Goal: Task Accomplishment & Management: Complete application form

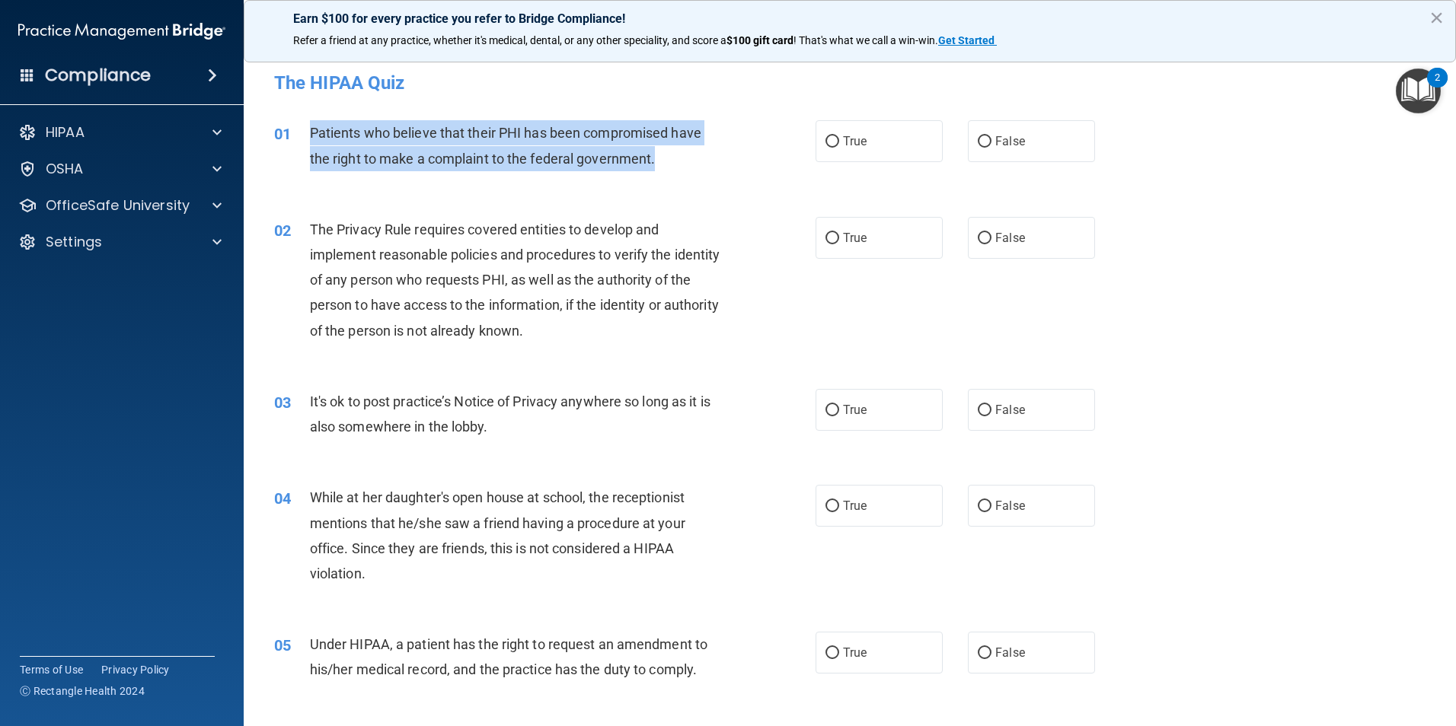
drag, startPoint x: 308, startPoint y: 125, endPoint x: 666, endPoint y: 152, distance: 358.9
click at [666, 152] on div "01 Patients who believe that their PHI has been compromised have the right to m…" at bounding box center [544, 149] width 587 height 58
copy div "Patients who believe that their PHI has been compromised have the right to make…"
click at [403, 170] on div "Patients who believe that their PHI has been compromised have the right to make…" at bounding box center [521, 145] width 423 height 50
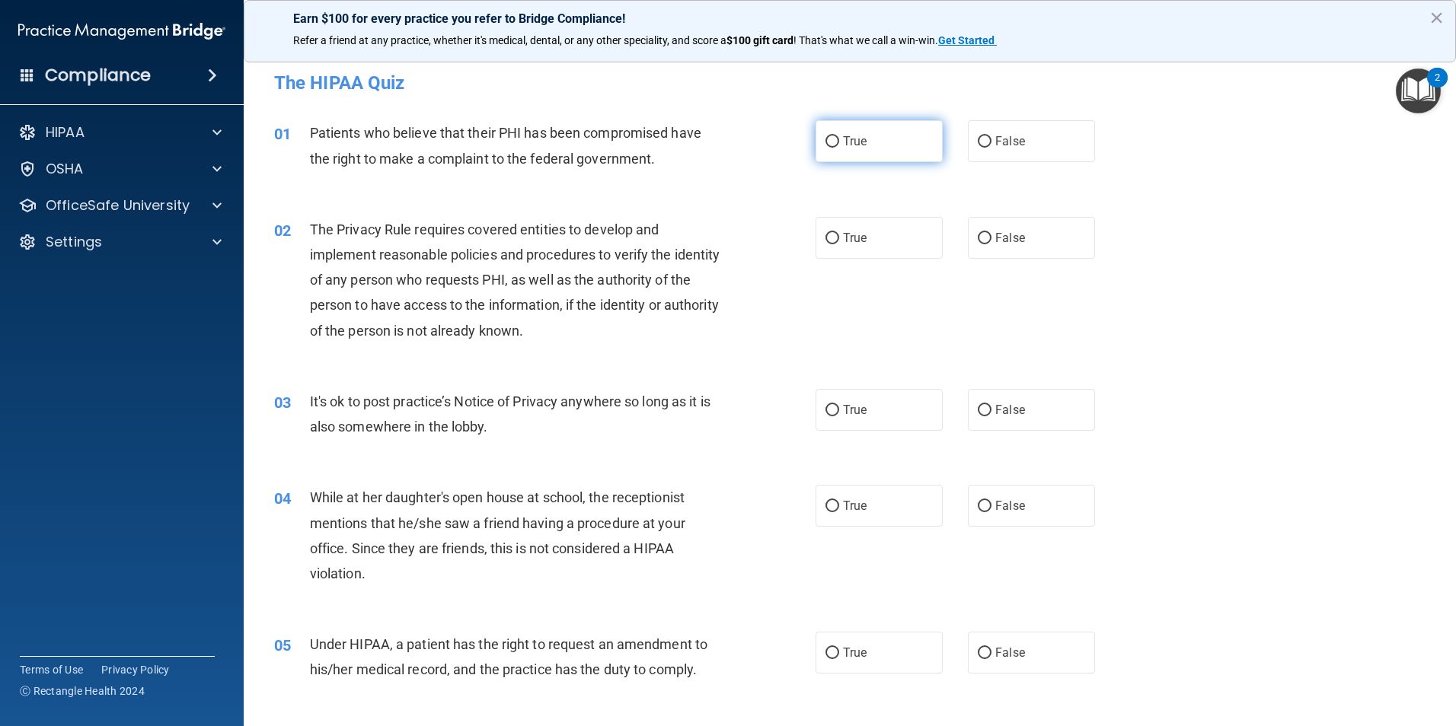
click at [829, 158] on label "True" at bounding box center [879, 141] width 127 height 42
click at [829, 148] on input "True" at bounding box center [832, 141] width 14 height 11
radio input "true"
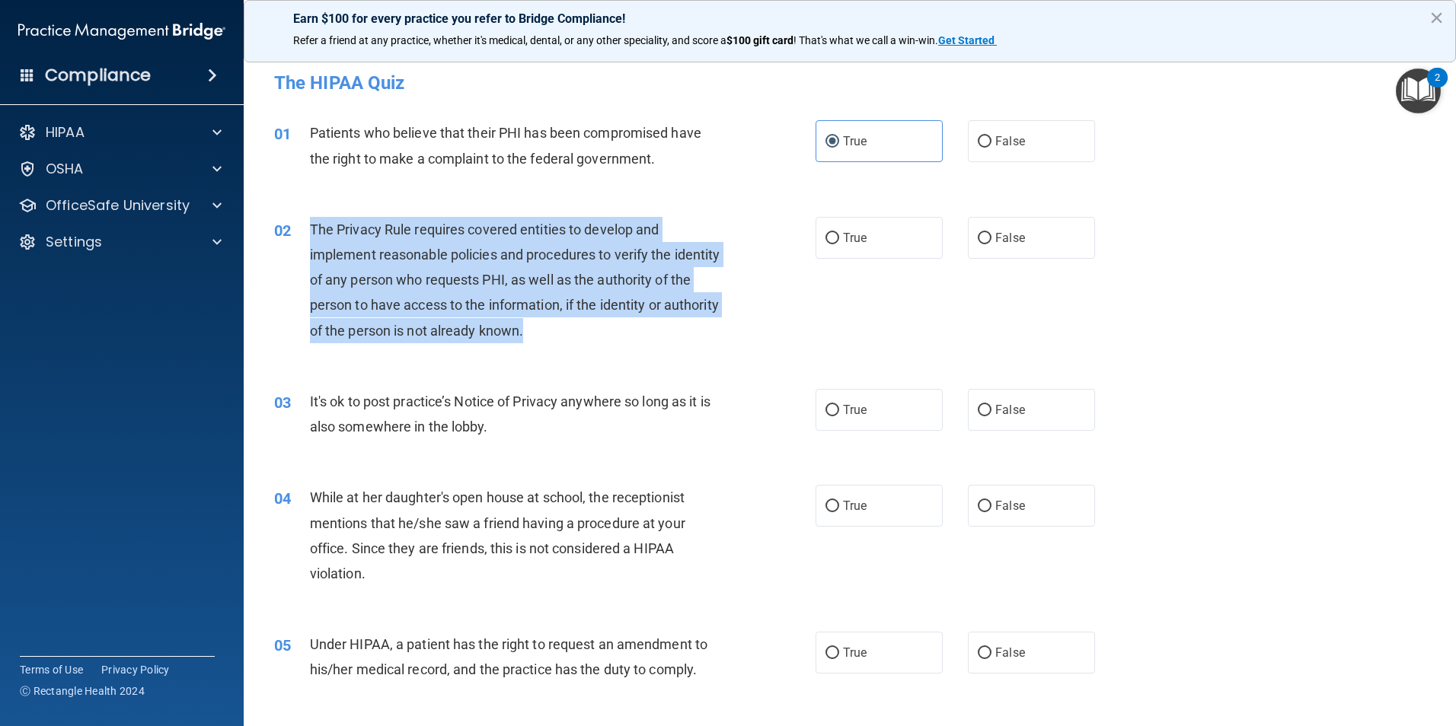
drag, startPoint x: 310, startPoint y: 230, endPoint x: 600, endPoint y: 335, distance: 308.6
click at [600, 335] on div "The Privacy Rule requires covered entities to develop and implement reasonable …" at bounding box center [521, 280] width 423 height 126
copy span "The Privacy Rule requires covered entities to develop and implement reasonable …"
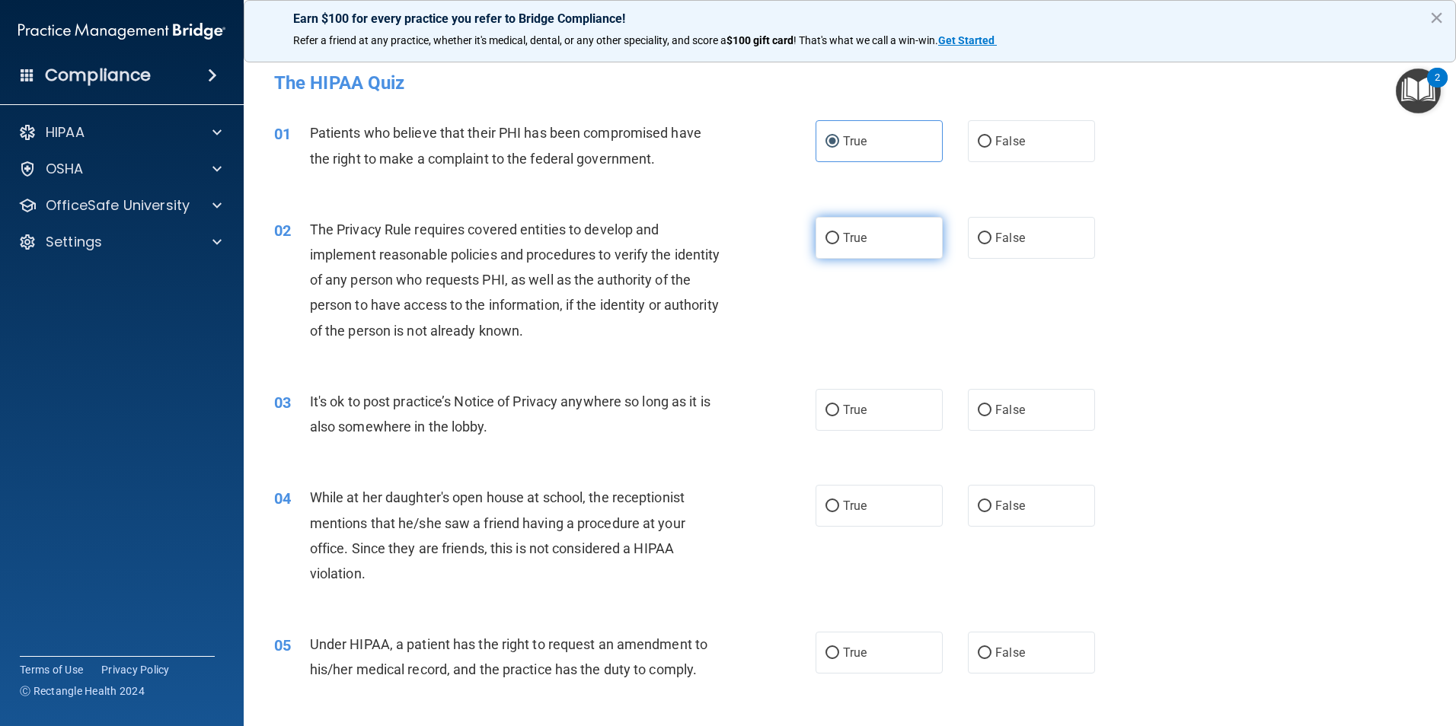
click at [838, 246] on label "True" at bounding box center [879, 238] width 127 height 42
click at [838, 244] on input "True" at bounding box center [832, 238] width 14 height 11
radio input "true"
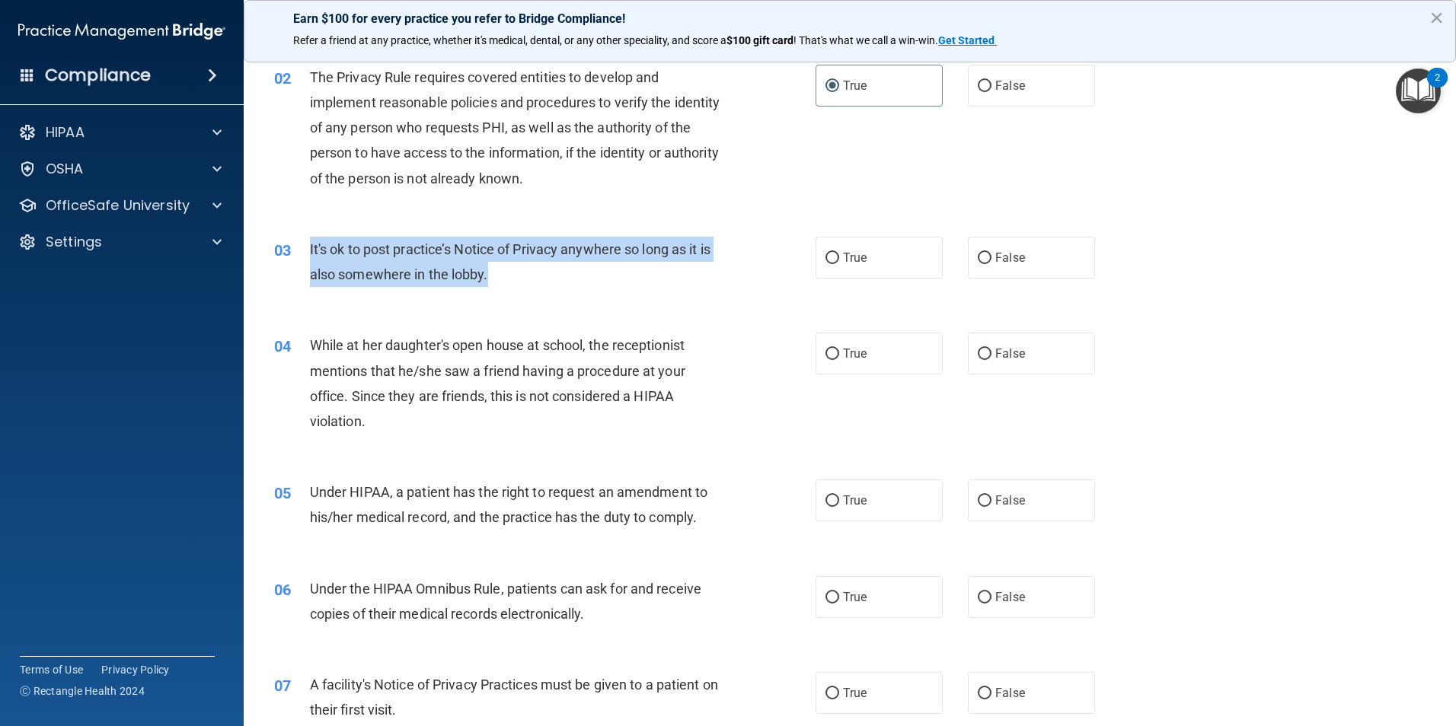
drag, startPoint x: 307, startPoint y: 246, endPoint x: 515, endPoint y: 275, distance: 209.9
click at [515, 275] on div "03 It's ok to post practice’s Notice of Privacy anywhere so long as it is also …" at bounding box center [544, 266] width 587 height 58
drag, startPoint x: 515, startPoint y: 275, endPoint x: 458, endPoint y: 263, distance: 57.5
copy div "It's ok to post practice’s Notice of Privacy anywhere so long as it is also som…"
click at [576, 289] on div "03 It's ok to post practice’s Notice of Privacy anywhere so long as it is also …" at bounding box center [544, 266] width 587 height 58
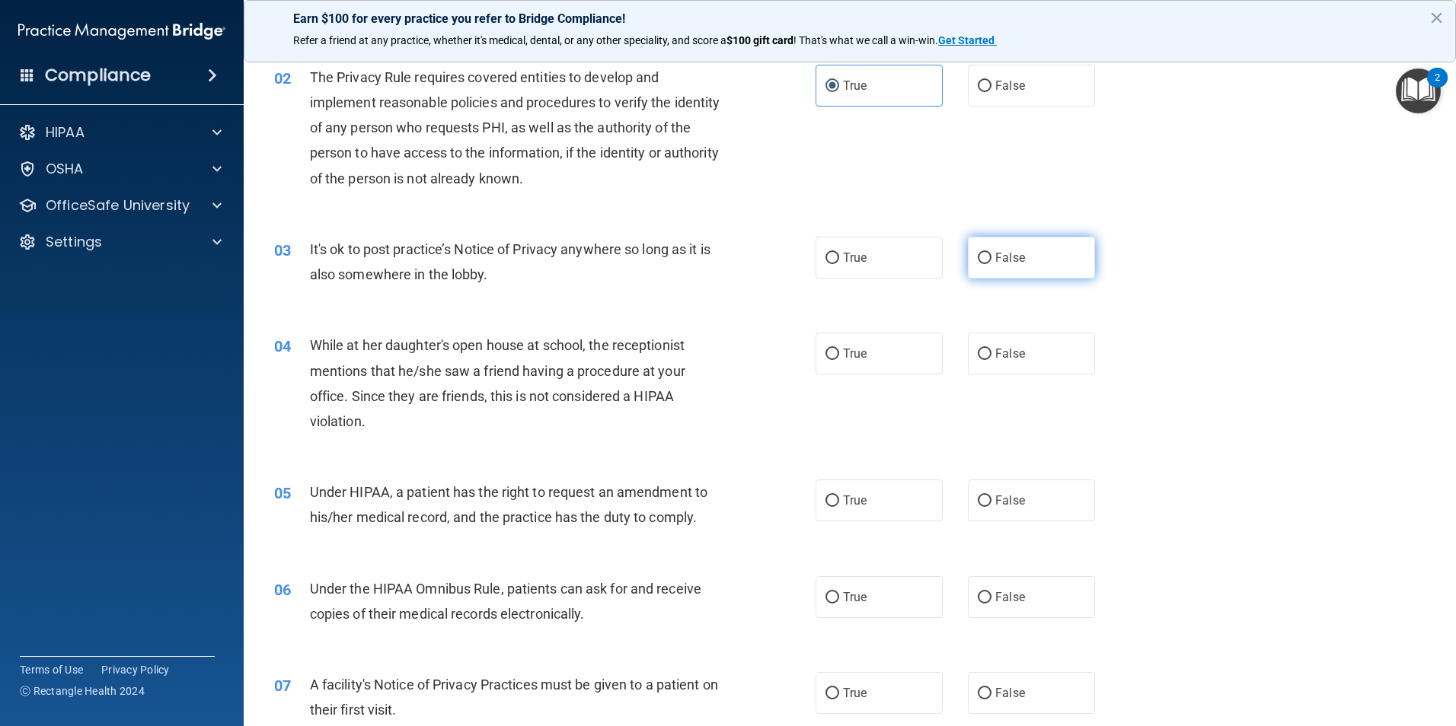
click at [1057, 273] on label "False" at bounding box center [1031, 258] width 127 height 42
click at [991, 264] on input "False" at bounding box center [985, 258] width 14 height 11
radio input "true"
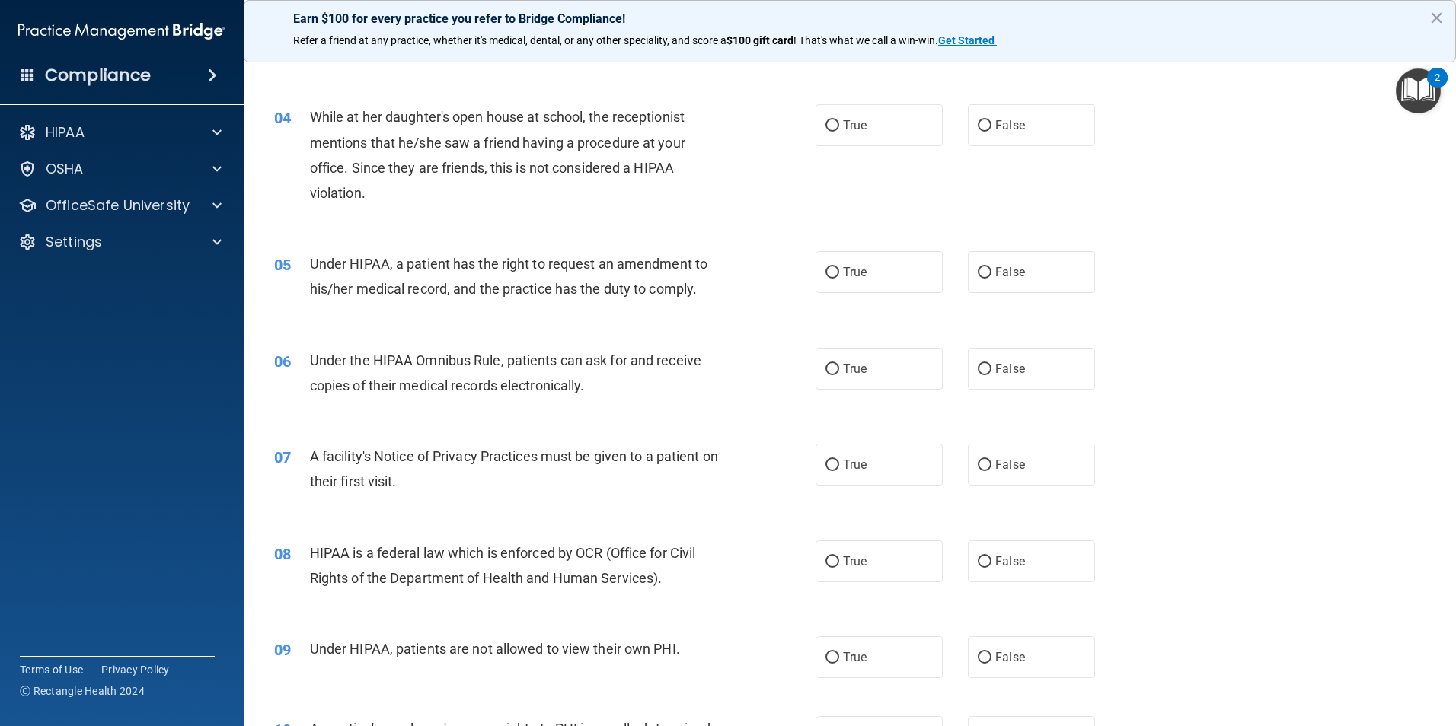
scroll to position [305, 0]
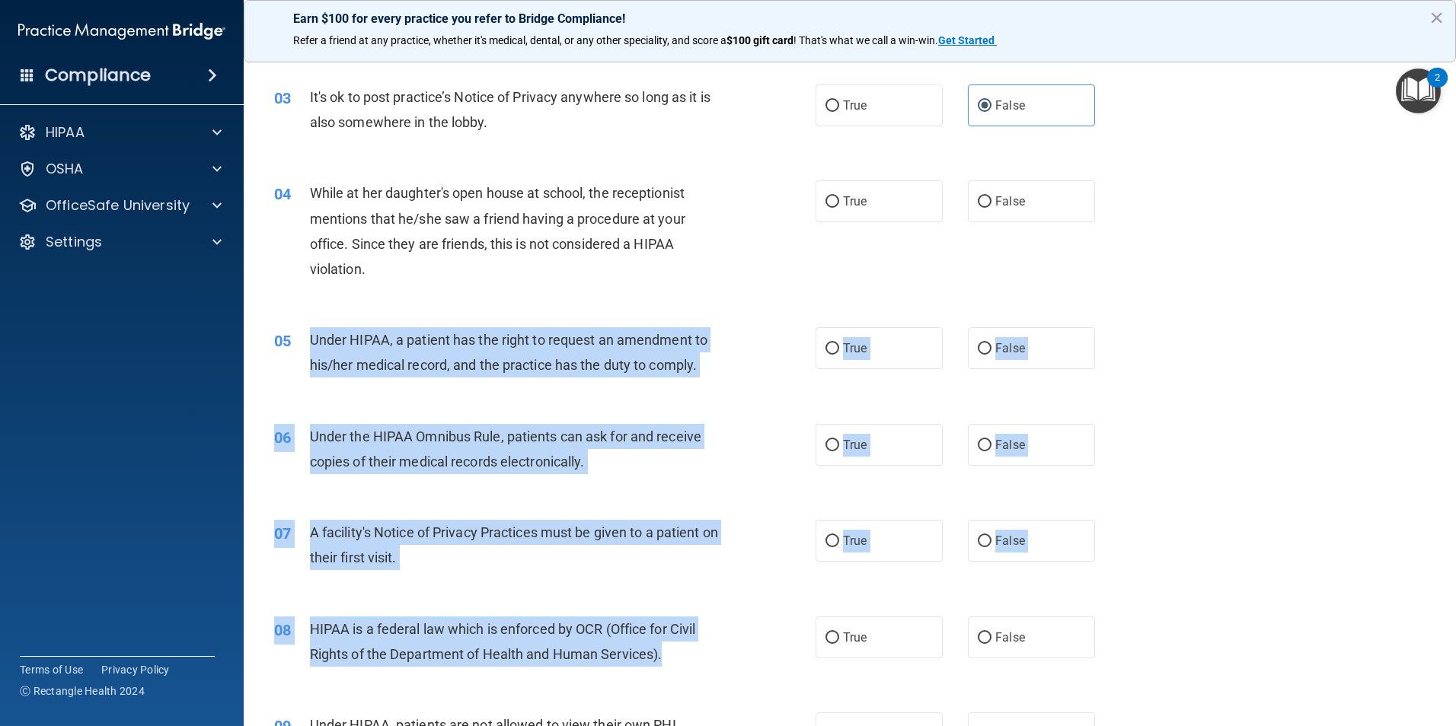
drag, startPoint x: 311, startPoint y: 335, endPoint x: 735, endPoint y: 659, distance: 534.0
click at [443, 376] on div "Under HIPAA, a patient has the right to request an amendment to his/her medical…" at bounding box center [521, 352] width 423 height 50
click at [409, 439] on span "Under the HIPAA Omnibus Rule, patients can ask for and receive copies of their …" at bounding box center [505, 449] width 391 height 41
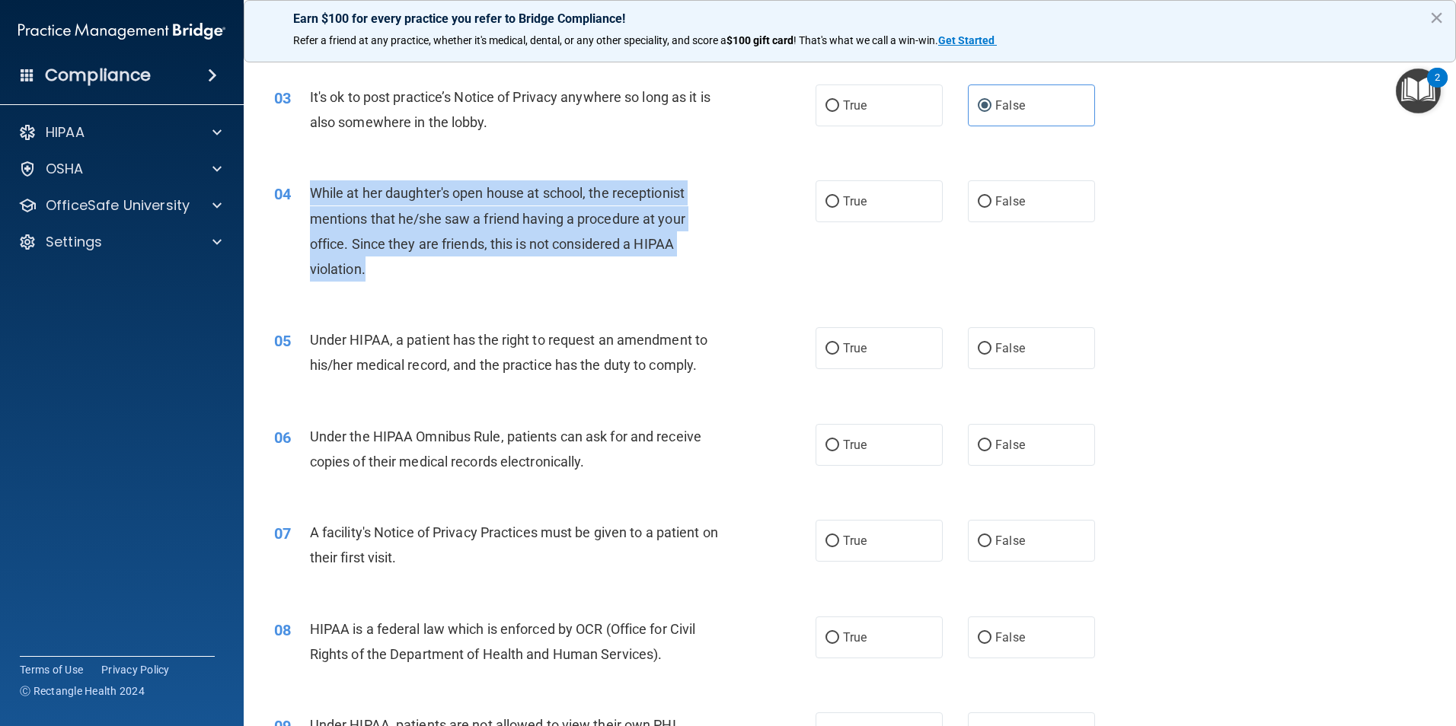
drag, startPoint x: 305, startPoint y: 188, endPoint x: 394, endPoint y: 263, distance: 116.1
click at [394, 263] on div "04 While at her daughter's open house at school, the receptionist mentions that…" at bounding box center [544, 234] width 587 height 109
copy div "While at her daughter's open house at school, the receptionist mentions that he…"
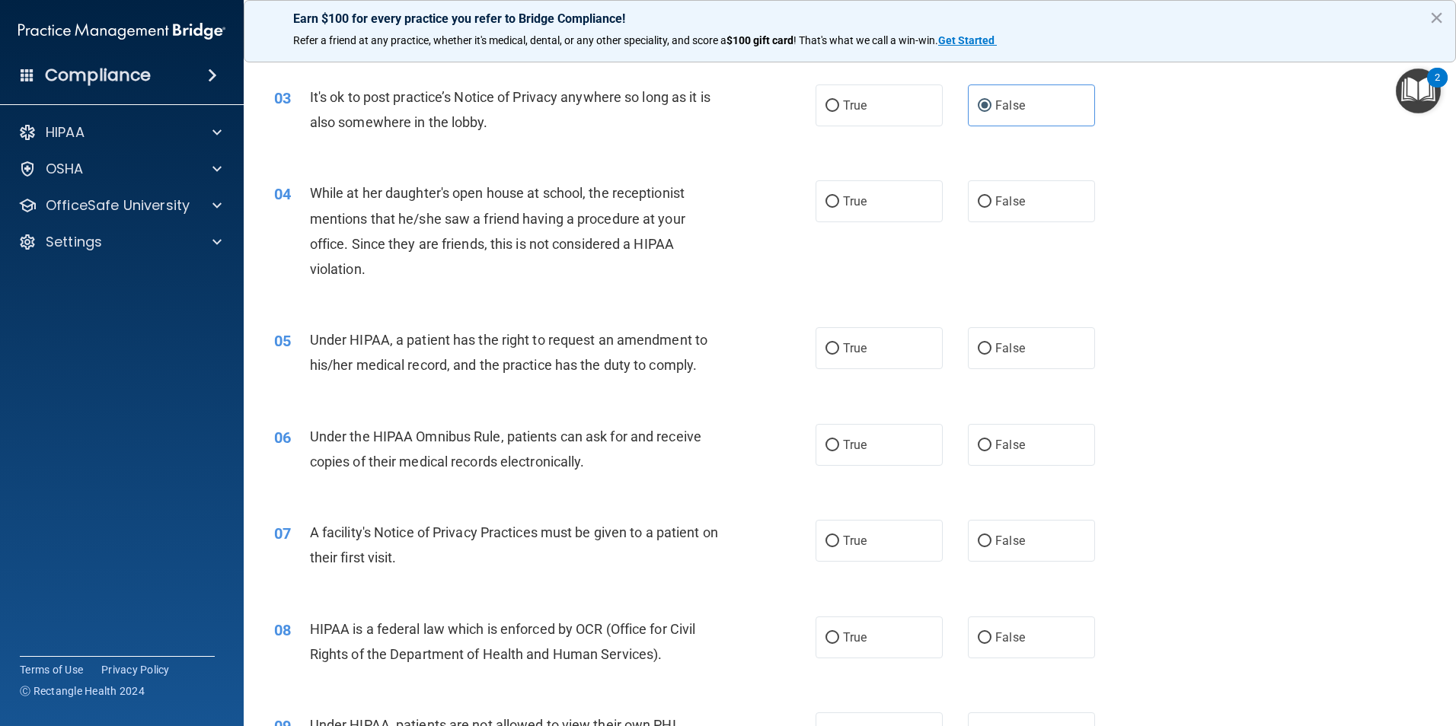
click at [579, 301] on div "04 While at her daughter's open house at school, the receptionist mentions that…" at bounding box center [850, 234] width 1174 height 147
click at [870, 216] on label "True" at bounding box center [879, 201] width 127 height 42
click at [839, 208] on input "True" at bounding box center [832, 201] width 14 height 11
radio input "true"
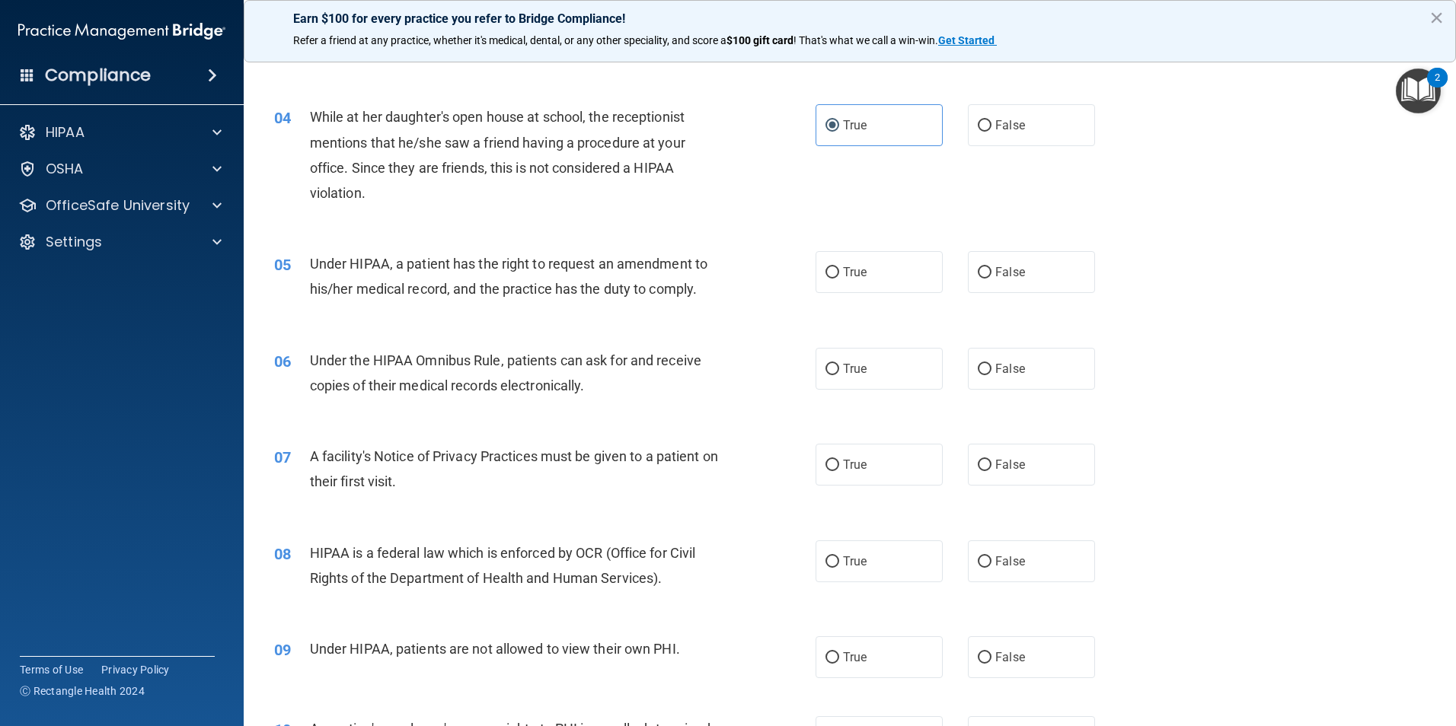
scroll to position [457, 0]
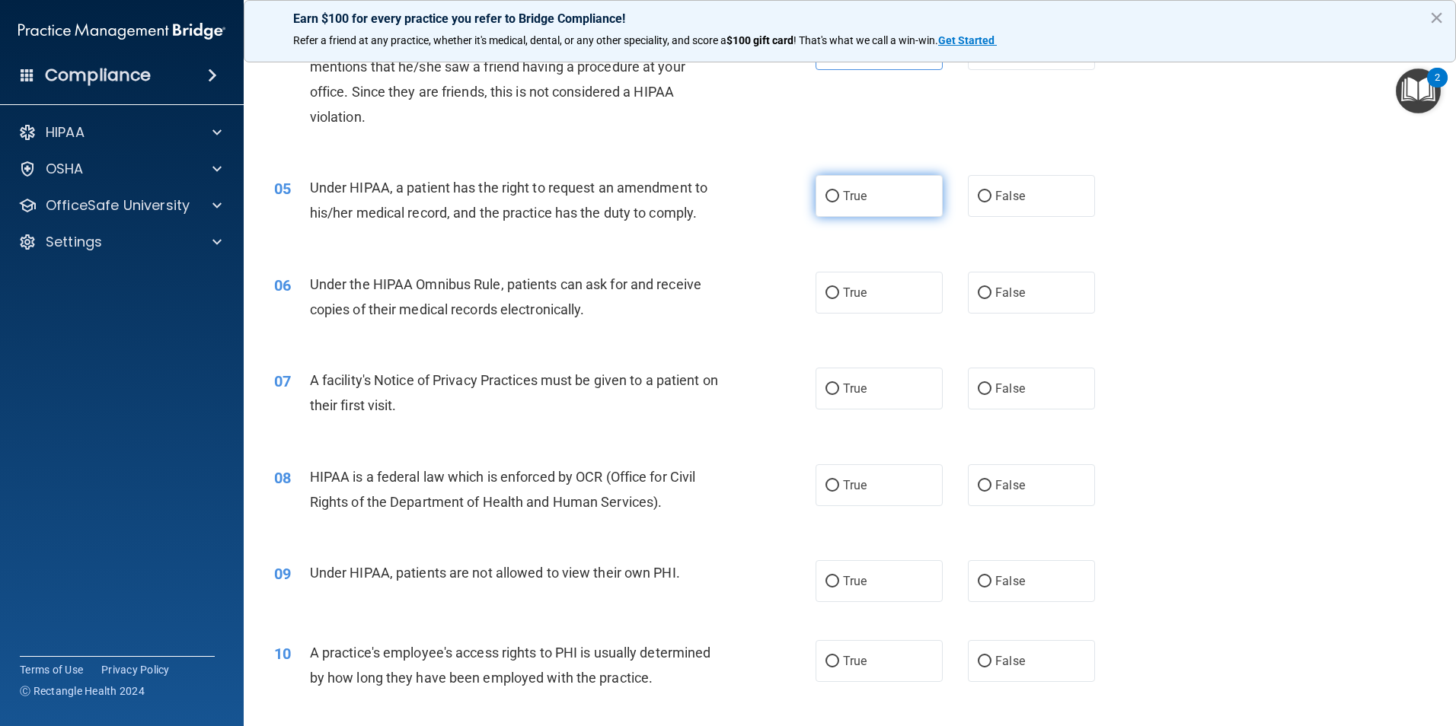
click at [869, 207] on label "True" at bounding box center [879, 196] width 127 height 42
click at [839, 203] on input "True" at bounding box center [832, 196] width 14 height 11
radio input "true"
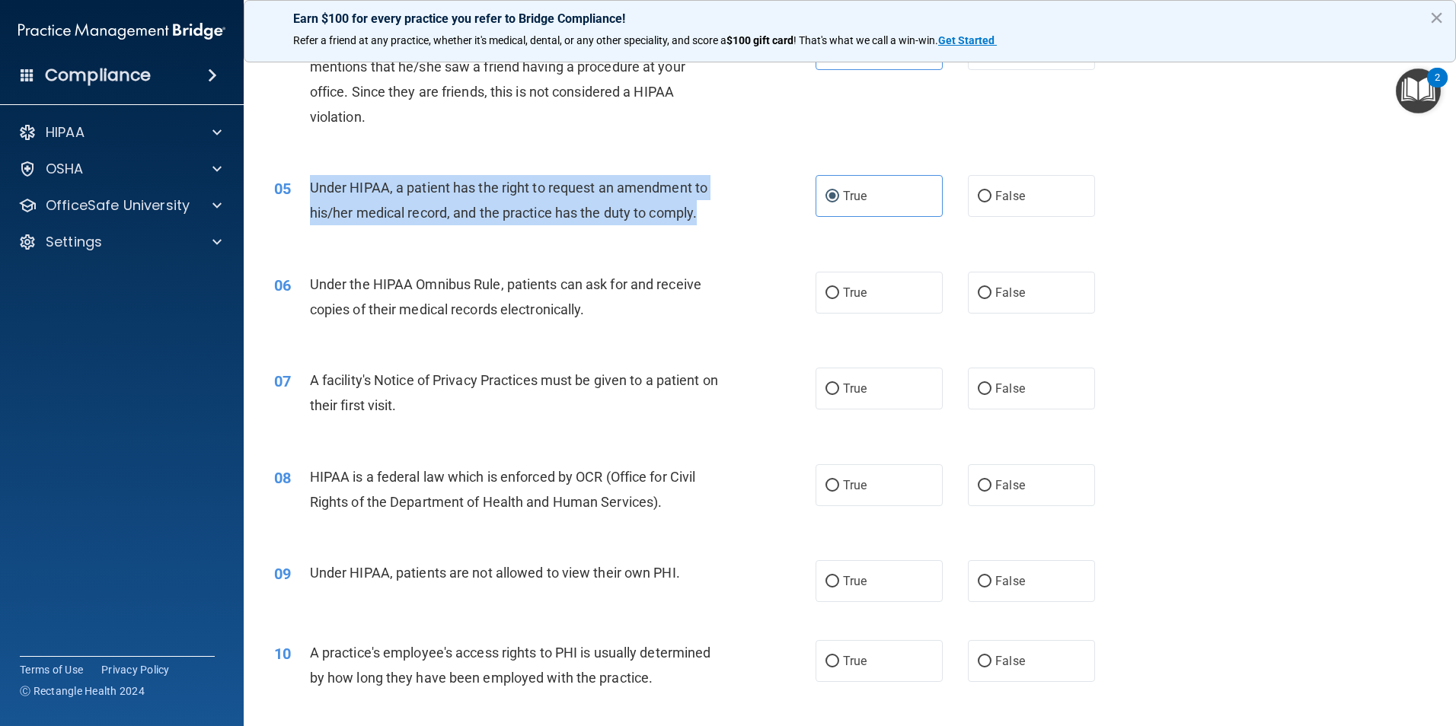
drag, startPoint x: 313, startPoint y: 183, endPoint x: 702, endPoint y: 215, distance: 390.4
click at [702, 215] on div "Under HIPAA, a patient has the right to request an amendment to his/her medical…" at bounding box center [521, 200] width 423 height 50
drag, startPoint x: 702, startPoint y: 215, endPoint x: 643, endPoint y: 216, distance: 58.6
copy span "Under HIPAA, a patient has the right to request an amendment to his/her medical…"
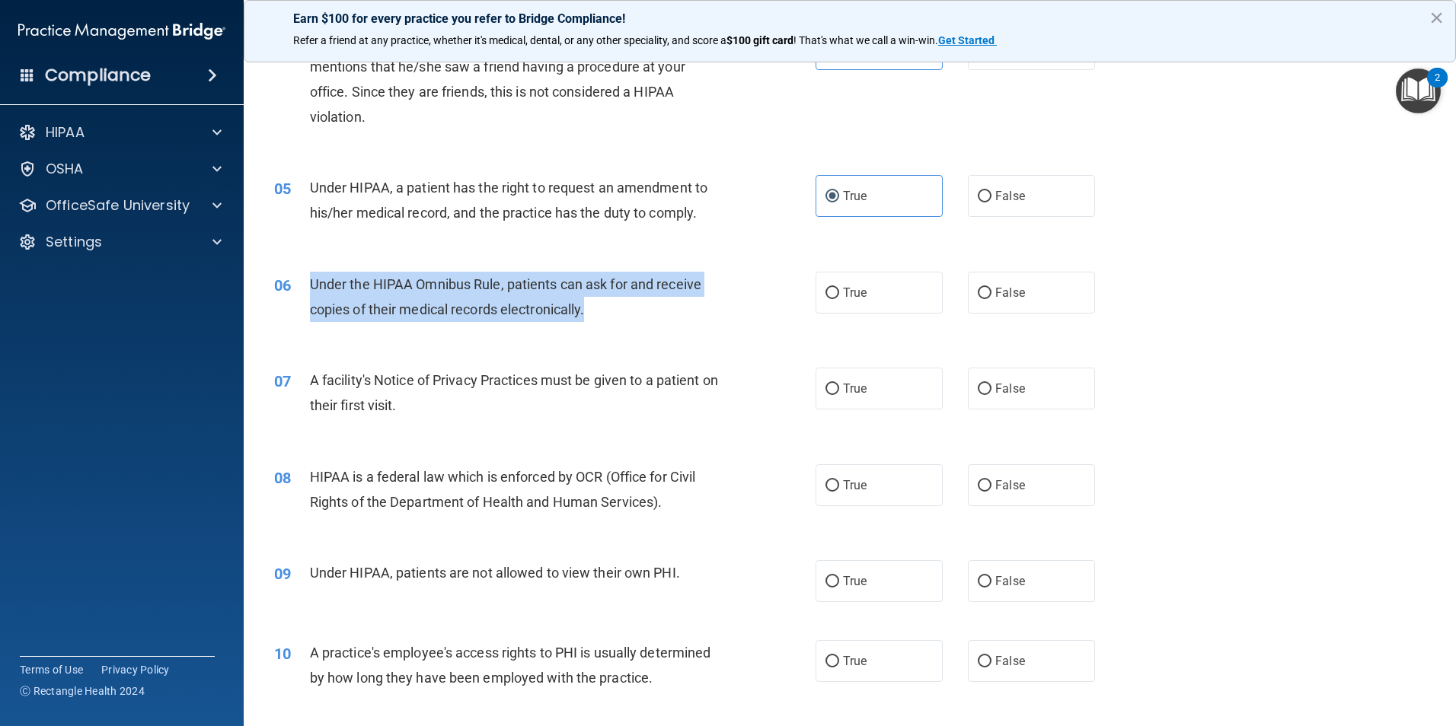
drag, startPoint x: 668, startPoint y: 327, endPoint x: 312, endPoint y: 289, distance: 357.7
click at [312, 289] on div "06 Under the HIPAA Omnibus Rule, patients can ask for and receive copies of the…" at bounding box center [544, 301] width 587 height 58
copy span "Under the HIPAA Omnibus Rule, patients can ask for and receive copies of their …"
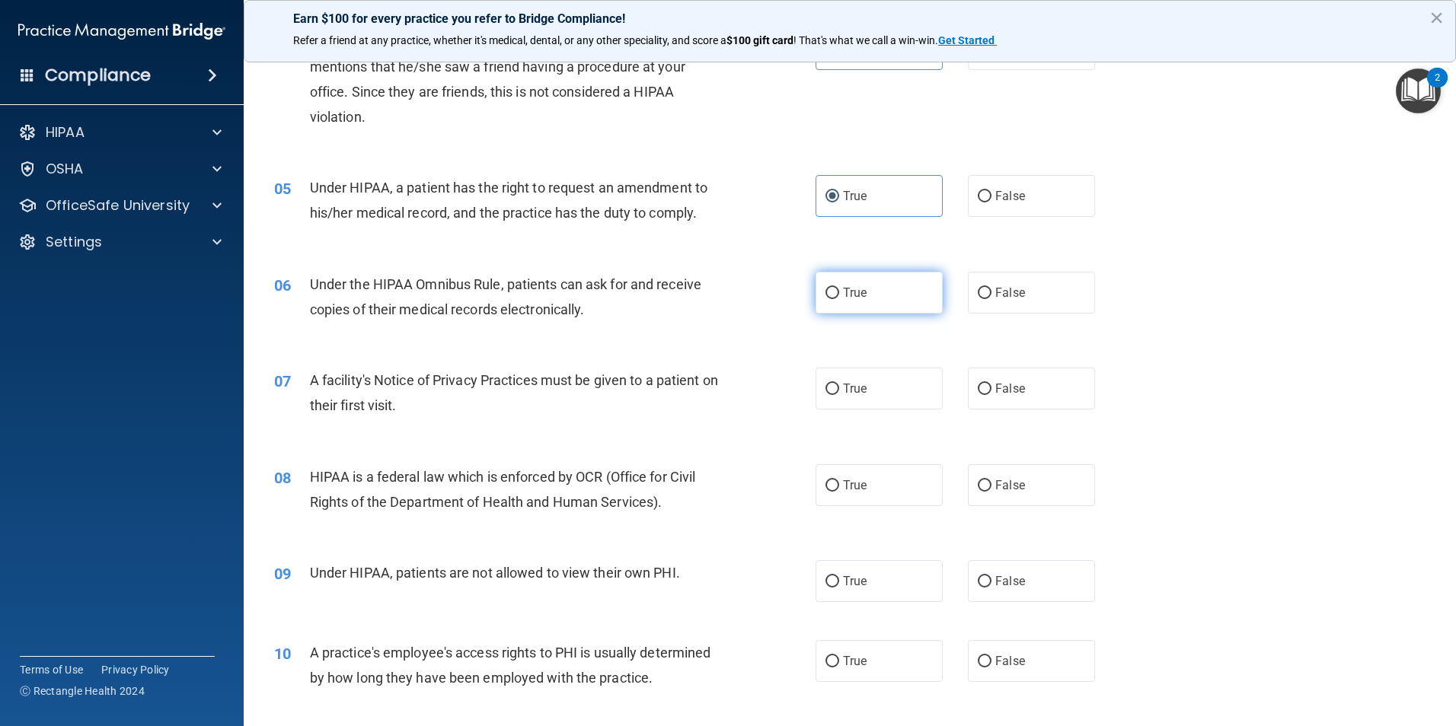
click at [836, 292] on label "True" at bounding box center [879, 293] width 127 height 42
click at [836, 292] on input "True" at bounding box center [832, 293] width 14 height 11
radio input "true"
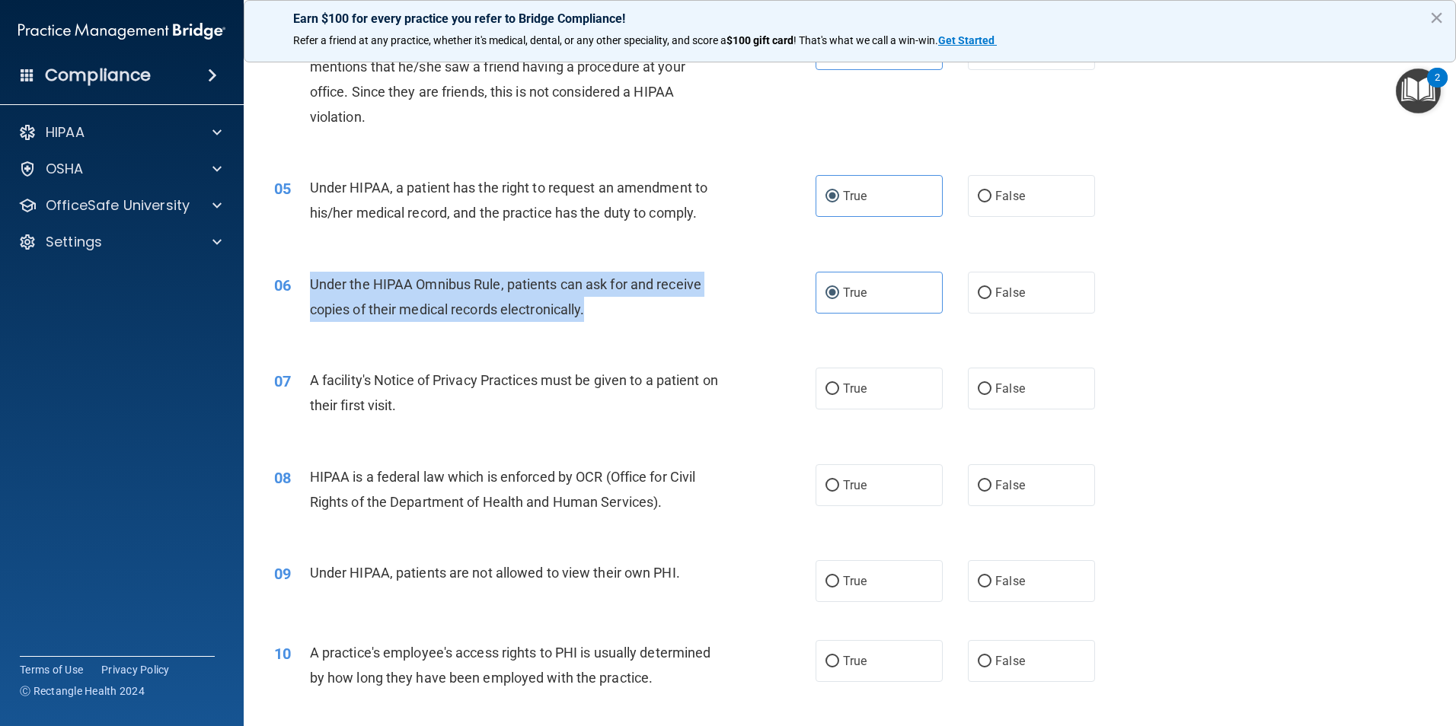
drag, startPoint x: 311, startPoint y: 277, endPoint x: 612, endPoint y: 327, distance: 305.7
click at [612, 327] on div "06 Under the HIPAA Omnibus Rule, patients can ask for and receive copies of the…" at bounding box center [544, 301] width 587 height 58
drag, startPoint x: 612, startPoint y: 327, endPoint x: 517, endPoint y: 307, distance: 97.4
copy span "Under the HIPAA Omnibus Rule, patients can ask for and receive copies of their …"
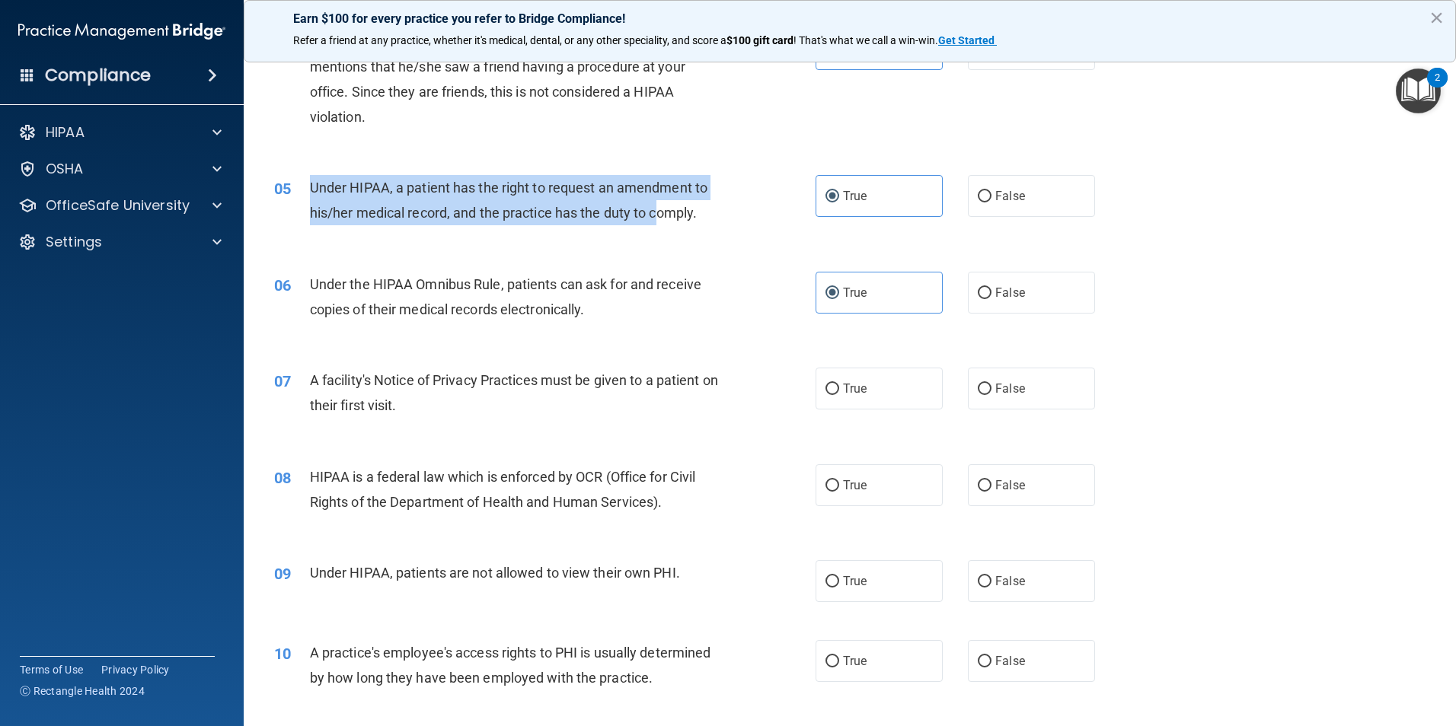
drag, startPoint x: 308, startPoint y: 180, endPoint x: 691, endPoint y: 213, distance: 383.7
click at [691, 213] on div "05 Under HIPAA, a patient has the right to request an amendment to his/her medi…" at bounding box center [544, 204] width 587 height 58
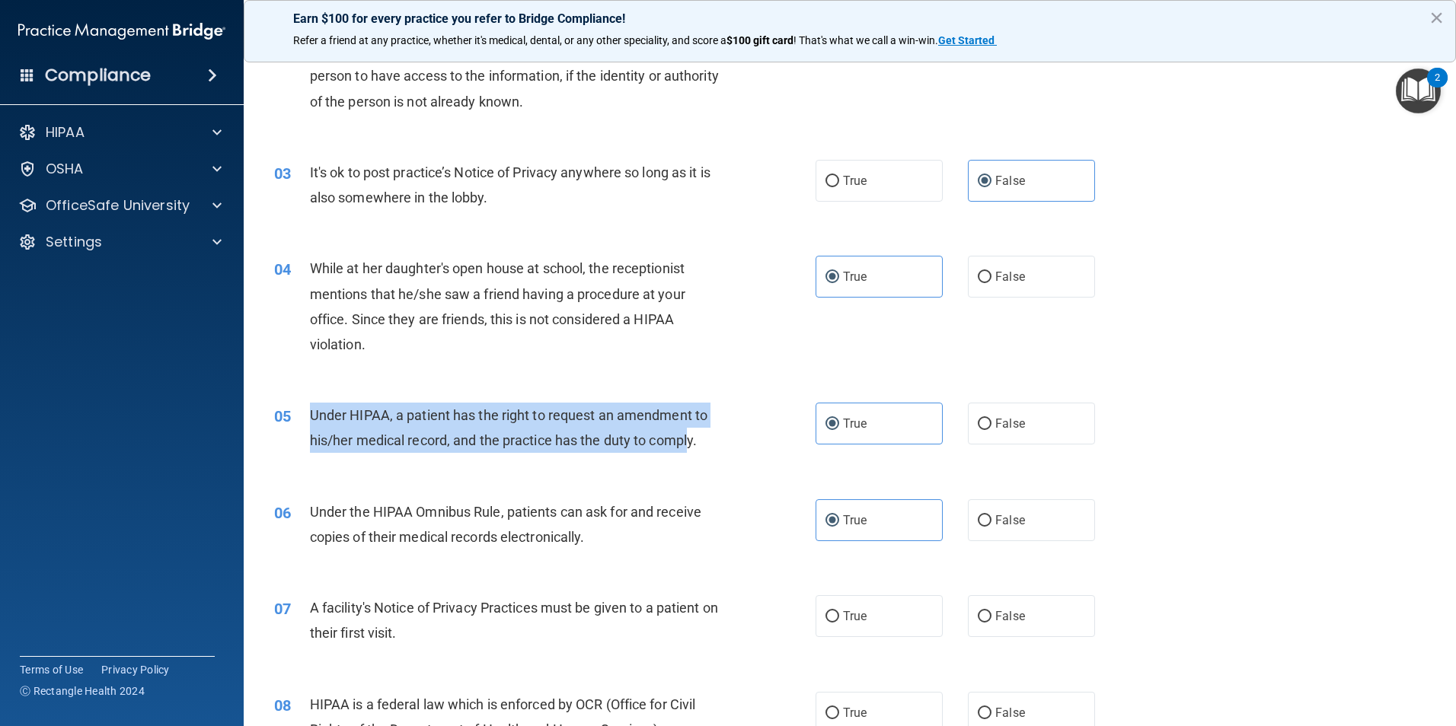
scroll to position [228, 0]
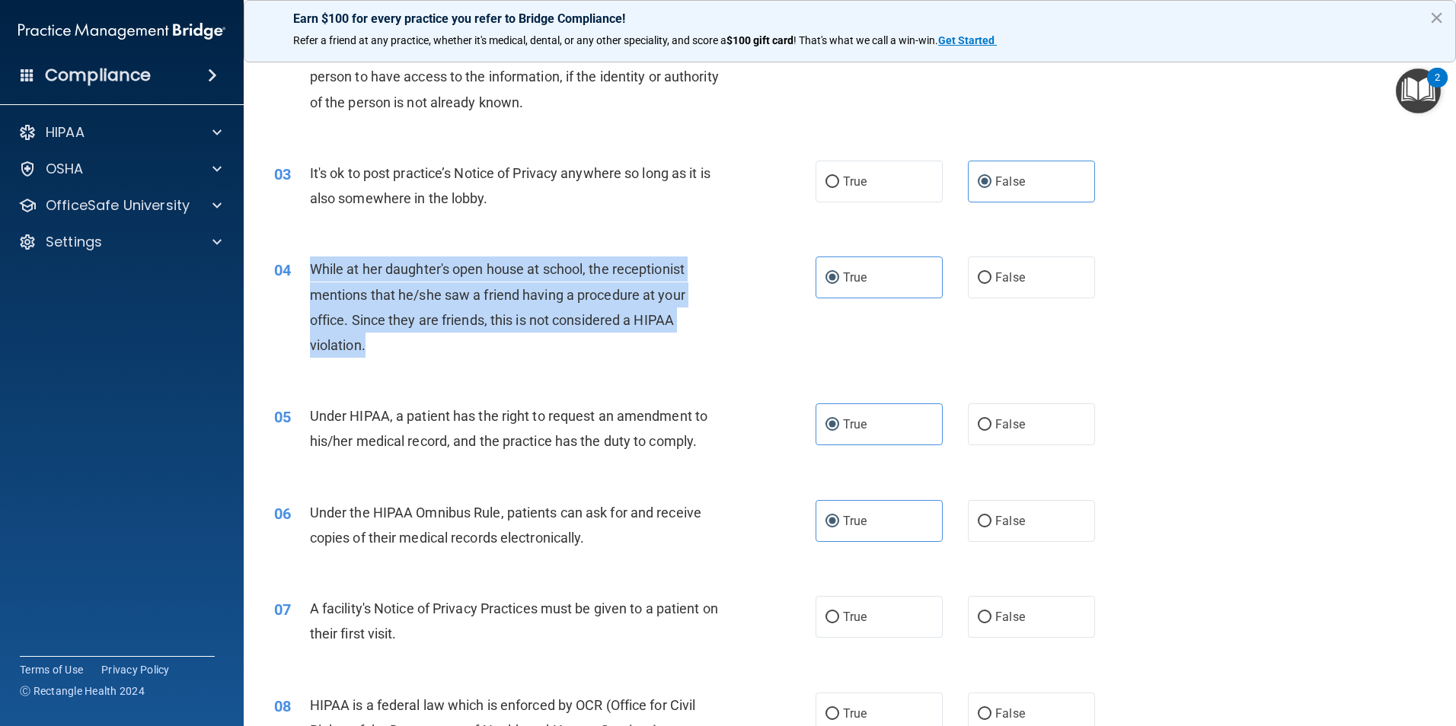
drag, startPoint x: 313, startPoint y: 273, endPoint x: 419, endPoint y: 362, distance: 138.8
click at [419, 362] on div "04 While at her daughter's open house at school, the receptionist mentions that…" at bounding box center [544, 311] width 587 height 109
drag, startPoint x: 419, startPoint y: 362, endPoint x: 391, endPoint y: 289, distance: 78.3
copy span "While at her daughter's open house at school, the receptionist mentions that he…"
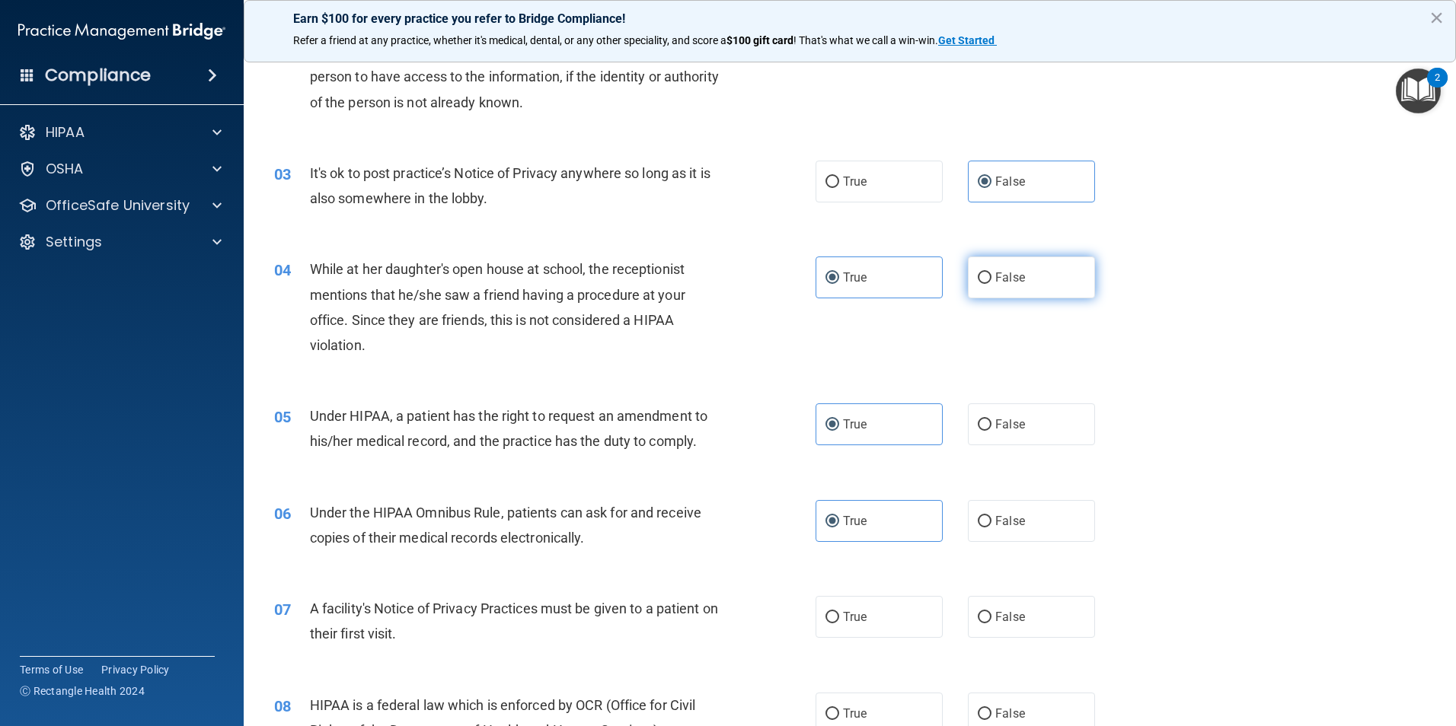
click at [1030, 285] on label "False" at bounding box center [1031, 278] width 127 height 42
click at [991, 284] on input "False" at bounding box center [985, 278] width 14 height 11
radio input "true"
radio input "false"
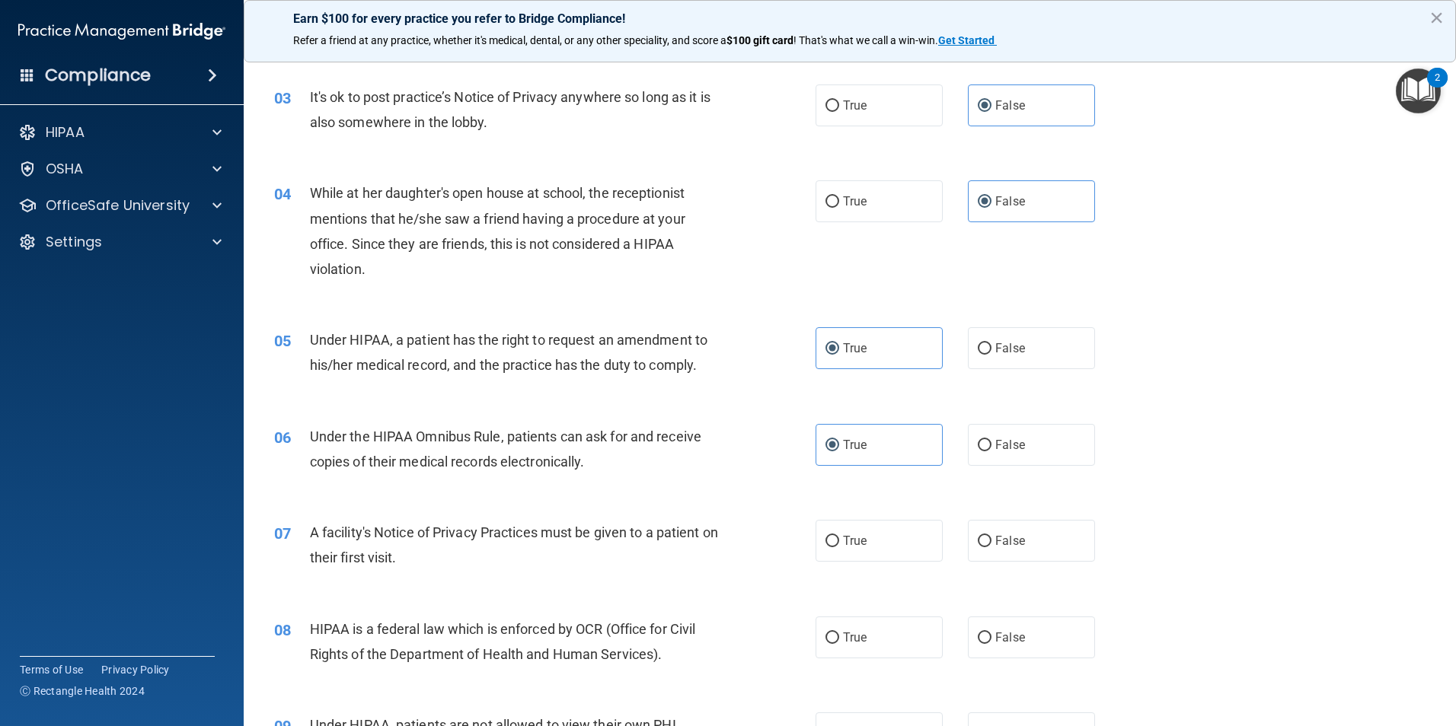
scroll to position [457, 0]
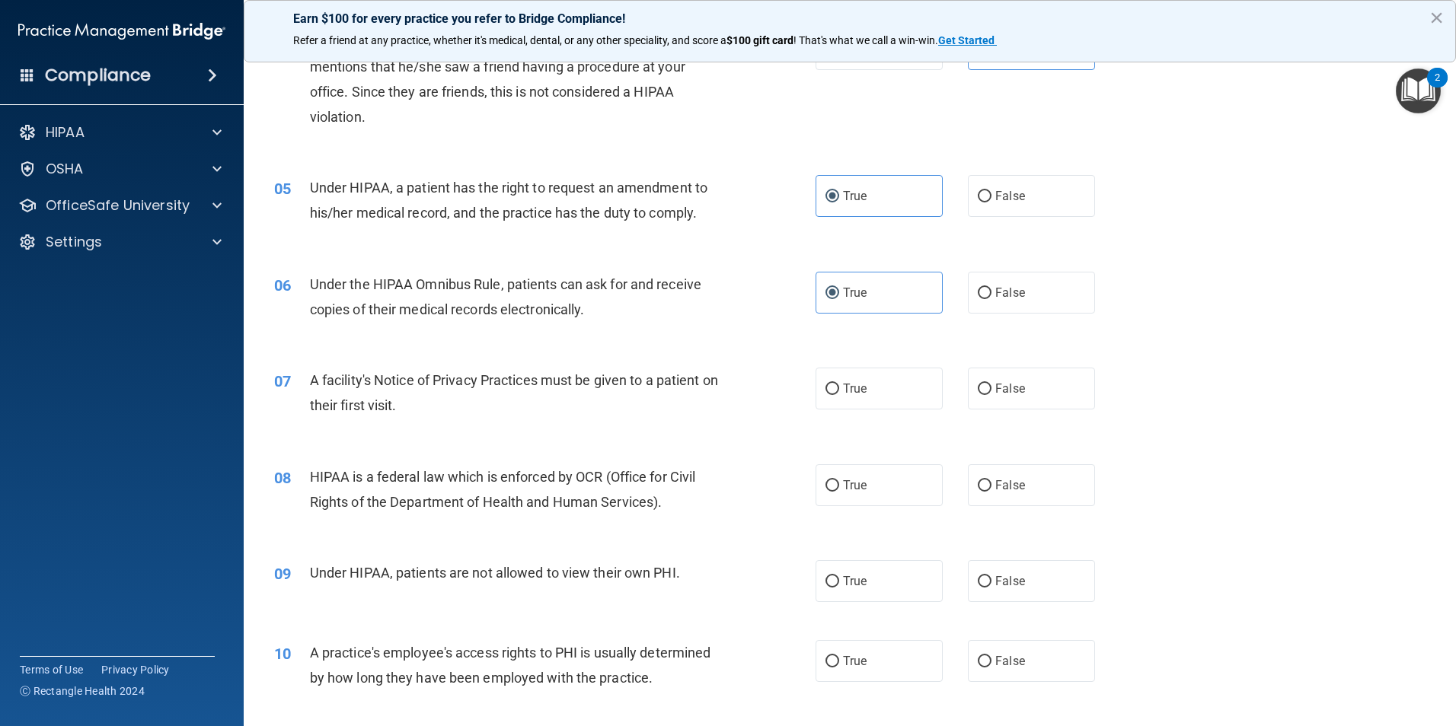
click at [451, 397] on div "A facility's Notice of Privacy Practices must be given to a patient on their fi…" at bounding box center [521, 393] width 423 height 50
drag, startPoint x: 447, startPoint y: 419, endPoint x: 307, endPoint y: 378, distance: 145.8
click at [307, 378] on div "07 A facility's Notice of Privacy Practices must be given to a patient on their…" at bounding box center [544, 397] width 587 height 58
copy div "A facility's Notice of Privacy Practices must be given to a patient on their fi…"
click at [857, 408] on label "True" at bounding box center [879, 389] width 127 height 42
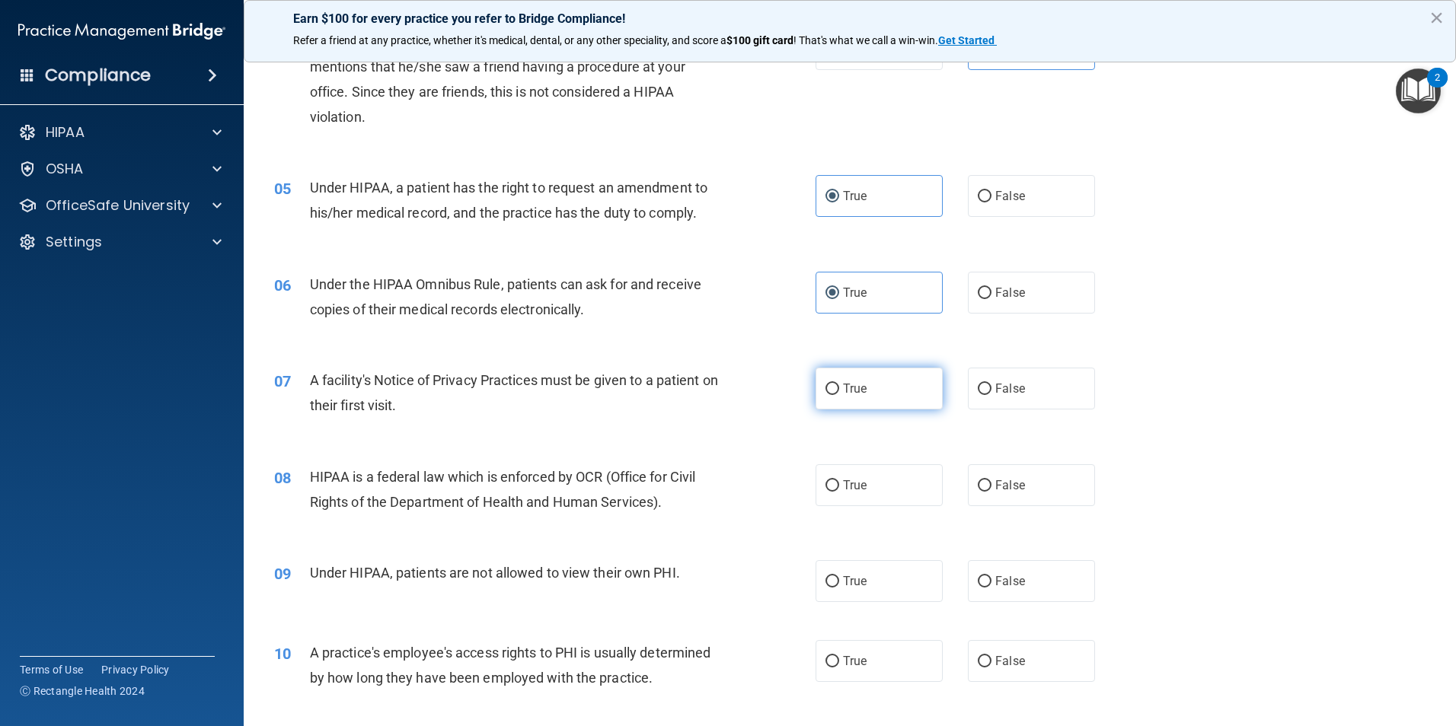
click at [839, 395] on input "True" at bounding box center [832, 389] width 14 height 11
radio input "true"
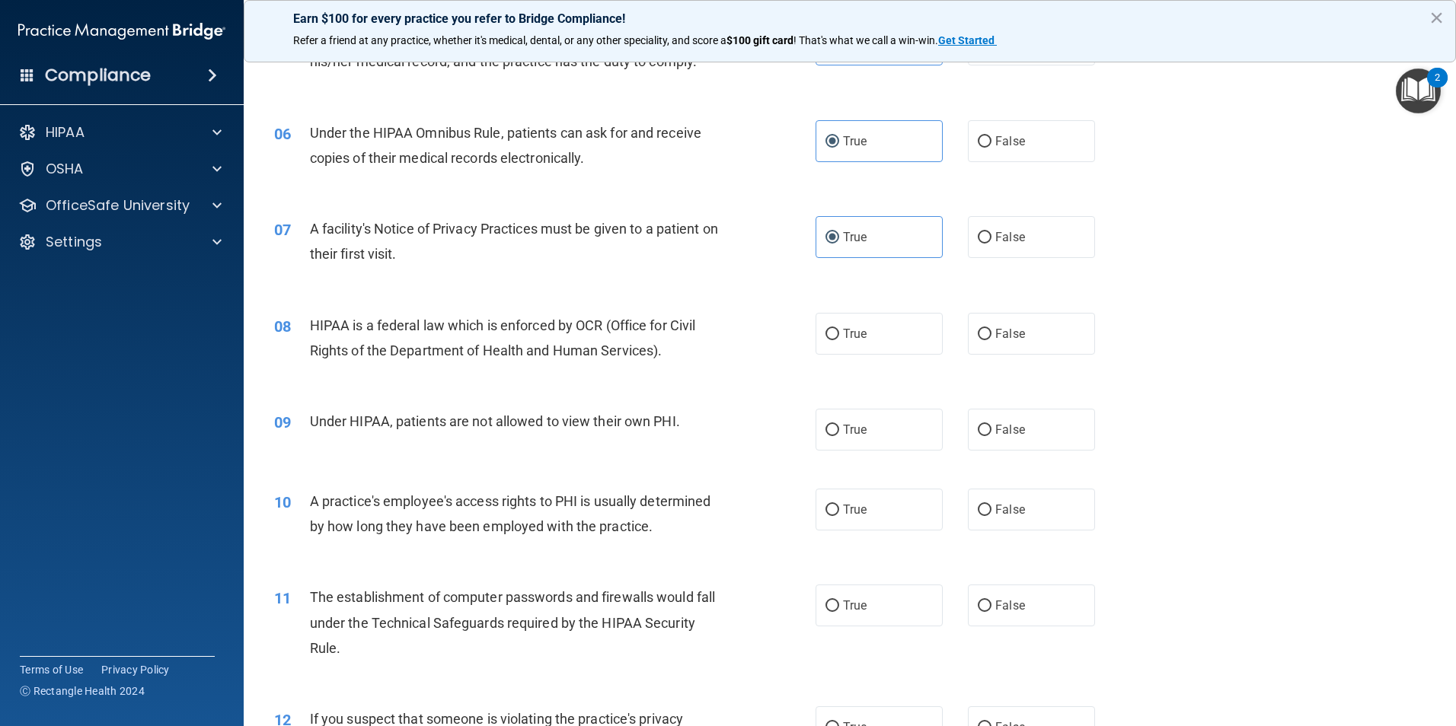
scroll to position [609, 0]
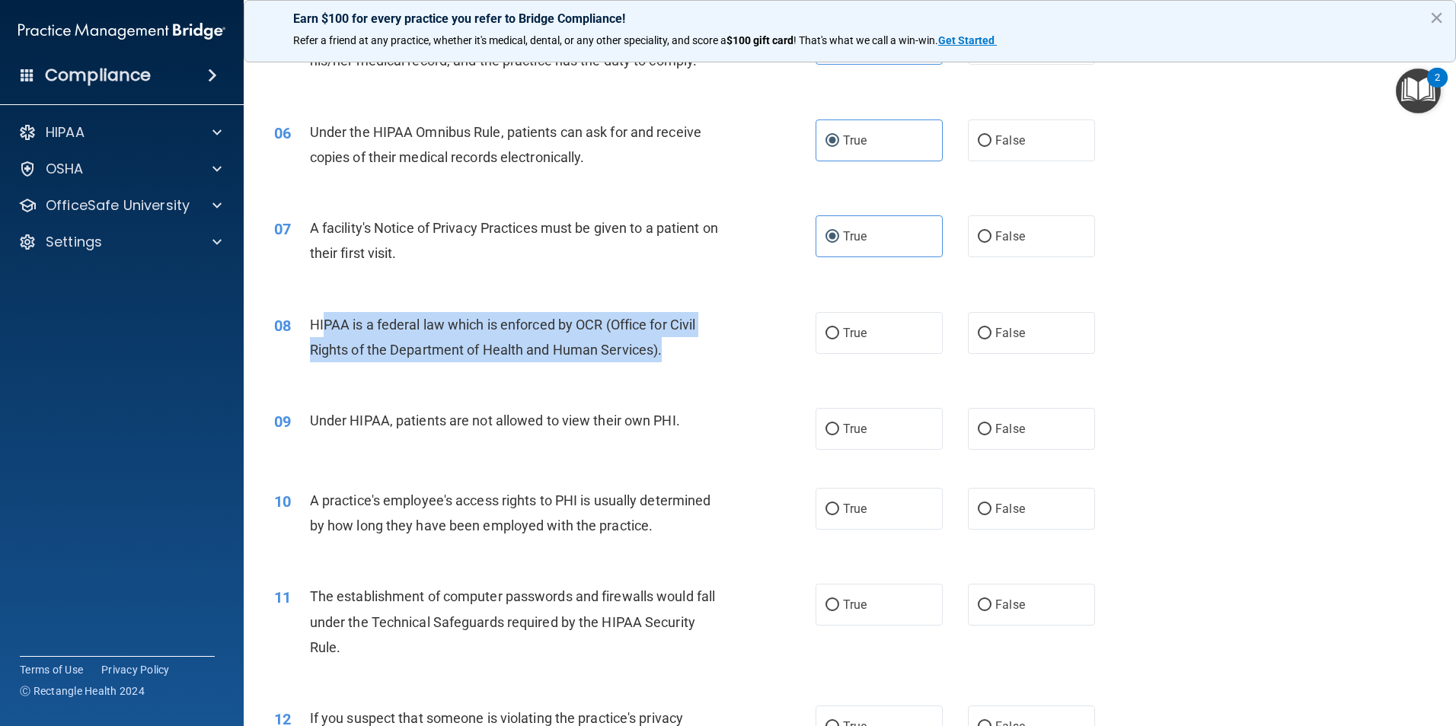
drag, startPoint x: 717, startPoint y: 341, endPoint x: 324, endPoint y: 329, distance: 393.9
click at [324, 329] on div "HIPAA is a federal law which is enforced by OCR (Office for Civil Rights of the…" at bounding box center [521, 337] width 423 height 50
drag, startPoint x: 310, startPoint y: 321, endPoint x: 690, endPoint y: 363, distance: 382.4
click at [690, 363] on div "08 HIPAA is a federal law which is enforced by OCR (Office for Civil Rights of …" at bounding box center [544, 341] width 587 height 58
click at [833, 329] on input "True" at bounding box center [832, 333] width 14 height 11
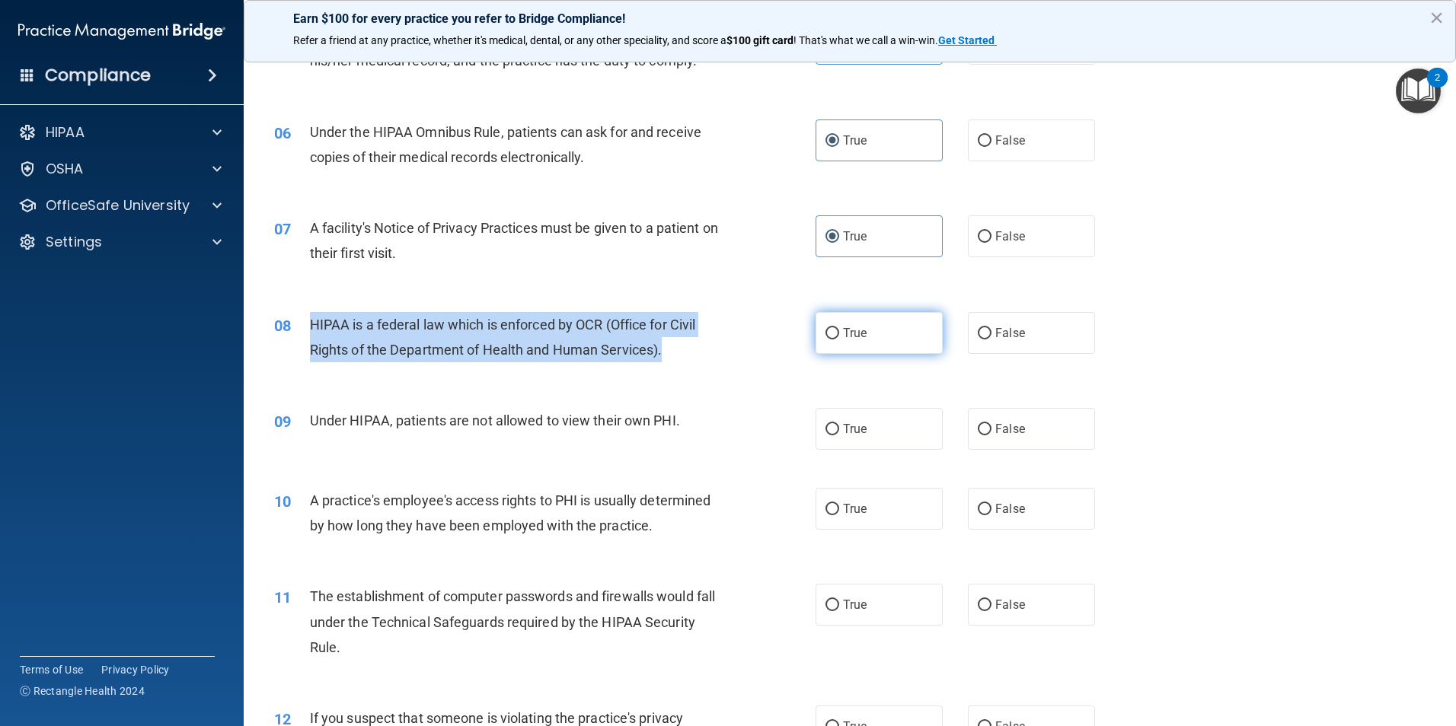
radio input "true"
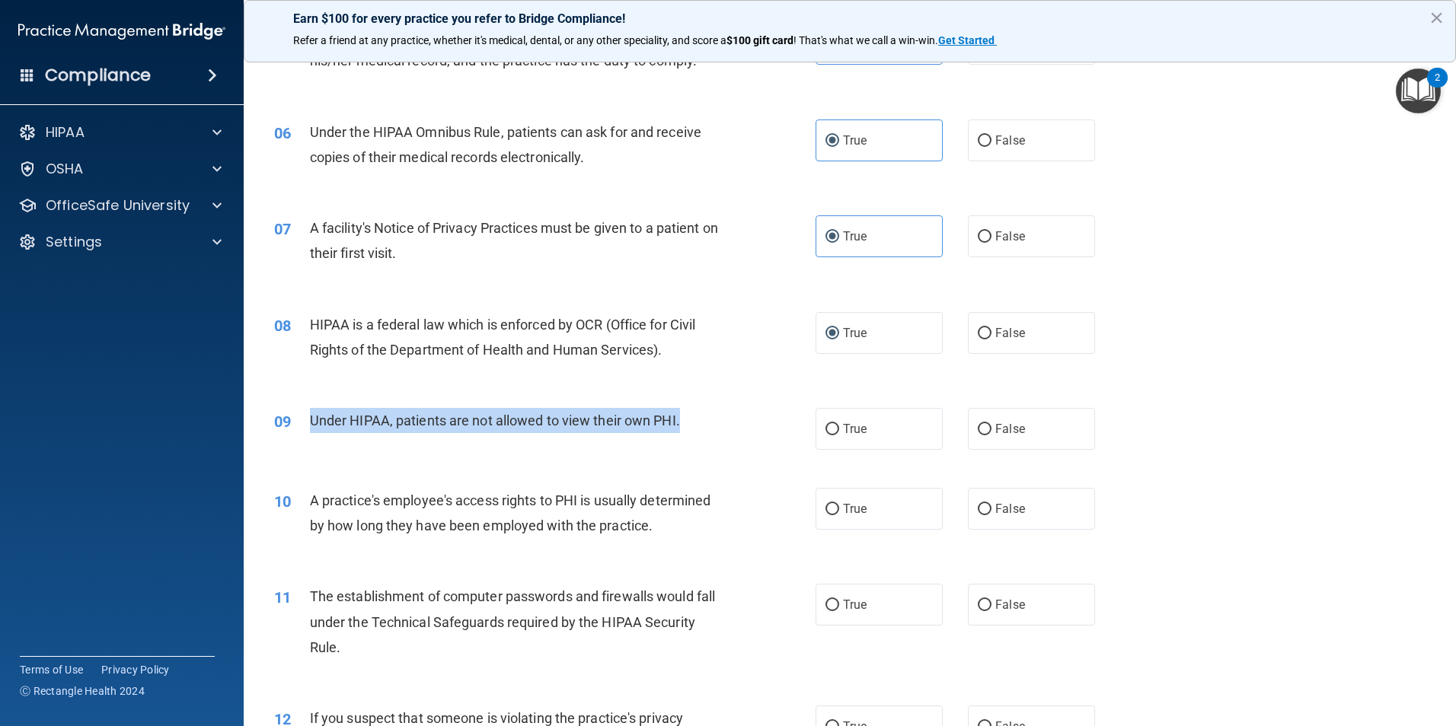
drag, startPoint x: 308, startPoint y: 422, endPoint x: 692, endPoint y: 423, distance: 384.6
click at [692, 423] on div "09 Under HIPAA, patients are not allowed to view their own PHI." at bounding box center [544, 424] width 587 height 33
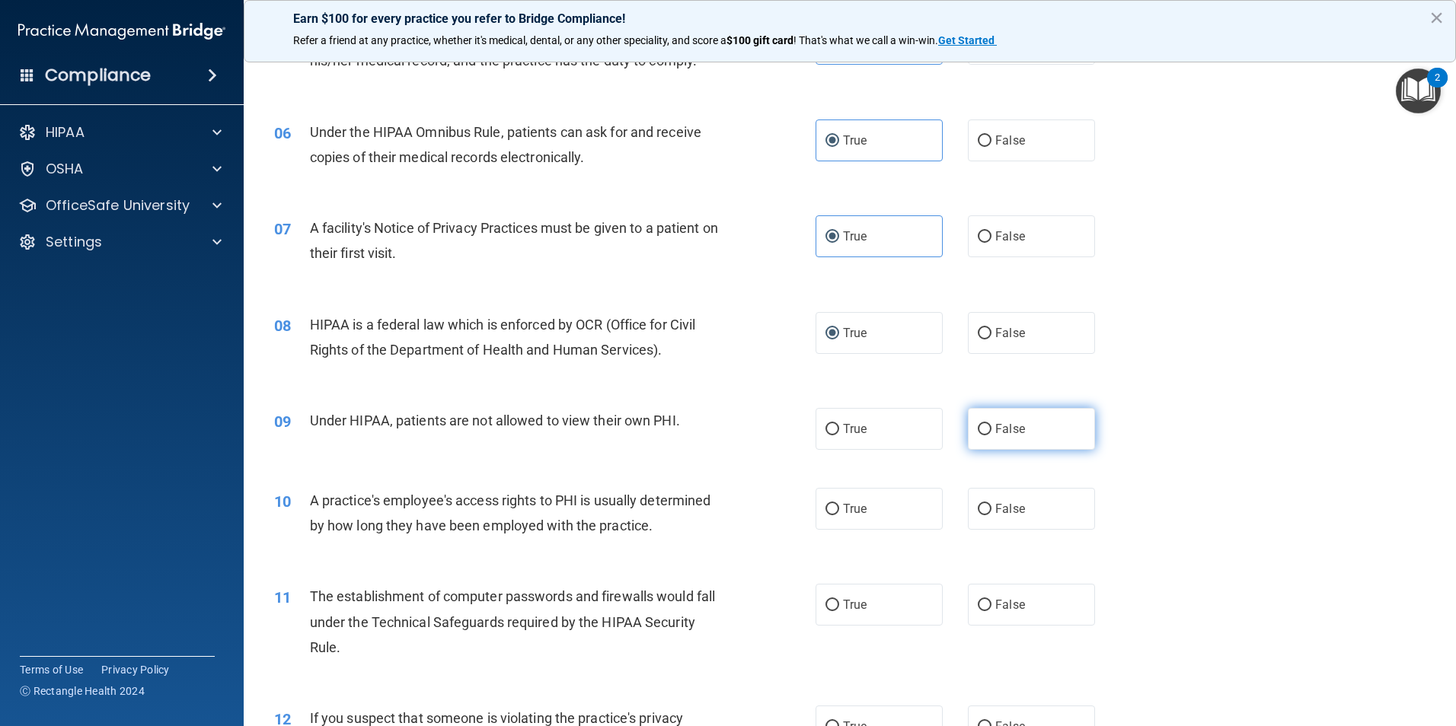
click at [1005, 439] on label "False" at bounding box center [1031, 429] width 127 height 42
click at [991, 436] on input "False" at bounding box center [985, 429] width 14 height 11
radio input "true"
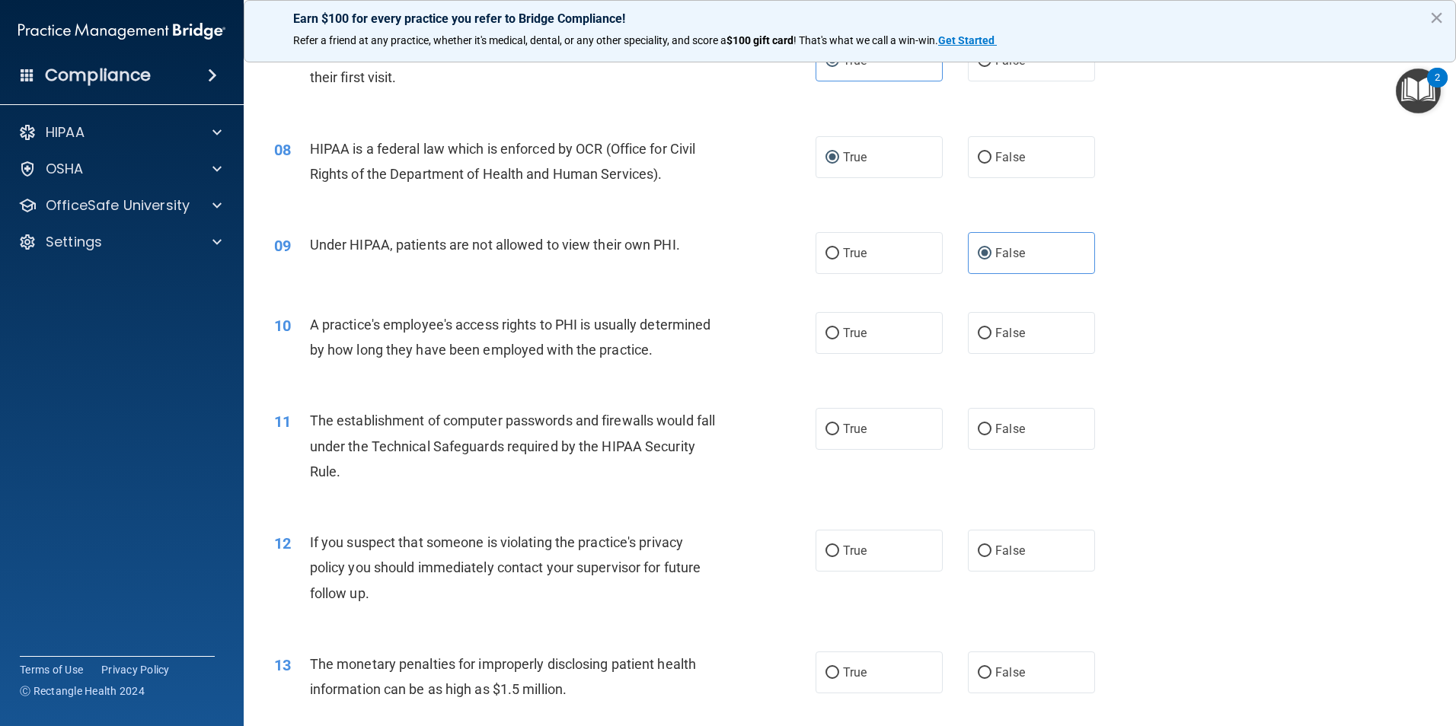
scroll to position [914, 0]
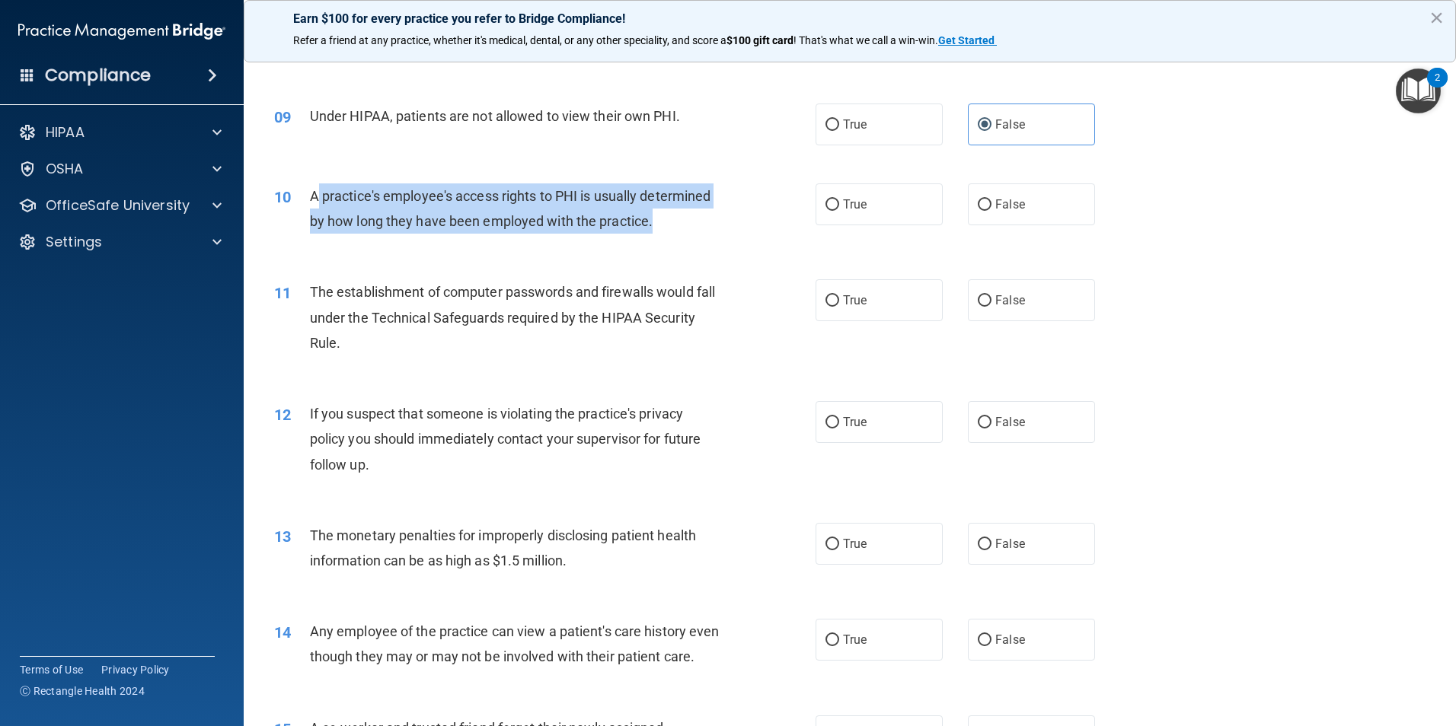
drag, startPoint x: 714, startPoint y: 224, endPoint x: 314, endPoint y: 190, distance: 401.2
click at [314, 190] on div "A practice's employee's access rights to PHI is usually determined by how long …" at bounding box center [521, 209] width 423 height 50
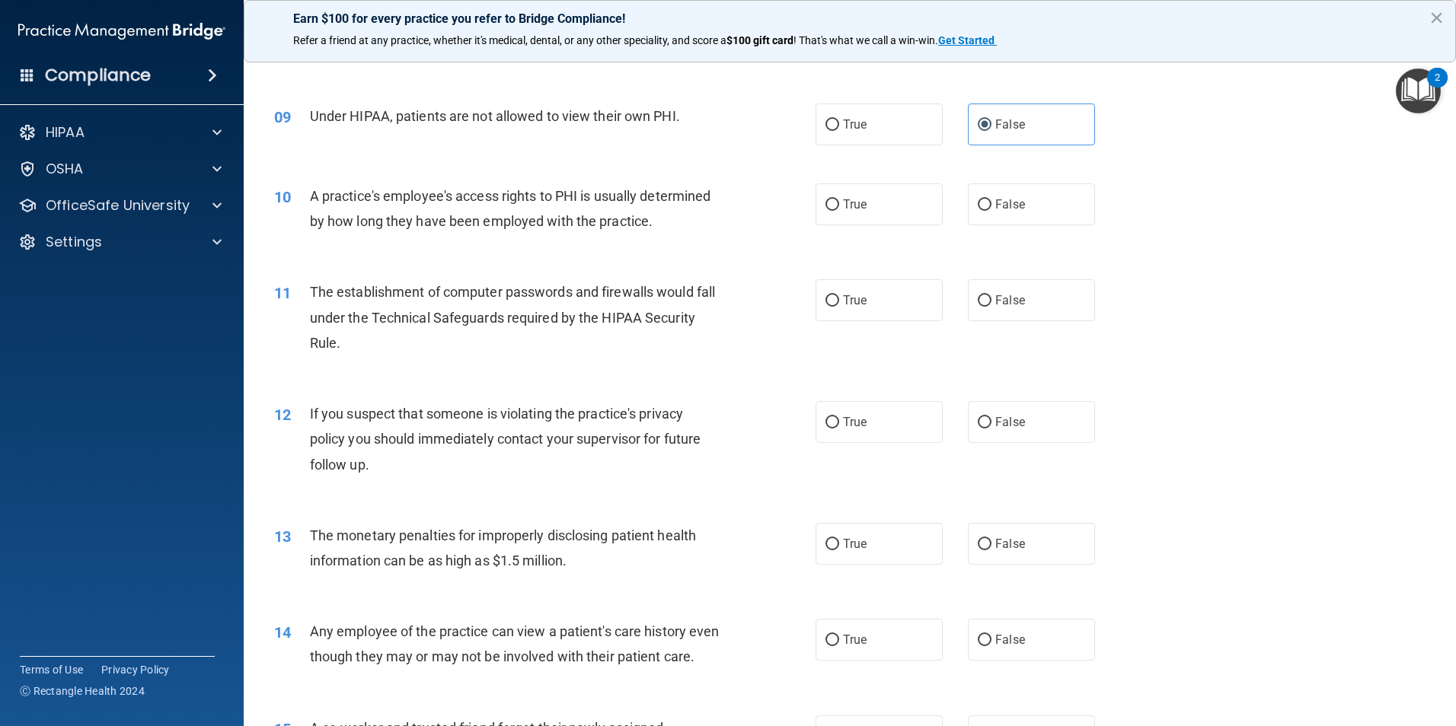
click at [311, 191] on span "A practice's employee's access rights to PHI is usually determined by how long …" at bounding box center [510, 208] width 401 height 41
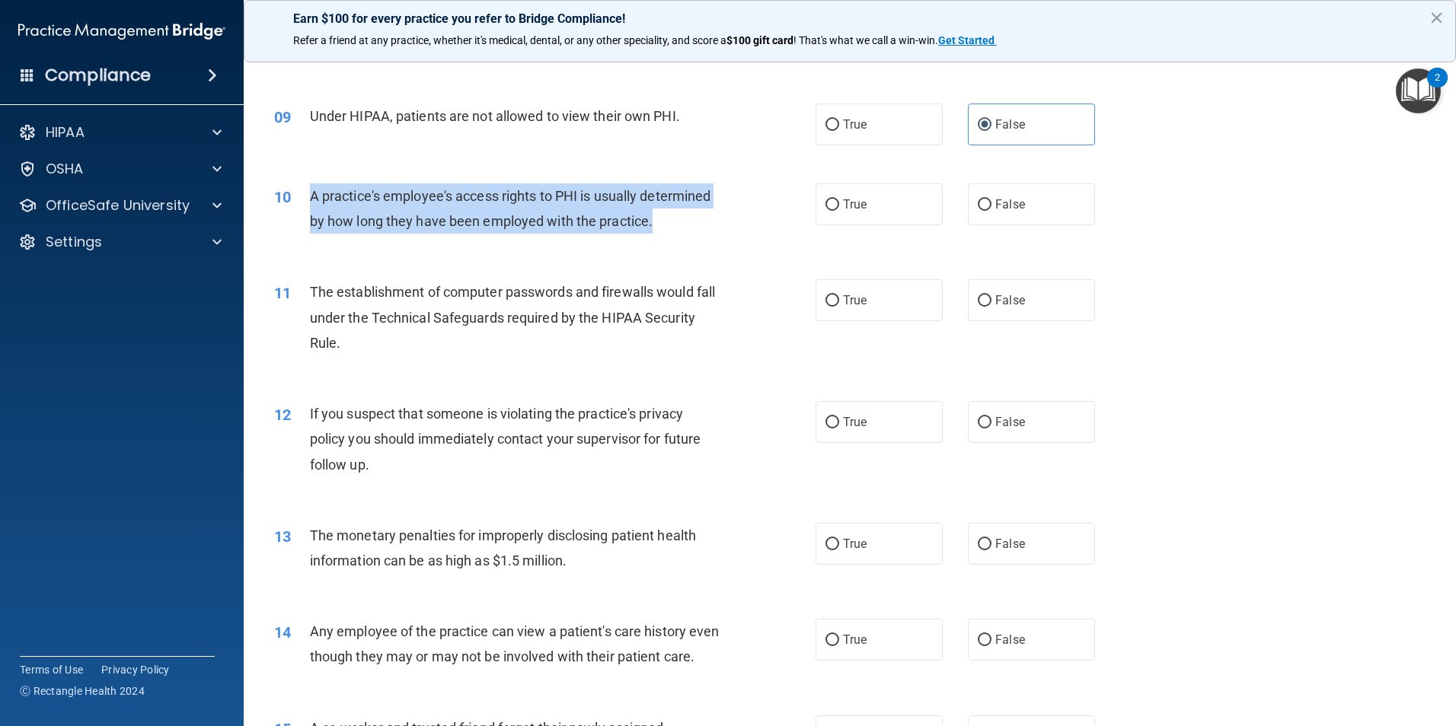
drag, startPoint x: 308, startPoint y: 194, endPoint x: 659, endPoint y: 220, distance: 352.0
click at [659, 220] on div "10 A practice's employee's access rights to PHI is usually determined by how lo…" at bounding box center [544, 213] width 587 height 58
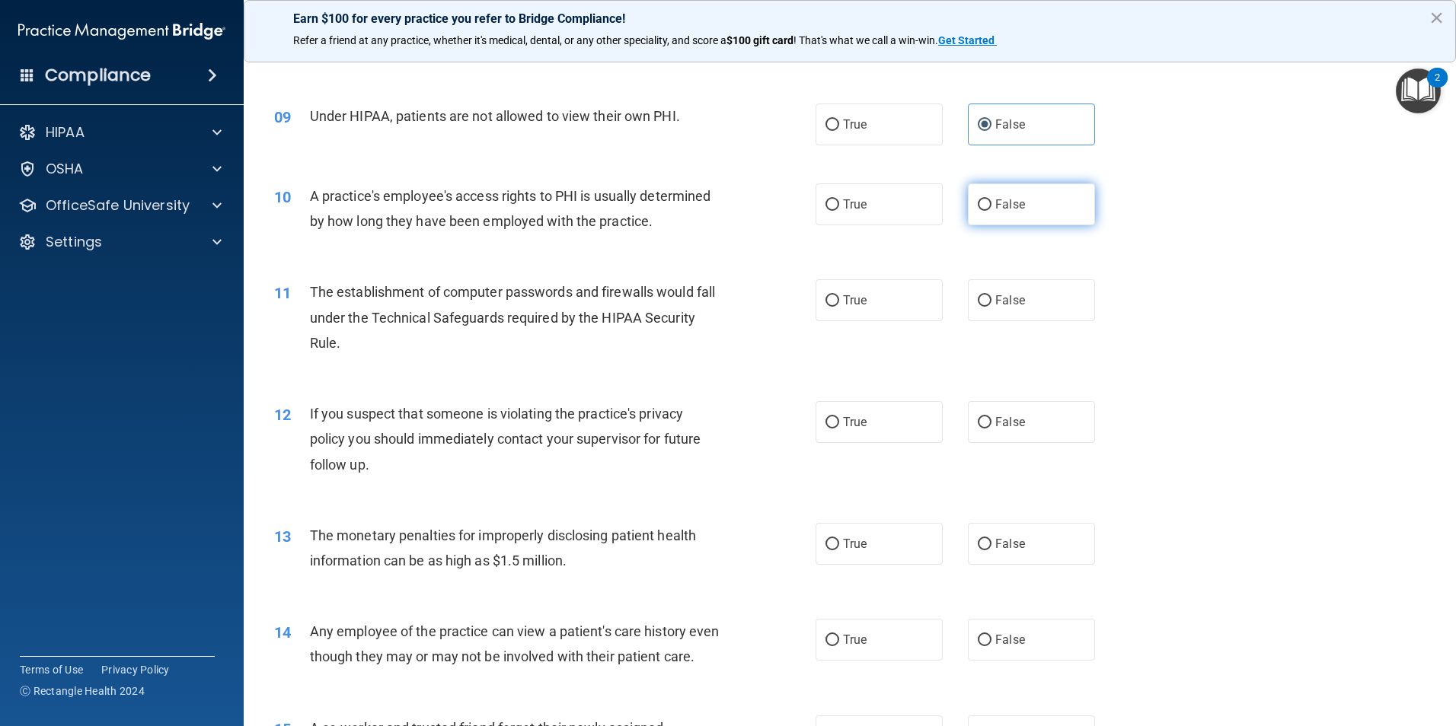
click at [995, 197] on span "False" at bounding box center [1010, 204] width 30 height 14
click at [991, 200] on input "False" at bounding box center [985, 205] width 14 height 11
radio input "true"
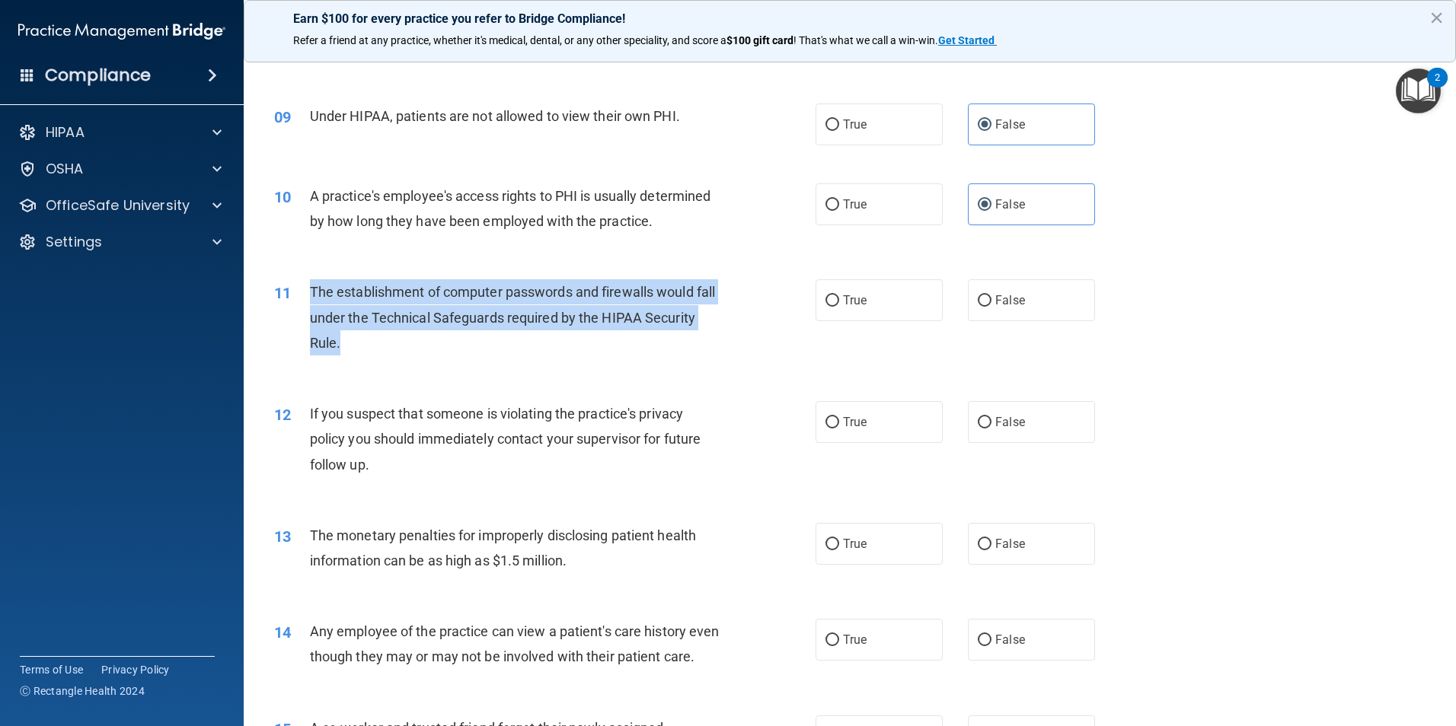
drag, startPoint x: 431, startPoint y: 346, endPoint x: 292, endPoint y: 299, distance: 146.2
click at [292, 299] on div "11 The establishment of computer passwords and firewalls would fall under the T…" at bounding box center [544, 321] width 587 height 84
drag, startPoint x: 292, startPoint y: 299, endPoint x: 353, endPoint y: 311, distance: 61.4
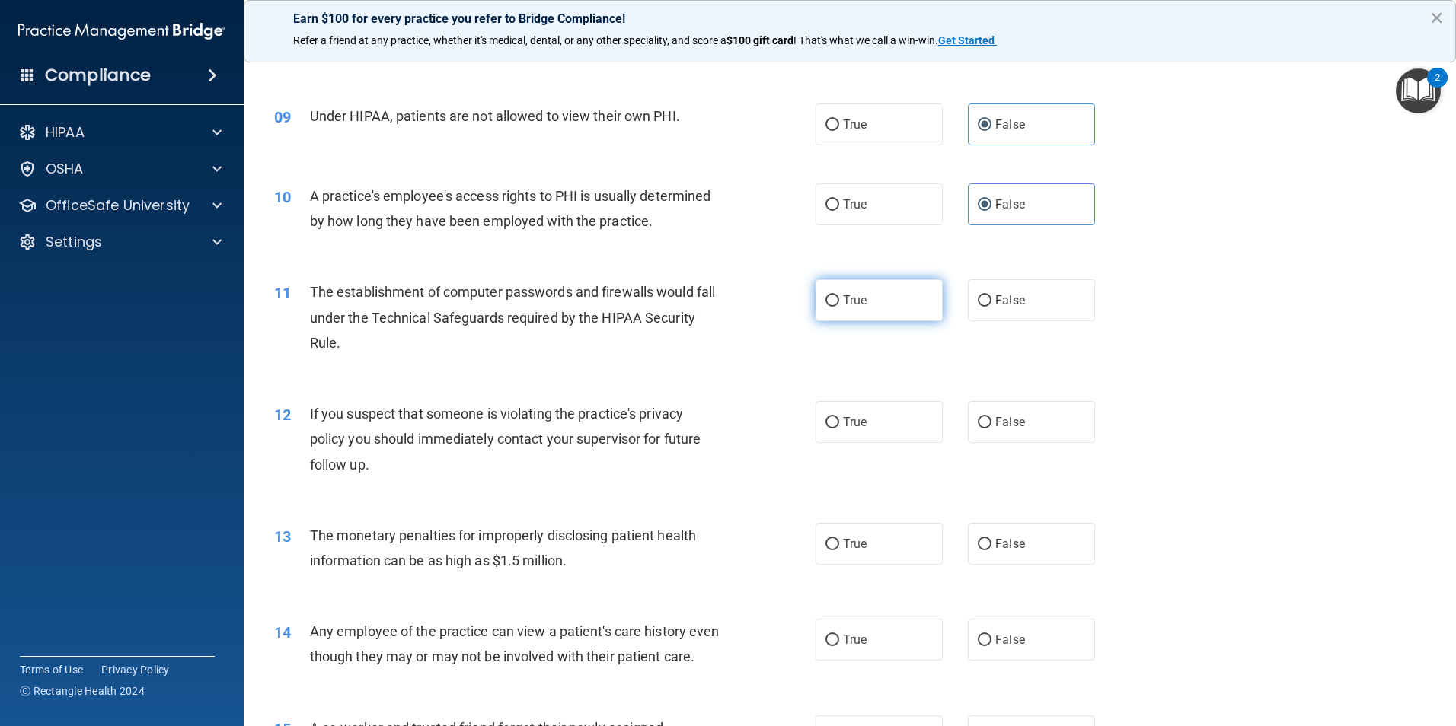
click at [834, 310] on label "True" at bounding box center [879, 300] width 127 height 42
click at [834, 307] on input "True" at bounding box center [832, 300] width 14 height 11
radio input "true"
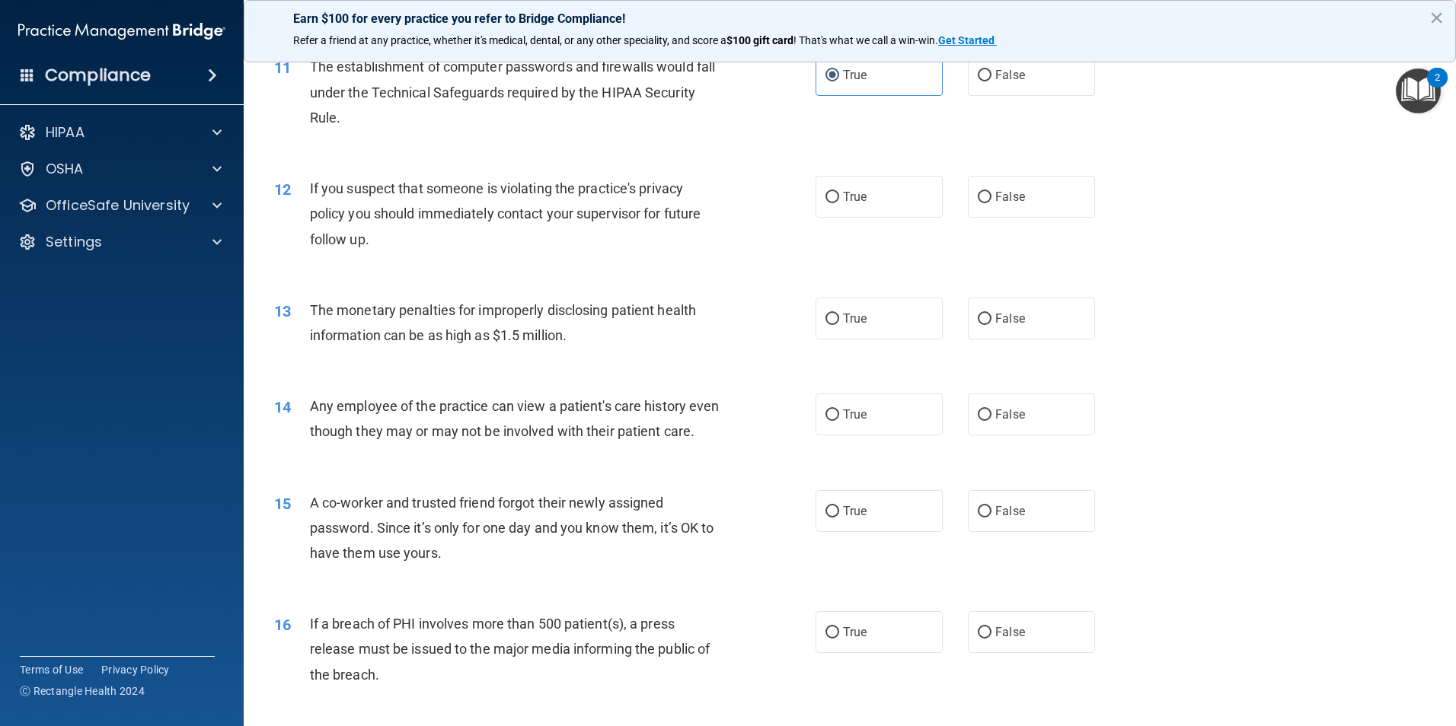
scroll to position [1142, 0]
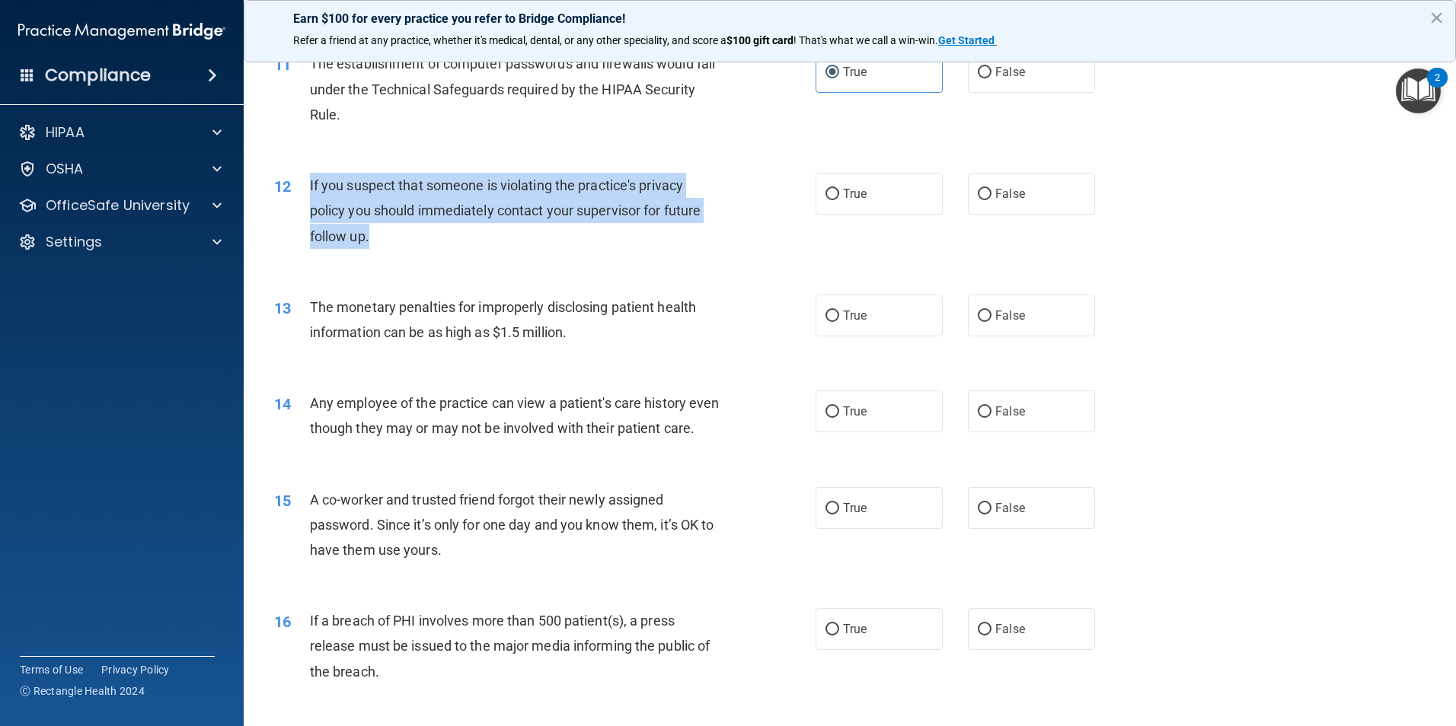
drag, startPoint x: 310, startPoint y: 186, endPoint x: 400, endPoint y: 238, distance: 104.1
click at [400, 238] on div "If you suspect that someone is violating the practice's privacy policy you shou…" at bounding box center [521, 211] width 423 height 76
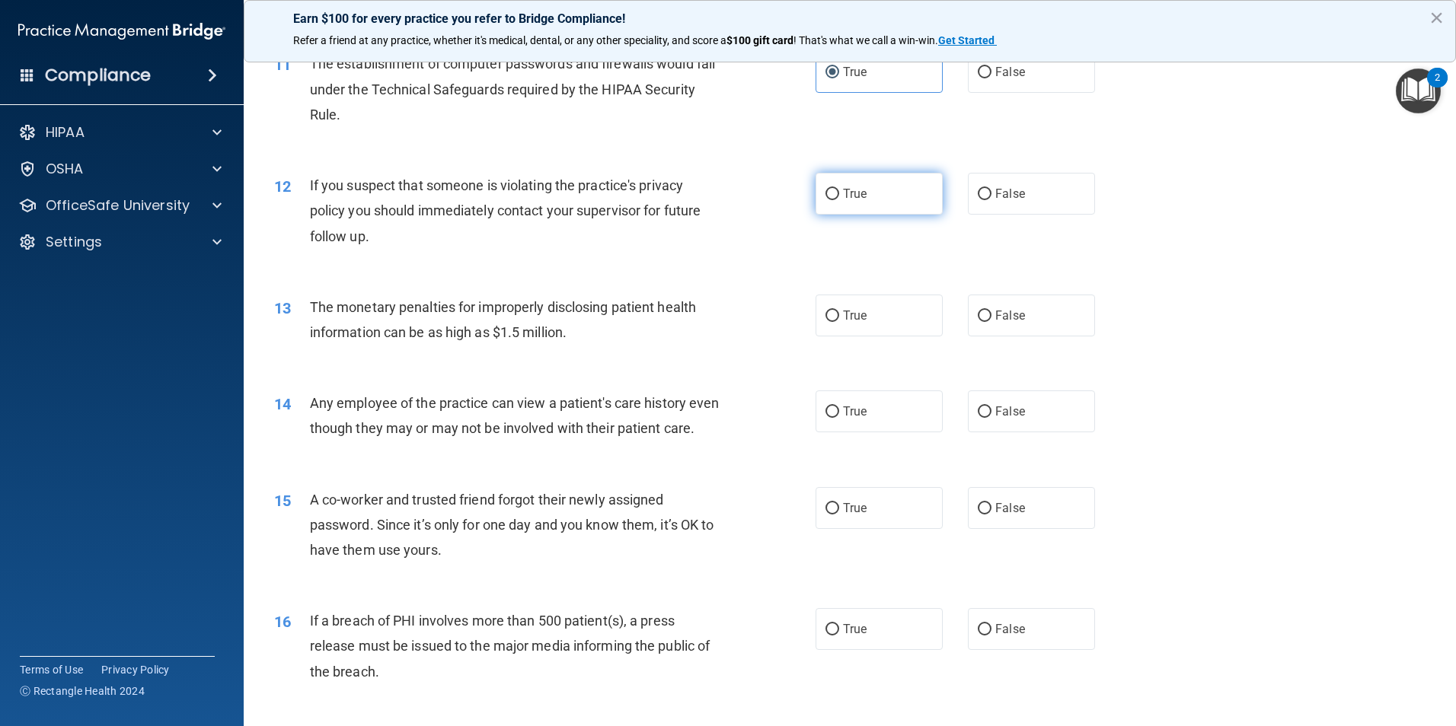
click at [843, 193] on span "True" at bounding box center [855, 194] width 24 height 14
click at [839, 193] on input "True" at bounding box center [832, 194] width 14 height 11
radio input "true"
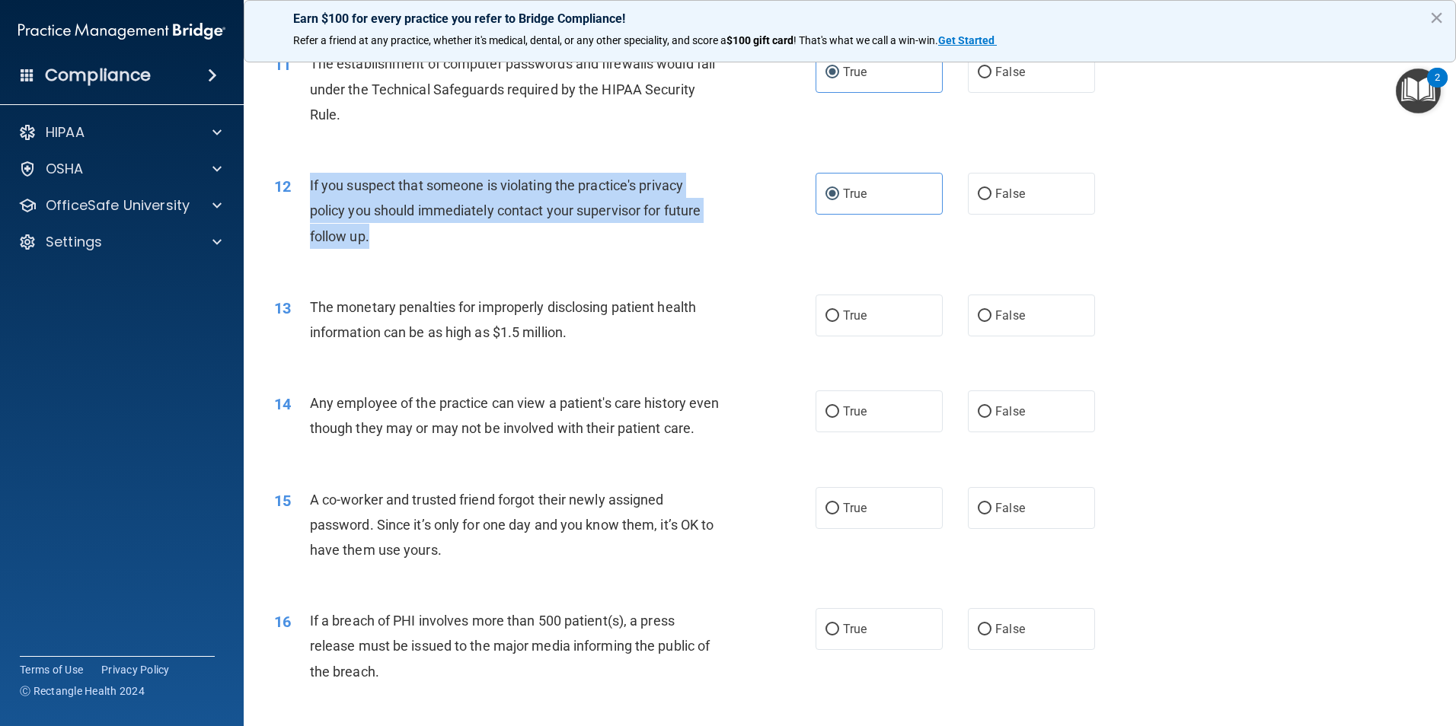
drag, startPoint x: 382, startPoint y: 233, endPoint x: 311, endPoint y: 190, distance: 82.7
click at [311, 190] on div "If you suspect that someone is violating the practice's privacy policy you shou…" at bounding box center [521, 211] width 423 height 76
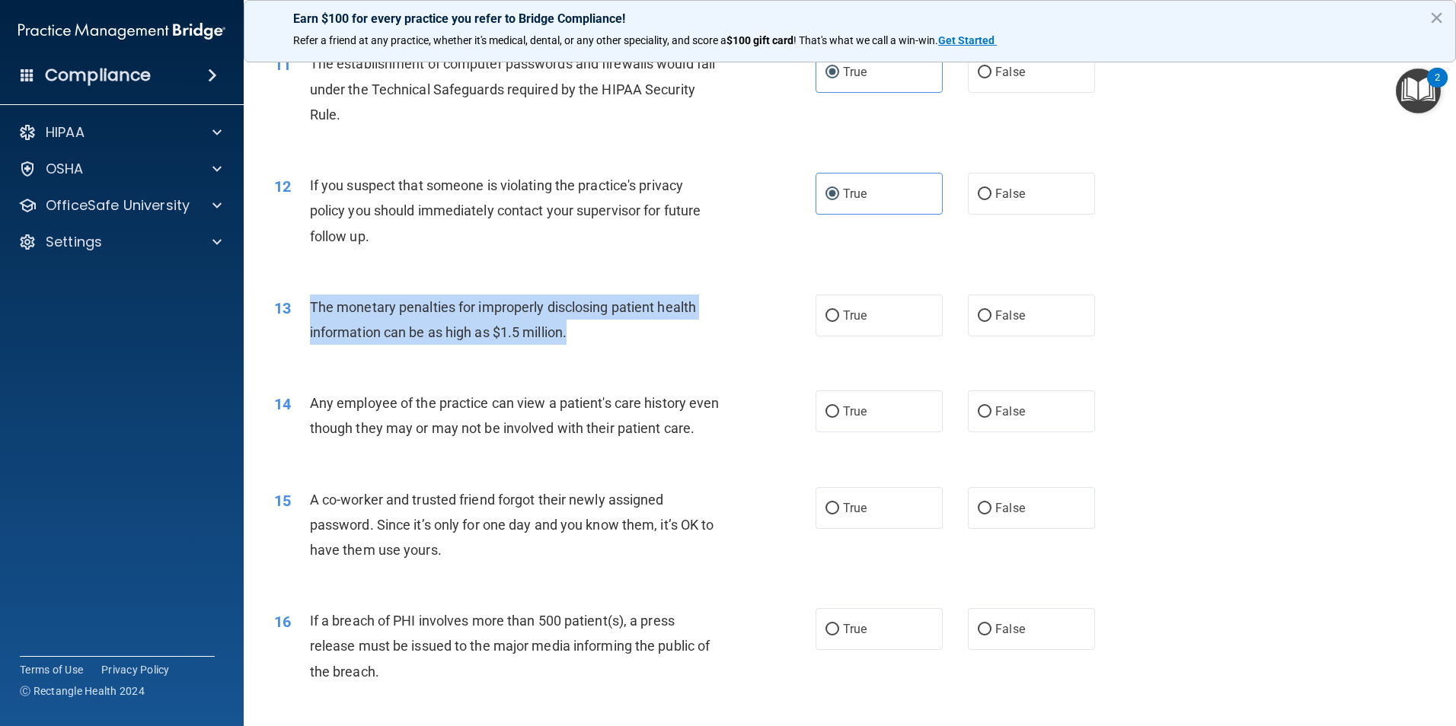
drag, startPoint x: 599, startPoint y: 334, endPoint x: 299, endPoint y: 309, distance: 301.0
click at [299, 309] on div "13 The monetary penalties for improperly disclosing patient health information …" at bounding box center [544, 324] width 587 height 58
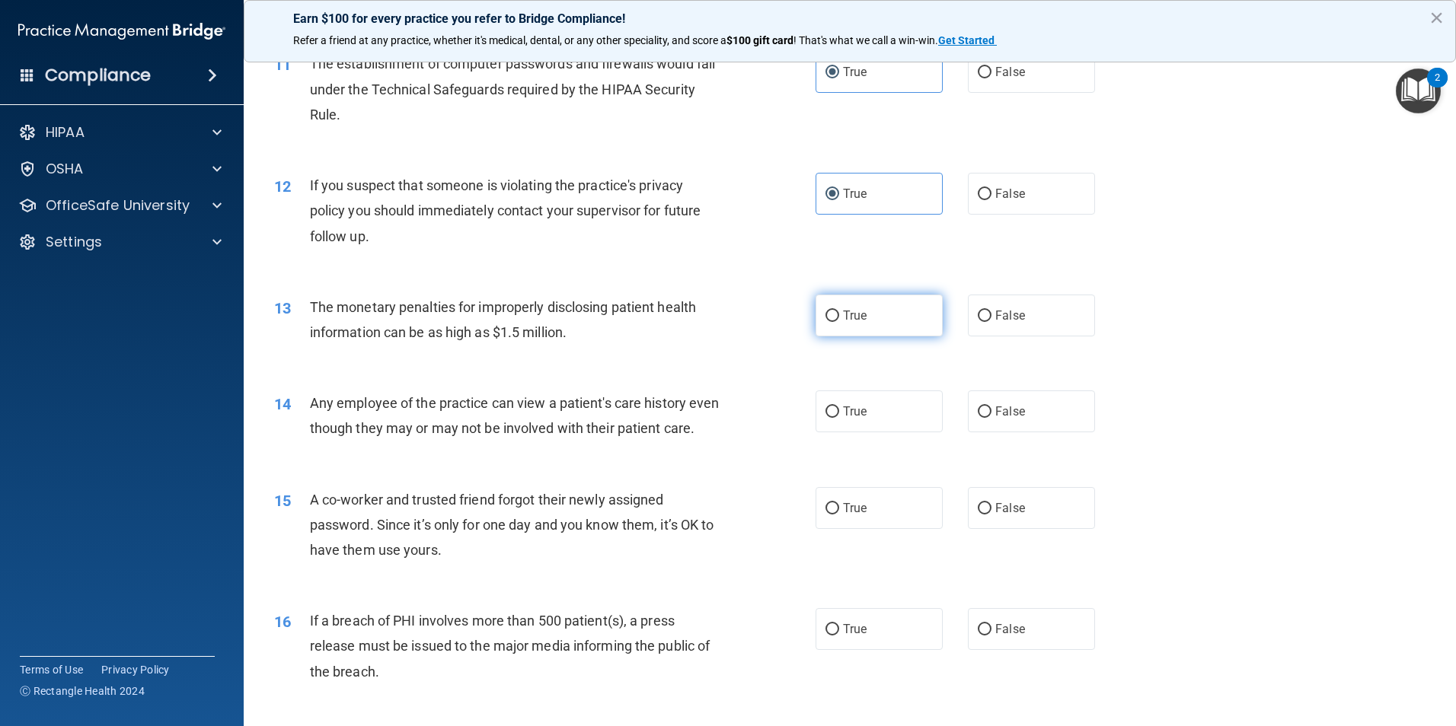
click at [841, 299] on label "True" at bounding box center [879, 316] width 127 height 42
click at [839, 311] on input "True" at bounding box center [832, 316] width 14 height 11
radio input "true"
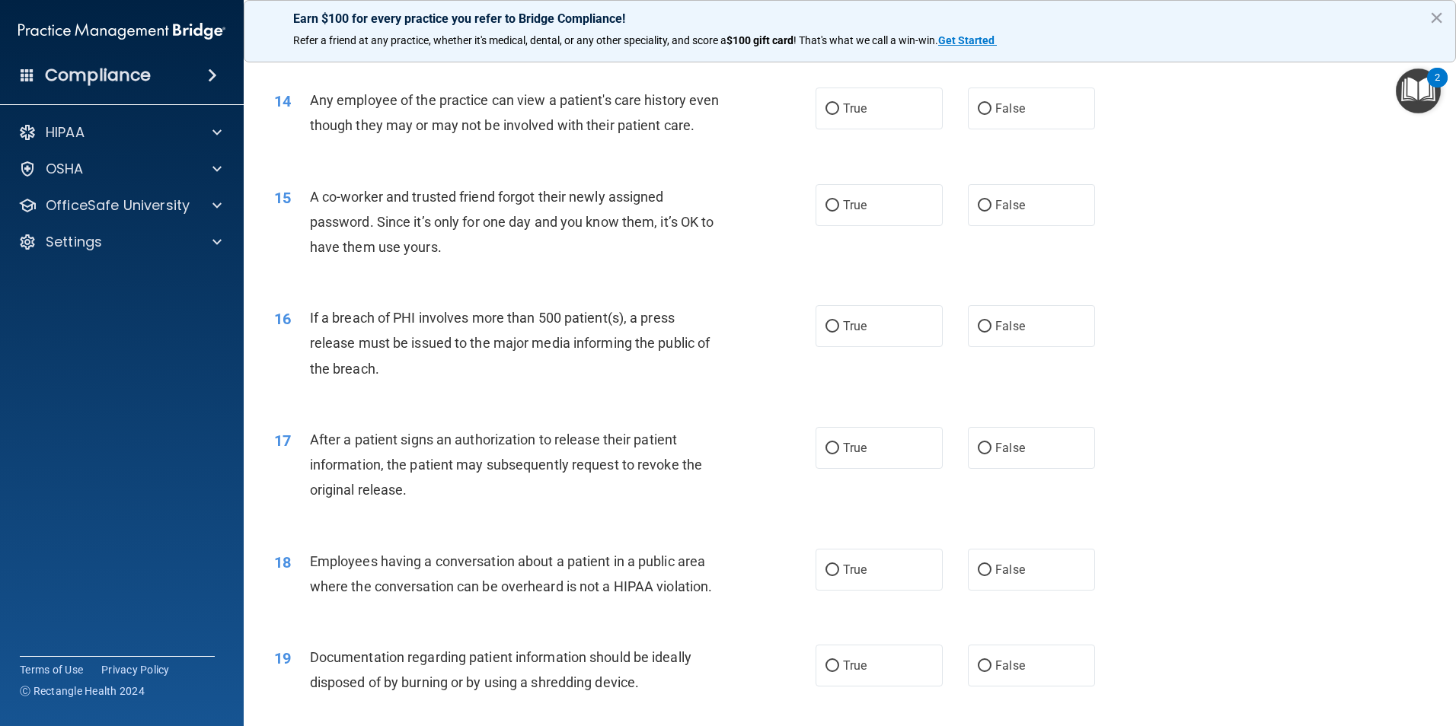
scroll to position [1447, 0]
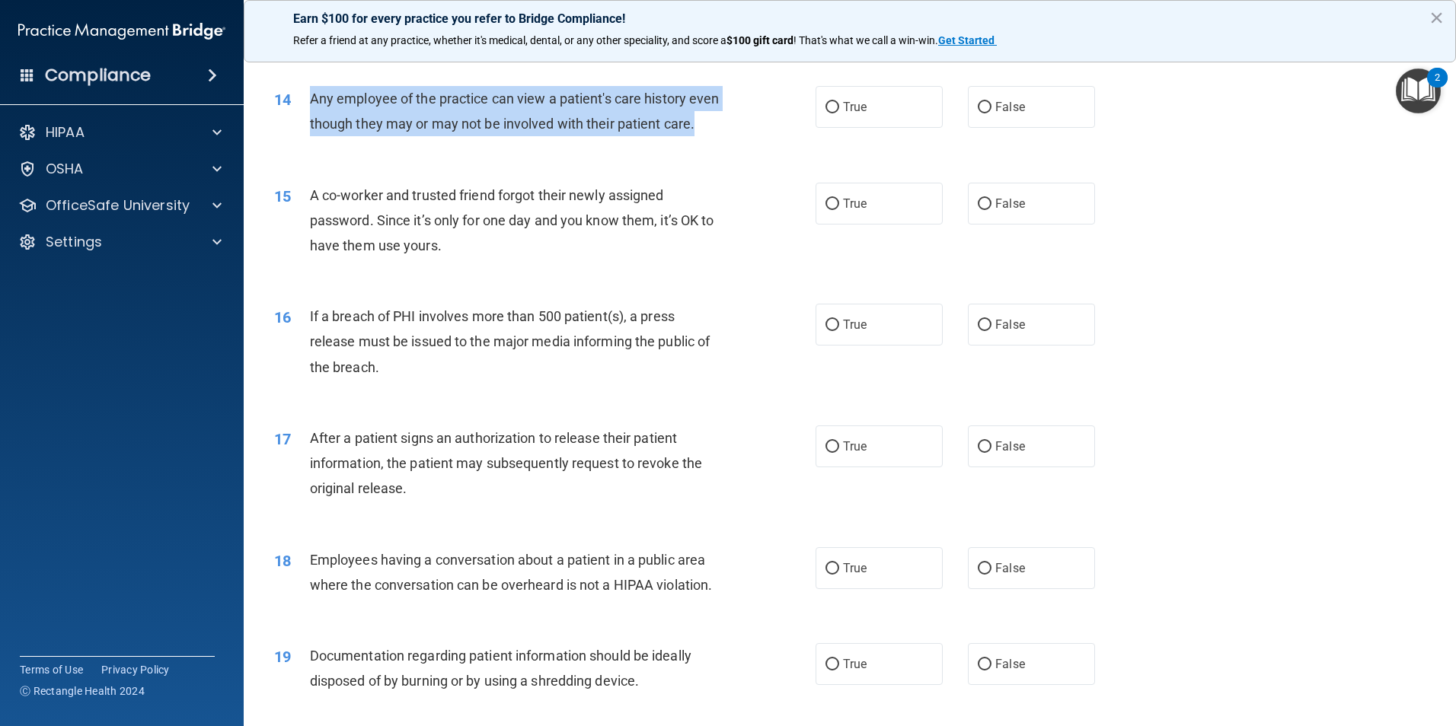
drag, startPoint x: 309, startPoint y: 92, endPoint x: 451, endPoint y: 153, distance: 154.2
click at [451, 136] on div "Any employee of the practice can view a patient's care history even though they…" at bounding box center [521, 111] width 423 height 50
click at [978, 110] on input "False" at bounding box center [985, 107] width 14 height 11
radio input "true"
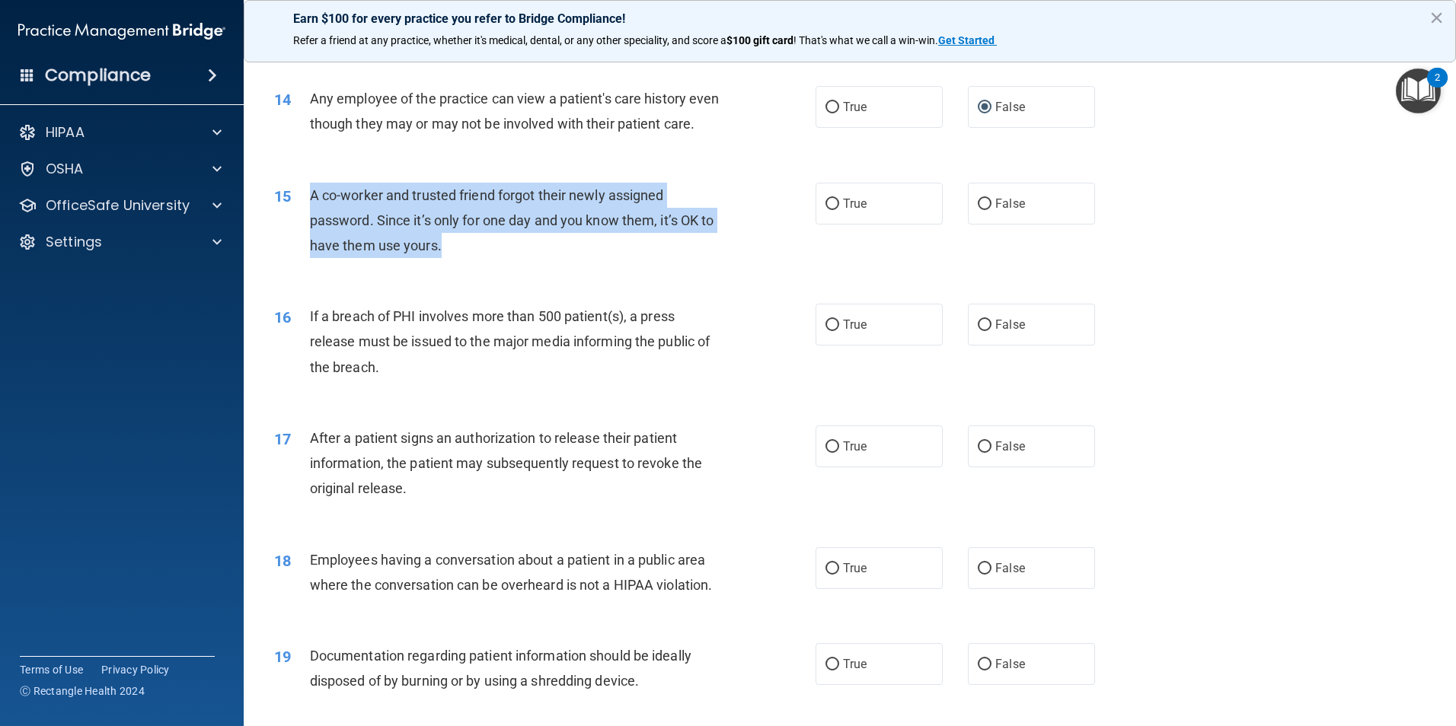
drag, startPoint x: 308, startPoint y: 216, endPoint x: 474, endPoint y: 270, distance: 174.8
click at [474, 267] on div "15 A co-worker and trusted friend forgot their newly assigned password. Since i…" at bounding box center [544, 225] width 587 height 84
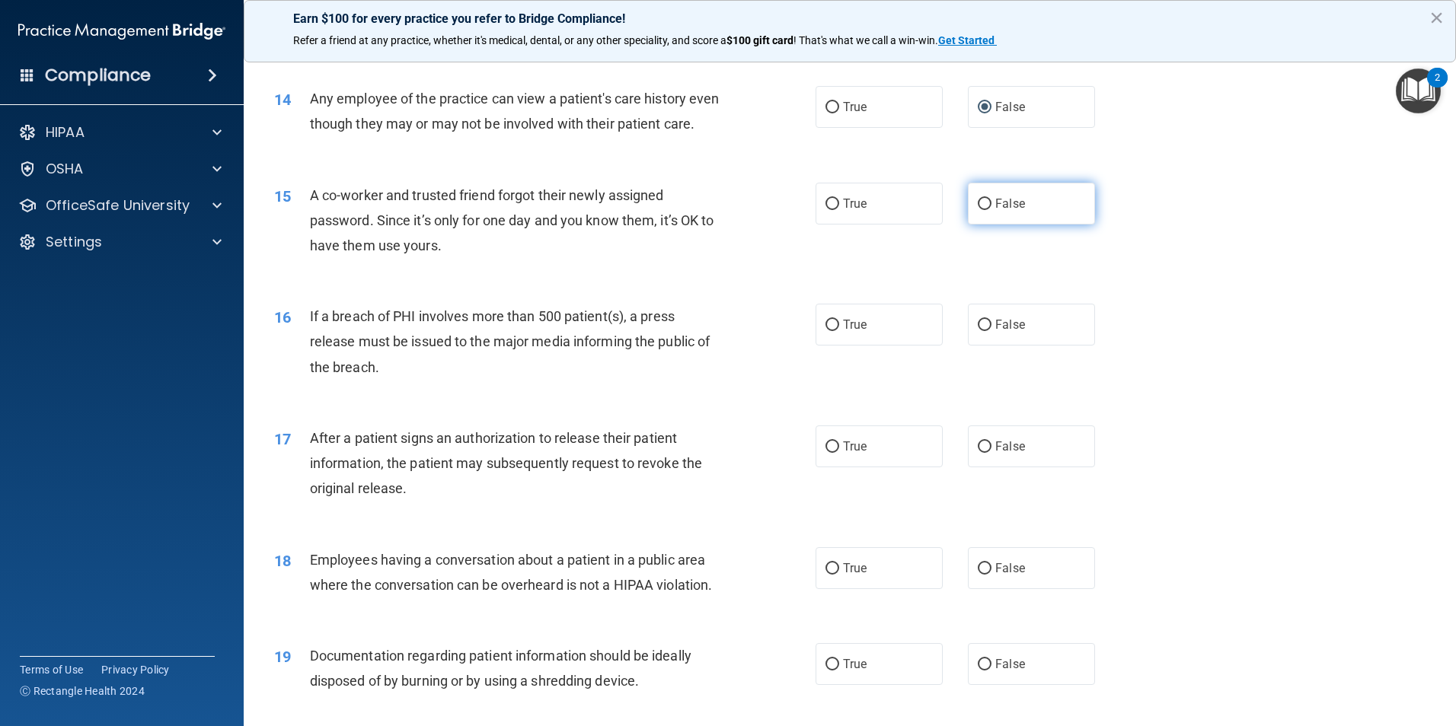
click at [999, 211] on span "False" at bounding box center [1010, 203] width 30 height 14
click at [991, 210] on input "False" at bounding box center [985, 204] width 14 height 11
radio input "true"
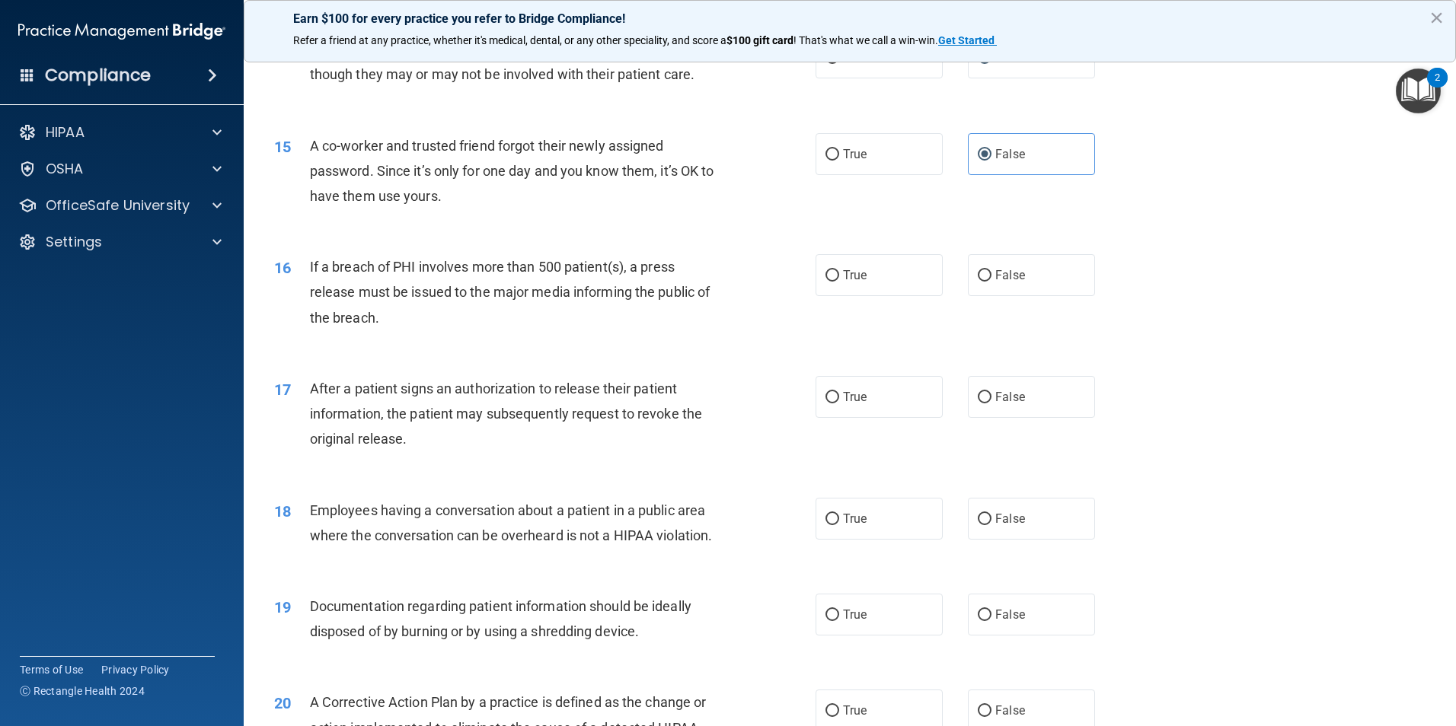
scroll to position [1523, 0]
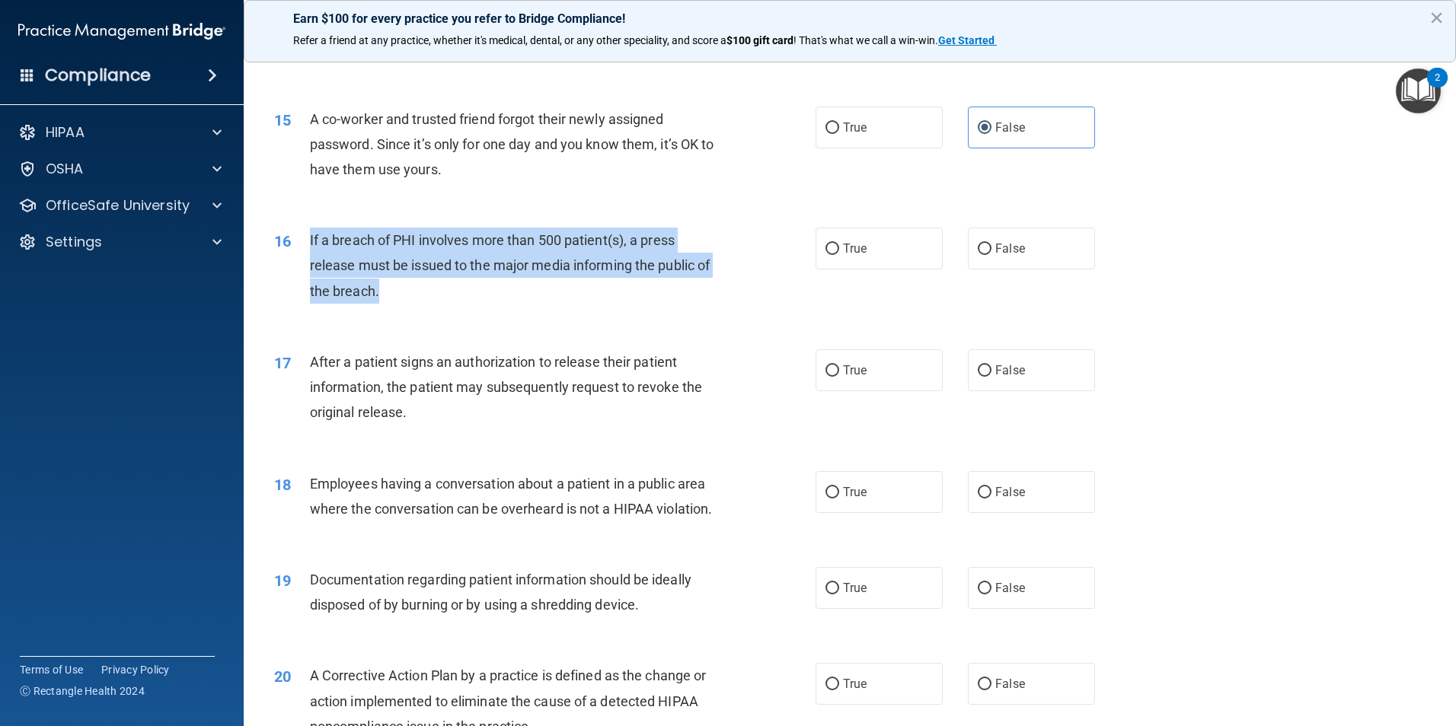
drag, startPoint x: 303, startPoint y: 263, endPoint x: 401, endPoint y: 308, distance: 107.7
click at [401, 308] on div "16 If a breach of PHI involves more than 500 patient(s), a press release must b…" at bounding box center [544, 270] width 587 height 84
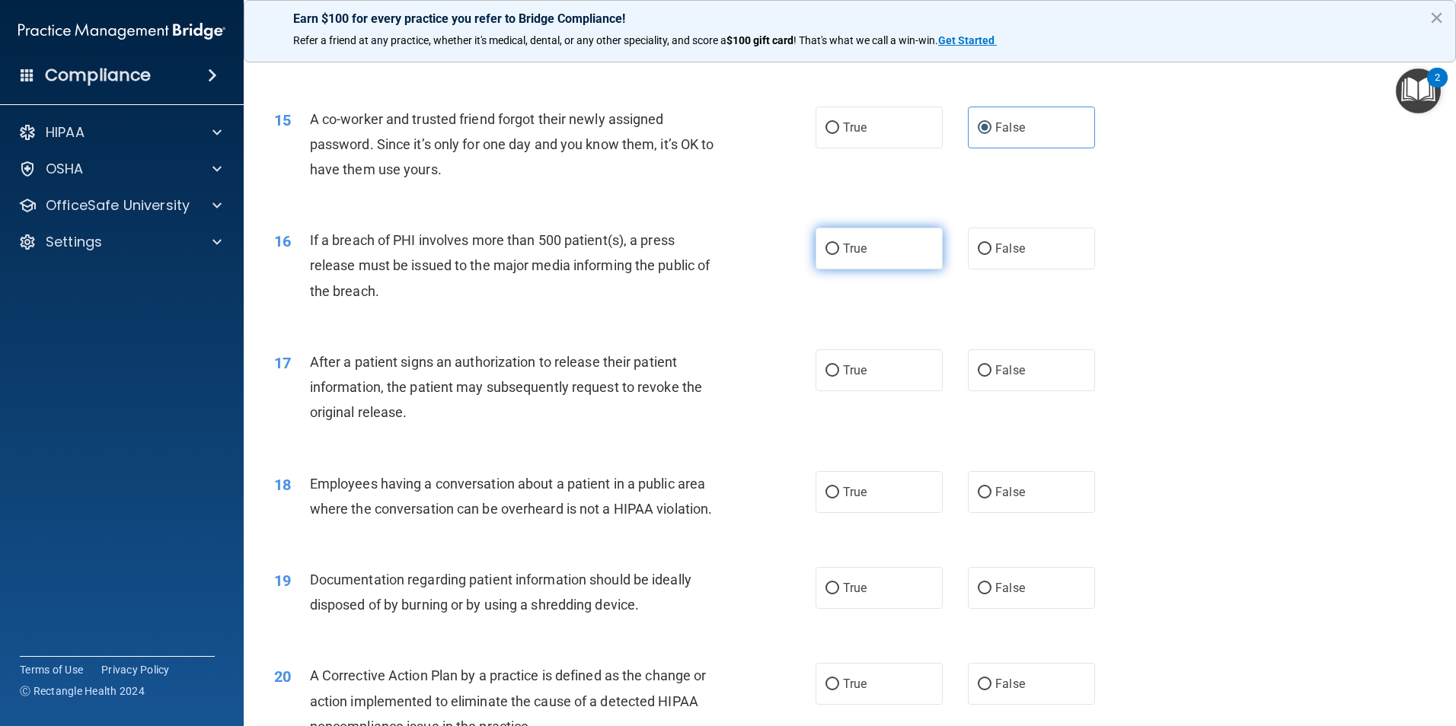
click at [847, 256] on span "True" at bounding box center [855, 248] width 24 height 14
click at [839, 255] on input "True" at bounding box center [832, 249] width 14 height 11
radio input "true"
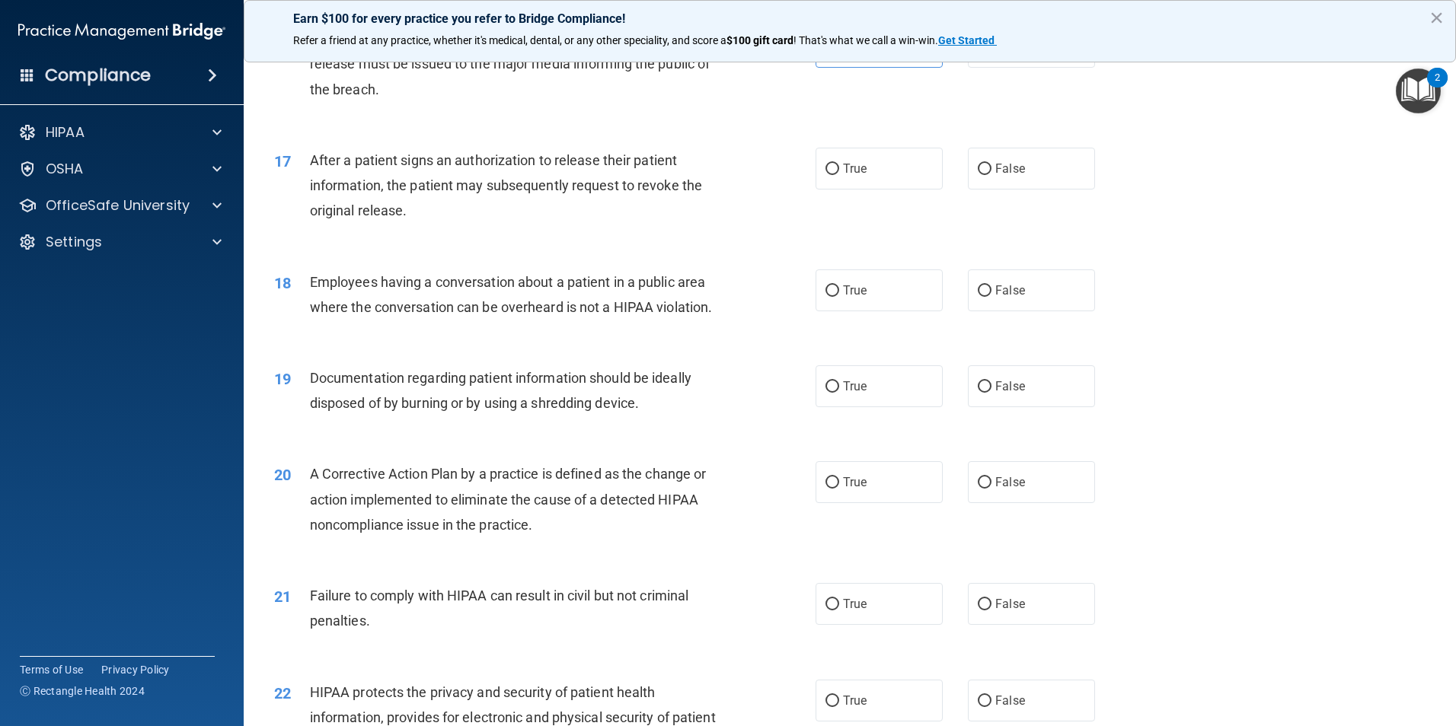
scroll to position [1751, 0]
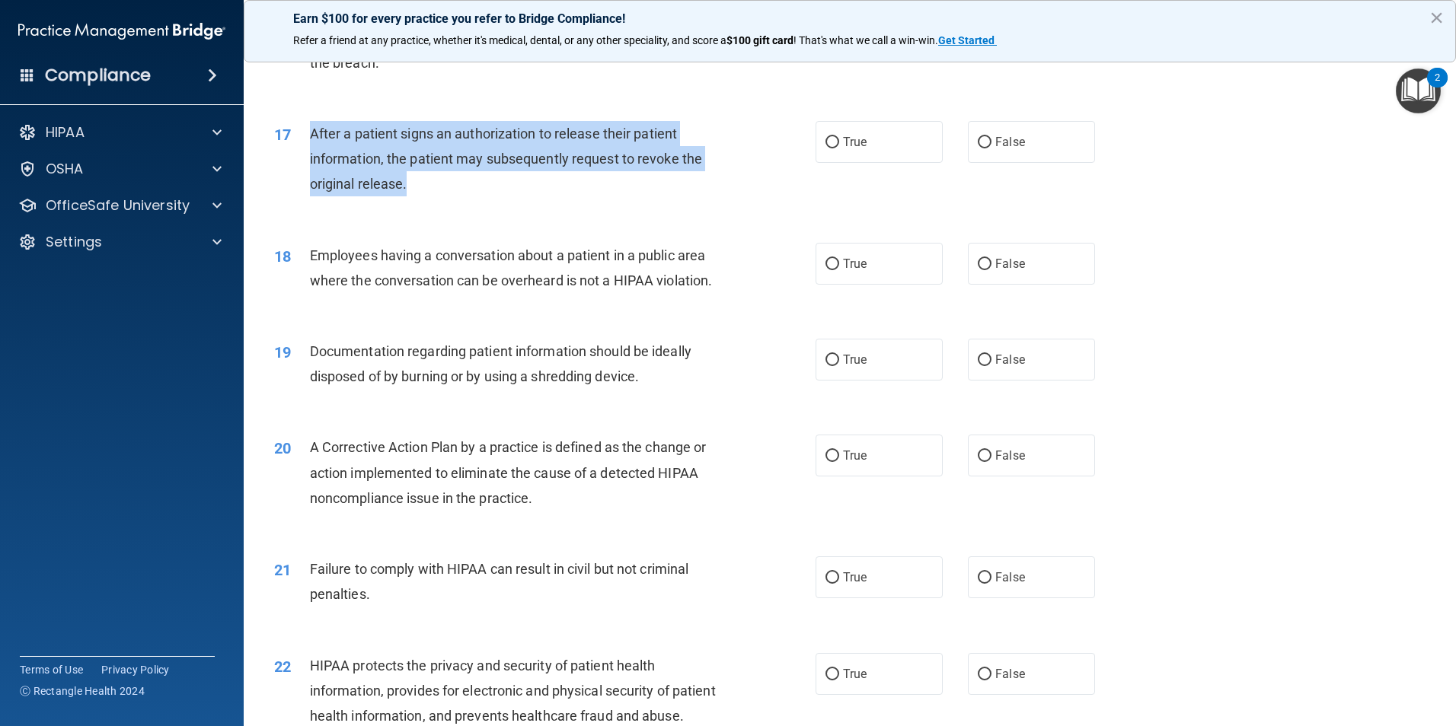
drag, startPoint x: 310, startPoint y: 156, endPoint x: 461, endPoint y: 205, distance: 159.2
click at [461, 205] on div "17 After a patient signs an authorization to release their patient information,…" at bounding box center [544, 163] width 587 height 84
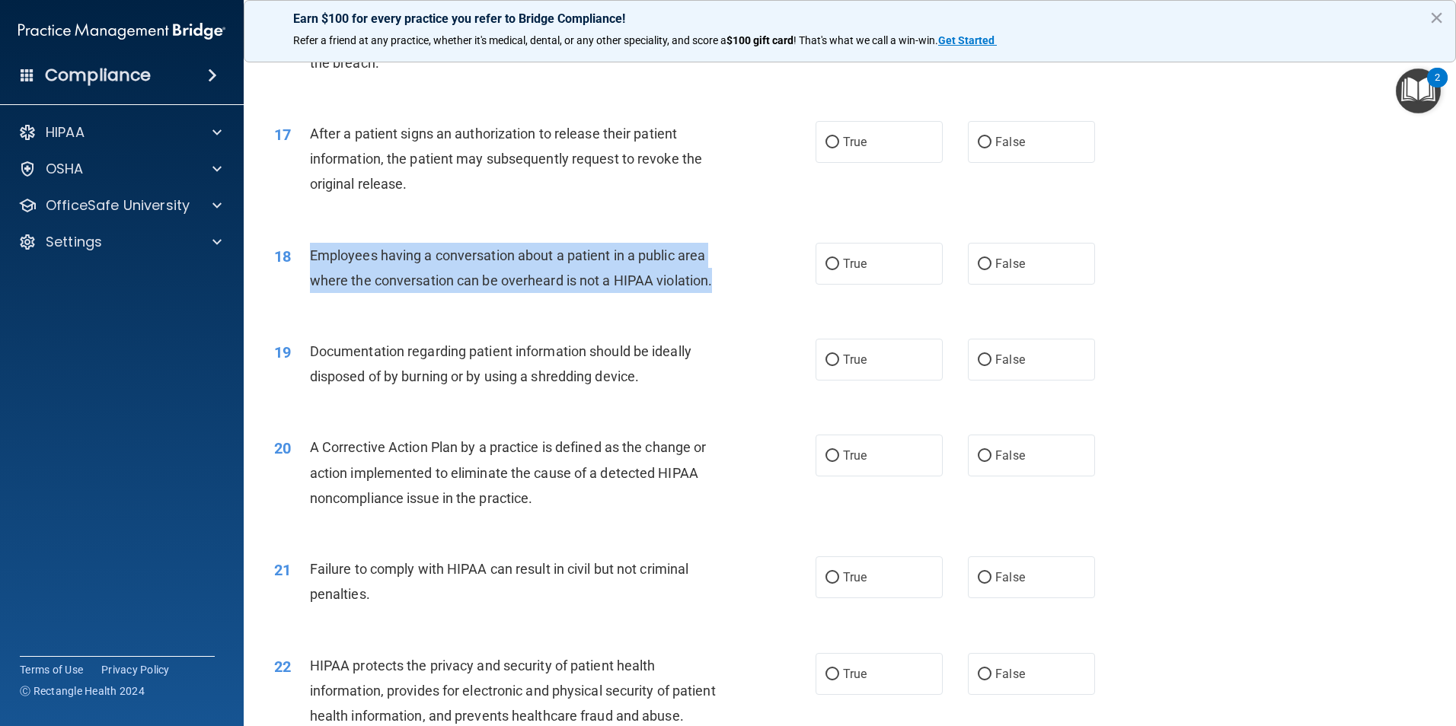
drag, startPoint x: 308, startPoint y: 279, endPoint x: 728, endPoint y: 308, distance: 421.3
click at [728, 301] on div "18 Employees having a conversation about a patient in a public area where the c…" at bounding box center [544, 272] width 587 height 58
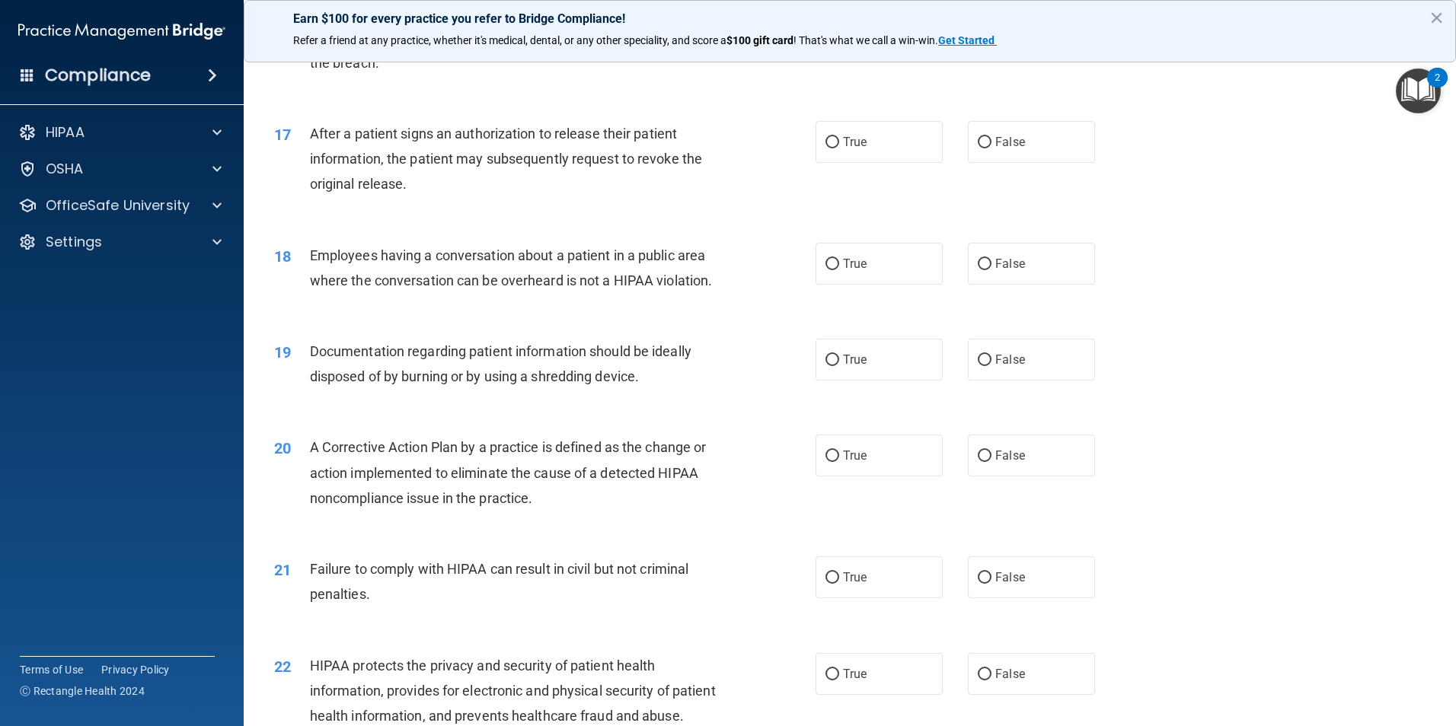
click at [315, 375] on span "Documentation regarding patient information should be ideally disposed of by bu…" at bounding box center [501, 363] width 382 height 41
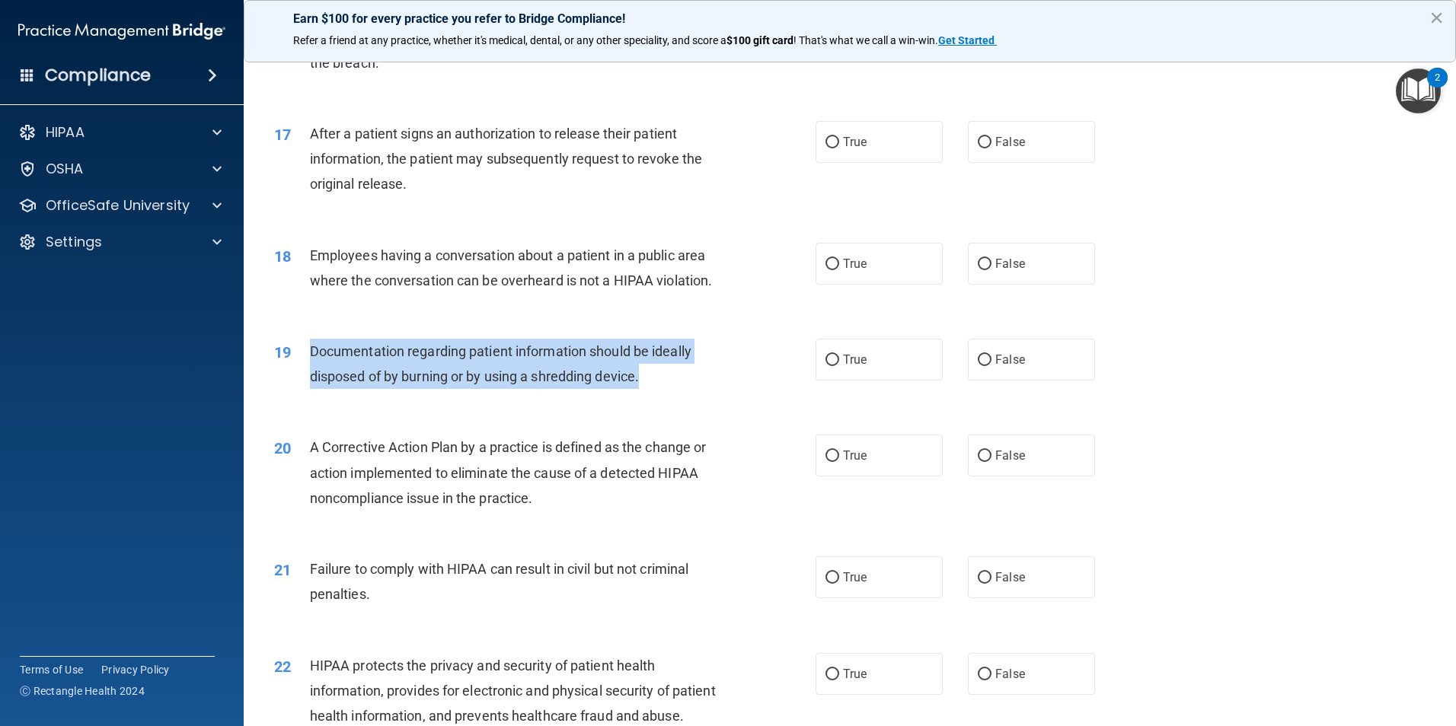
drag, startPoint x: 307, startPoint y: 378, endPoint x: 671, endPoint y: 416, distance: 365.9
click at [671, 397] on div "19 Documentation regarding patient information should be ideally disposed of by…" at bounding box center [544, 368] width 587 height 58
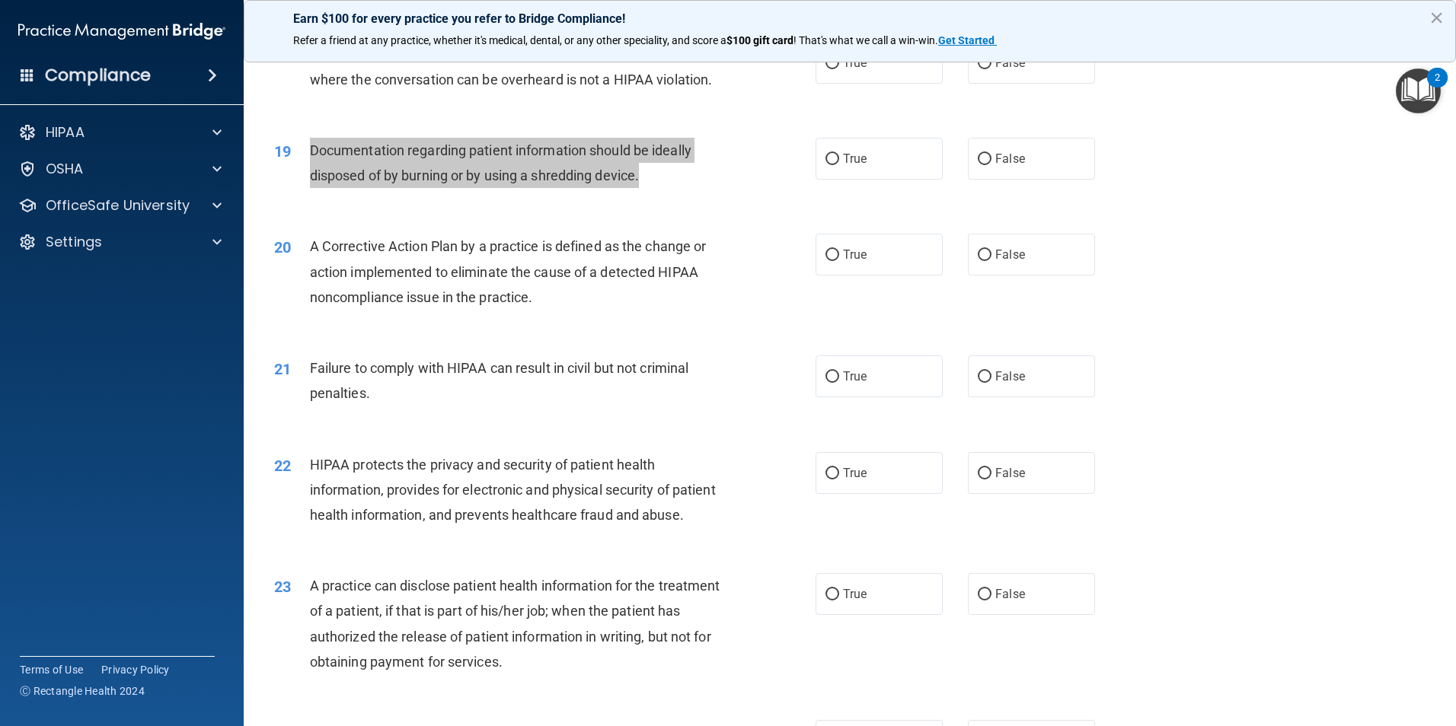
scroll to position [1980, 0]
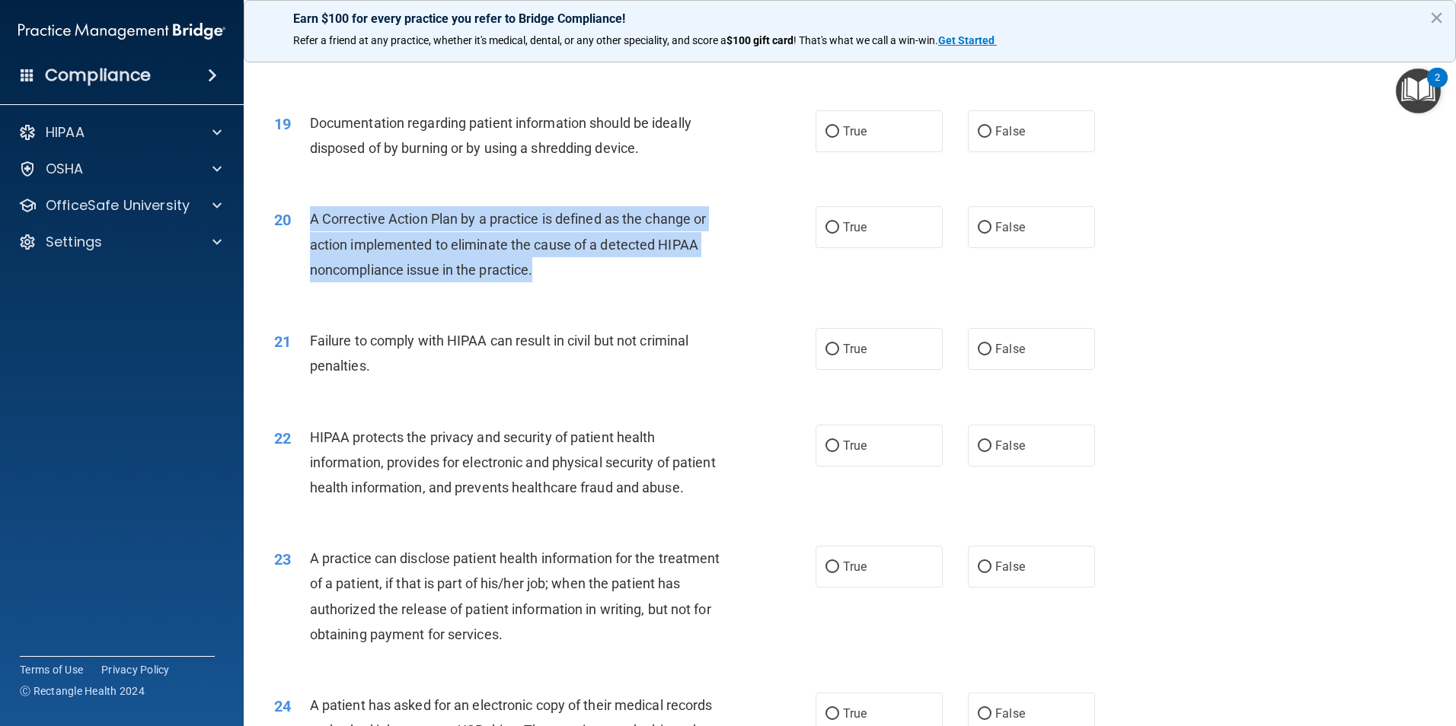
drag, startPoint x: 313, startPoint y: 249, endPoint x: 575, endPoint y: 312, distance: 269.5
click at [575, 290] on div "20 A Corrective Action Plan by a practice is defined as the change or action im…" at bounding box center [544, 248] width 587 height 84
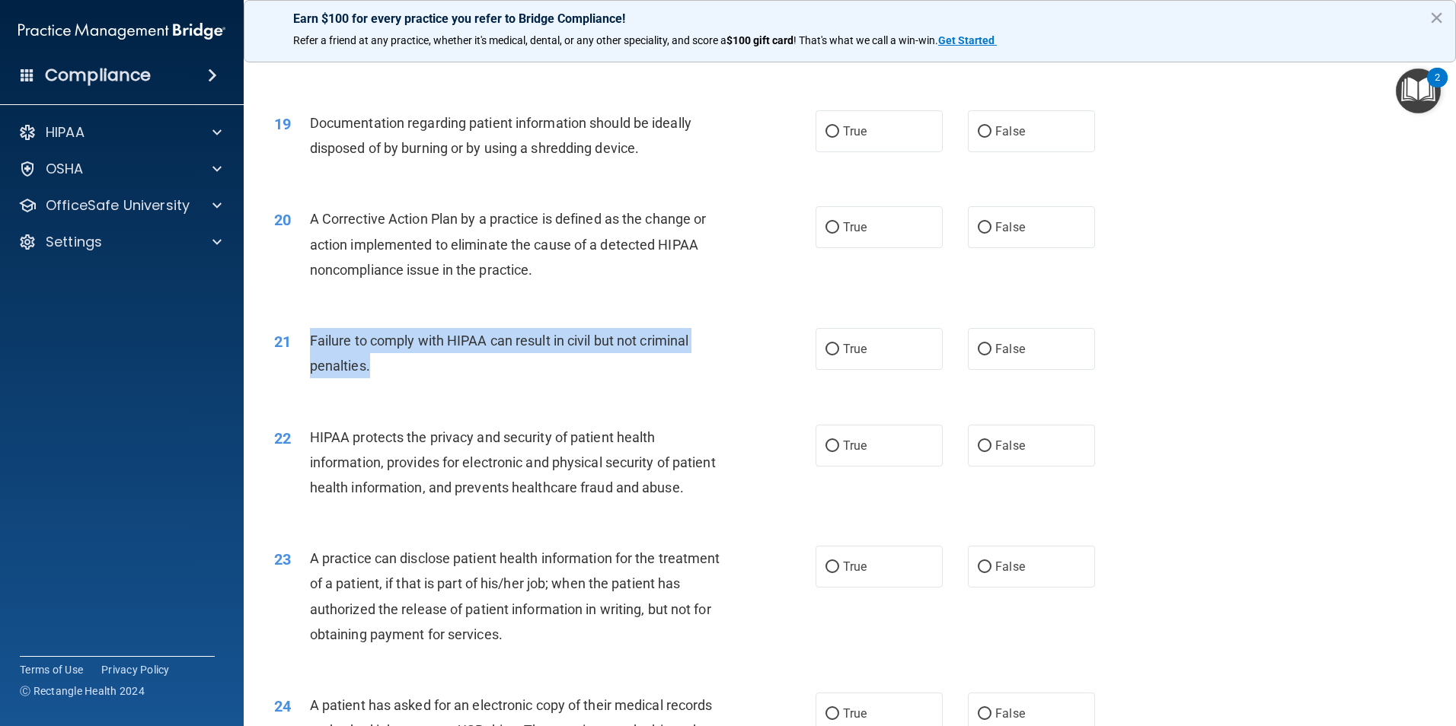
drag, startPoint x: 302, startPoint y: 364, endPoint x: 540, endPoint y: 388, distance: 238.8
click at [540, 386] on div "21 Failure to comply with HIPAA can result in civil but not criminal penalties." at bounding box center [544, 357] width 587 height 58
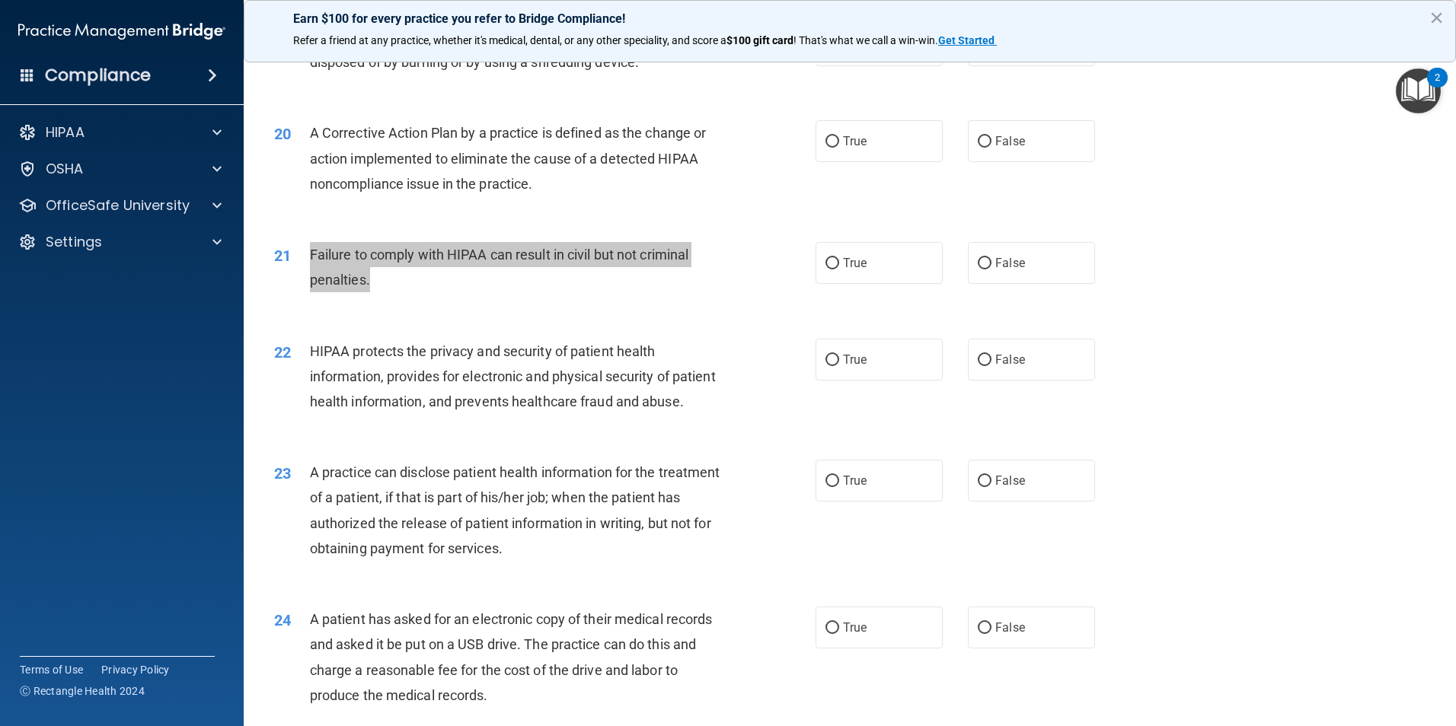
scroll to position [2065, 0]
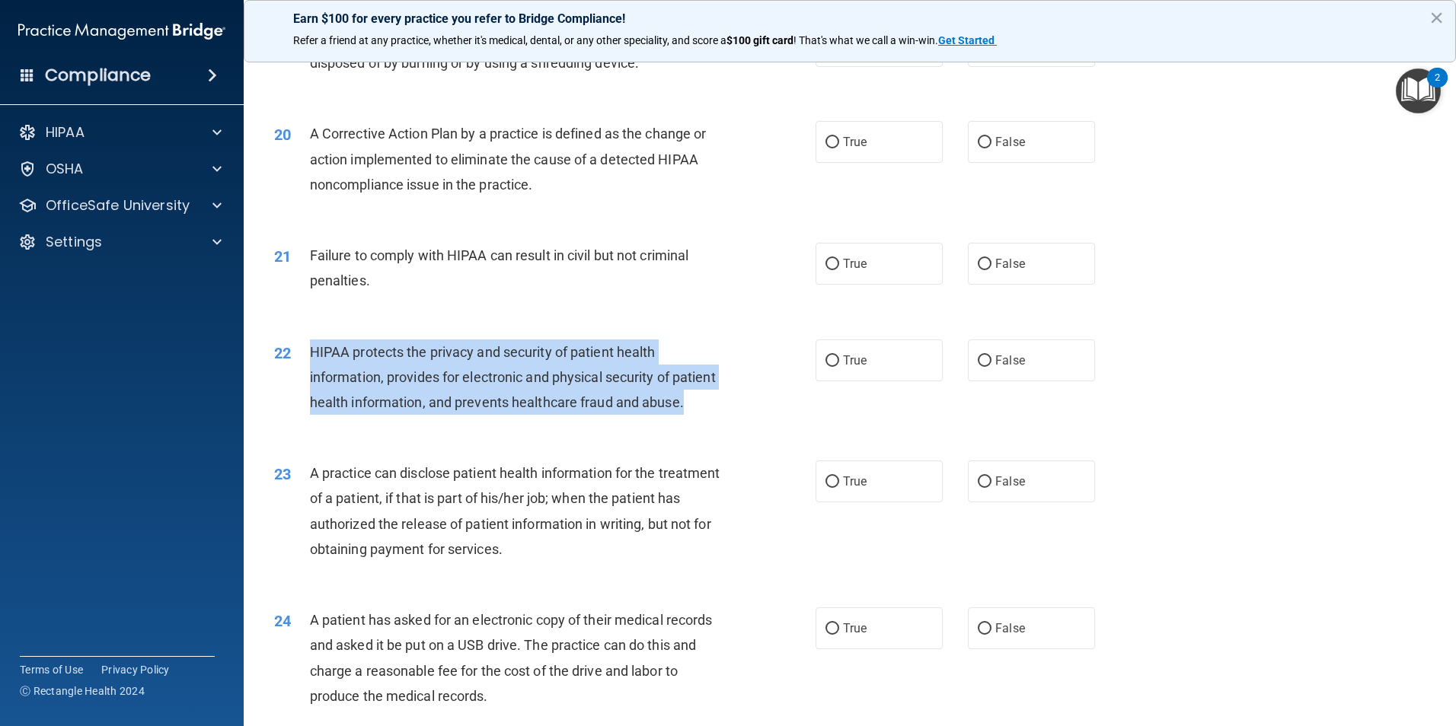
drag, startPoint x: 309, startPoint y: 374, endPoint x: 495, endPoint y: 447, distance: 199.7
click at [495, 416] on div "HIPAA protects the privacy and security of patient health information, provides…" at bounding box center [521, 378] width 423 height 76
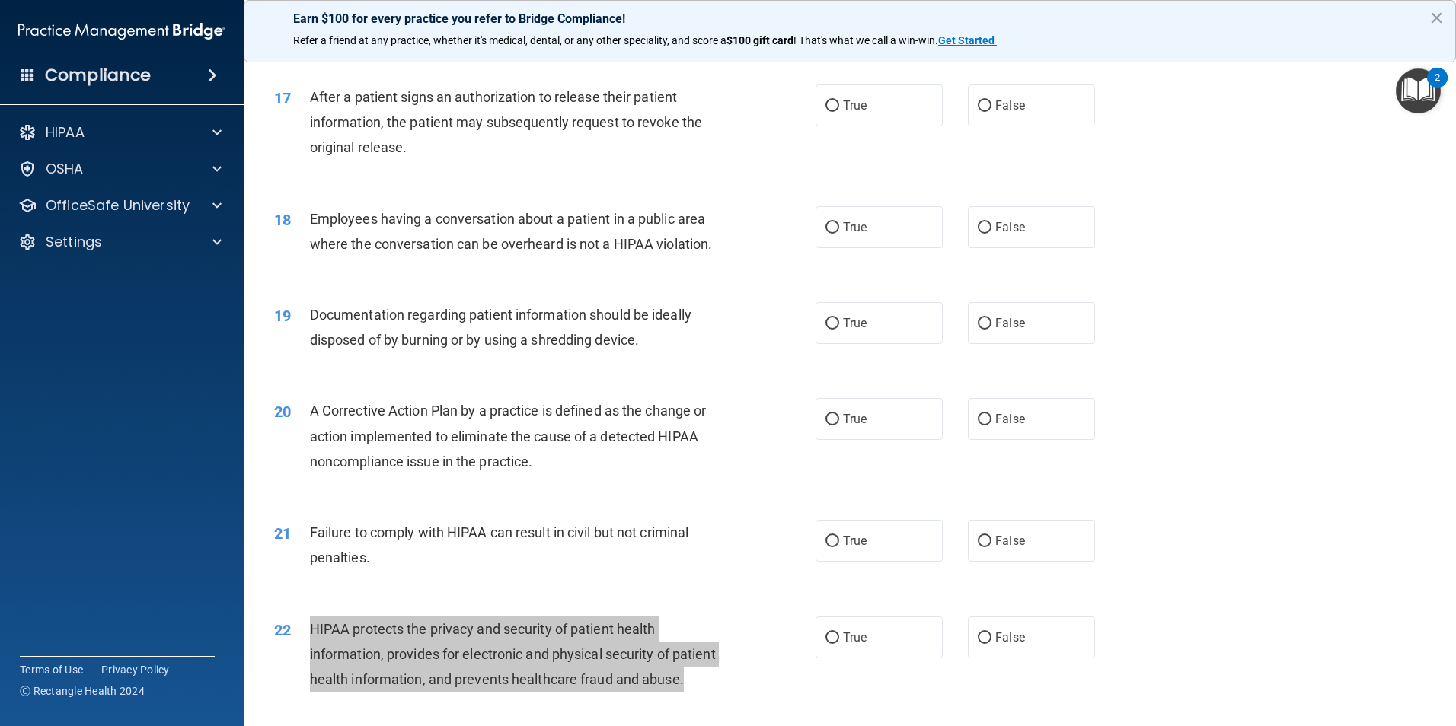
scroll to position [1684, 0]
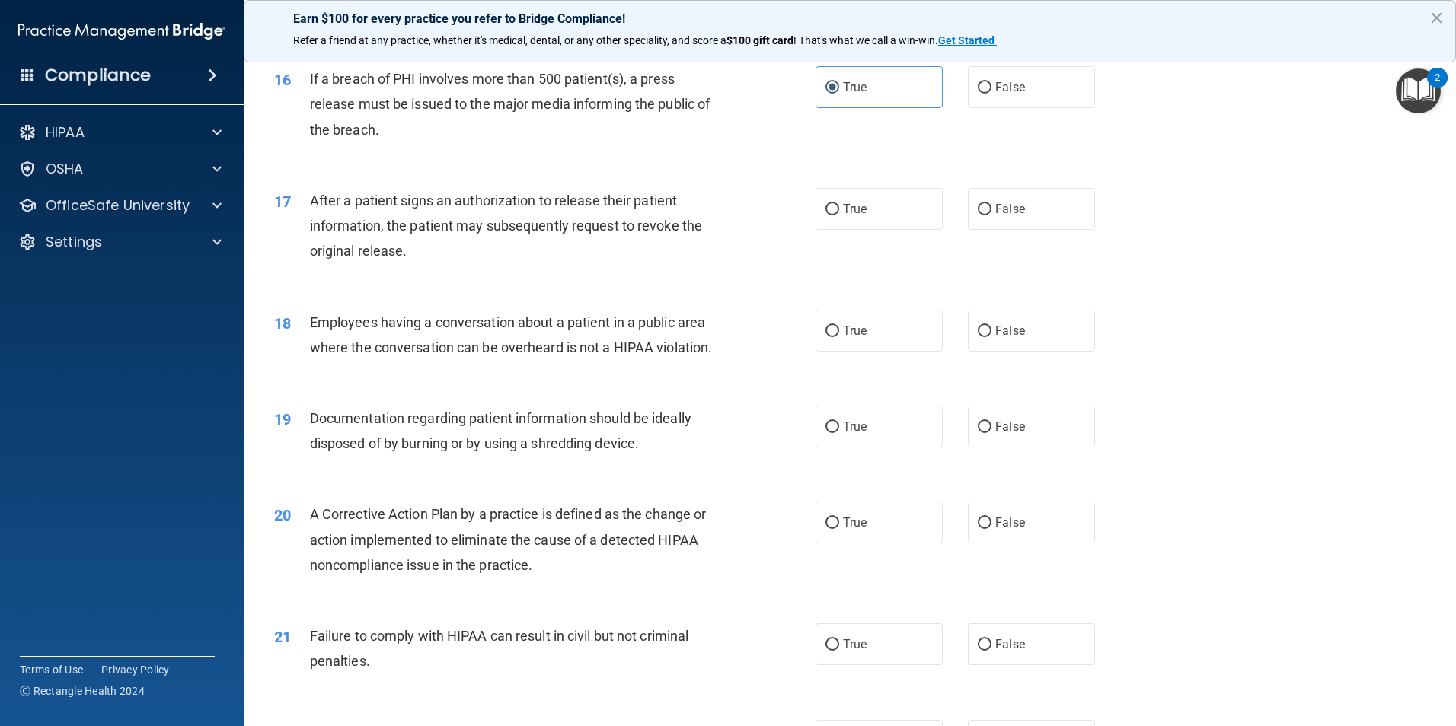
click at [746, 291] on div "17 After a patient signs an authorization to release their patient information,…" at bounding box center [850, 230] width 1174 height 122
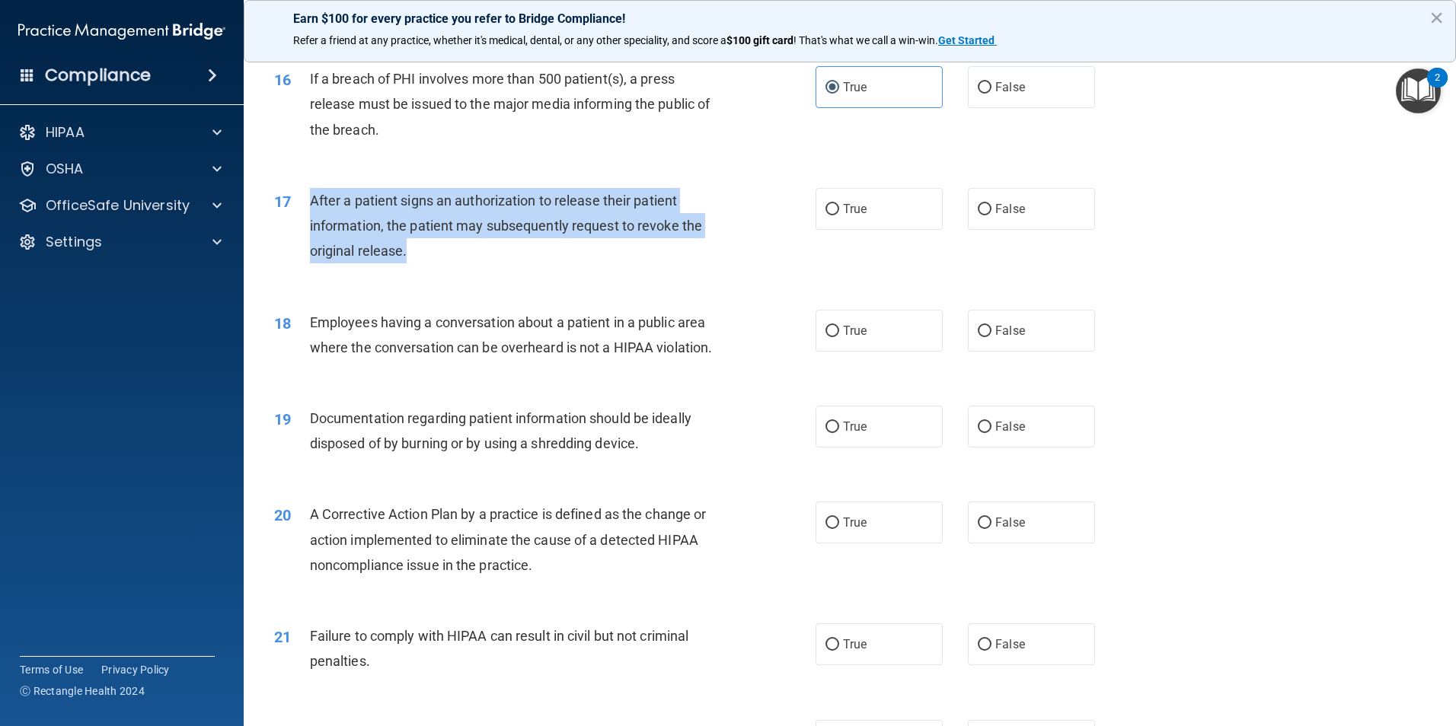
drag, startPoint x: 311, startPoint y: 226, endPoint x: 431, endPoint y: 278, distance: 131.0
click at [431, 264] on div "After a patient signs an authorization to release their patient information, th…" at bounding box center [521, 226] width 423 height 76
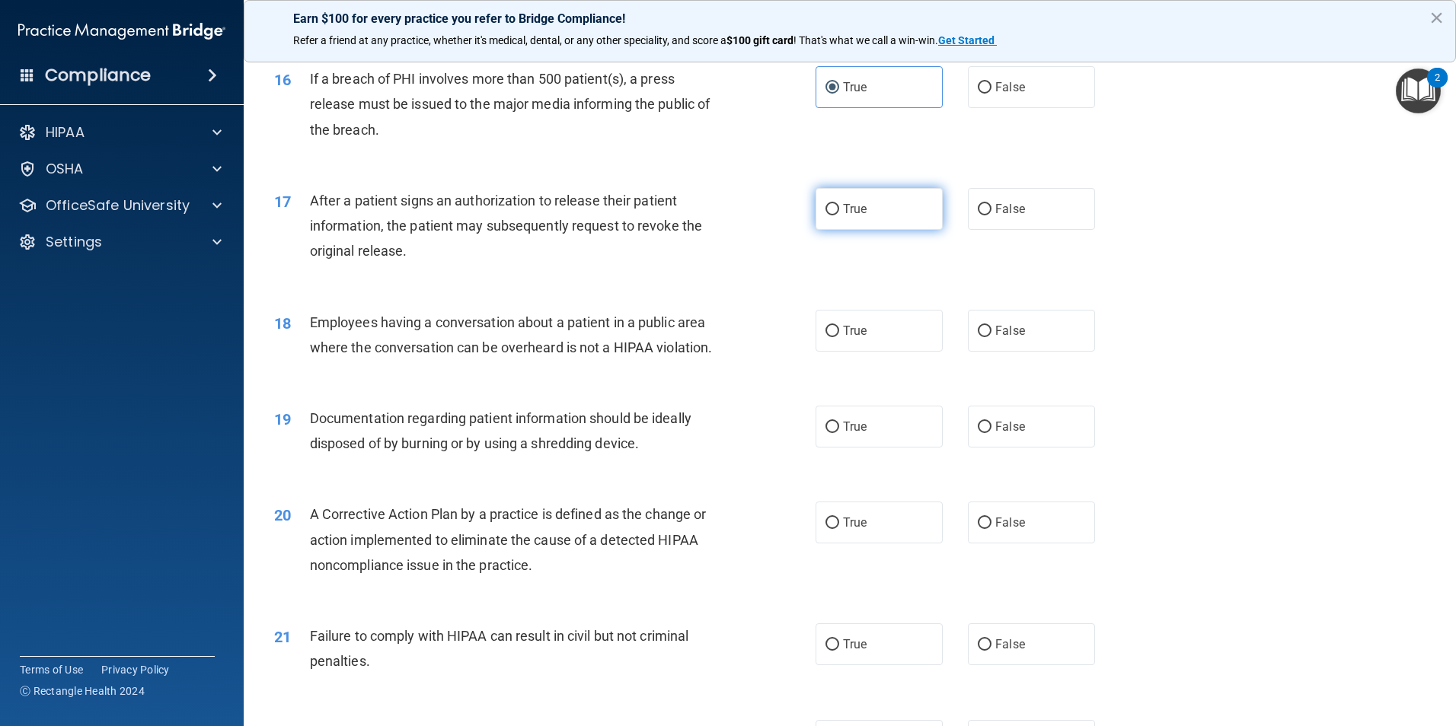
click at [835, 230] on label "True" at bounding box center [879, 209] width 127 height 42
click at [835, 216] on input "True" at bounding box center [832, 209] width 14 height 11
radio input "true"
click at [996, 352] on label "False" at bounding box center [1031, 331] width 127 height 42
click at [991, 337] on input "False" at bounding box center [985, 331] width 14 height 11
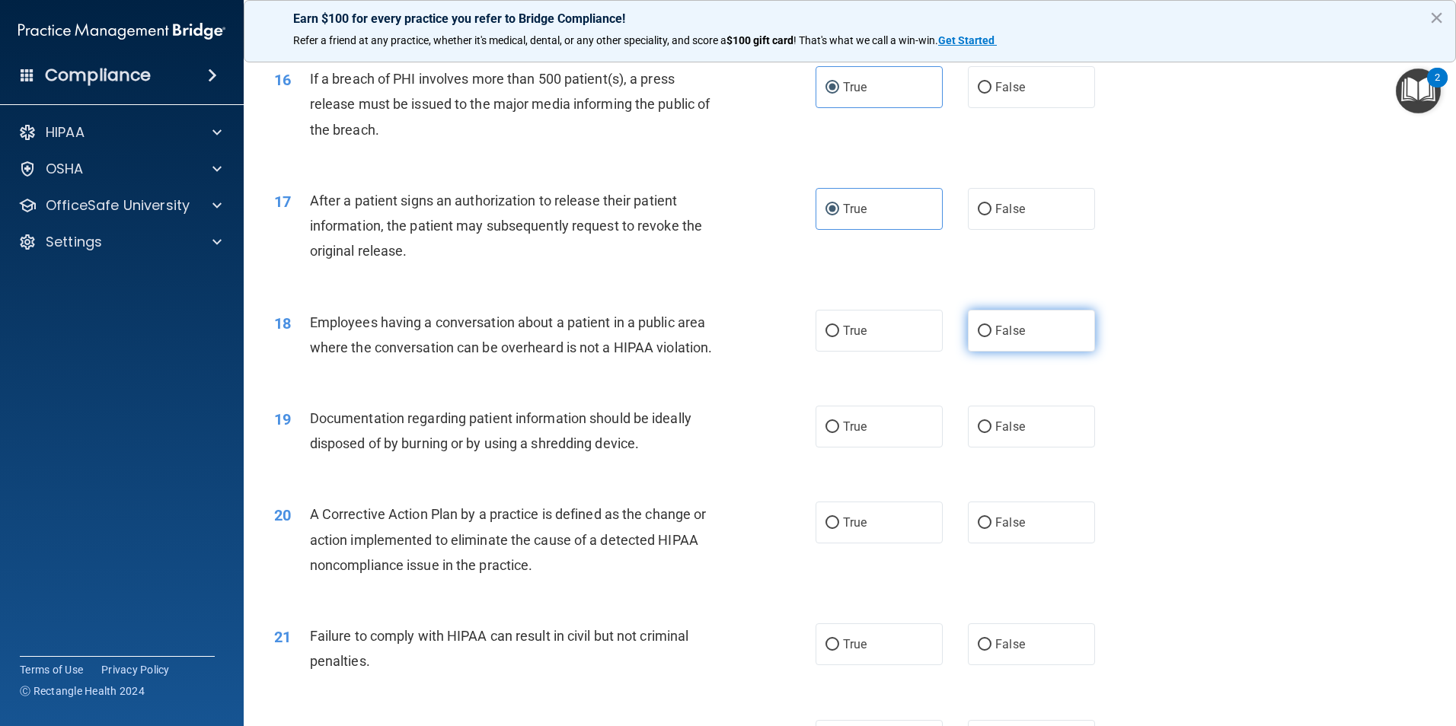
radio input "true"
click at [581, 436] on span "Documentation regarding patient information should be ideally disposed of by bu…" at bounding box center [501, 430] width 382 height 41
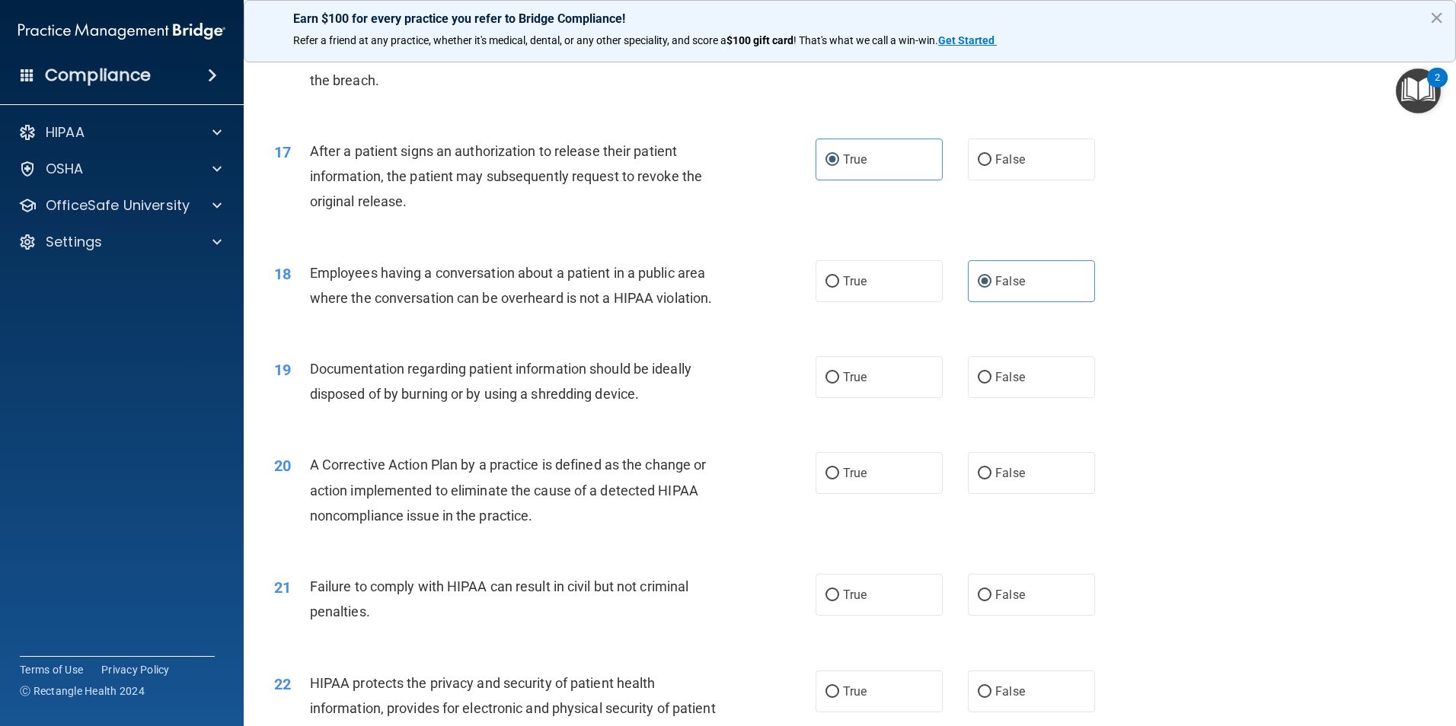
scroll to position [1761, 0]
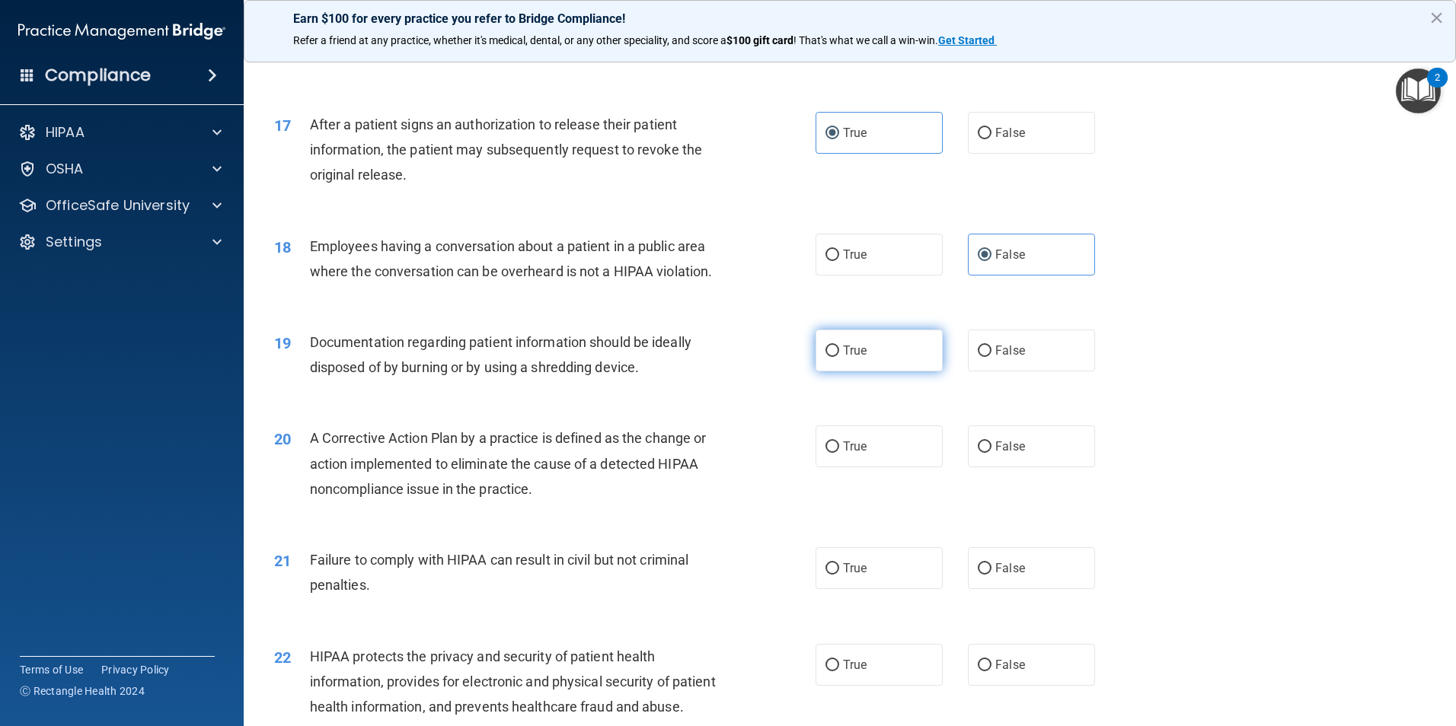
click at [860, 358] on span "True" at bounding box center [855, 350] width 24 height 14
click at [839, 357] on input "True" at bounding box center [832, 351] width 14 height 11
radio input "true"
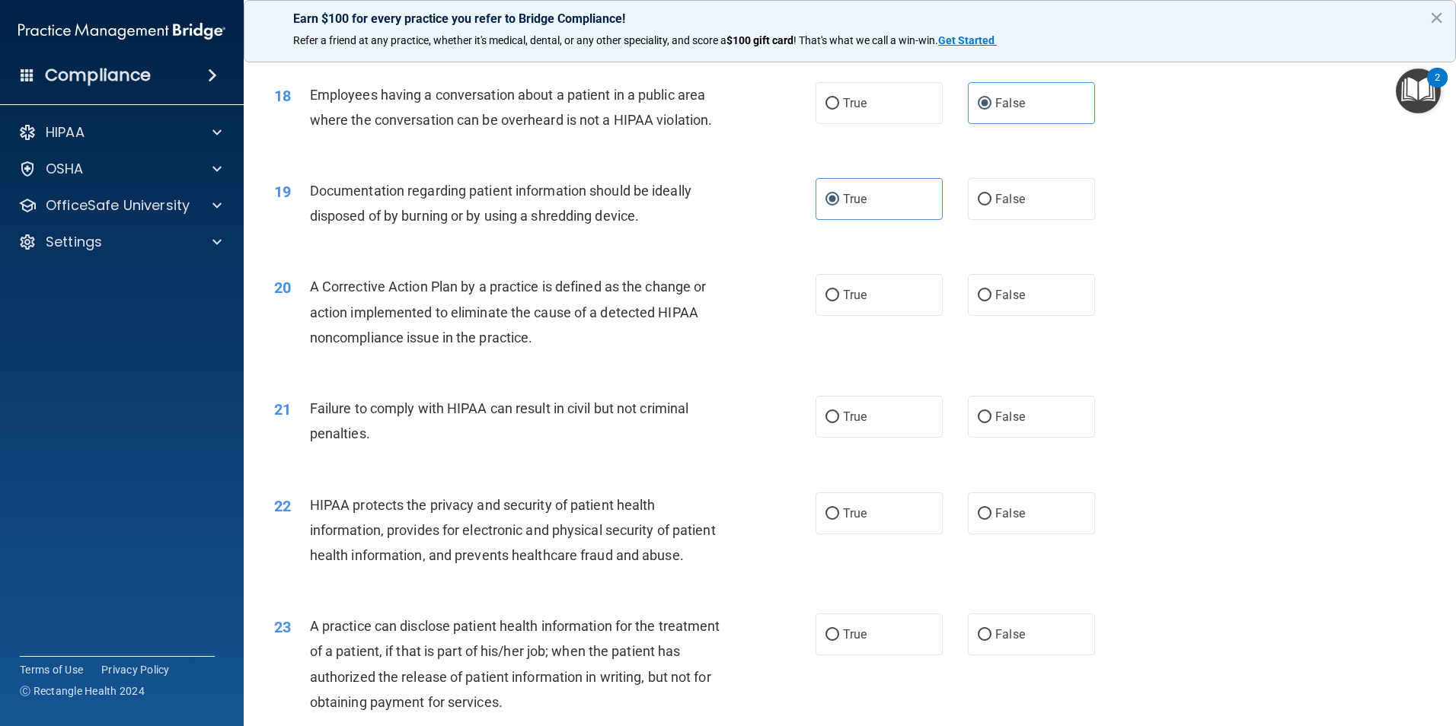
scroll to position [1989, 0]
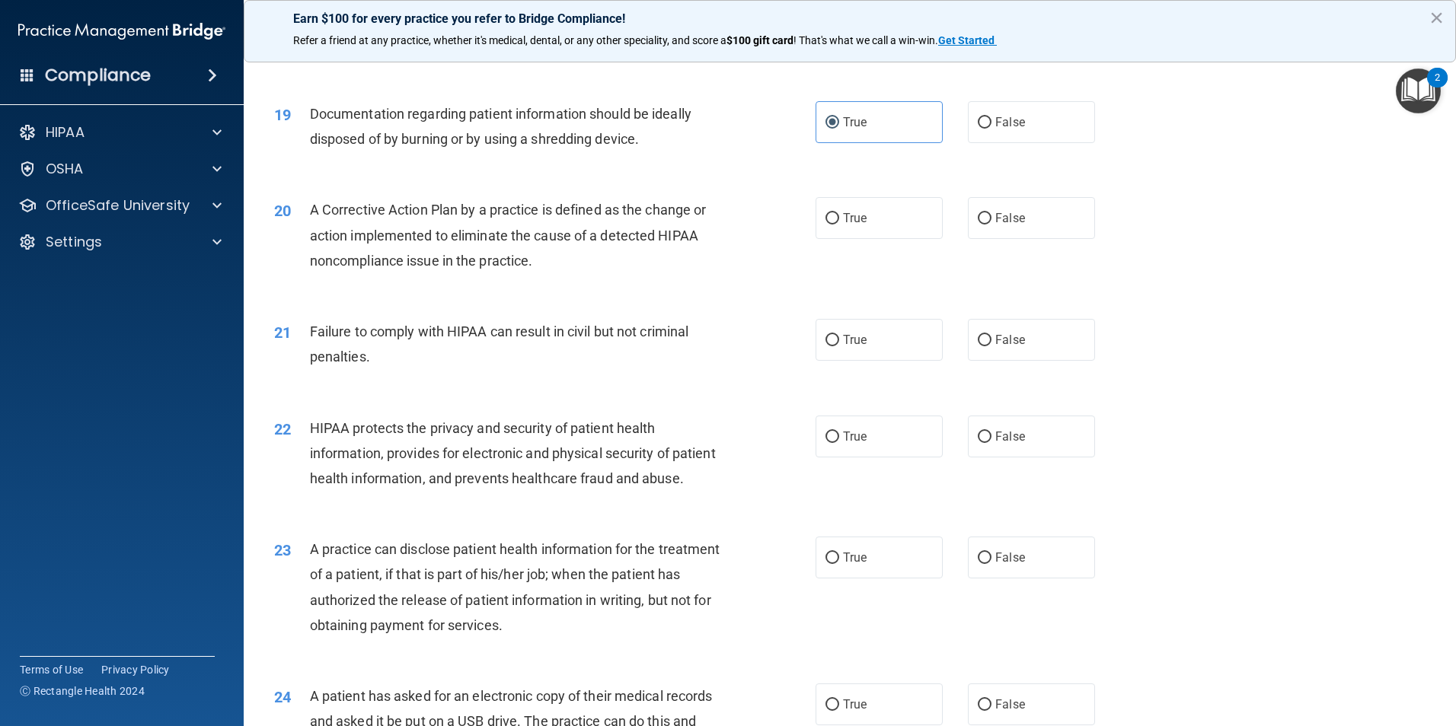
click at [631, 330] on div "21 Failure to comply with HIPAA can result in civil but not criminal penalties.…" at bounding box center [850, 348] width 1174 height 96
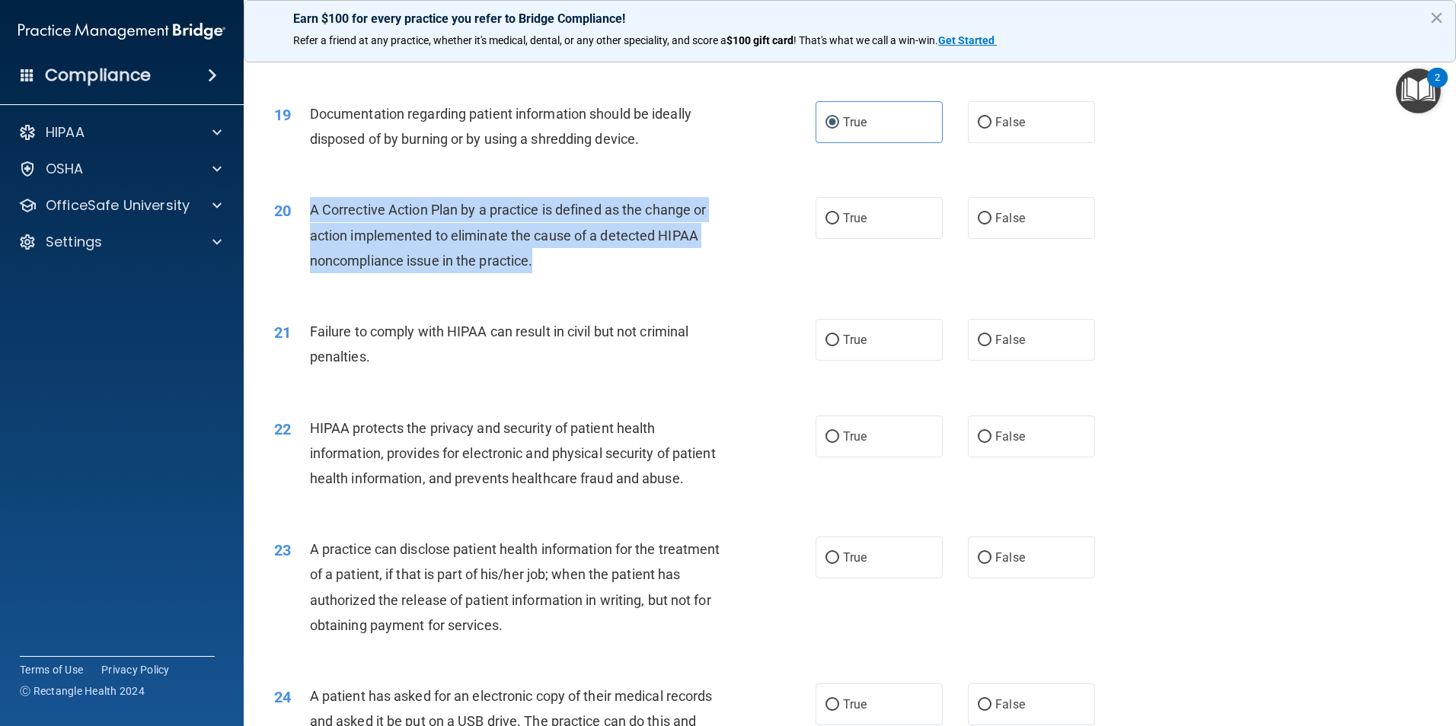
drag, startPoint x: 560, startPoint y: 295, endPoint x: 301, endPoint y: 231, distance: 267.4
click at [301, 231] on div "20 A Corrective Action Plan by a practice is defined as the change or action im…" at bounding box center [544, 239] width 587 height 84
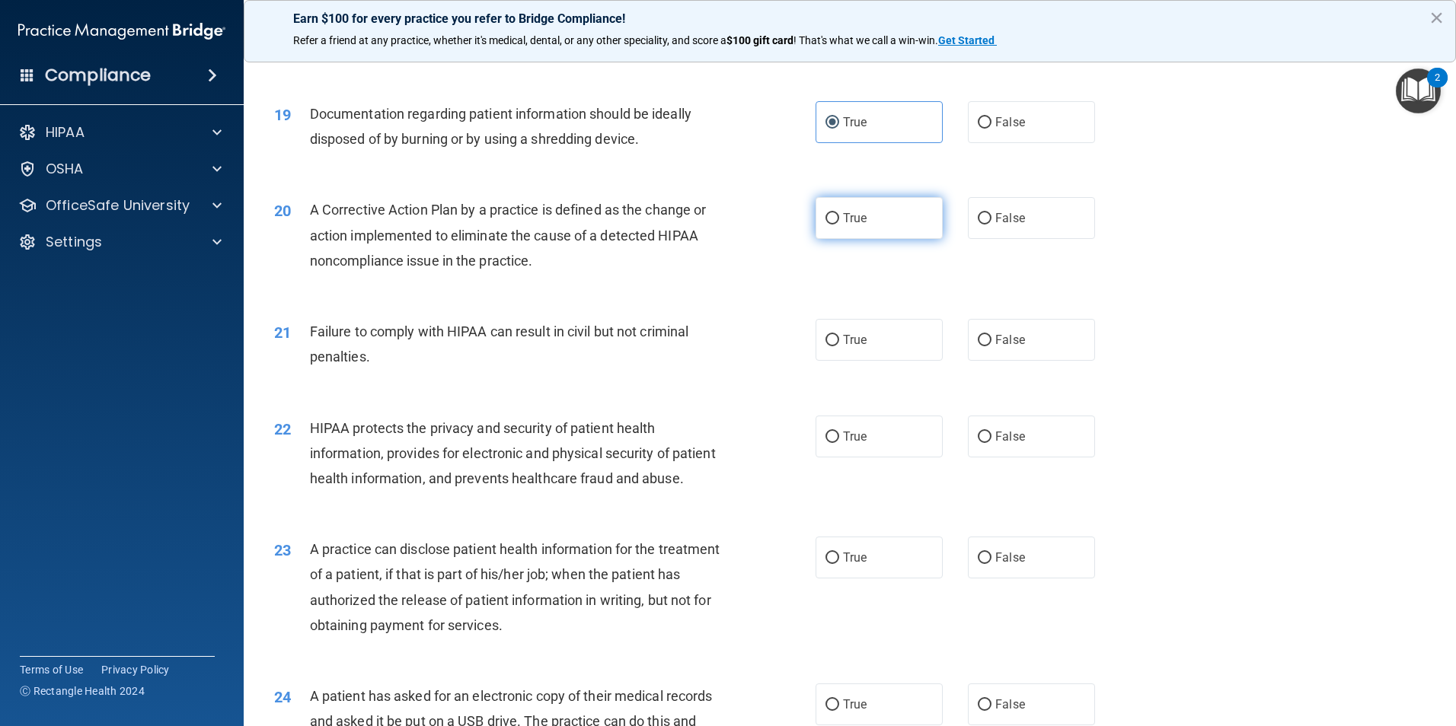
click at [869, 239] on label "True" at bounding box center [879, 218] width 127 height 42
click at [839, 225] on input "True" at bounding box center [832, 218] width 14 height 11
radio input "true"
click at [445, 369] on div "Failure to comply with HIPAA can result in civil but not criminal penalties." at bounding box center [521, 344] width 423 height 50
click at [1006, 347] on span "False" at bounding box center [1010, 340] width 30 height 14
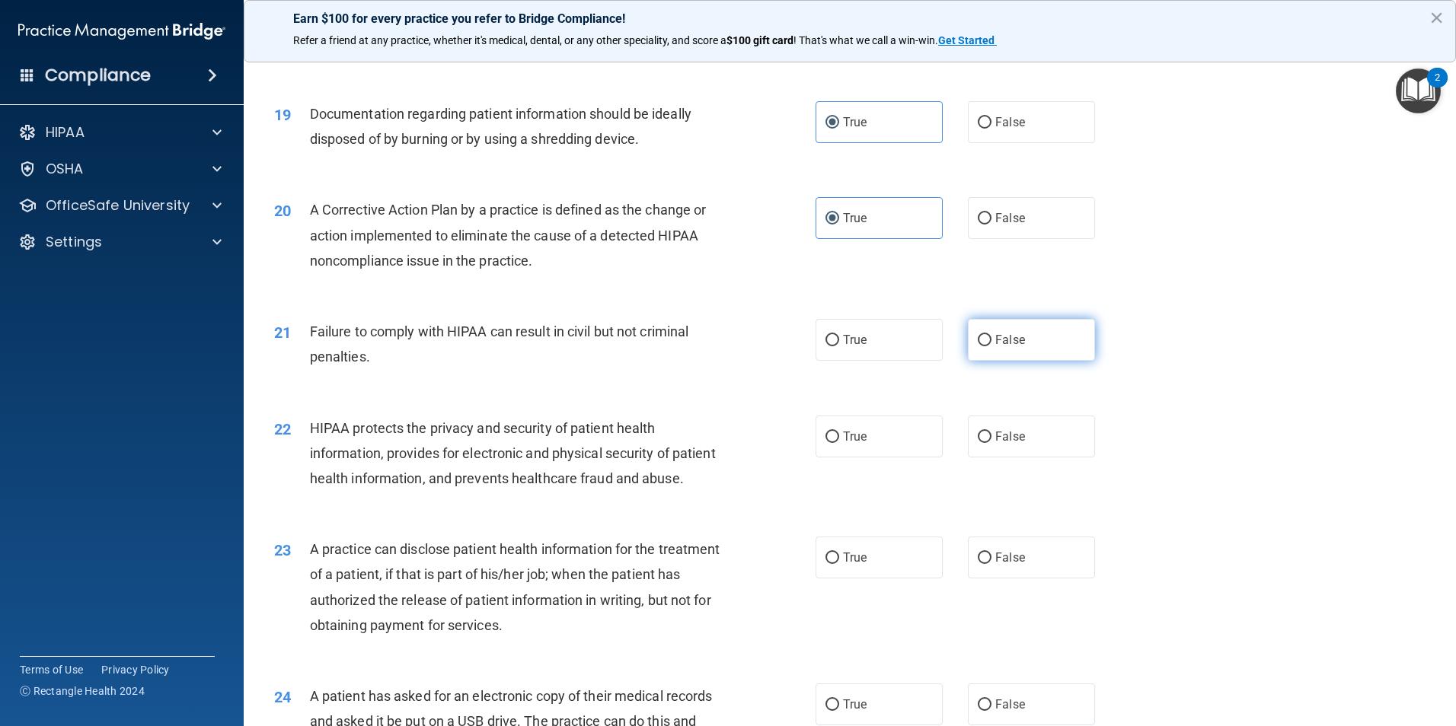
click at [991, 346] on input "False" at bounding box center [985, 340] width 14 height 11
radio input "true"
click at [783, 377] on div "21 Failure to comply with HIPAA can result in civil but not criminal penalties." at bounding box center [544, 348] width 587 height 58
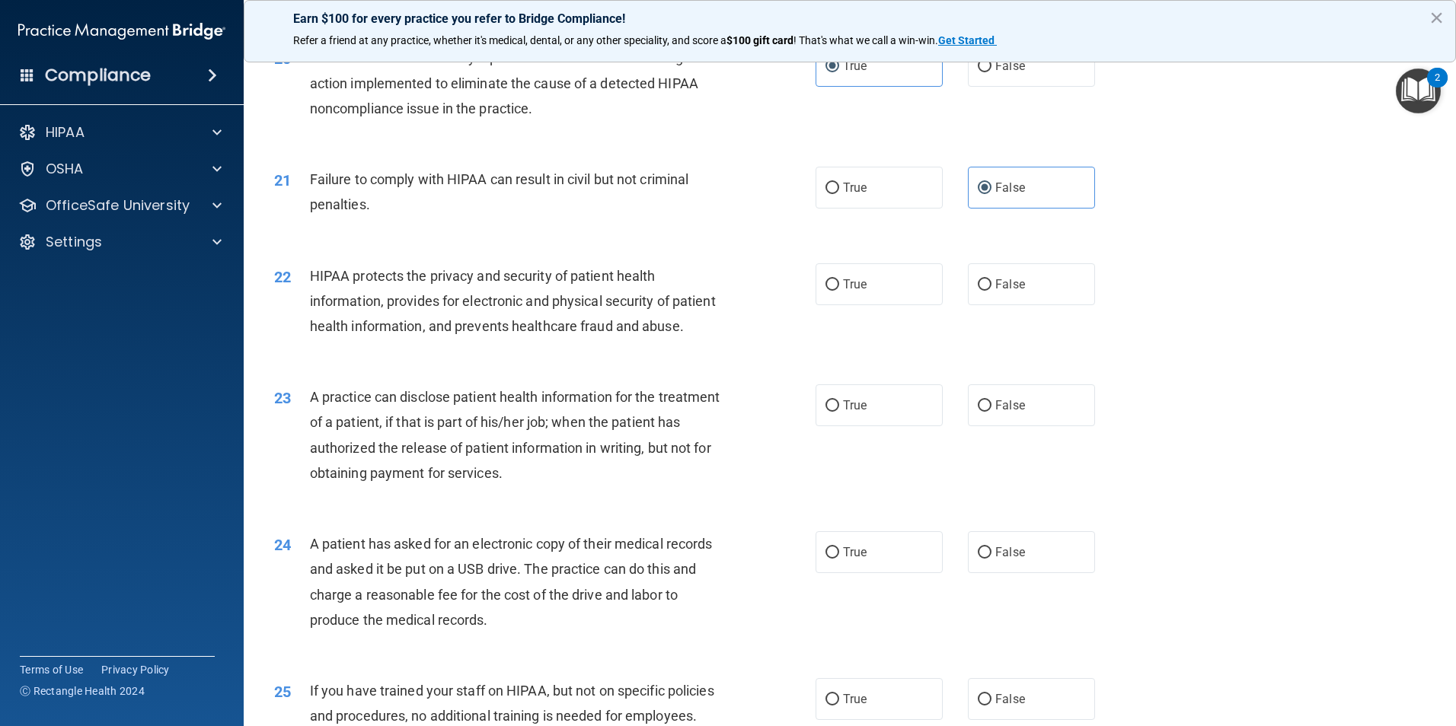
scroll to position [2217, 0]
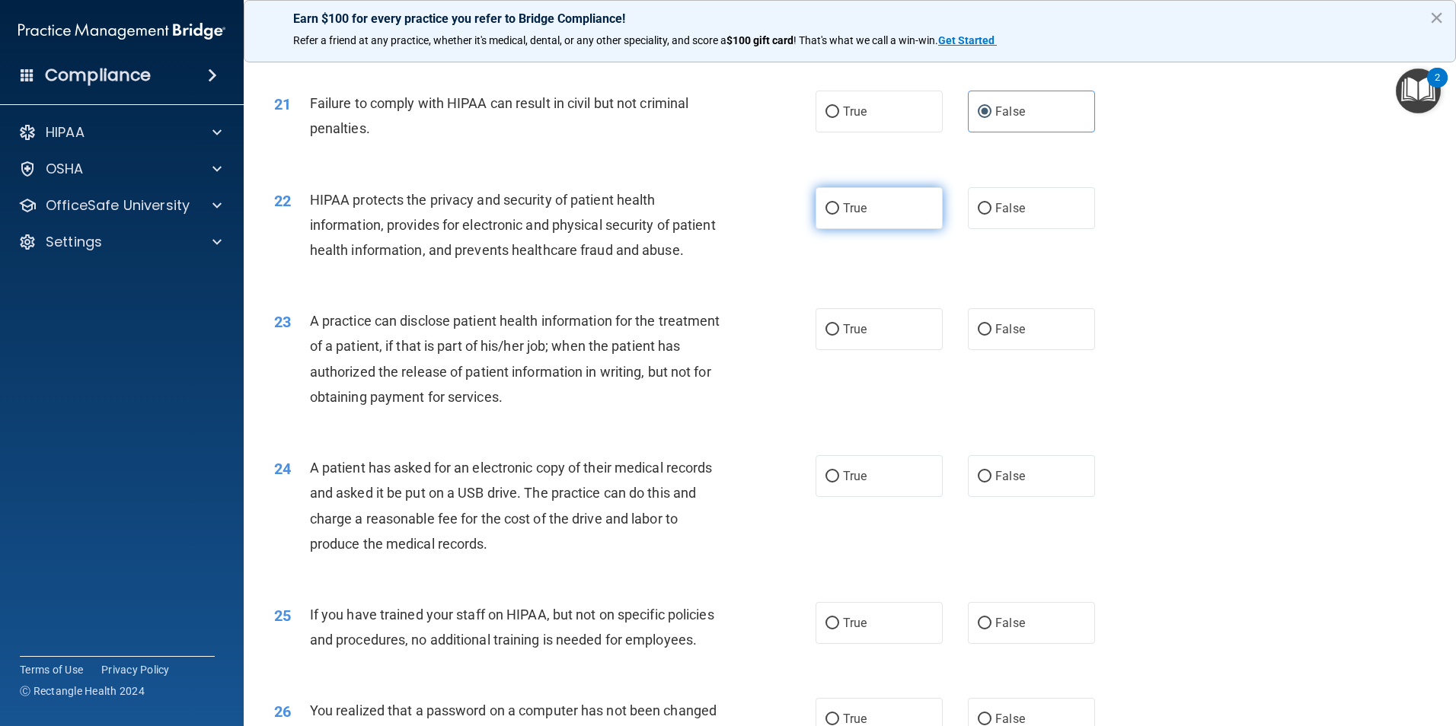
click at [885, 229] on label "True" at bounding box center [879, 208] width 127 height 42
click at [839, 215] on input "True" at bounding box center [832, 208] width 14 height 11
radio input "true"
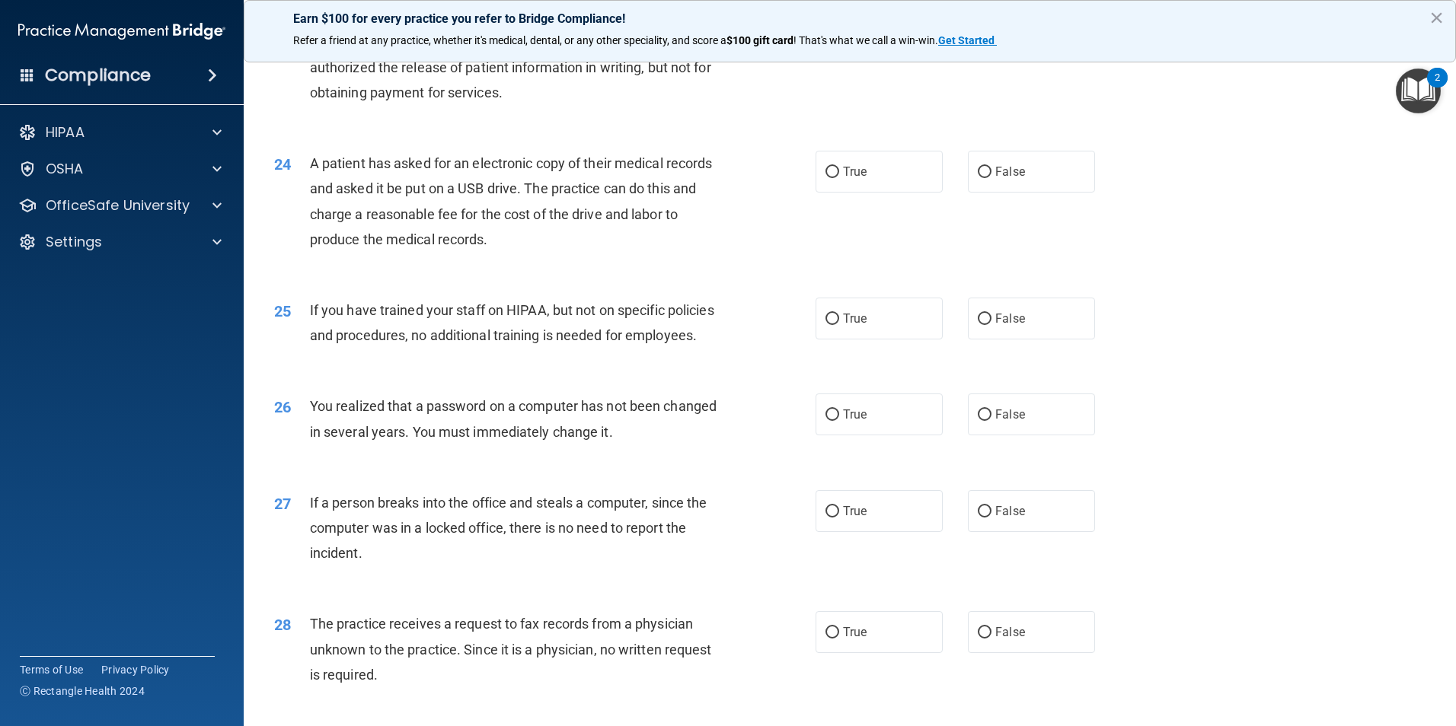
scroll to position [2446, 0]
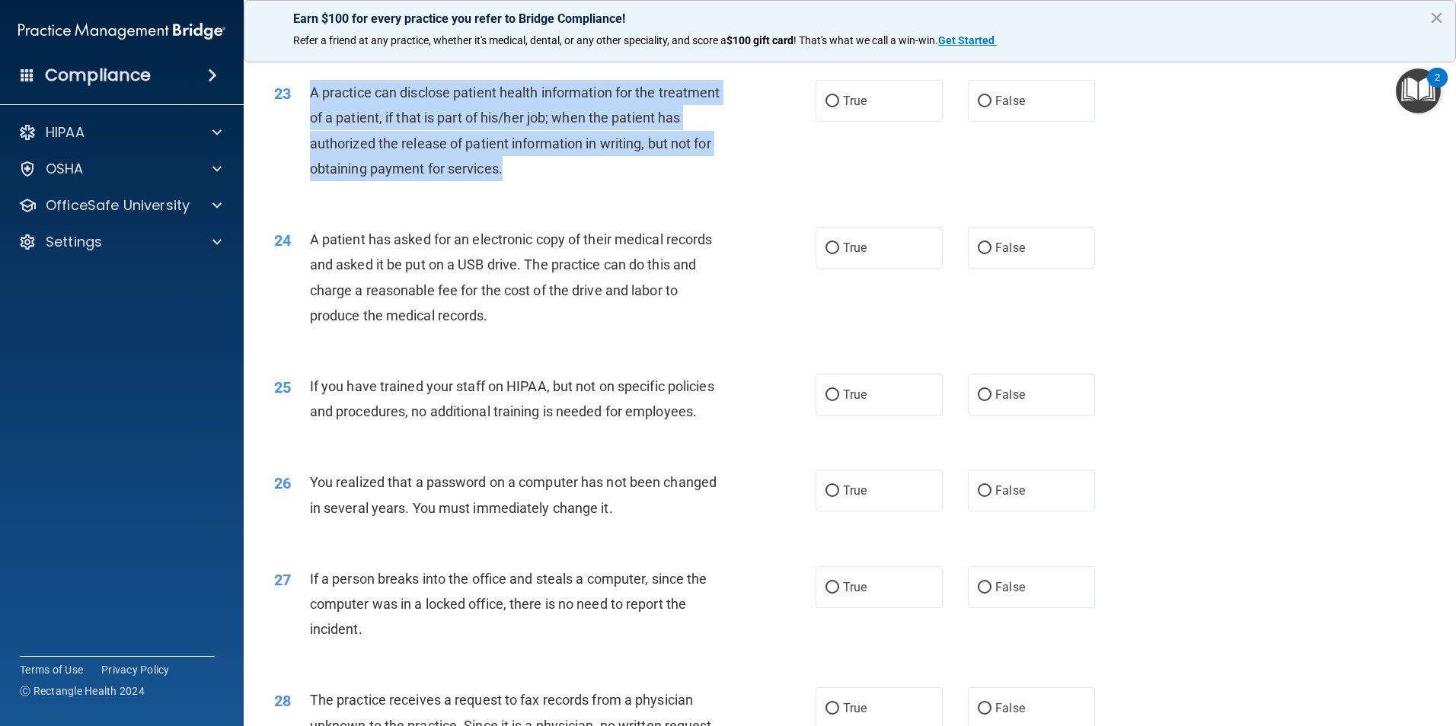
drag, startPoint x: 309, startPoint y: 142, endPoint x: 652, endPoint y: 219, distance: 351.4
click at [652, 189] on div "23 A practice can disclose patient health information for the treatment of a pa…" at bounding box center [544, 134] width 587 height 109
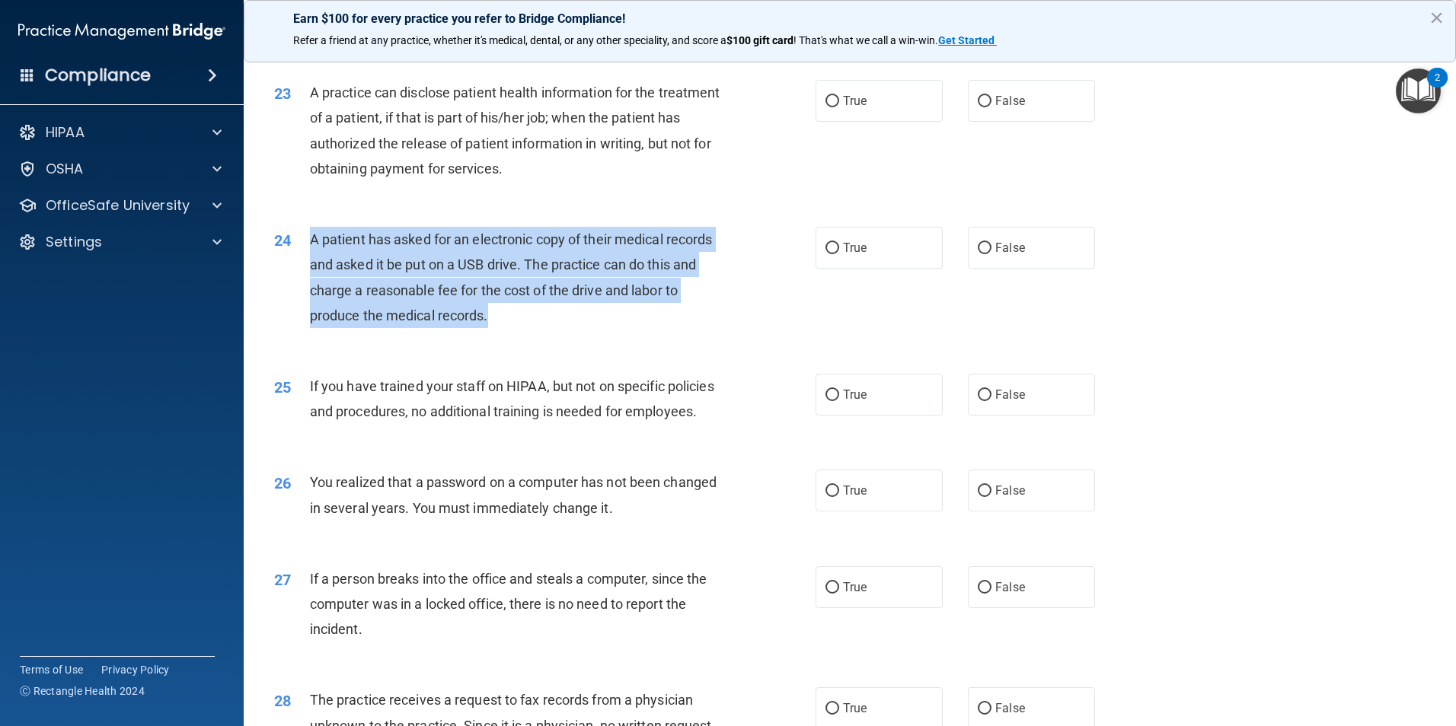
drag, startPoint x: 309, startPoint y: 291, endPoint x: 564, endPoint y: 372, distance: 267.1
click at [564, 328] on div "A patient has asked for an electronic copy of their medical records and asked i…" at bounding box center [521, 277] width 423 height 101
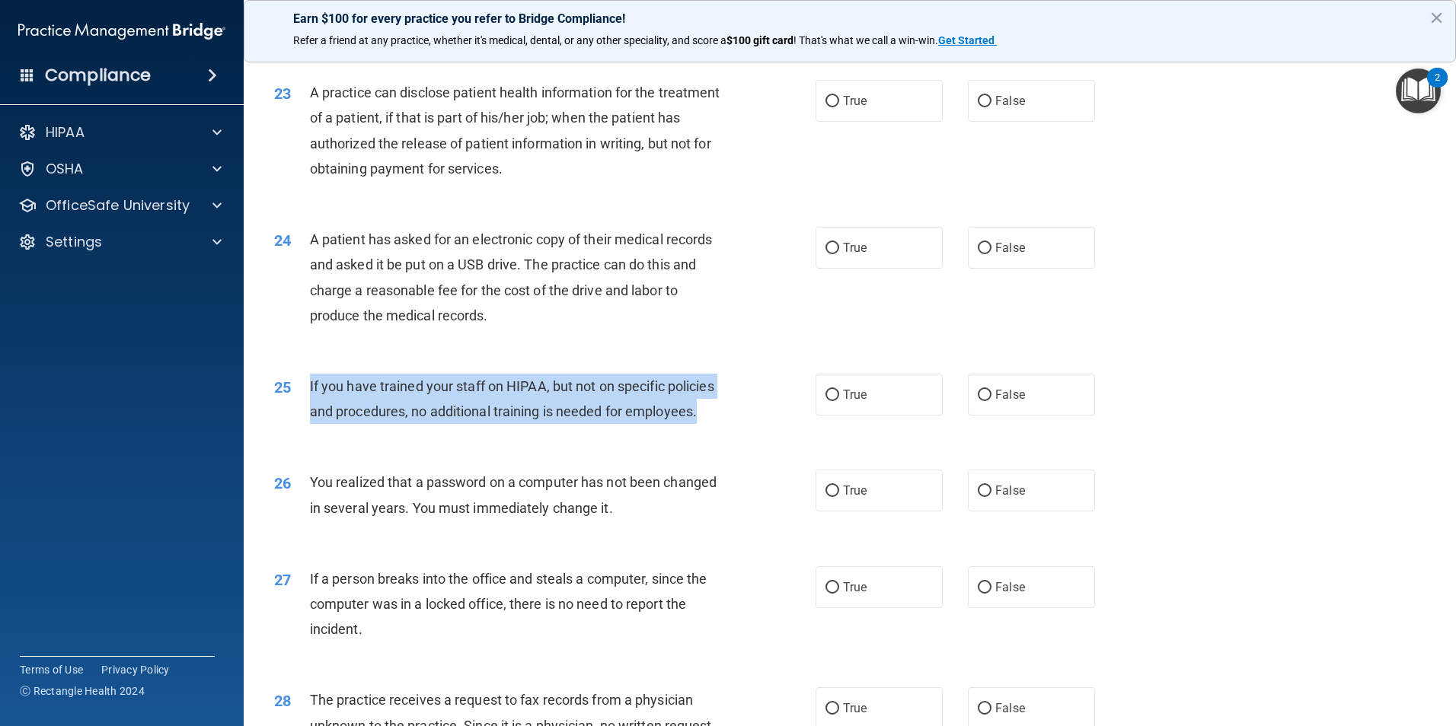
drag, startPoint x: 308, startPoint y: 431, endPoint x: 416, endPoint y: 495, distance: 125.0
click at [416, 432] on div "25 If you have trained your staff on HIPAA, but not on specific policies and pr…" at bounding box center [544, 403] width 587 height 58
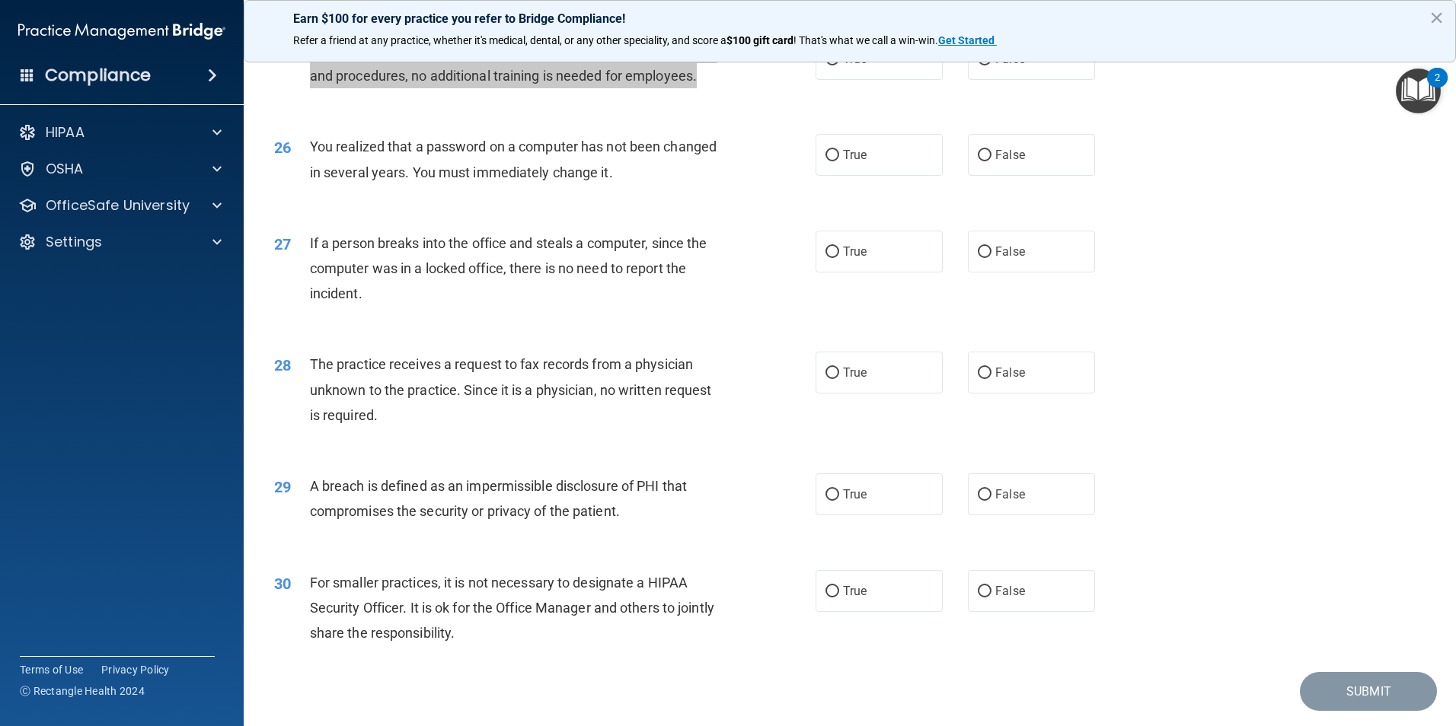
scroll to position [2903, 0]
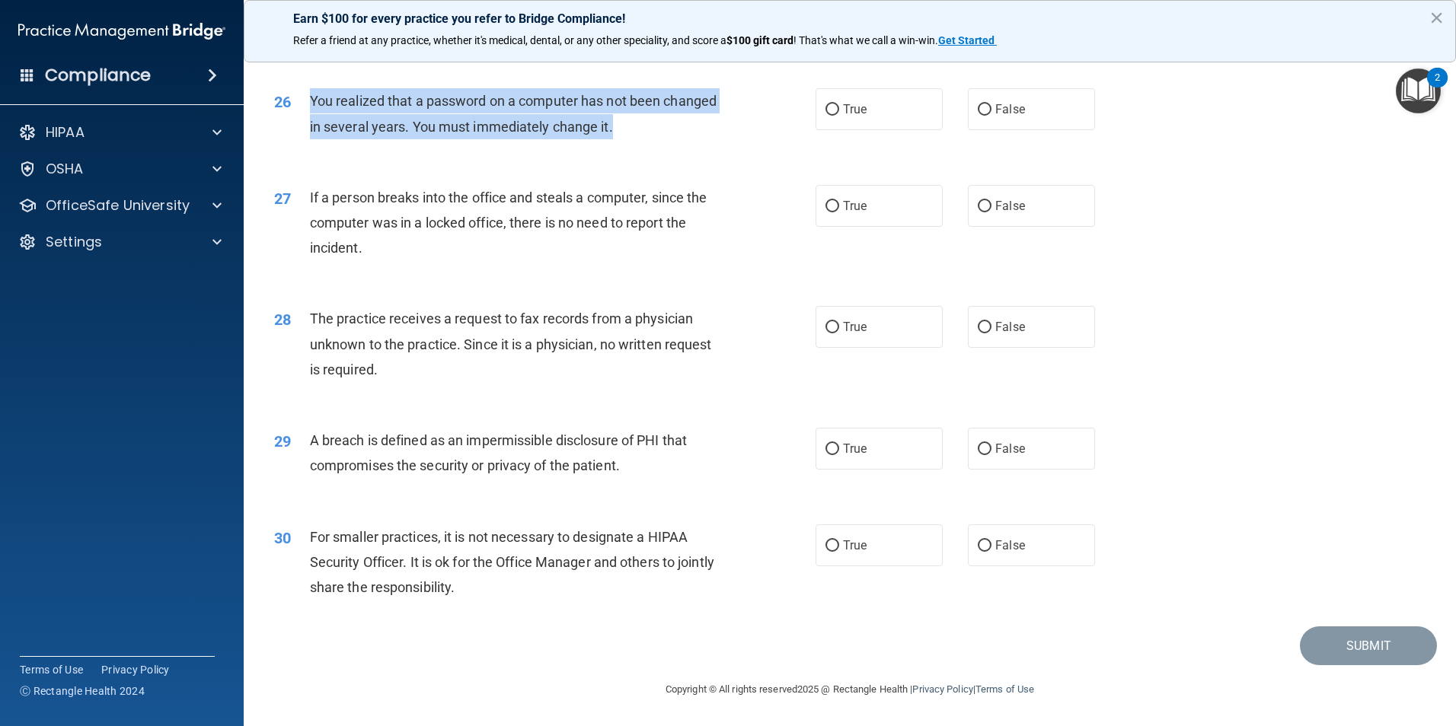
drag, startPoint x: 311, startPoint y: 97, endPoint x: 694, endPoint y: 139, distance: 385.3
click at [694, 139] on div "You realized that a password on a computer has not been changed in several year…" at bounding box center [521, 113] width 423 height 50
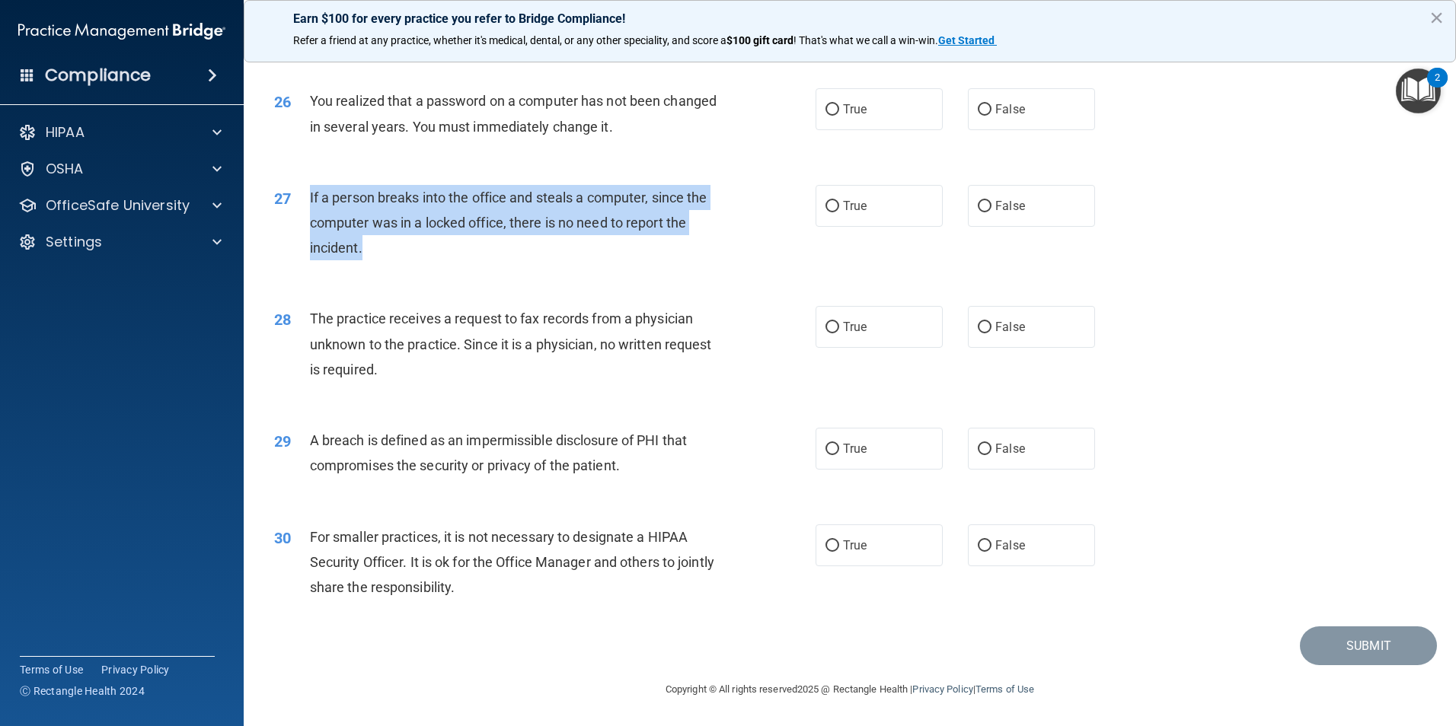
drag, startPoint x: 310, startPoint y: 192, endPoint x: 401, endPoint y: 257, distance: 111.4
click at [401, 257] on div "If a person breaks into the office and steals a computer, since the computer wa…" at bounding box center [521, 223] width 423 height 76
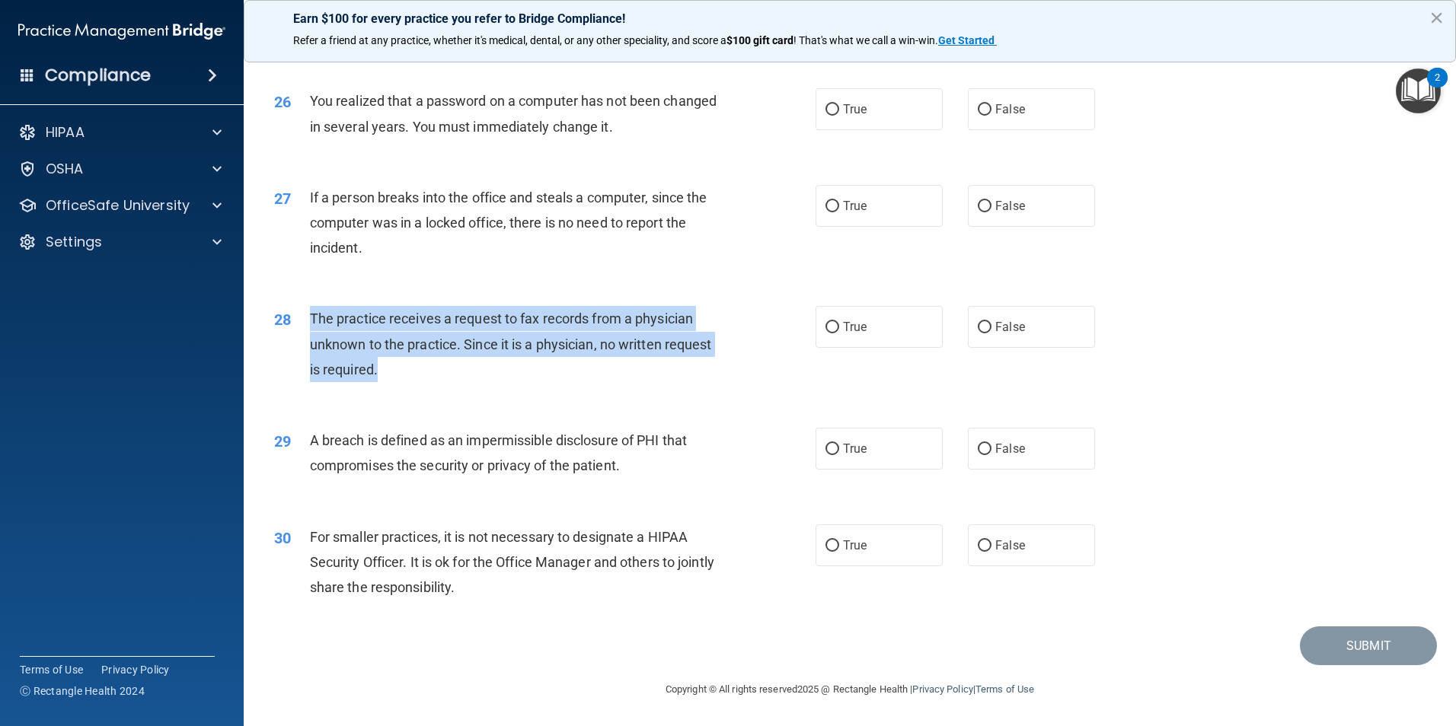
drag, startPoint x: 313, startPoint y: 318, endPoint x: 448, endPoint y: 372, distance: 145.2
click at [448, 372] on div "The practice receives a request to fax records from a physician unknown to the …" at bounding box center [521, 344] width 423 height 76
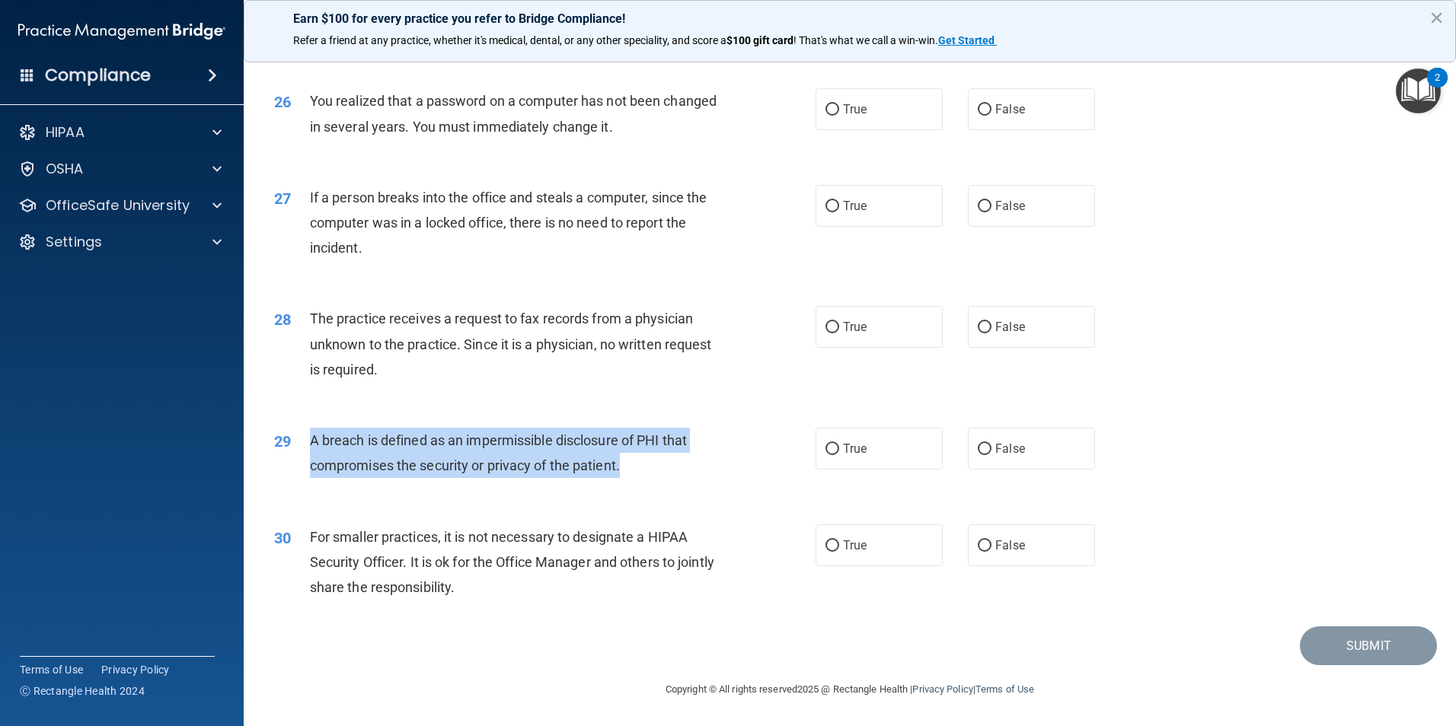
drag, startPoint x: 309, startPoint y: 441, endPoint x: 666, endPoint y: 474, distance: 357.9
click at [666, 474] on div "A breach is defined as an impermissible disclosure of PHI that compromises the …" at bounding box center [521, 453] width 423 height 50
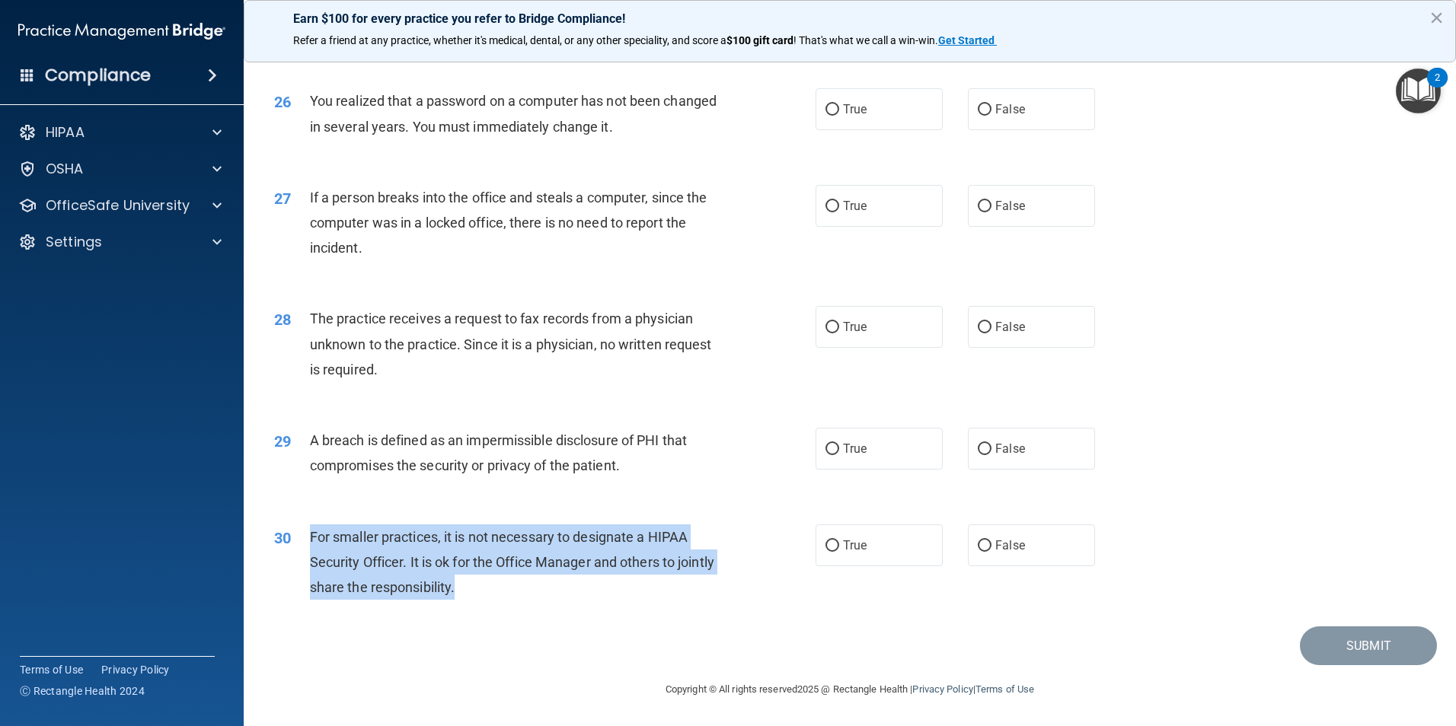
drag, startPoint x: 311, startPoint y: 541, endPoint x: 512, endPoint y: 599, distance: 208.5
click at [512, 599] on div "For smaller practices, it is not necessary to designate a HIPAA Security Office…" at bounding box center [521, 563] width 423 height 76
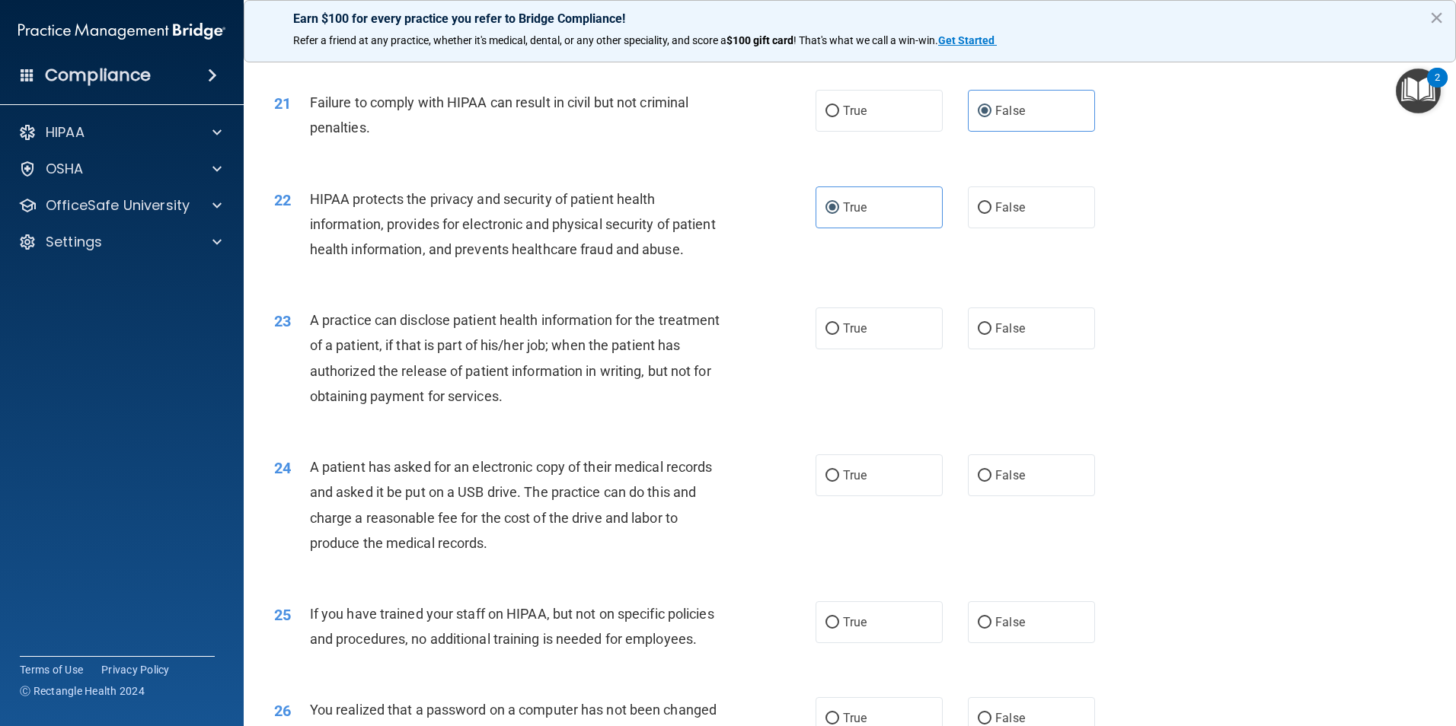
scroll to position [2217, 0]
click at [499, 388] on span "A practice can disclose patient health information for the treatment of a patie…" at bounding box center [515, 359] width 410 height 92
click at [884, 350] on label "True" at bounding box center [879, 329] width 127 height 42
click at [839, 336] on input "True" at bounding box center [832, 329] width 14 height 11
radio input "true"
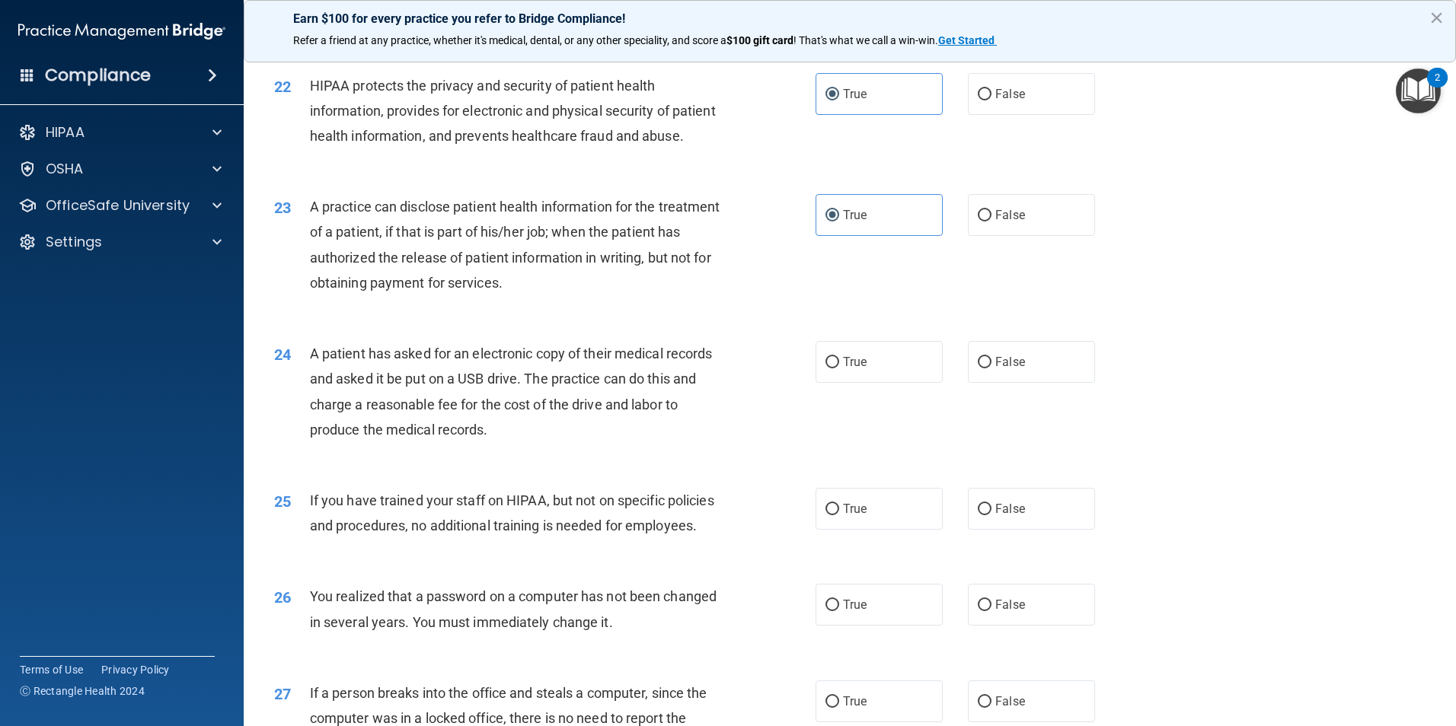
scroll to position [2370, 0]
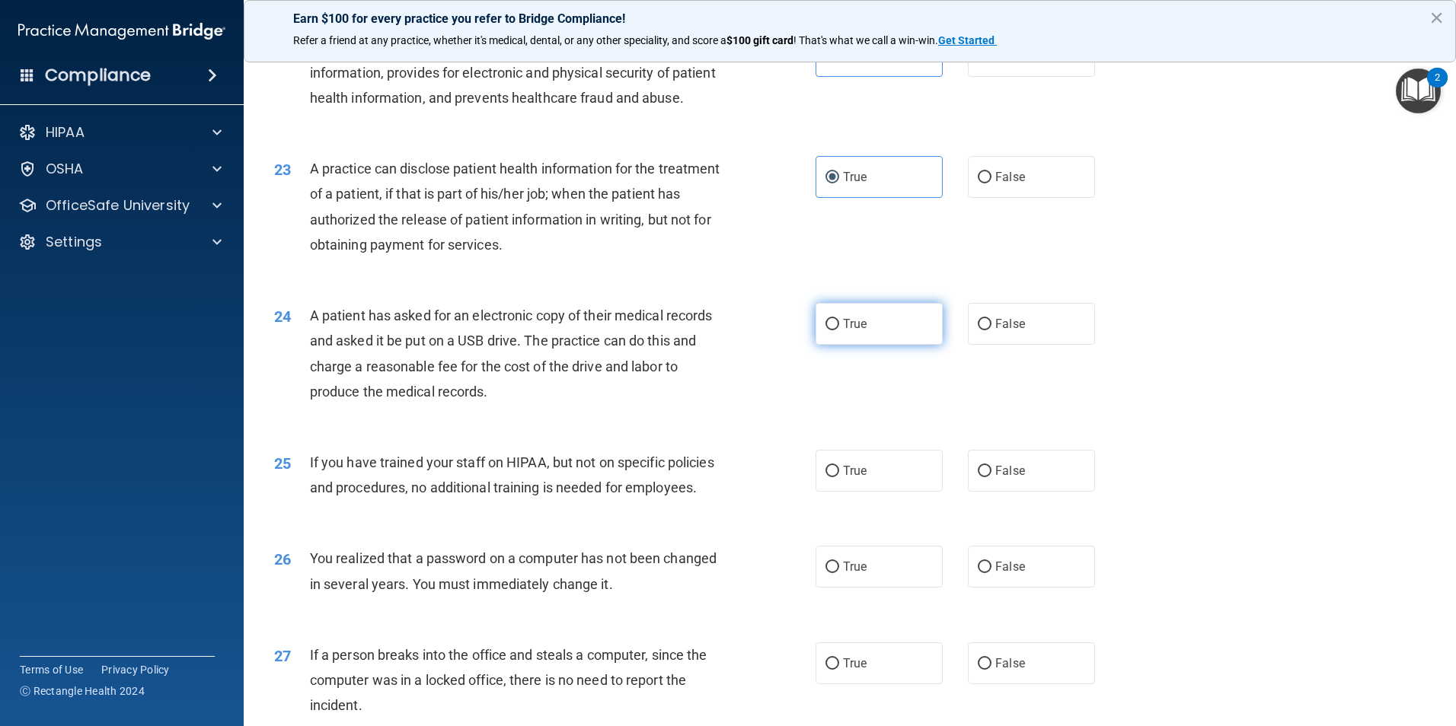
click at [889, 345] on label "True" at bounding box center [879, 324] width 127 height 42
click at [839, 330] on input "True" at bounding box center [832, 324] width 14 height 11
radio input "true"
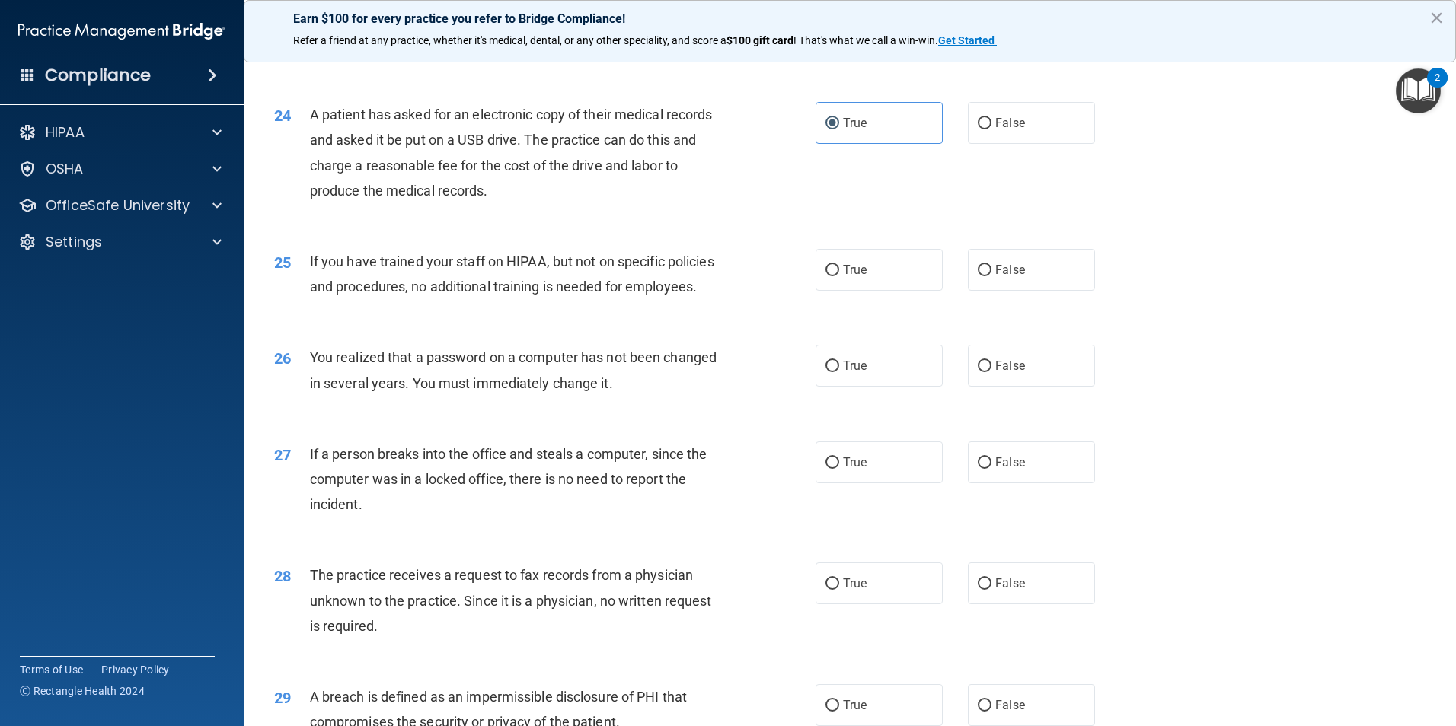
scroll to position [2598, 0]
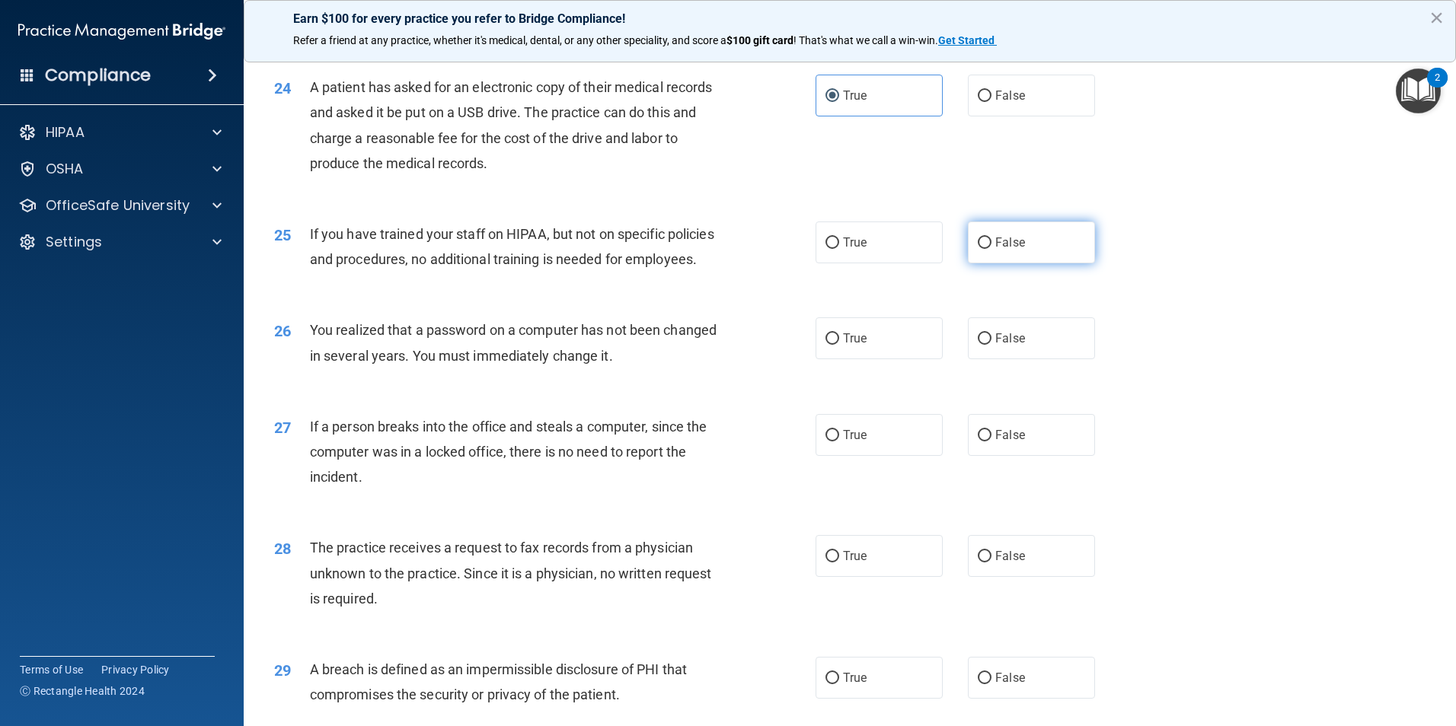
click at [1001, 250] on span "False" at bounding box center [1010, 242] width 30 height 14
click at [991, 249] on input "False" at bounding box center [985, 243] width 14 height 11
radio input "true"
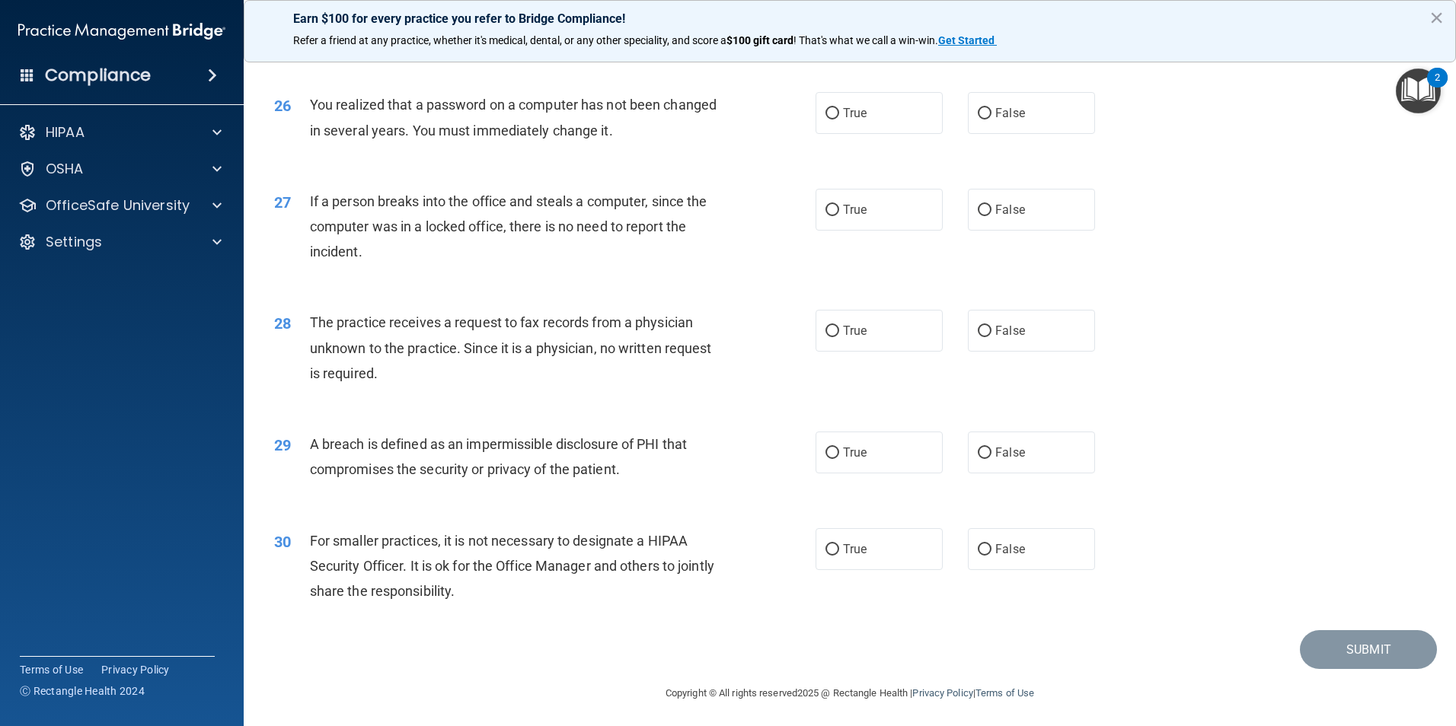
scroll to position [2827, 0]
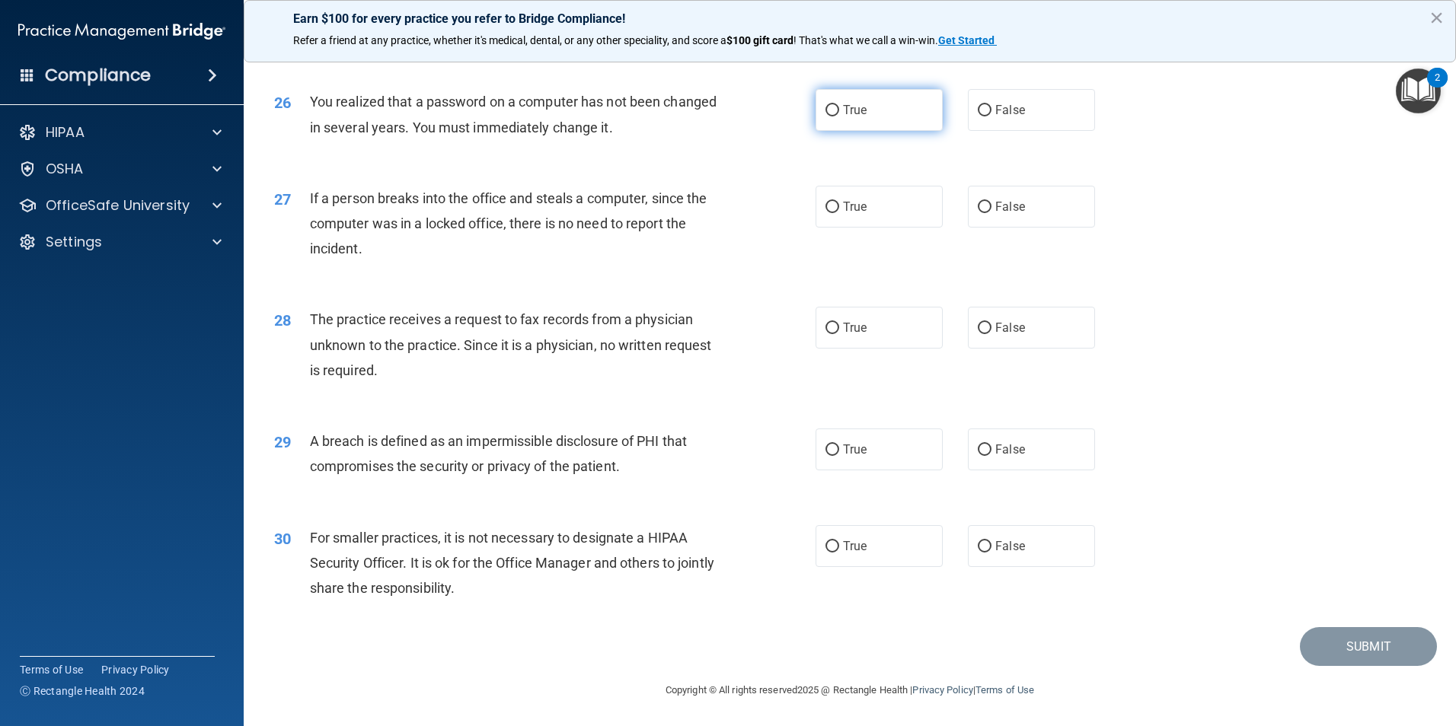
click at [851, 117] on span "True" at bounding box center [855, 110] width 24 height 14
click at [839, 117] on input "True" at bounding box center [832, 110] width 14 height 11
radio input "true"
click at [985, 228] on label "False" at bounding box center [1031, 207] width 127 height 42
click at [985, 213] on input "False" at bounding box center [985, 207] width 14 height 11
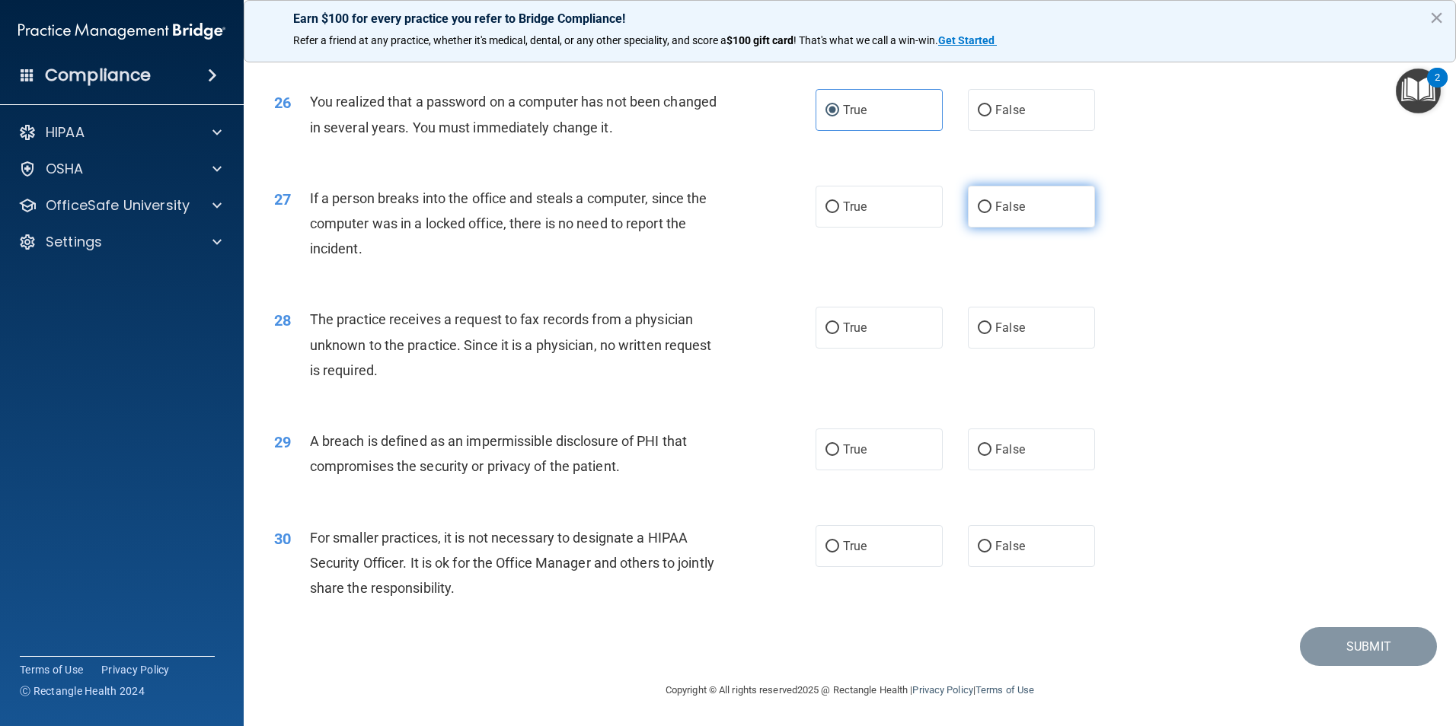
radio input "true"
click at [991, 346] on label "False" at bounding box center [1031, 327] width 127 height 42
click at [991, 334] on input "False" at bounding box center [985, 327] width 14 height 11
radio input "true"
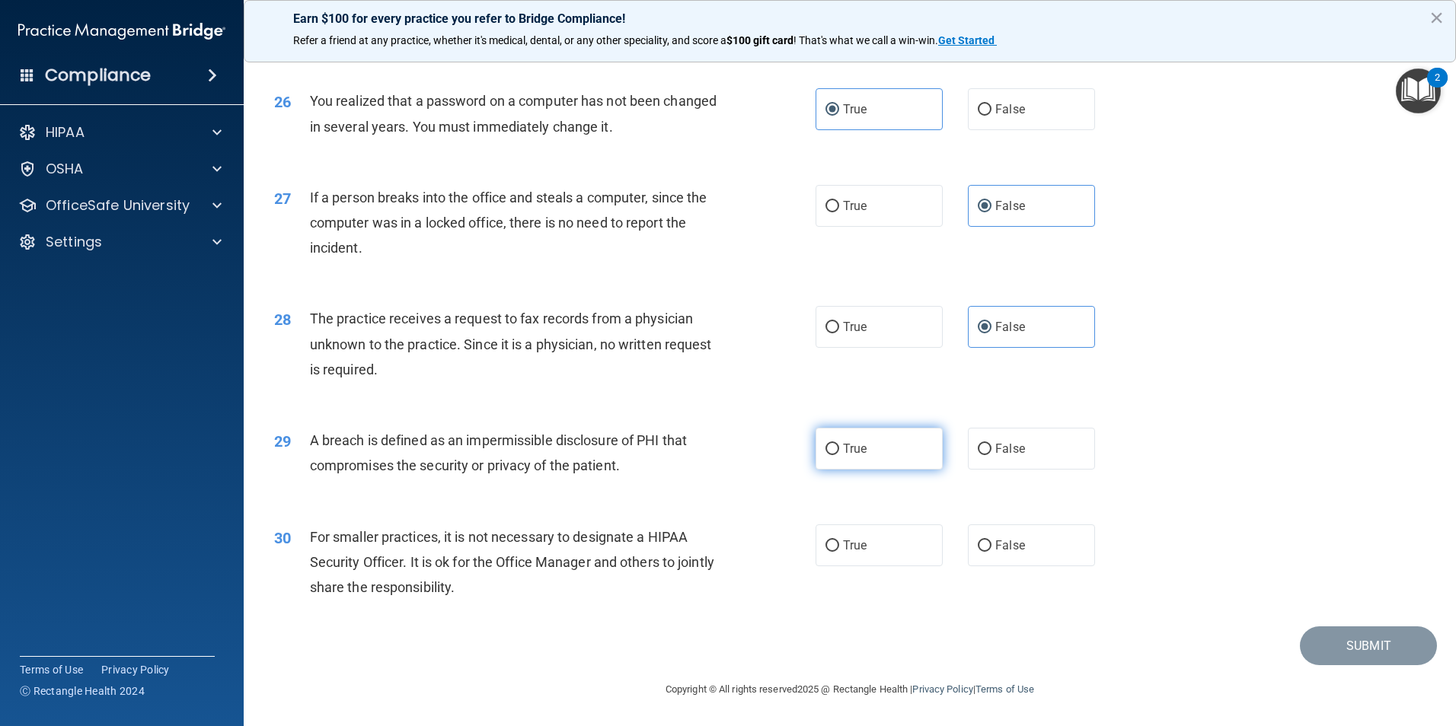
click at [868, 455] on label "True" at bounding box center [879, 449] width 127 height 42
click at [839, 455] on input "True" at bounding box center [832, 449] width 14 height 11
radio input "true"
click at [1003, 538] on label "False" at bounding box center [1031, 546] width 127 height 42
click at [991, 541] on input "False" at bounding box center [985, 546] width 14 height 11
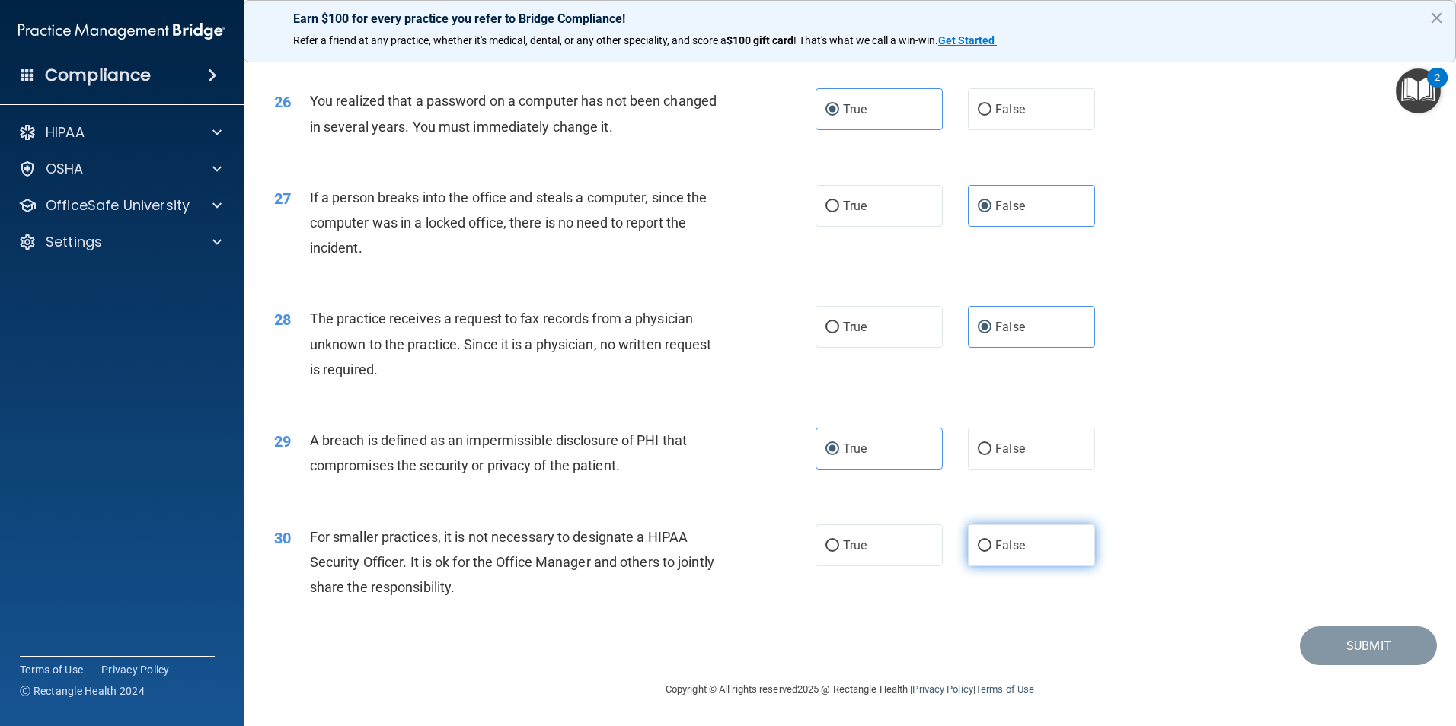
radio input "true"
click at [807, 375] on div "28 The practice receives a request to fax records from a physician unknown to t…" at bounding box center [544, 348] width 587 height 84
click at [1391, 648] on button "Submit" at bounding box center [1368, 646] width 137 height 39
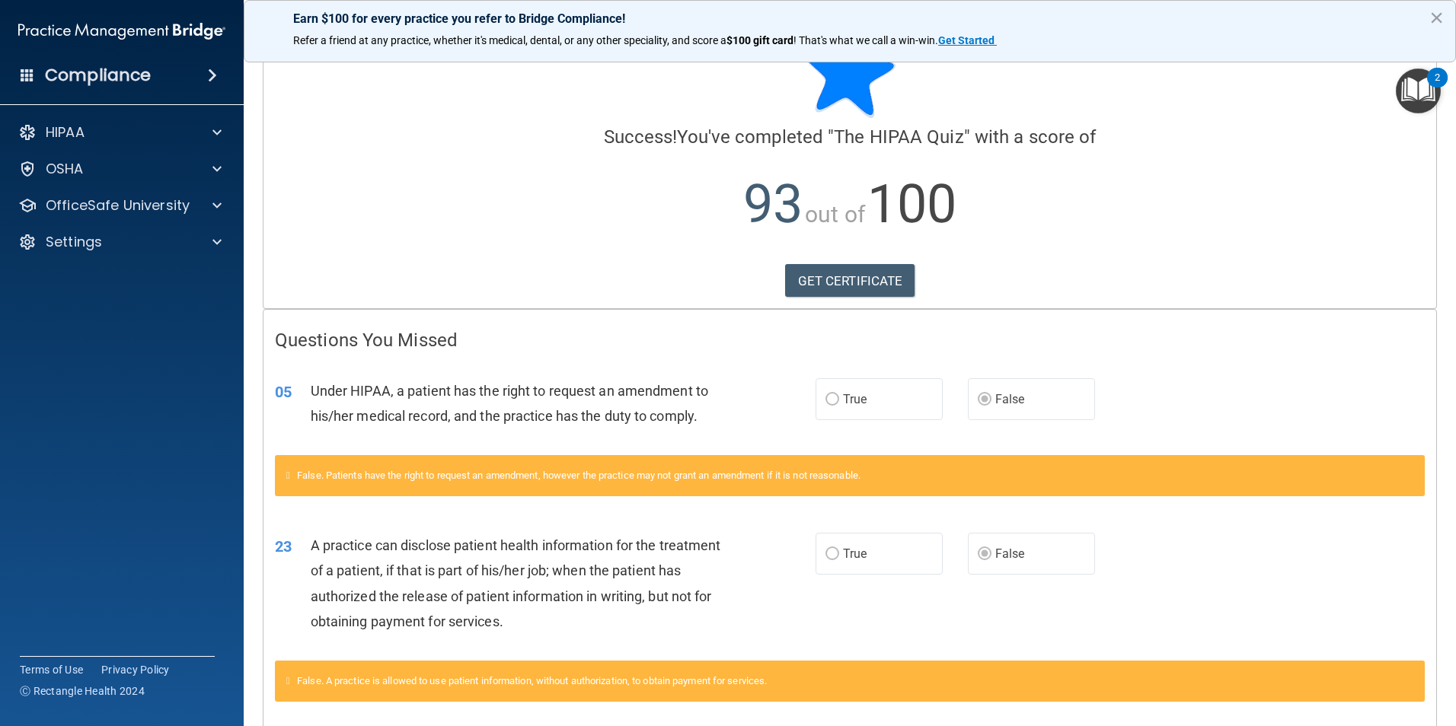
scroll to position [76, 0]
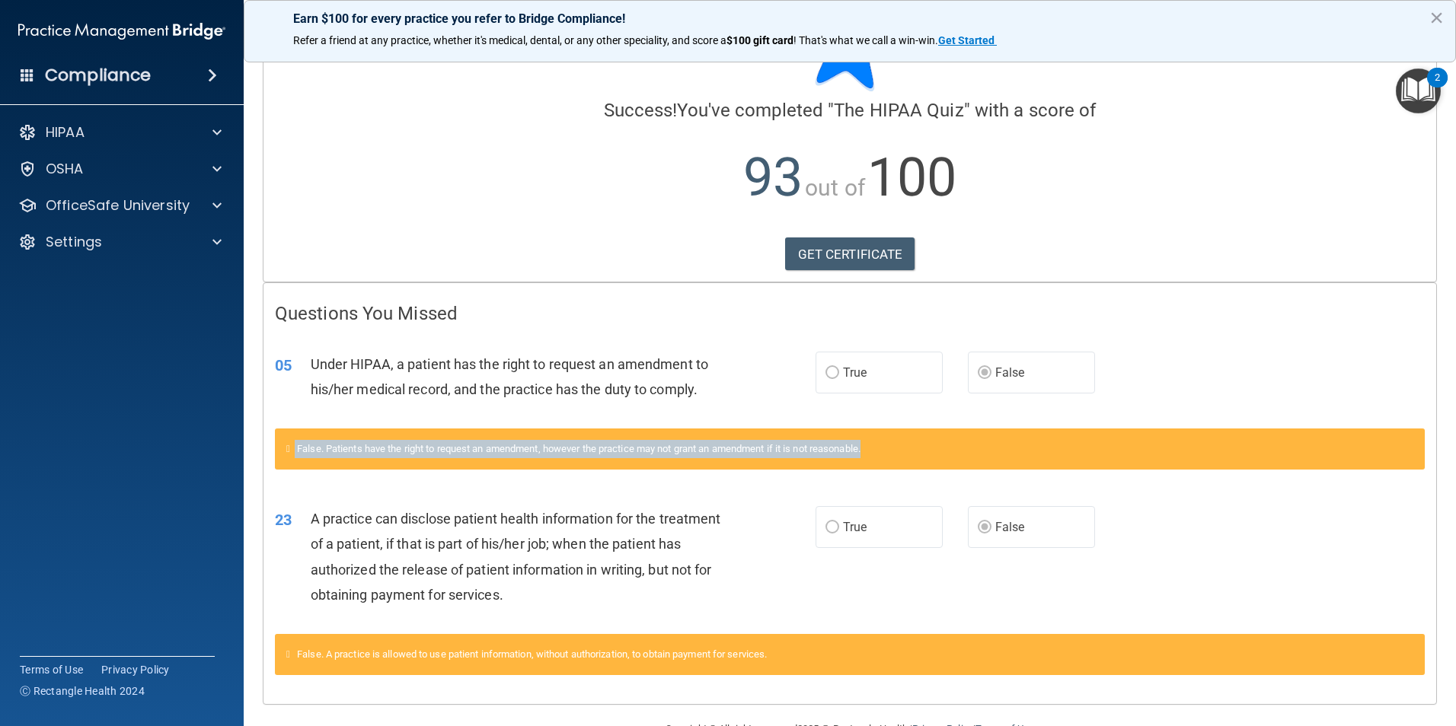
drag, startPoint x: 299, startPoint y: 453, endPoint x: 944, endPoint y: 465, distance: 645.9
click at [944, 465] on div "False. Patients have the right to request an amendment, however the practice ma…" at bounding box center [850, 449] width 1150 height 41
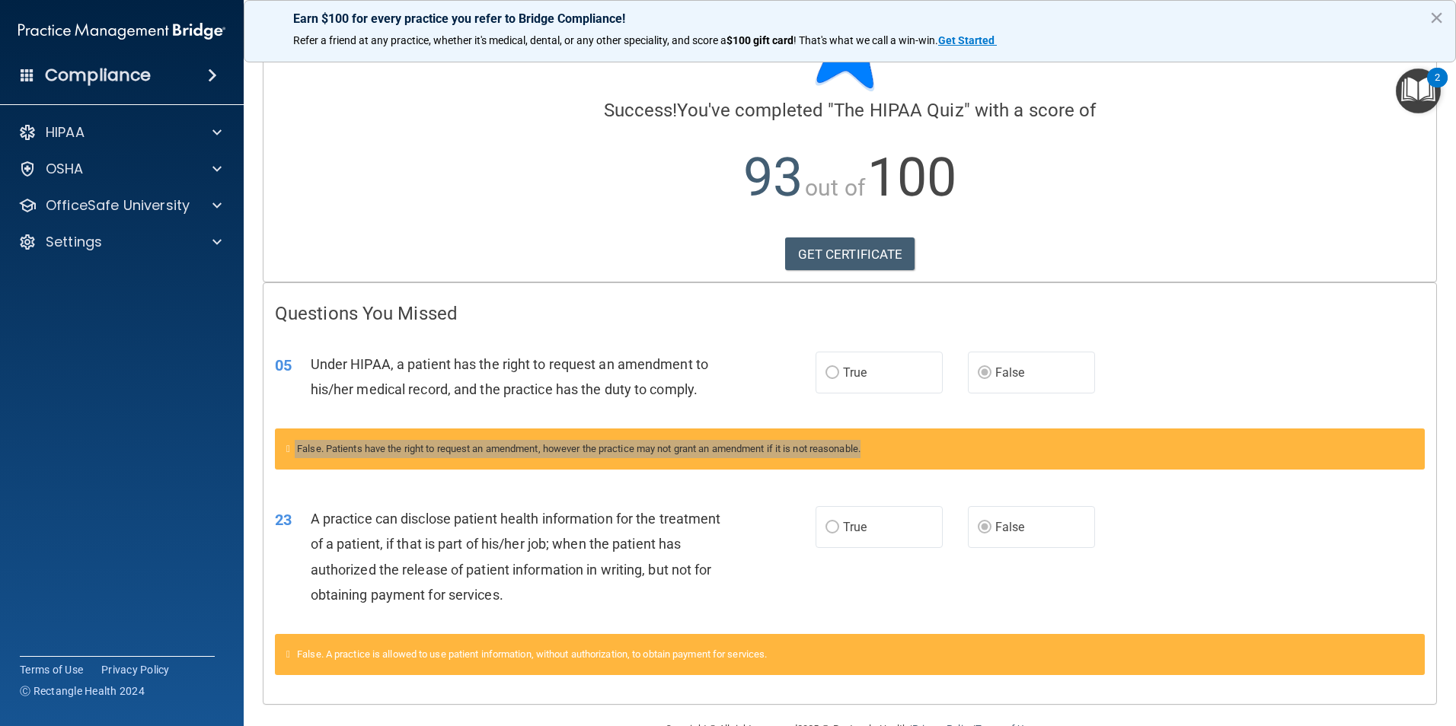
scroll to position [116, 0]
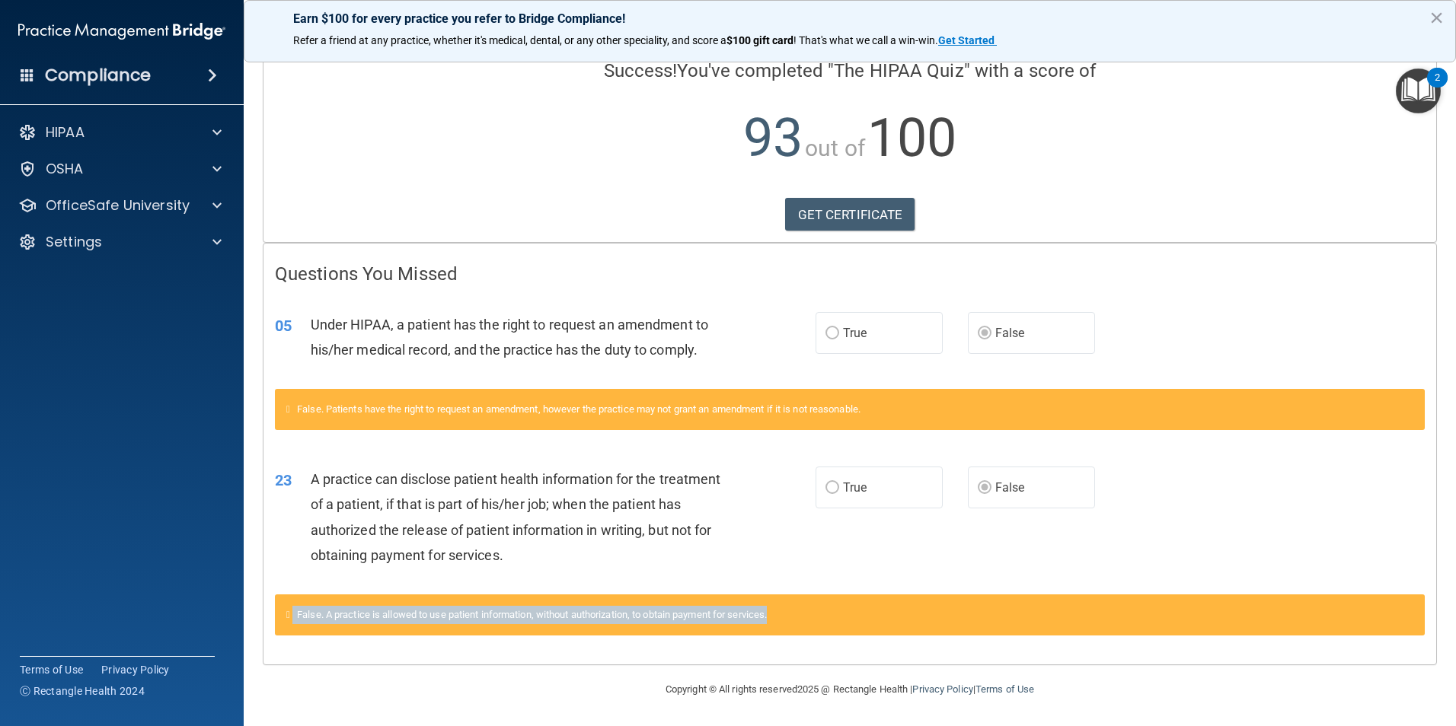
drag, startPoint x: 295, startPoint y: 617, endPoint x: 860, endPoint y: 604, distance: 565.2
click at [860, 604] on div "False. A practice is allowed to use patient information, without authorization,…" at bounding box center [850, 615] width 1150 height 41
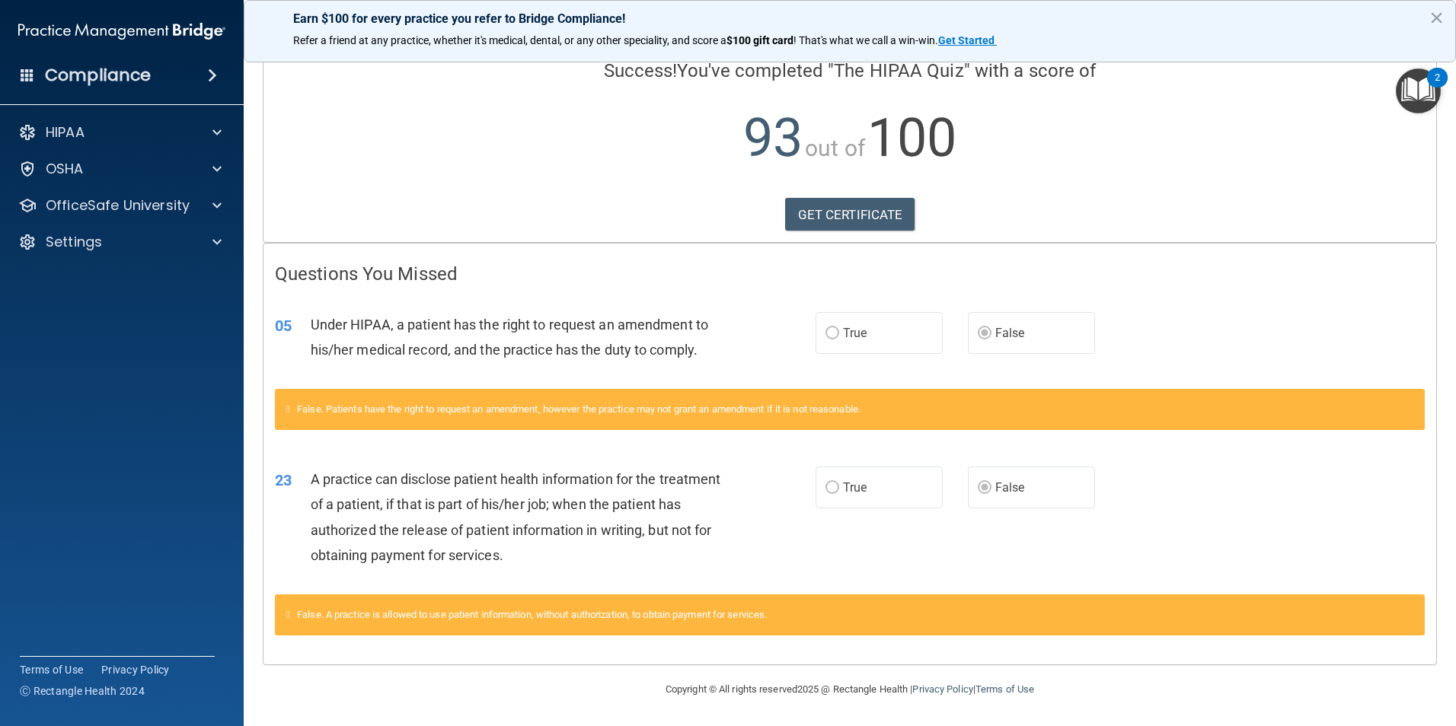
click at [751, 277] on h4 "Questions You Missed" at bounding box center [850, 274] width 1150 height 20
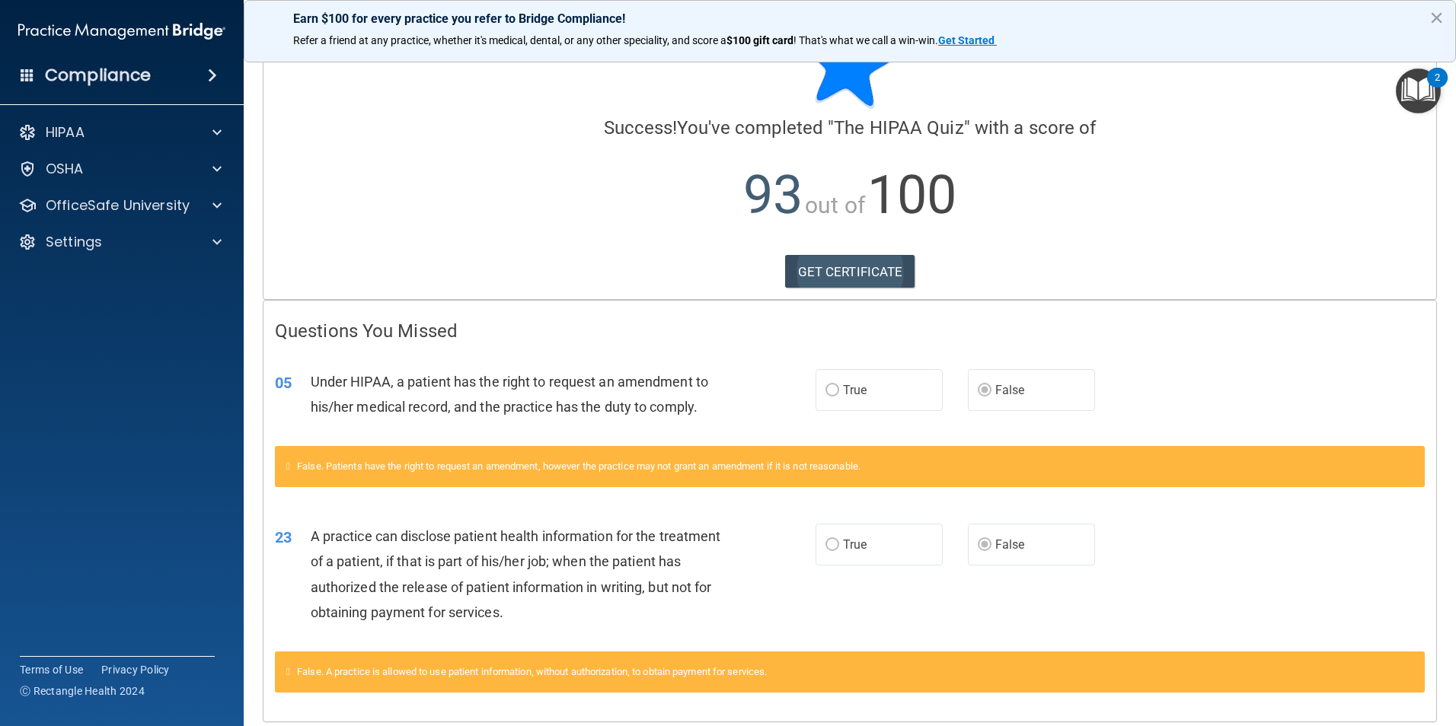
scroll to position [0, 0]
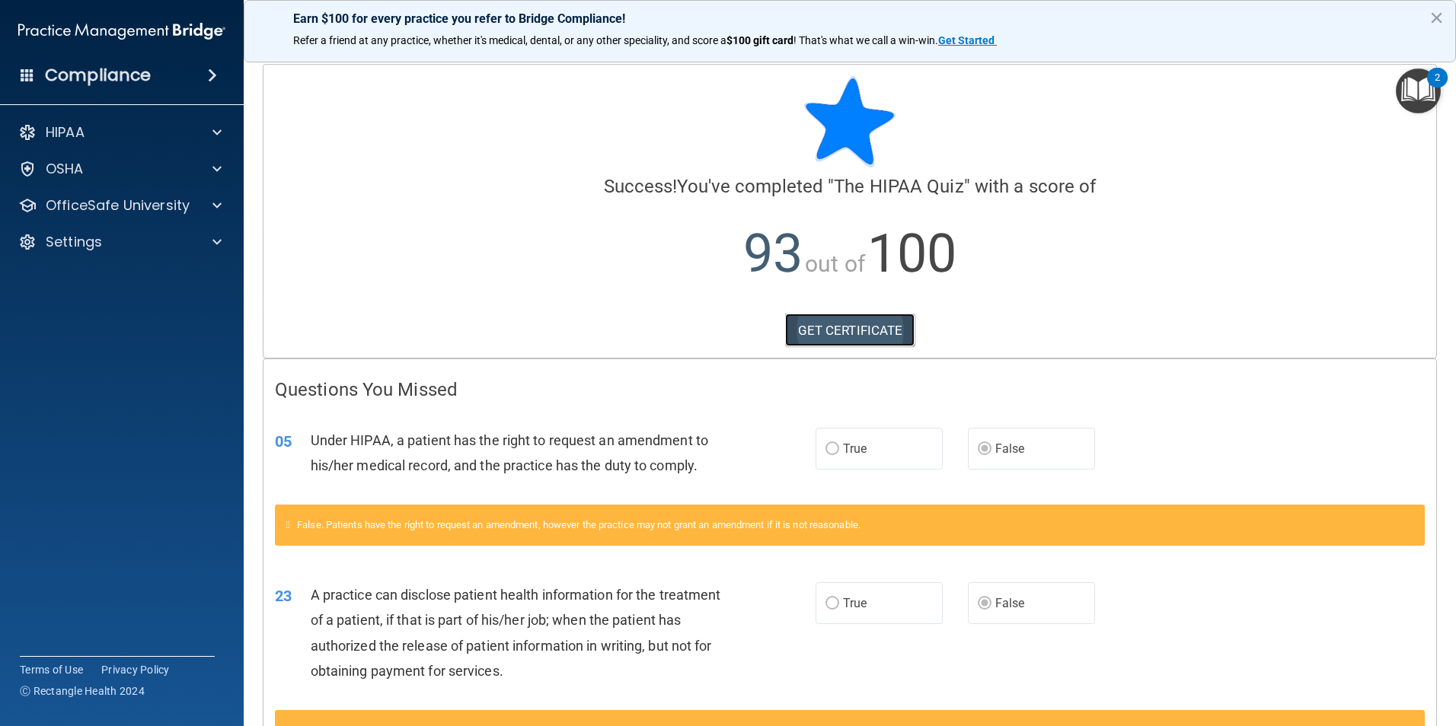
click at [843, 333] on link "GET CERTIFICATE" at bounding box center [850, 331] width 130 height 34
click at [1435, 86] on div "2" at bounding box center [1437, 88] width 5 height 20
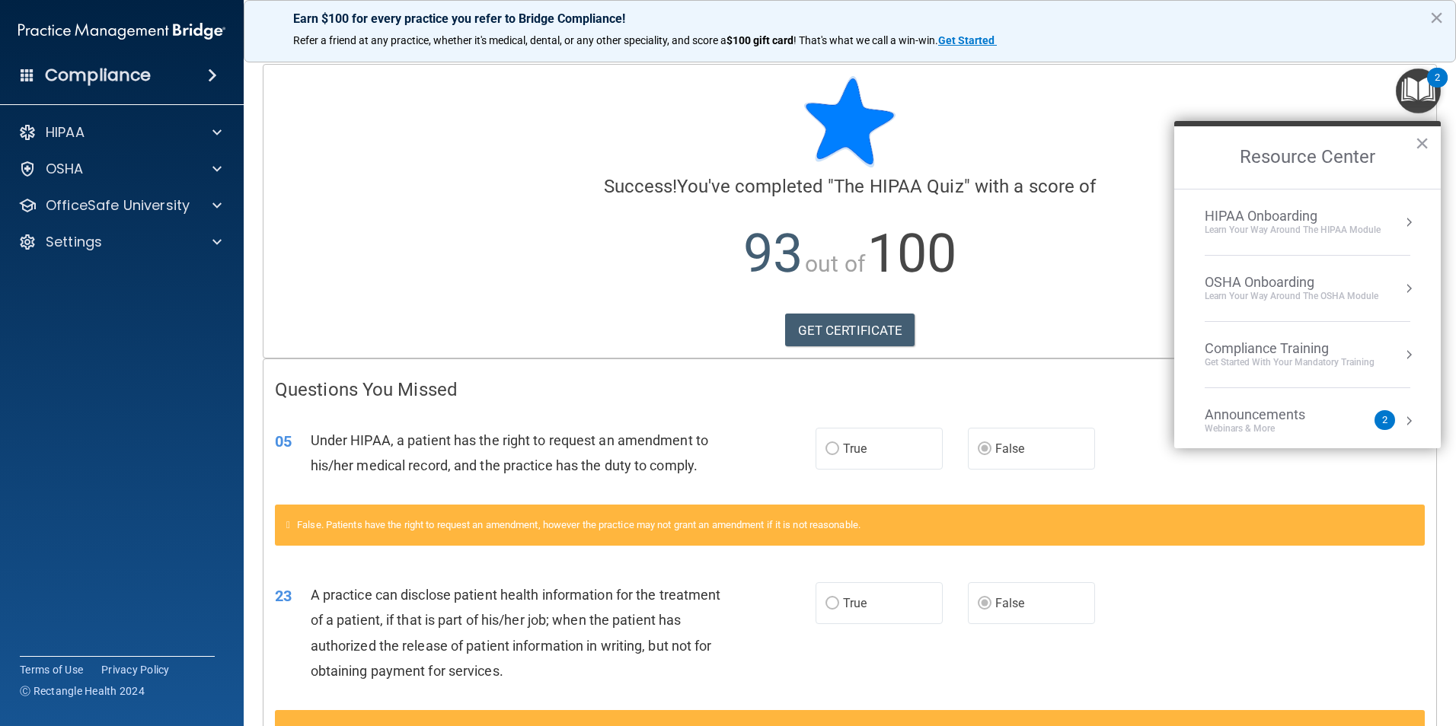
click at [1412, 81] on img "Open Resource Center, 2 new notifications" at bounding box center [1418, 91] width 45 height 45
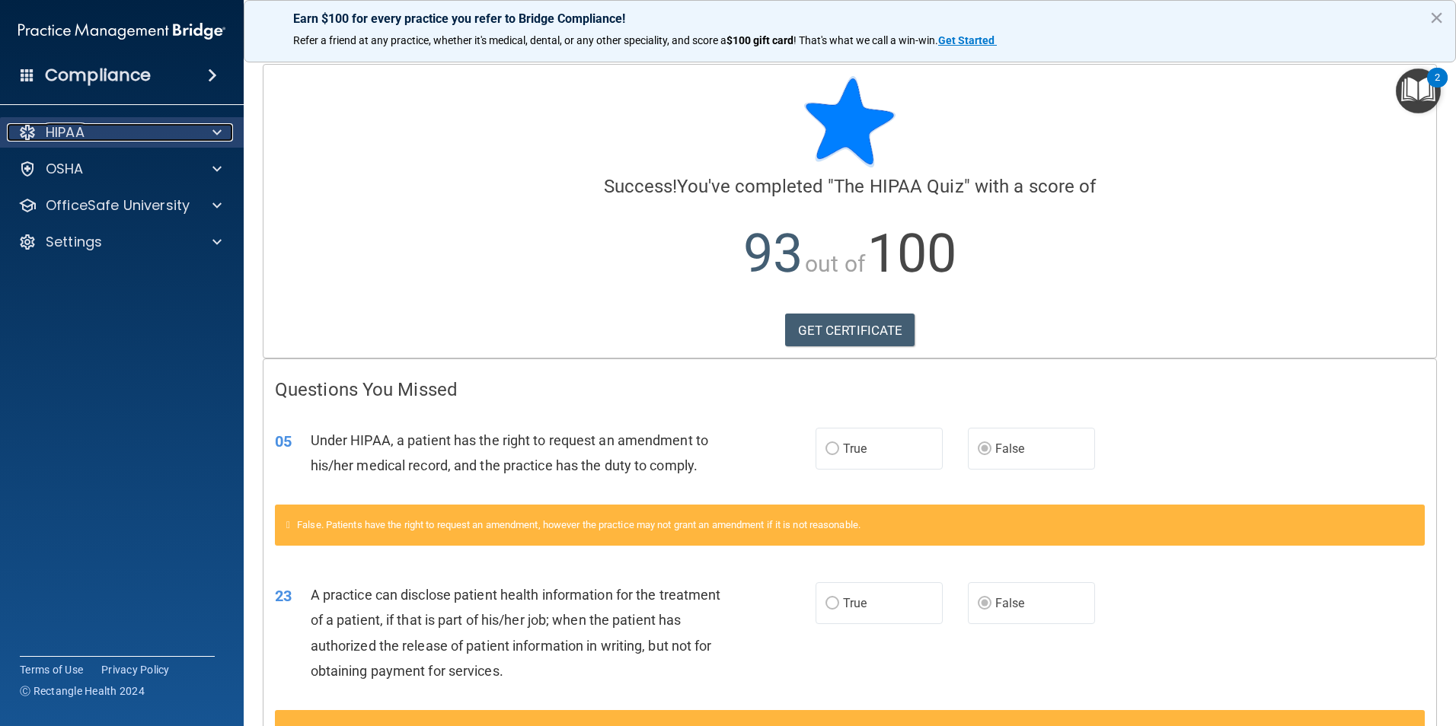
click at [101, 135] on div "HIPAA" at bounding box center [101, 132] width 189 height 18
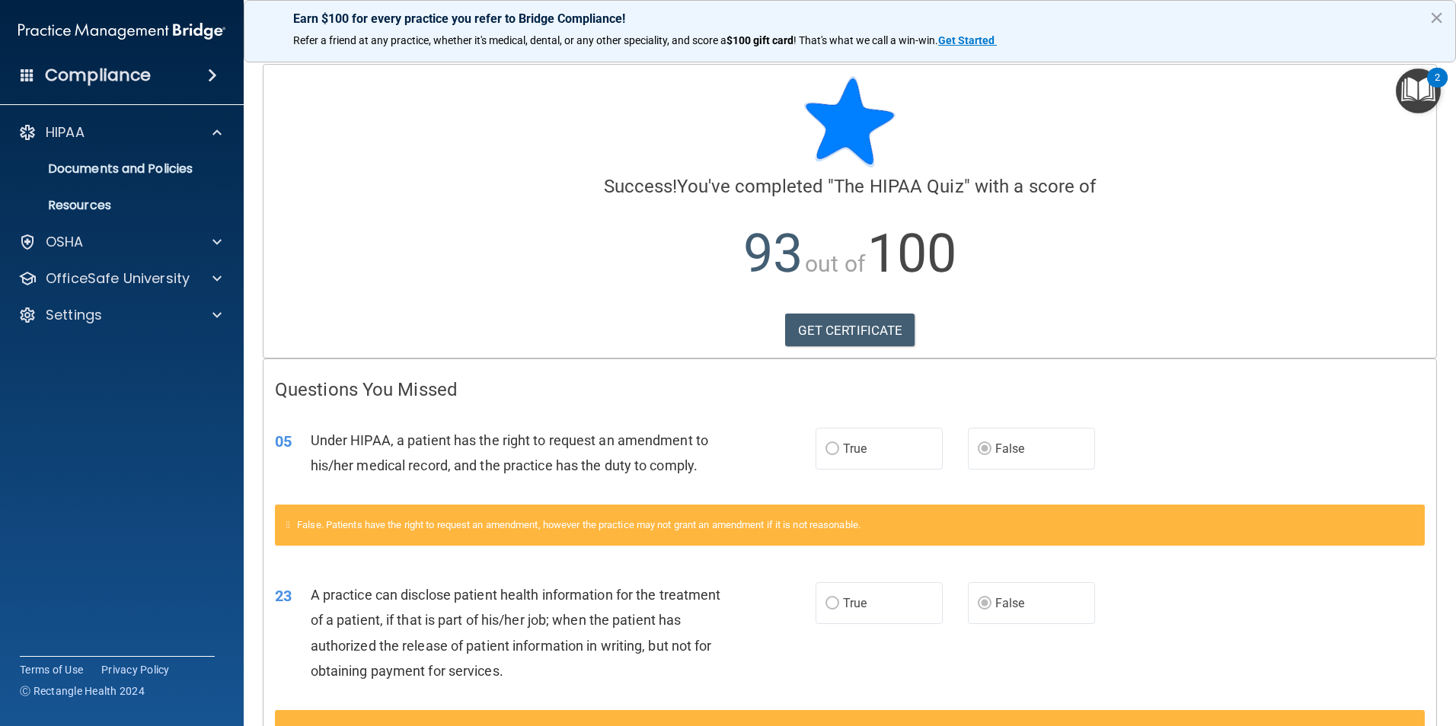
click at [120, 75] on h4 "Compliance" at bounding box center [98, 75] width 106 height 21
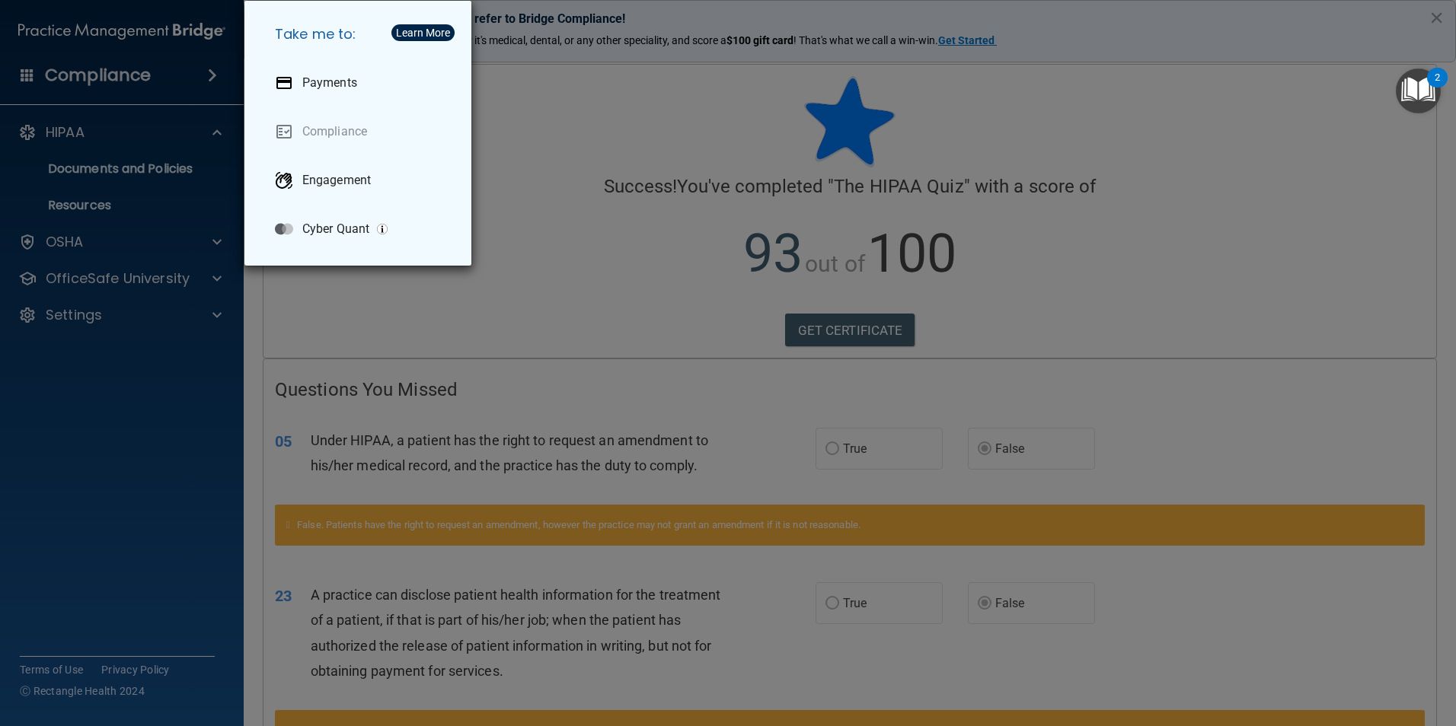
click at [675, 258] on div "Take me to: Payments Compliance Engagement Cyber Quant" at bounding box center [728, 363] width 1456 height 726
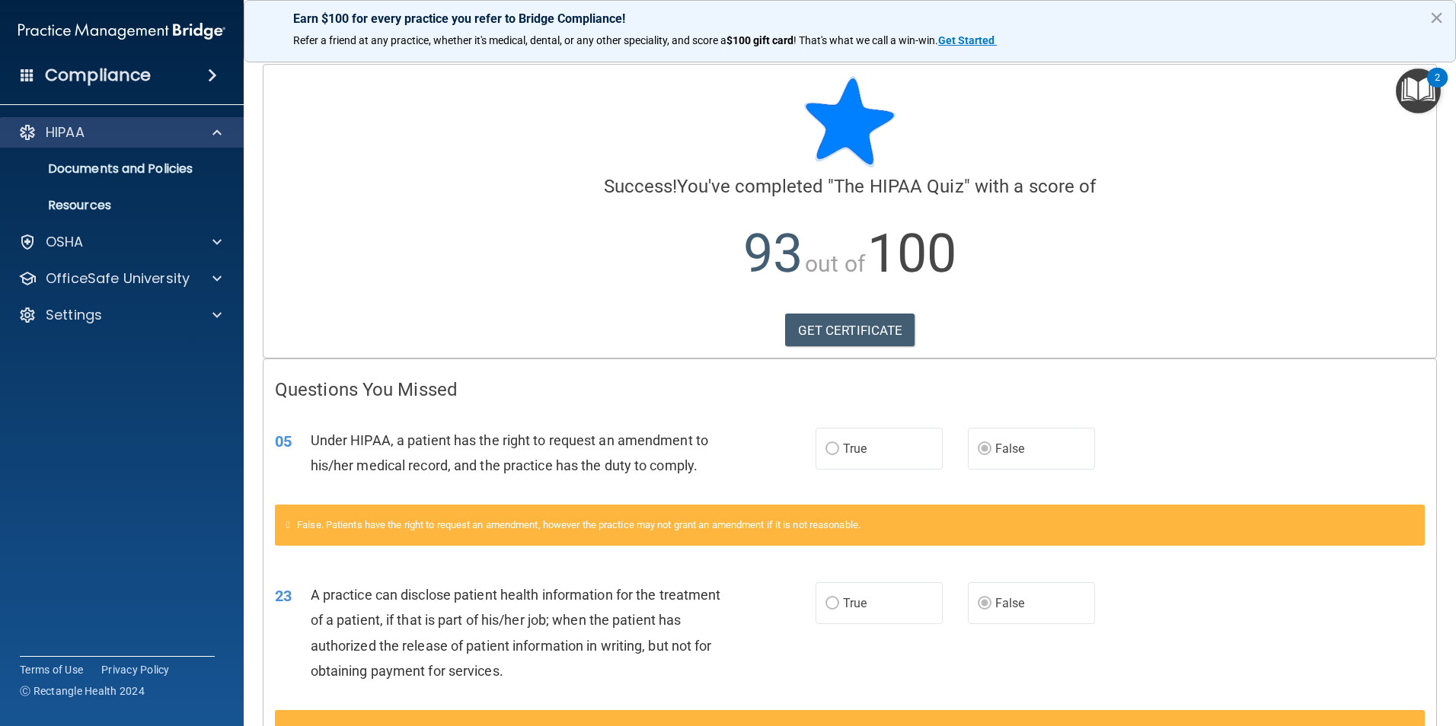
click at [126, 142] on div "HIPAA" at bounding box center [122, 132] width 244 height 30
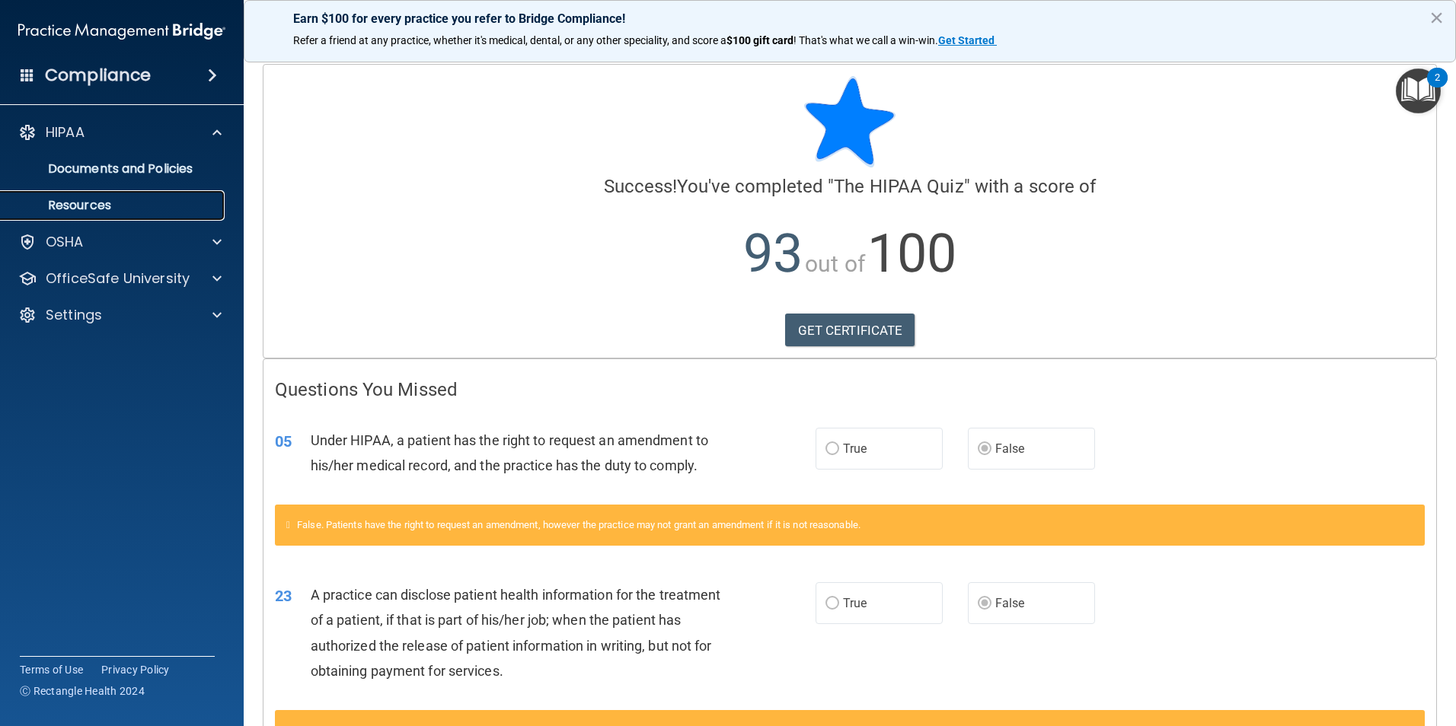
click at [117, 202] on p "Resources" at bounding box center [114, 205] width 208 height 15
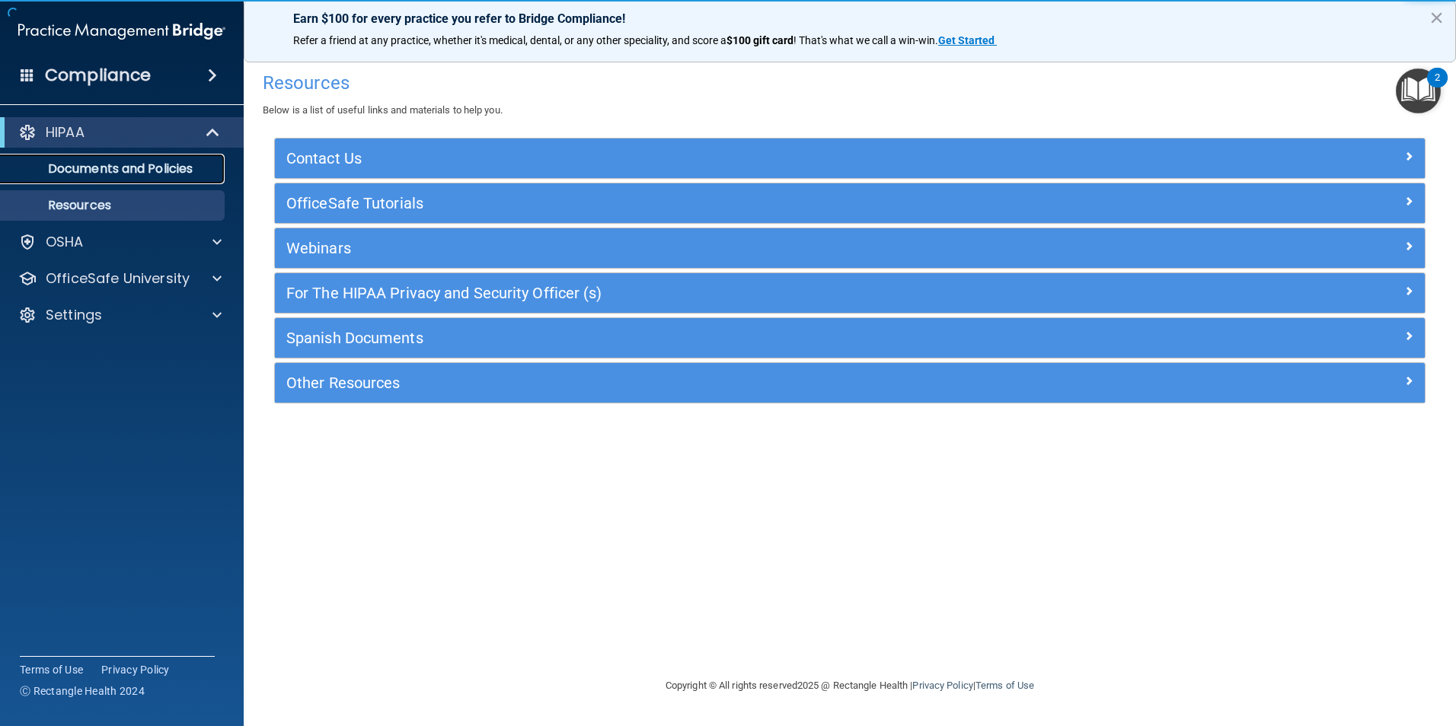
click at [152, 177] on link "Documents and Policies" at bounding box center [105, 169] width 240 height 30
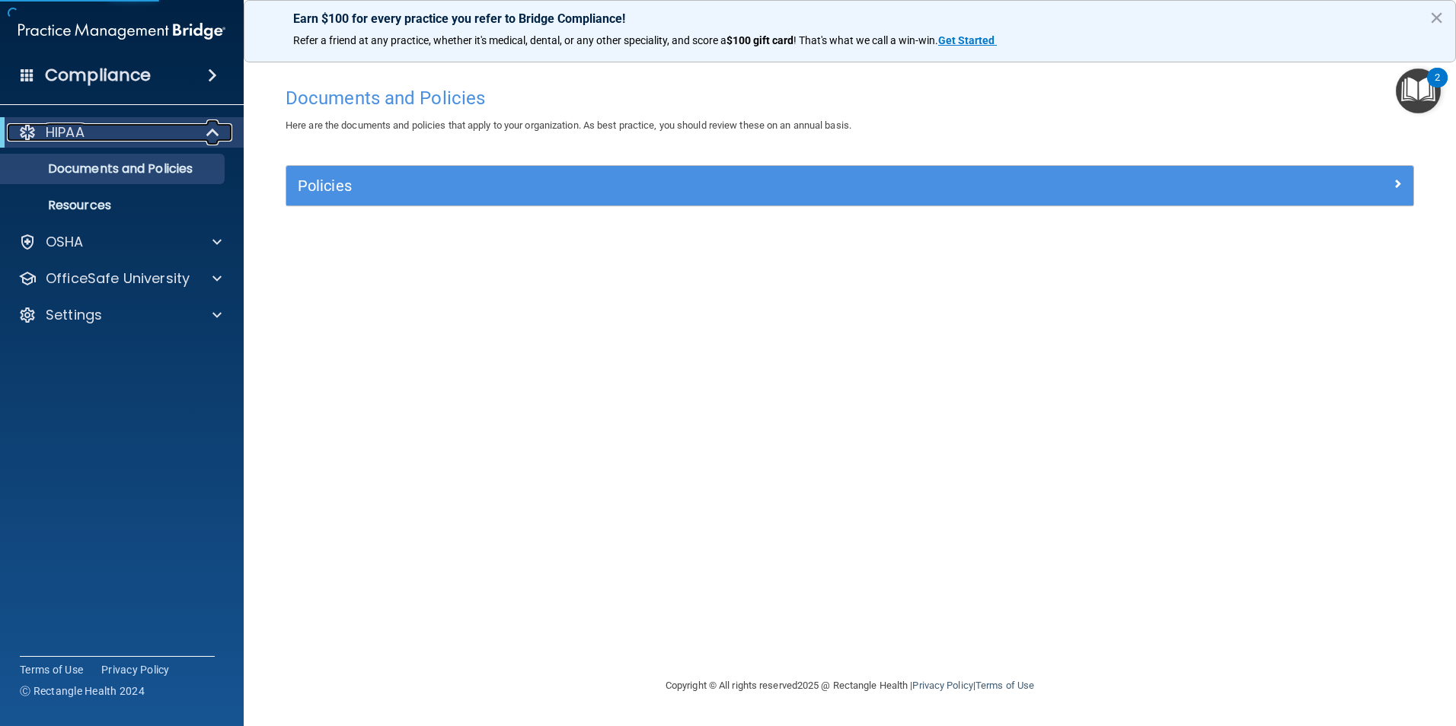
click at [147, 134] on div "HIPAA" at bounding box center [101, 132] width 188 height 18
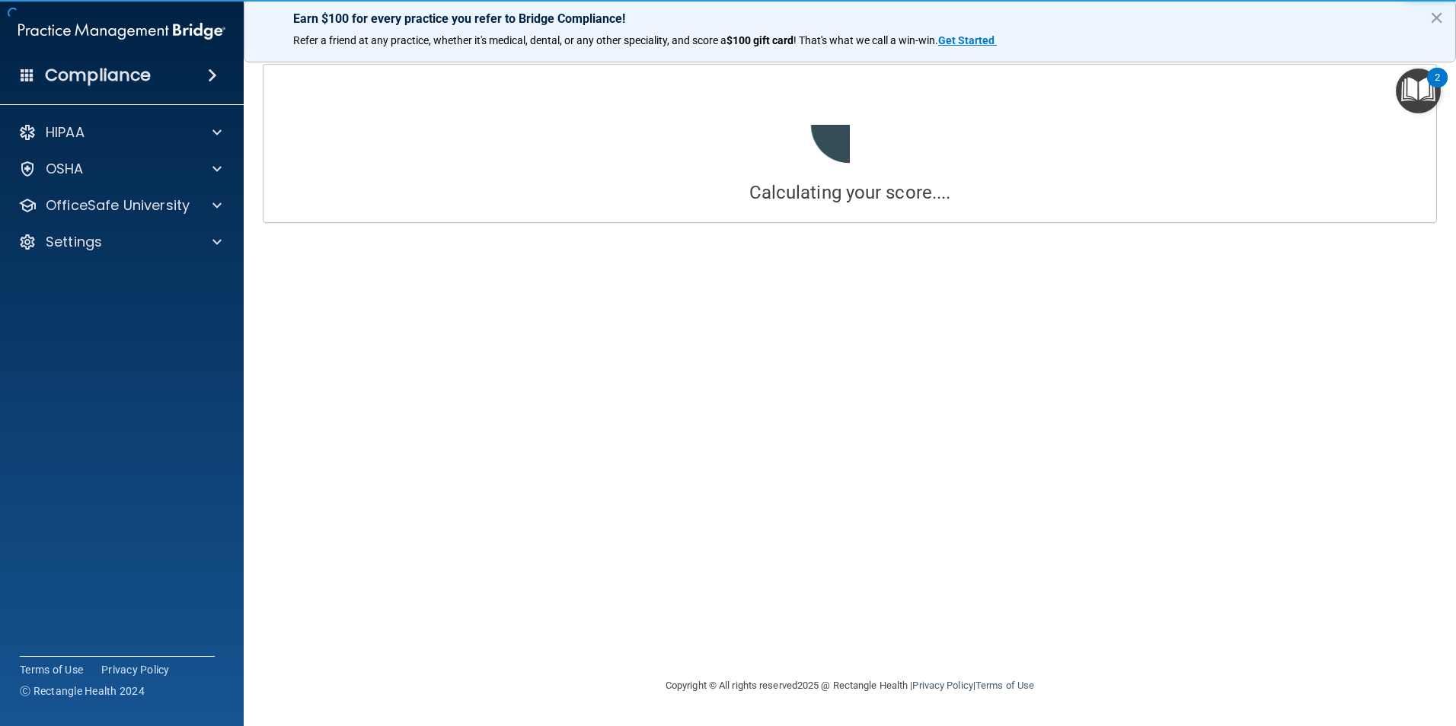
click at [1411, 90] on img "Open Resource Center, 2 new notifications" at bounding box center [1418, 91] width 45 height 45
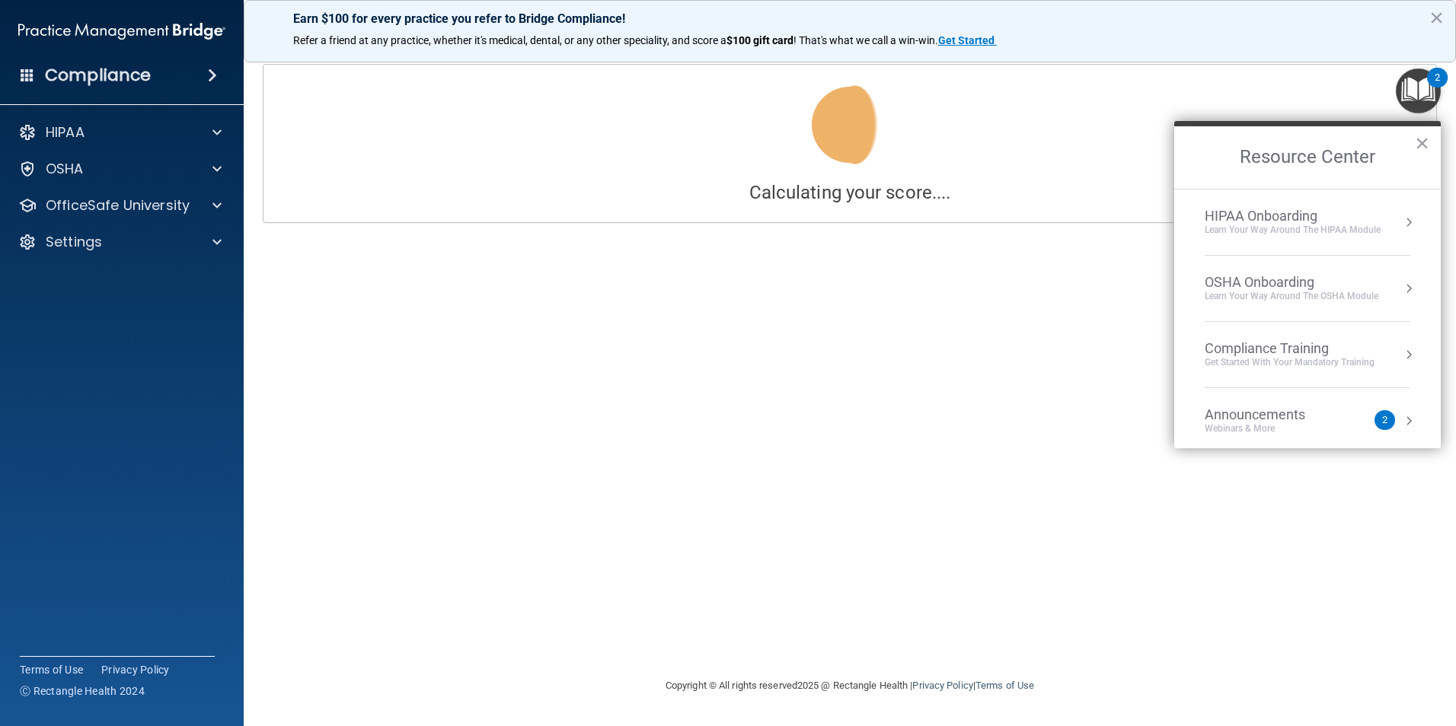
click at [1309, 219] on div "HIPAA Onboarding" at bounding box center [1293, 216] width 176 height 17
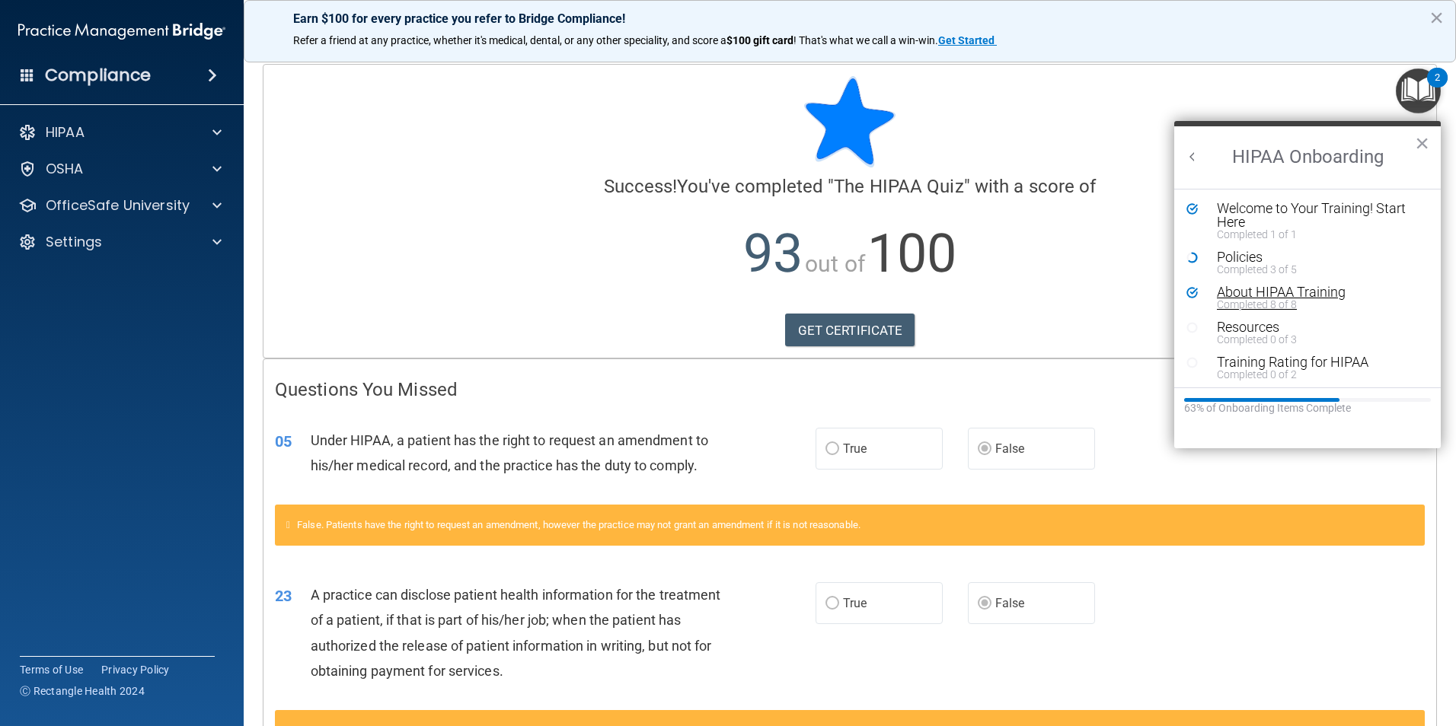
click at [1282, 295] on div "About HIPAA Training" at bounding box center [1313, 293] width 193 height 14
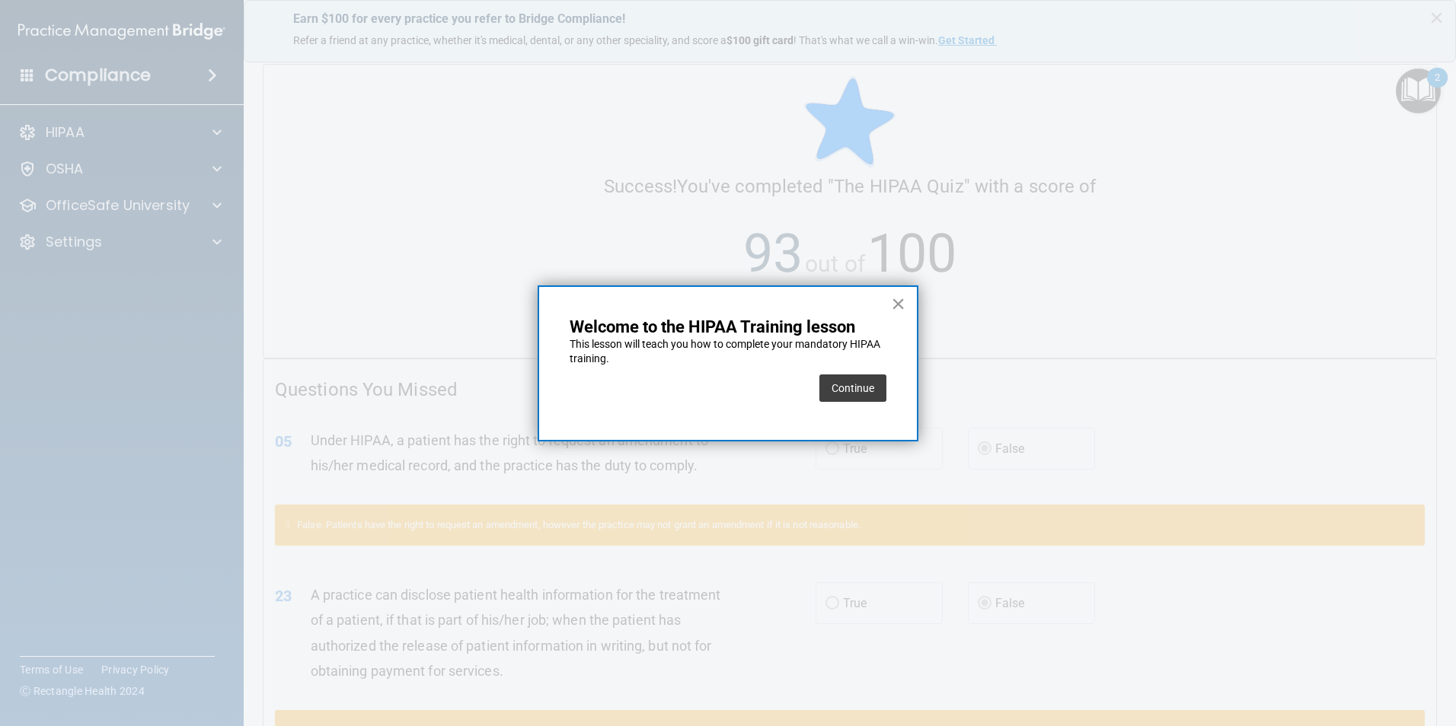
click at [896, 300] on button "×" at bounding box center [898, 304] width 14 height 24
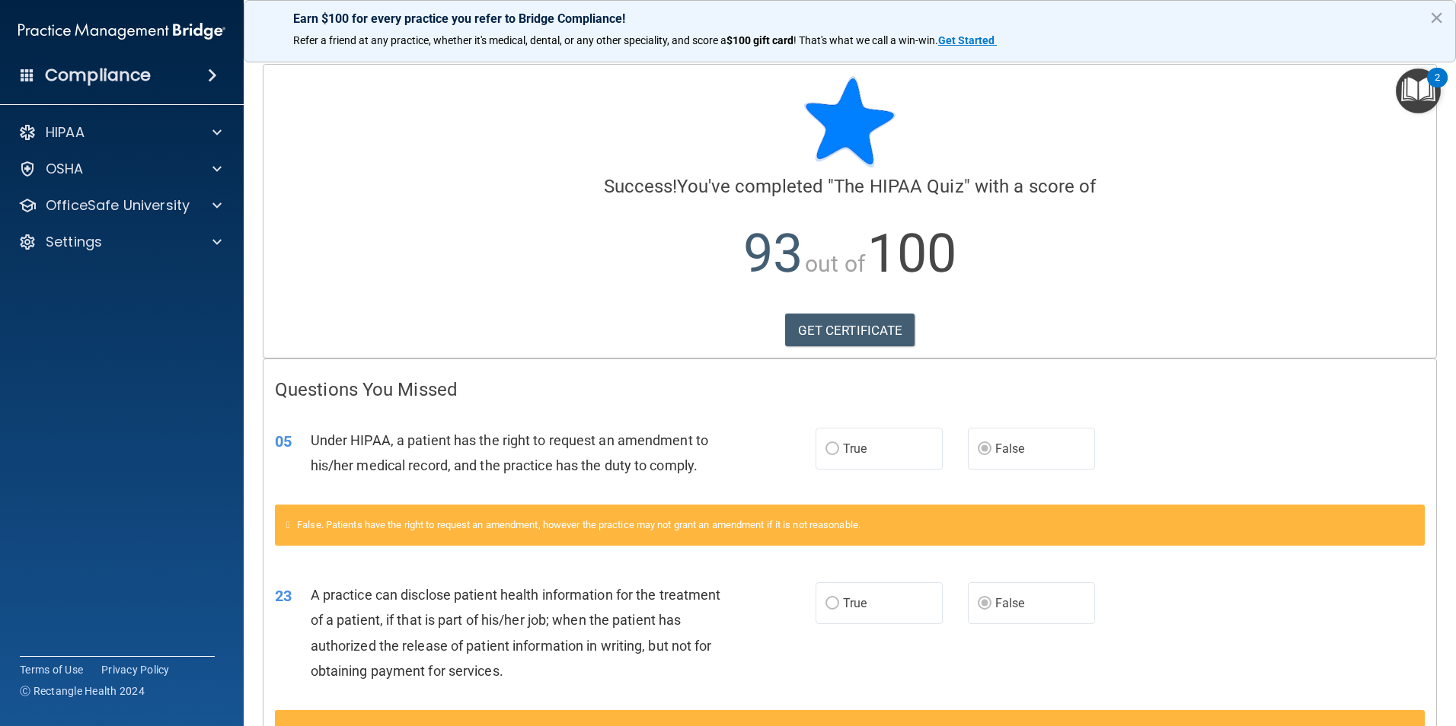
click at [1409, 104] on img "Open Resource Center, 2 new notifications" at bounding box center [1418, 91] width 45 height 45
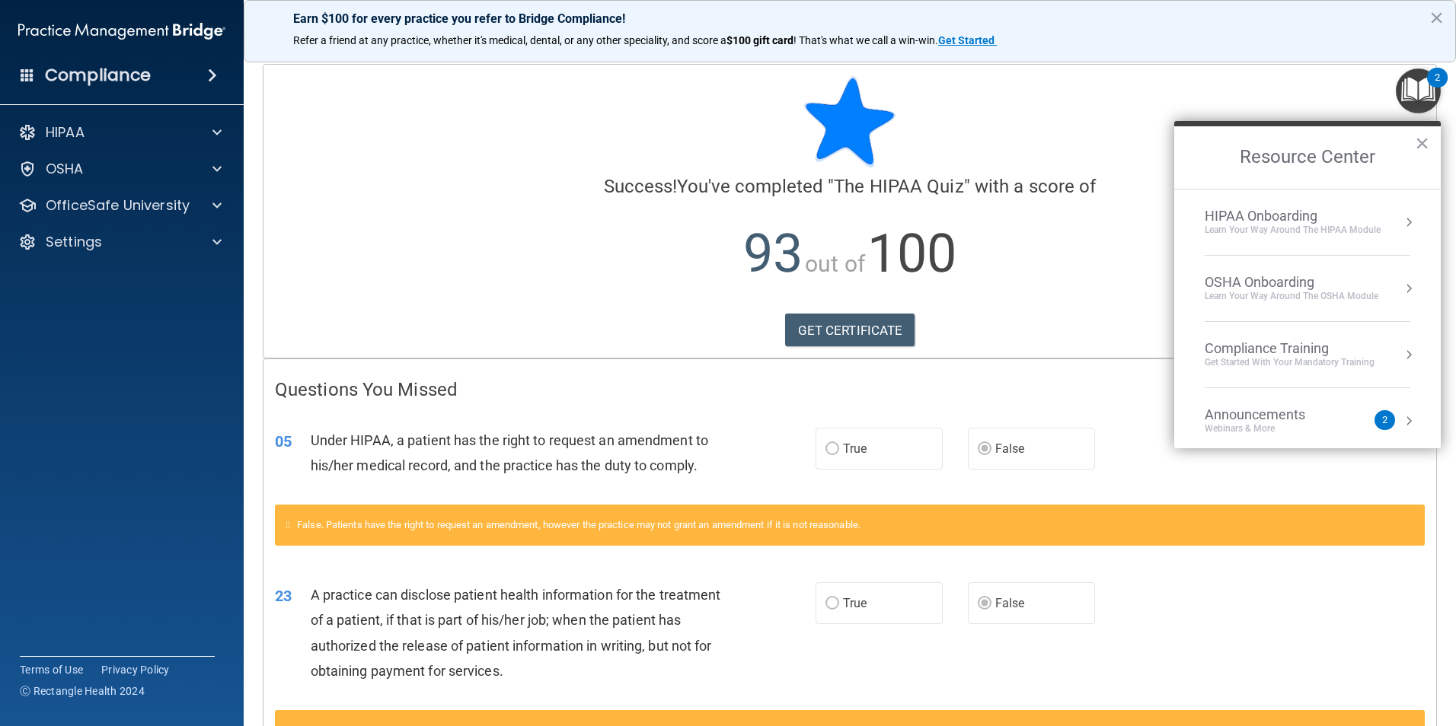
click at [1311, 247] on li "HIPAA Onboarding Learn Your Way around the HIPAA module" at bounding box center [1308, 223] width 206 height 66
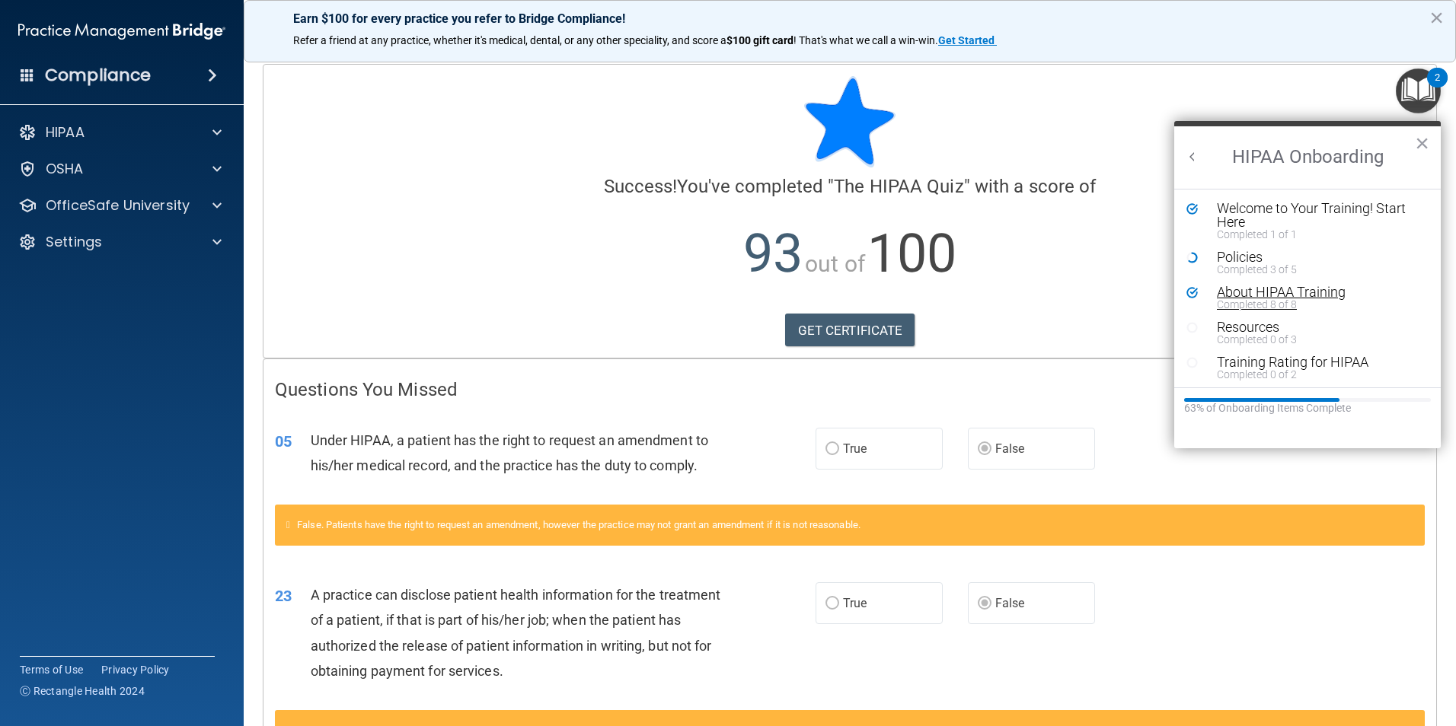
click at [1282, 300] on div "Completed 8 of 8" at bounding box center [1313, 304] width 193 height 11
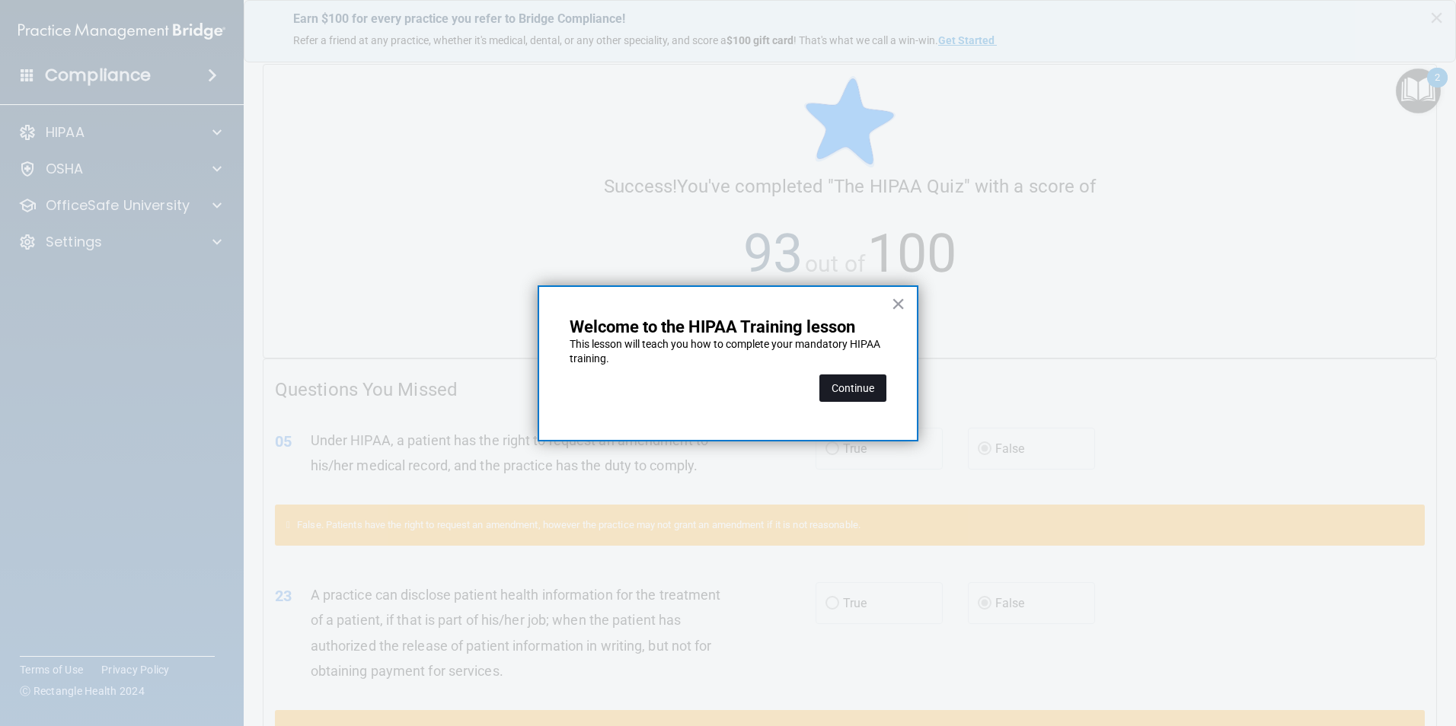
click at [858, 391] on button "Continue" at bounding box center [852, 388] width 67 height 27
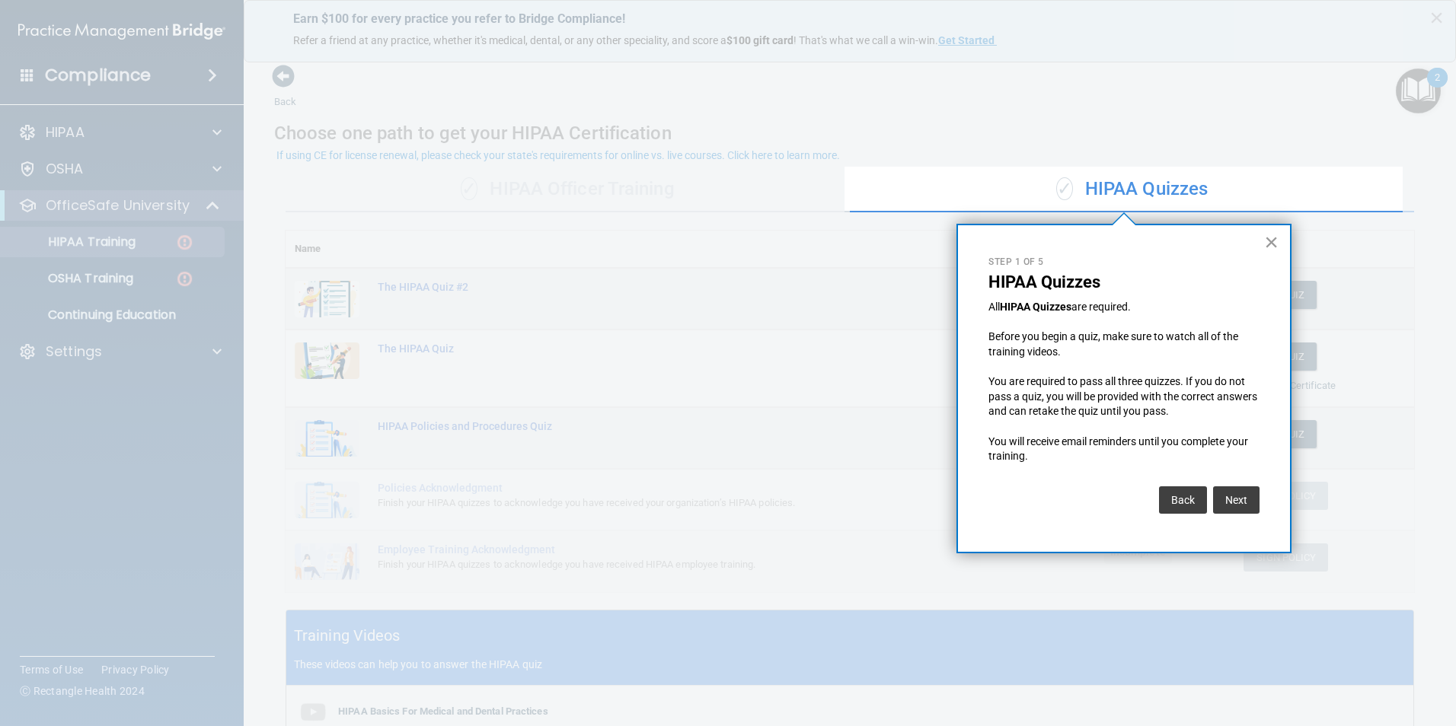
click at [1268, 240] on button "×" at bounding box center [1271, 242] width 14 height 24
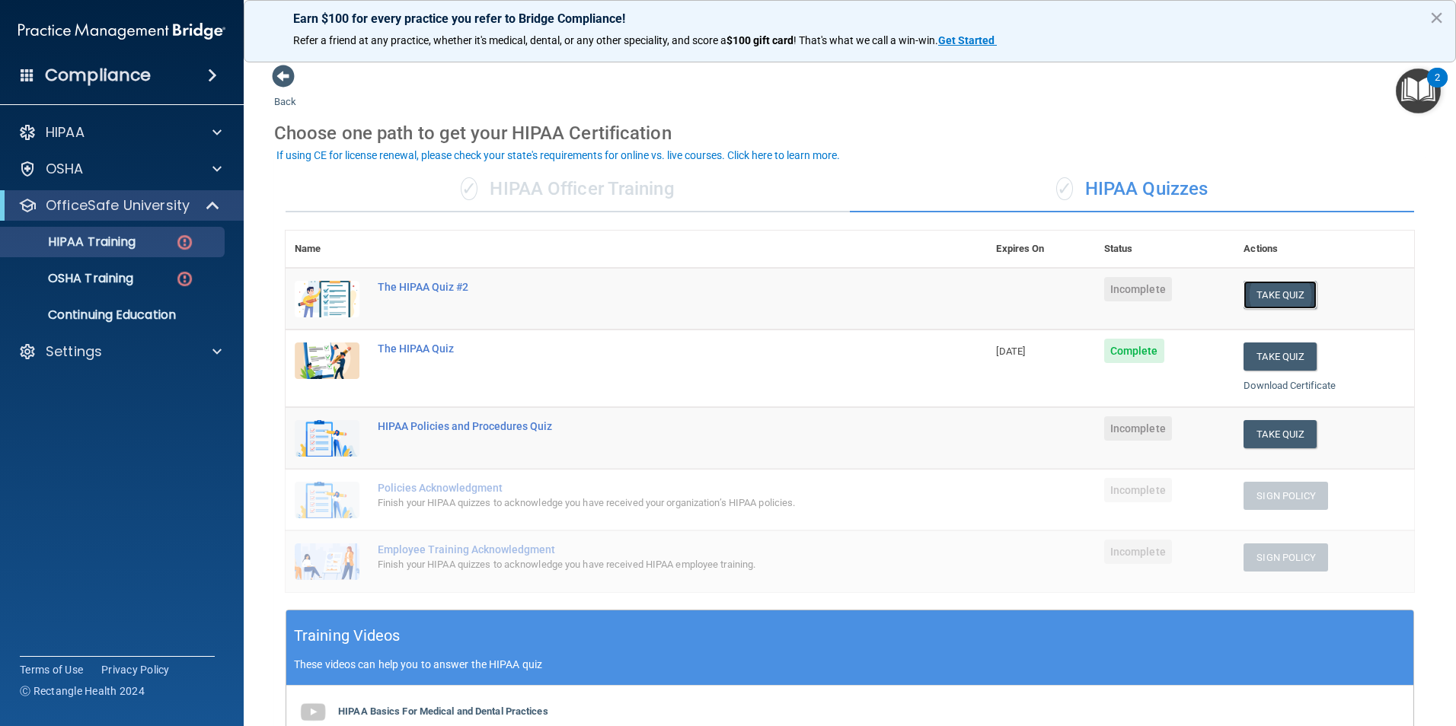
click at [1269, 292] on button "Take Quiz" at bounding box center [1280, 295] width 73 height 28
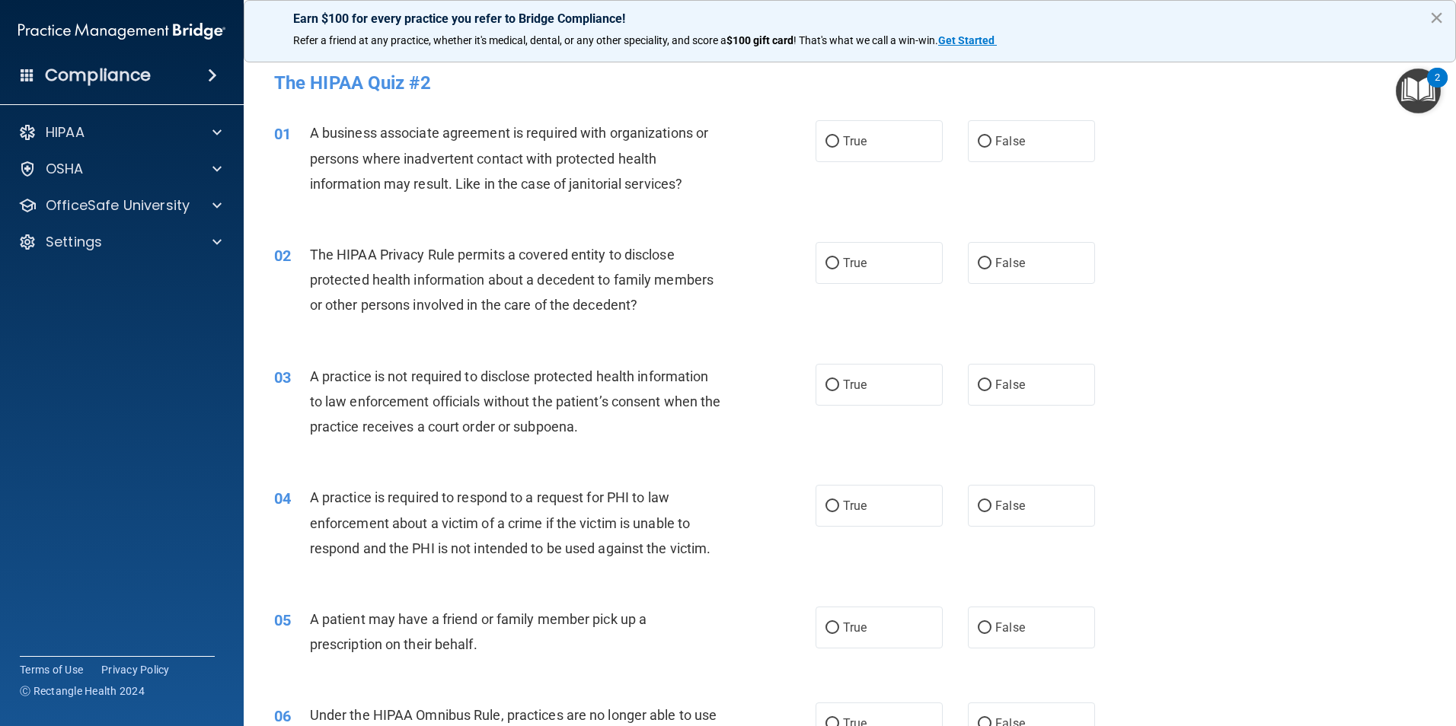
click at [1435, 21] on button "×" at bounding box center [1436, 17] width 14 height 24
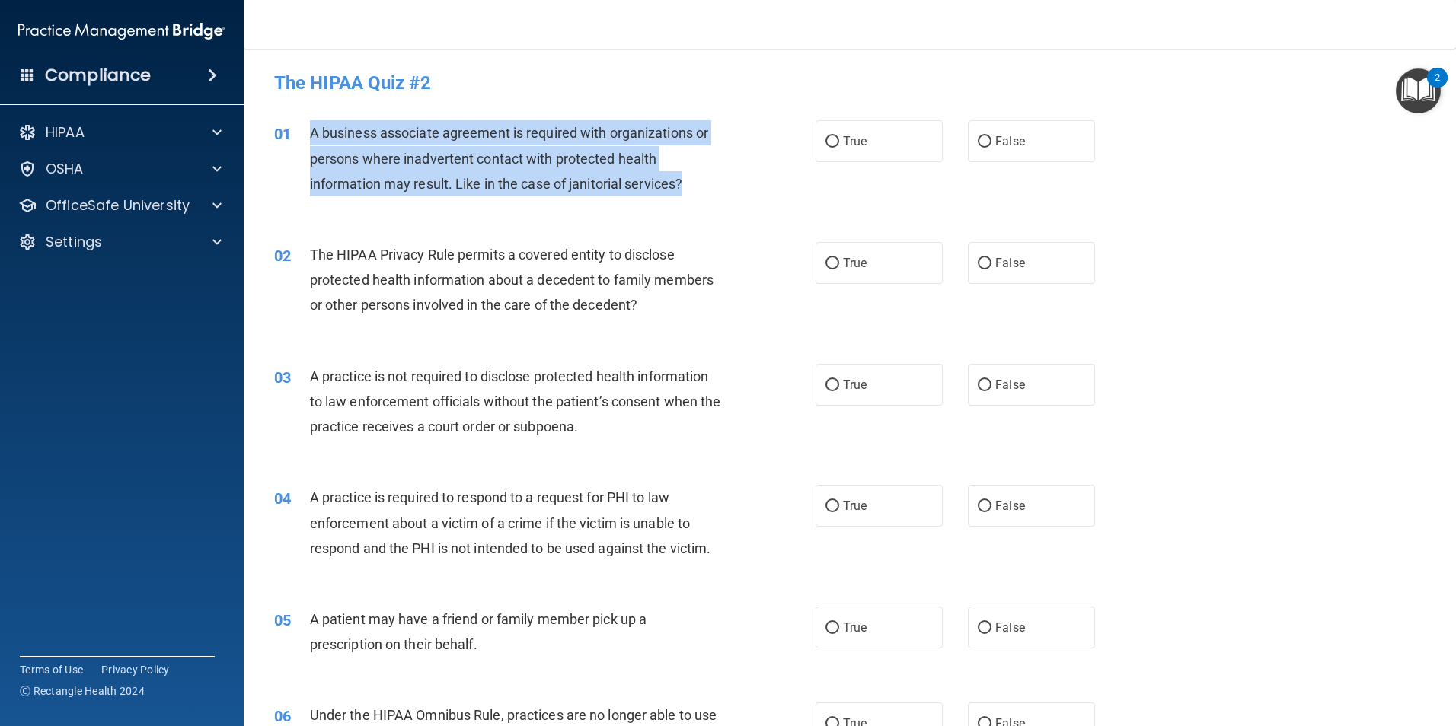
drag, startPoint x: 308, startPoint y: 126, endPoint x: 696, endPoint y: 184, distance: 392.0
click at [696, 184] on div "01 A business associate agreement is required with organizations or persons whe…" at bounding box center [544, 162] width 587 height 84
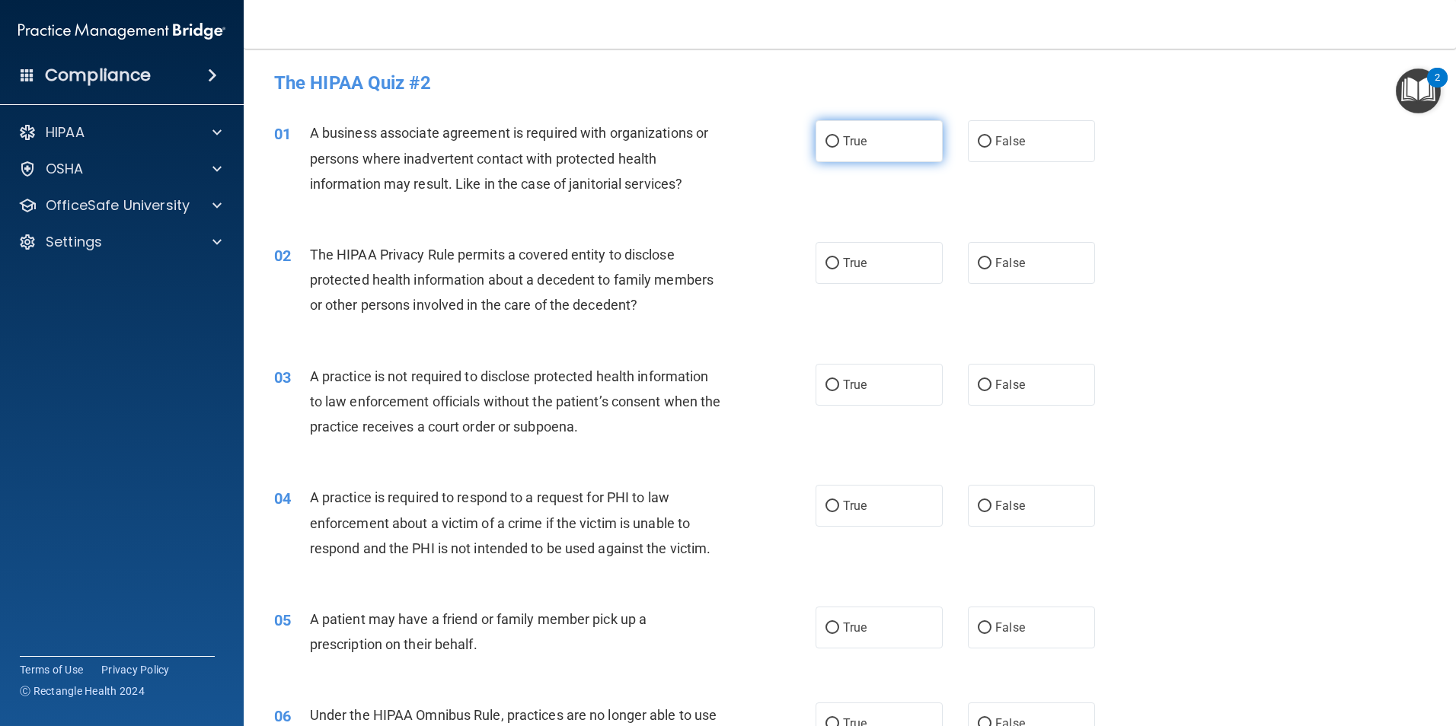
click at [872, 147] on label "True" at bounding box center [879, 141] width 127 height 42
click at [839, 147] on input "True" at bounding box center [832, 141] width 14 height 11
radio input "true"
drag, startPoint x: 318, startPoint y: 253, endPoint x: 707, endPoint y: 330, distance: 396.6
click at [707, 330] on div "02 The HIPAA Privacy Rule permits a covered entity to disclose protected health…" at bounding box center [850, 284] width 1174 height 122
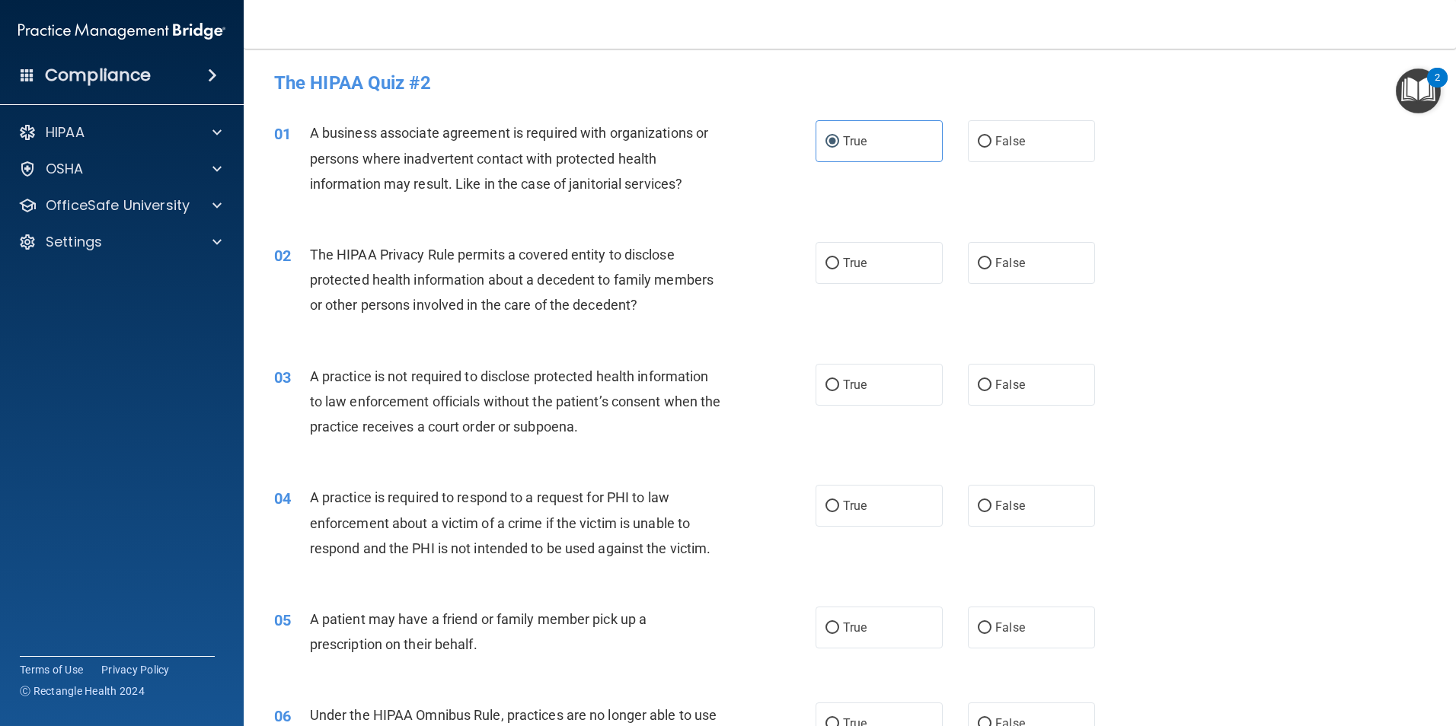
click at [330, 255] on span "The HIPAA Privacy Rule permits a covered entity to disclose protected health in…" at bounding box center [512, 280] width 404 height 66
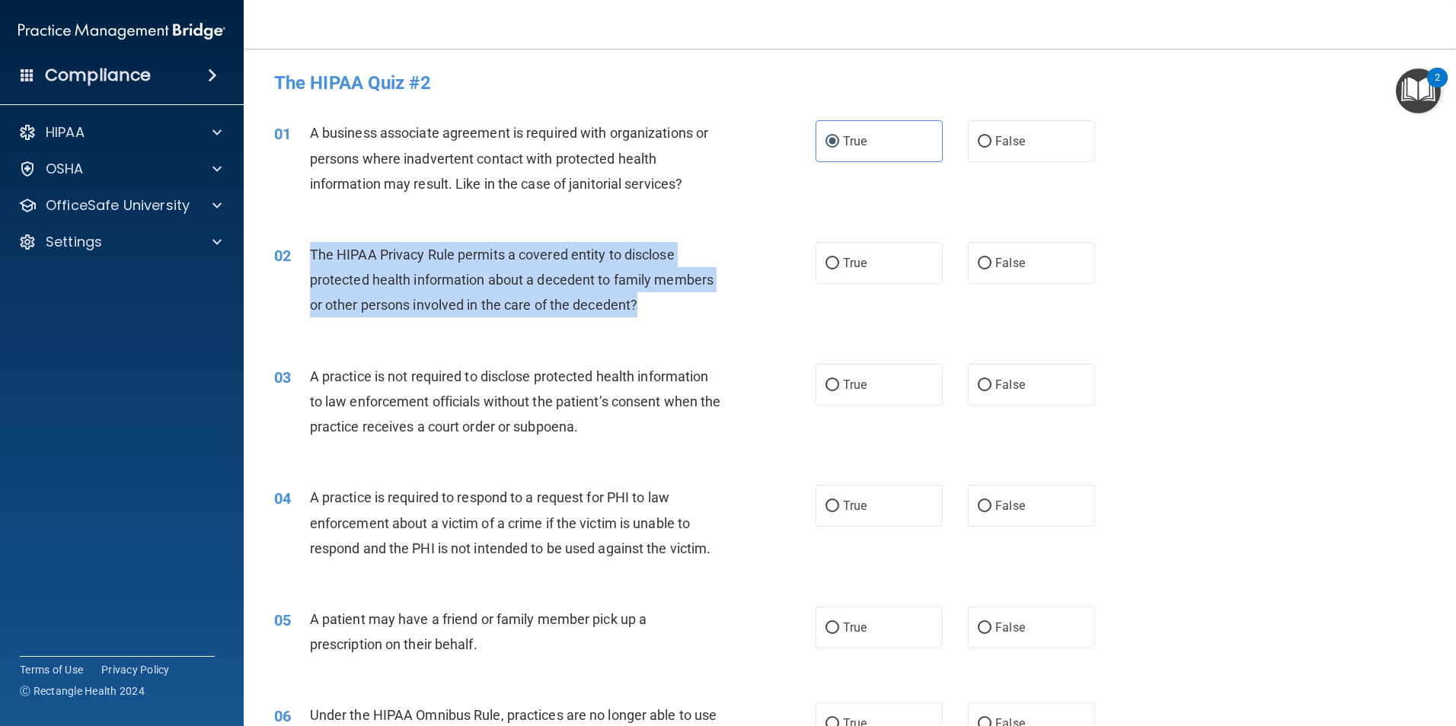
drag, startPoint x: 311, startPoint y: 254, endPoint x: 656, endPoint y: 308, distance: 349.2
click at [656, 308] on div "The HIPAA Privacy Rule permits a covered entity to disclose protected health in…" at bounding box center [521, 280] width 423 height 76
click at [687, 304] on div "The HIPAA Privacy Rule permits a covered entity to disclose protected health in…" at bounding box center [521, 280] width 423 height 76
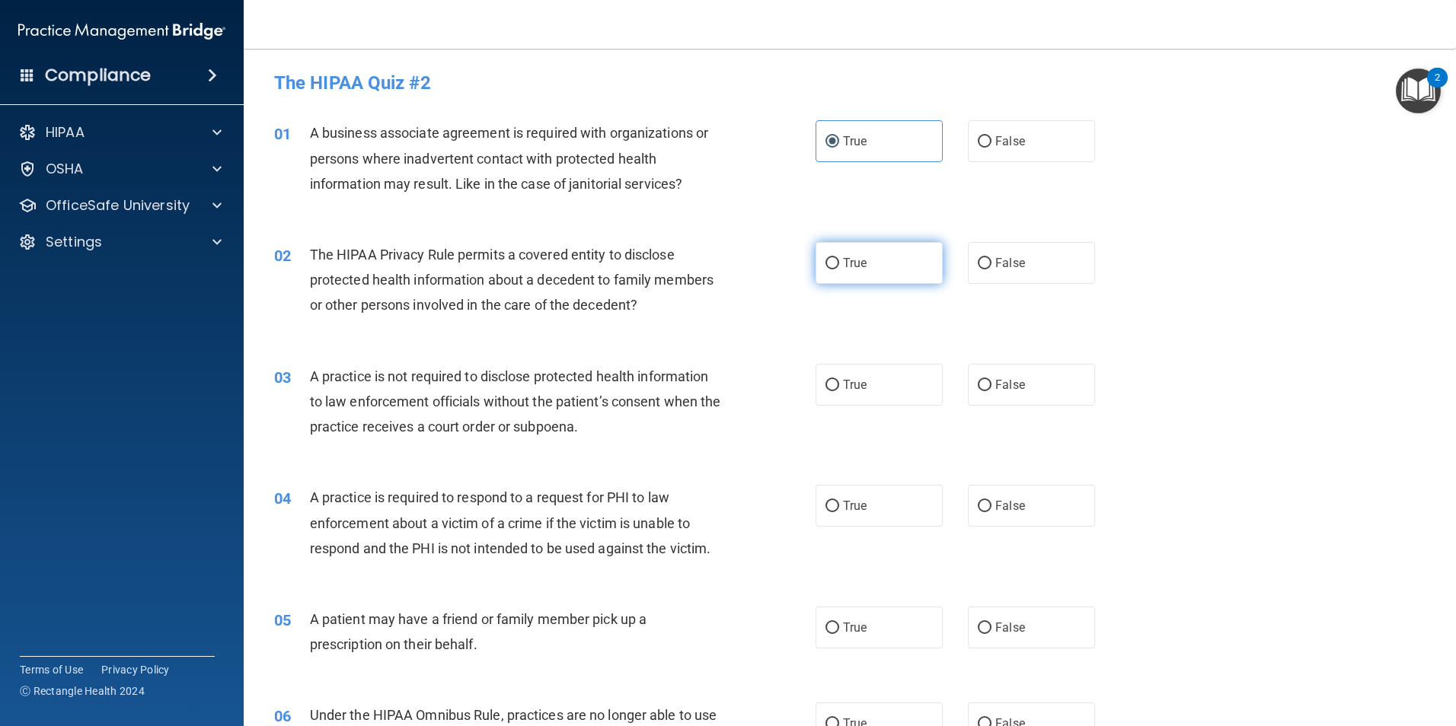
click at [817, 257] on label "True" at bounding box center [879, 263] width 127 height 42
click at [825, 258] on input "True" at bounding box center [832, 263] width 14 height 11
radio input "true"
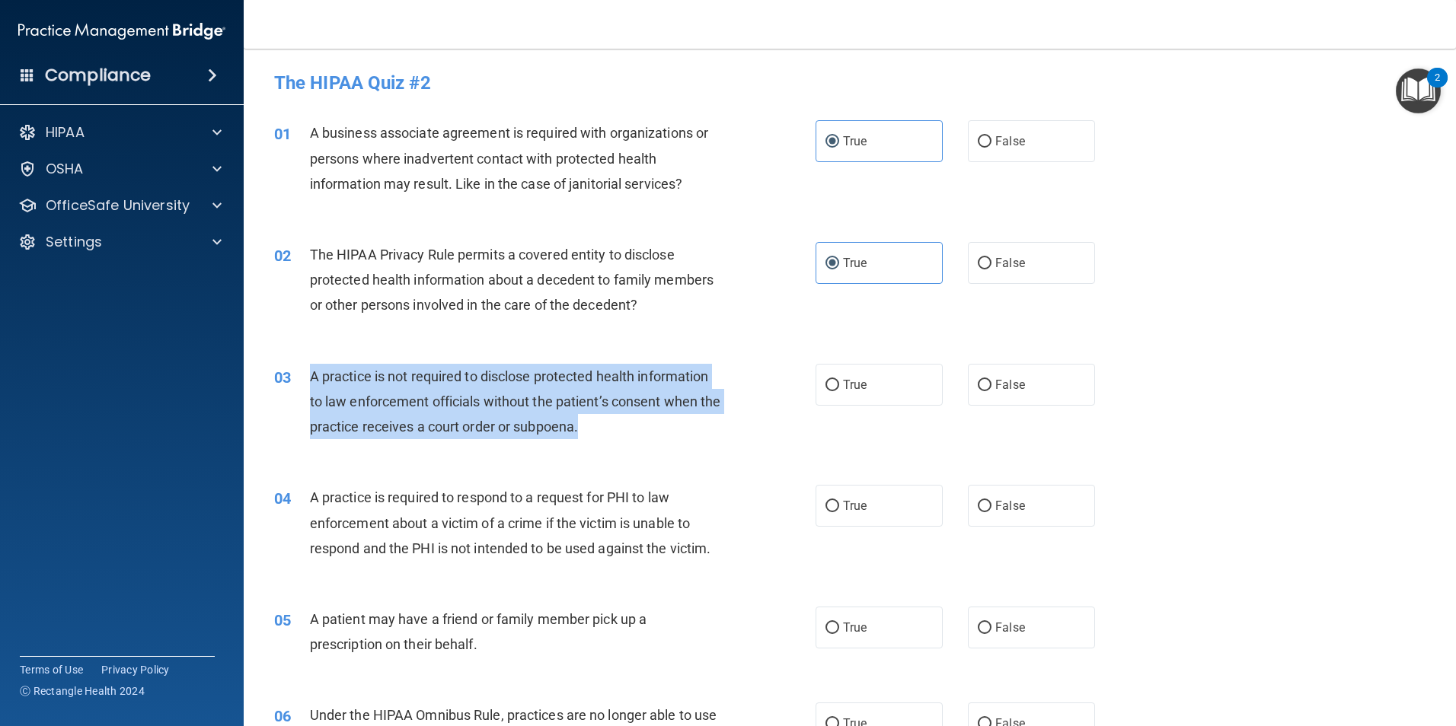
drag, startPoint x: 308, startPoint y: 371, endPoint x: 640, endPoint y: 430, distance: 337.3
click at [640, 430] on div "03 A practice is not required to disclose protected health information to law e…" at bounding box center [544, 406] width 587 height 84
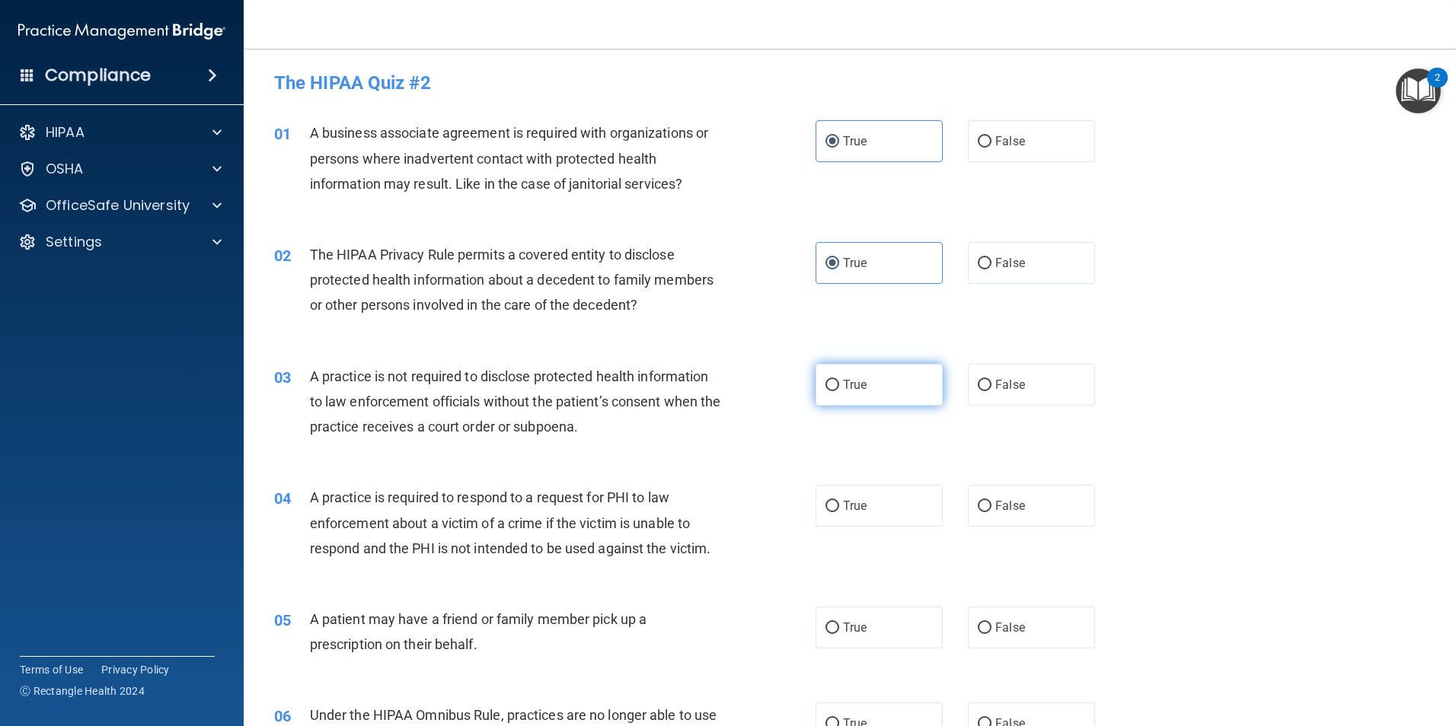
click at [838, 397] on label "True" at bounding box center [879, 385] width 127 height 42
click at [838, 391] on input "True" at bounding box center [832, 385] width 14 height 11
radio input "true"
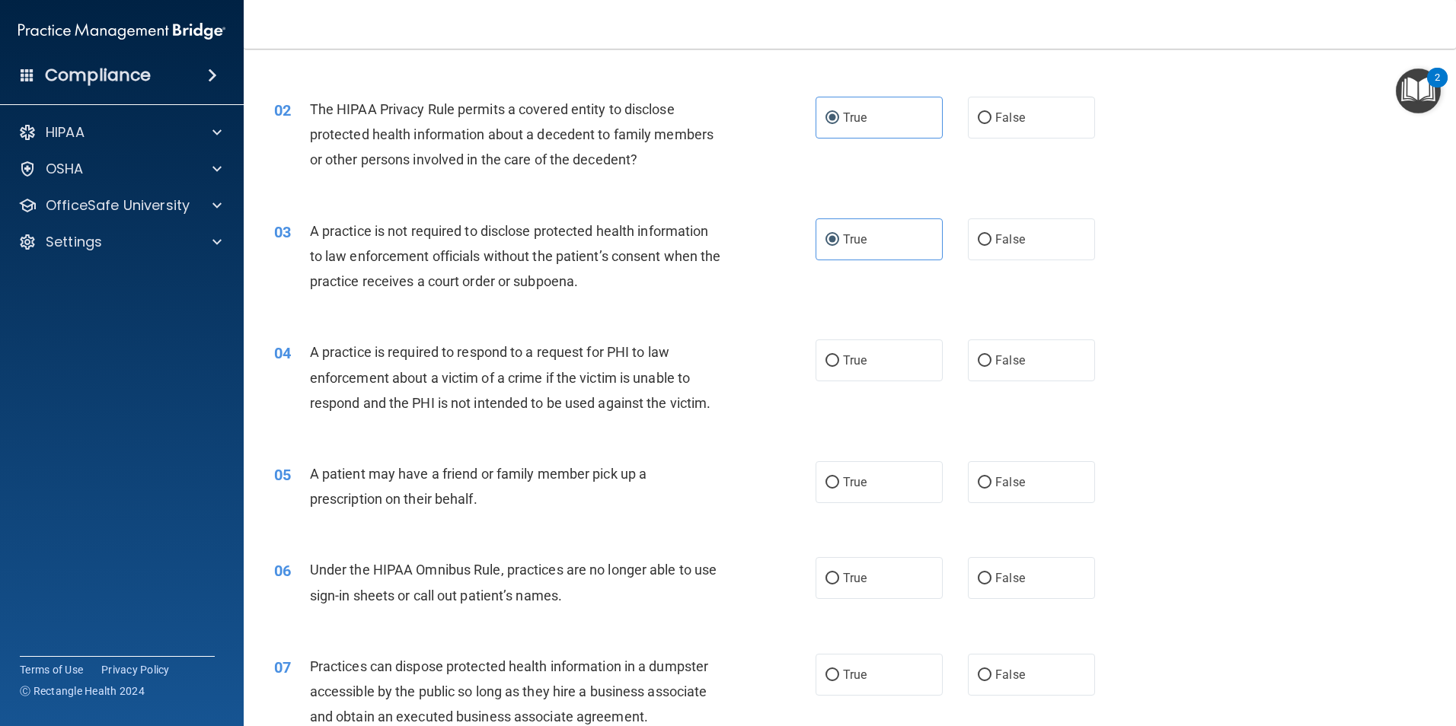
scroll to position [152, 0]
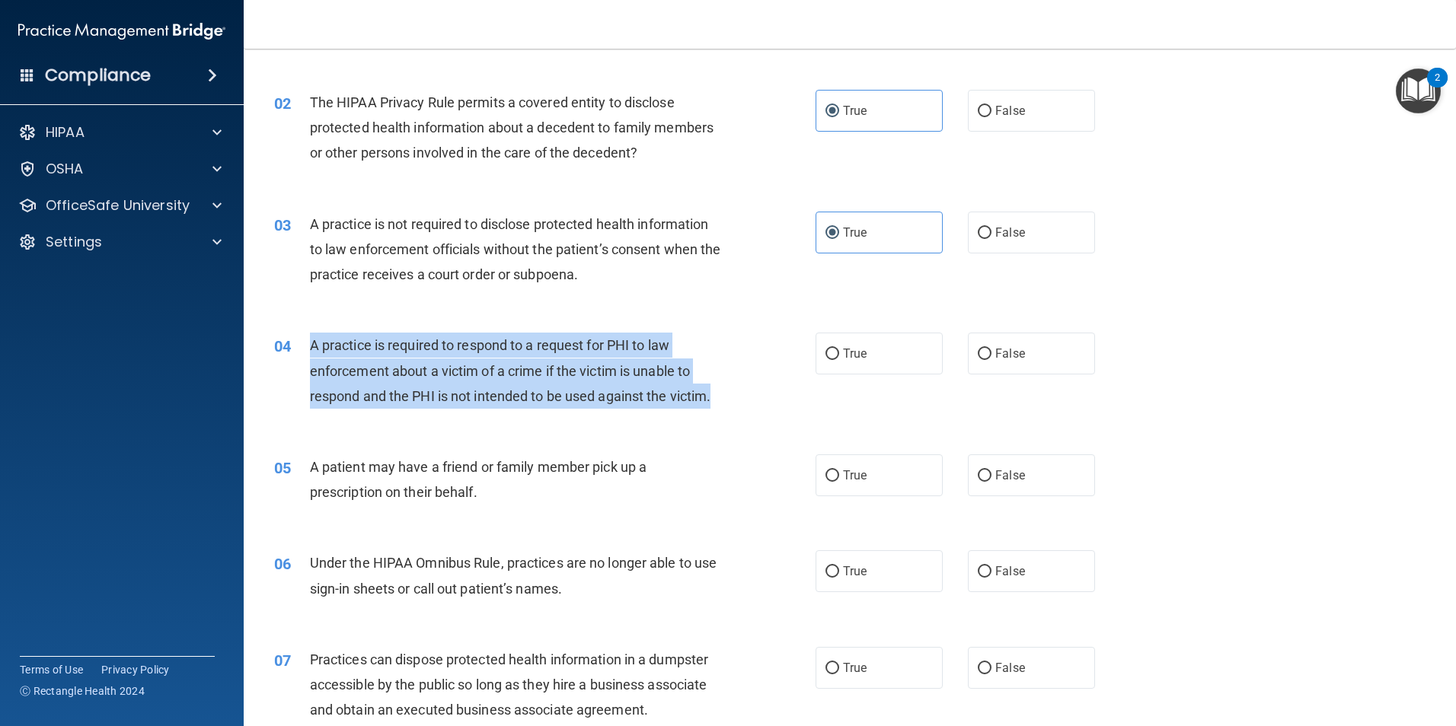
drag, startPoint x: 309, startPoint y: 342, endPoint x: 722, endPoint y: 409, distance: 418.1
click at [722, 409] on div "A practice is required to respond to a request for PHI to law enforcement about…" at bounding box center [521, 371] width 423 height 76
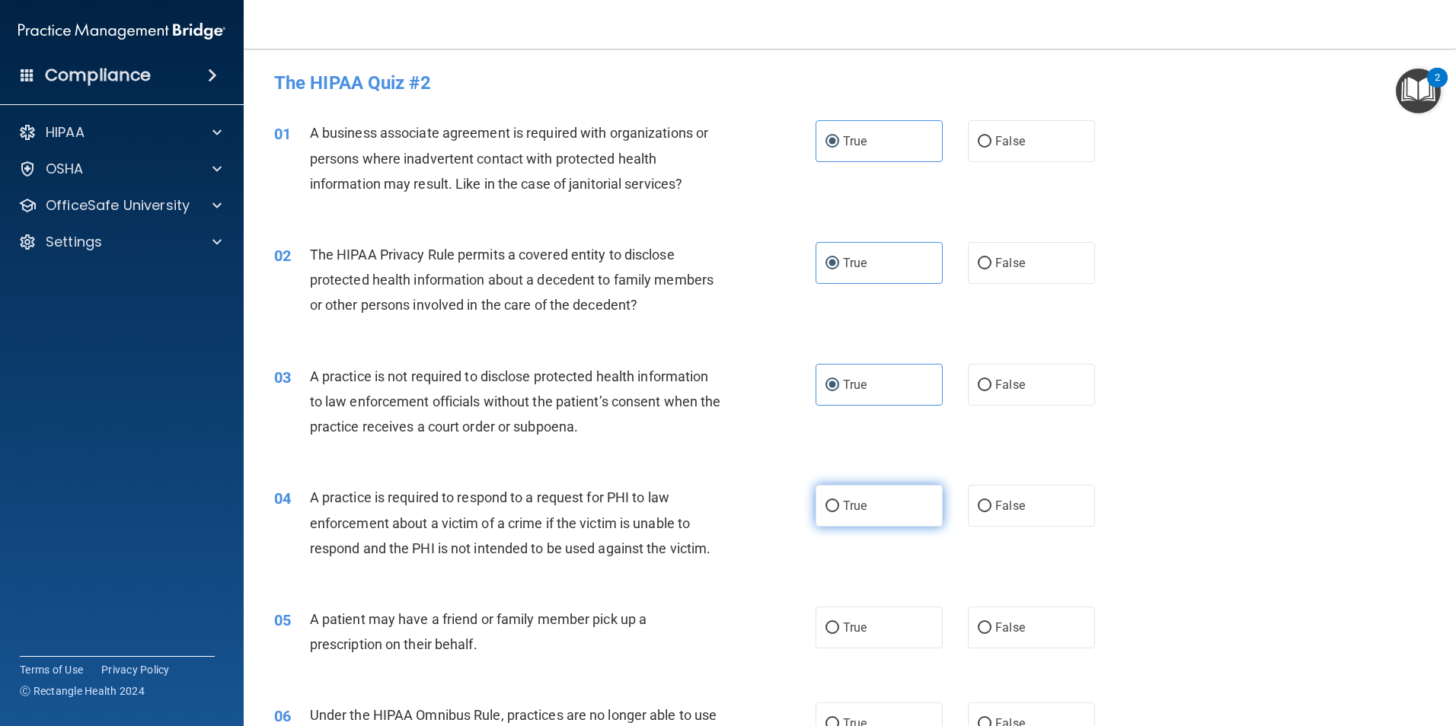
click at [879, 520] on label "True" at bounding box center [879, 506] width 127 height 42
click at [839, 512] on input "True" at bounding box center [832, 506] width 14 height 11
radio input "true"
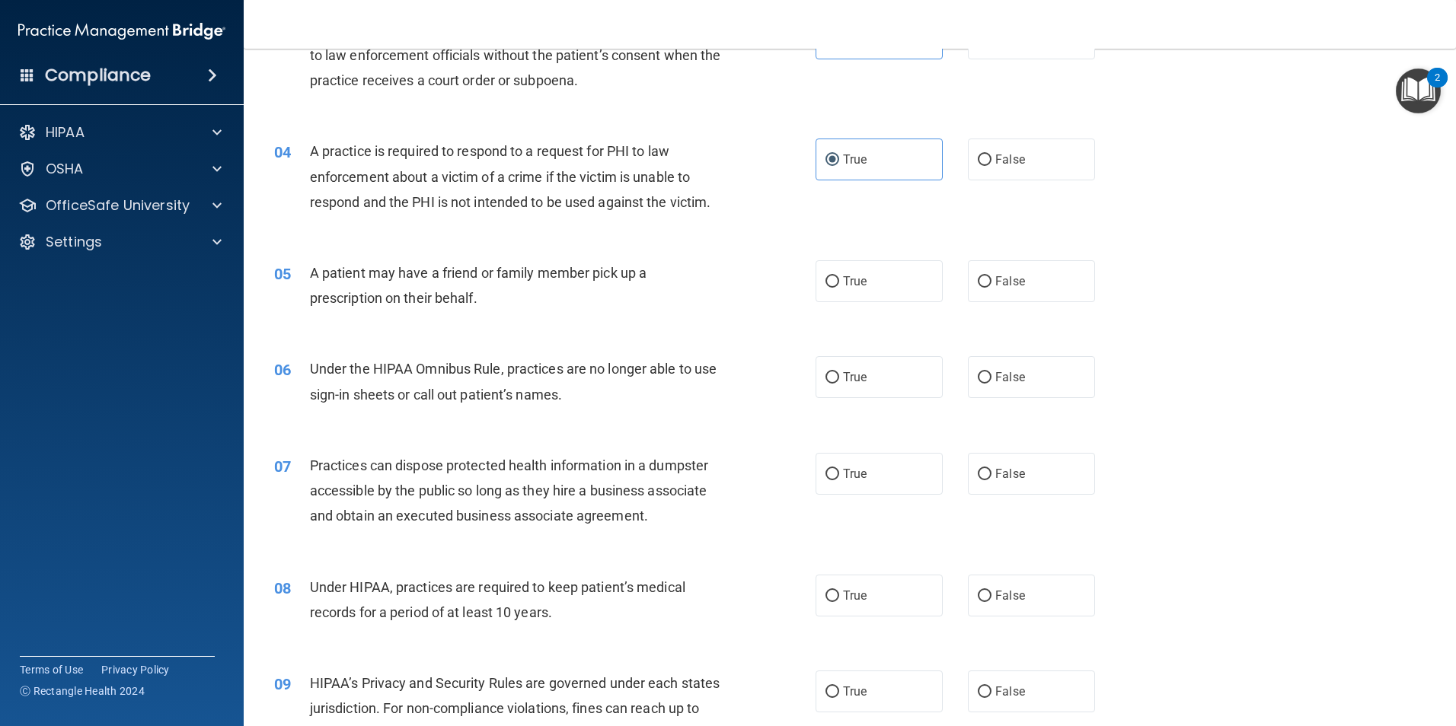
scroll to position [381, 0]
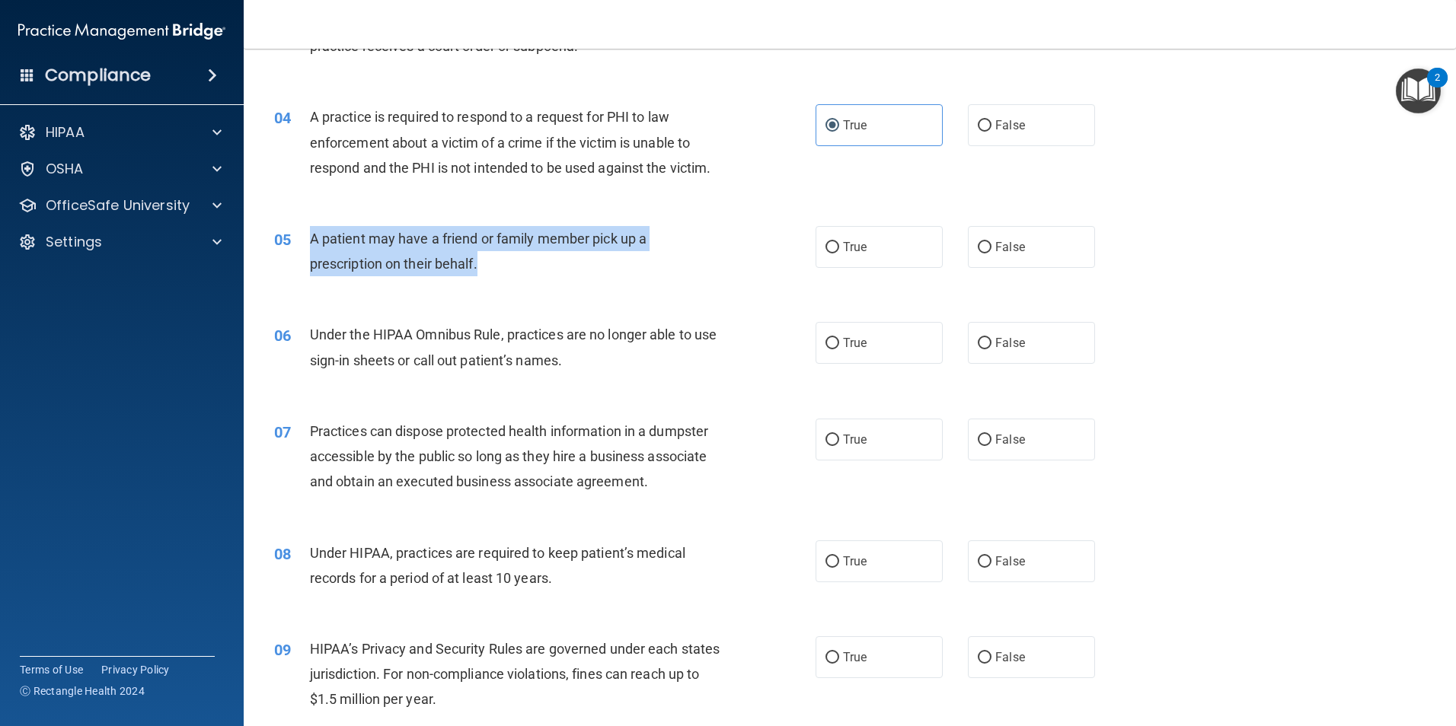
drag, startPoint x: 310, startPoint y: 238, endPoint x: 517, endPoint y: 263, distance: 208.6
click at [517, 263] on div "A patient may have a friend or family member pick up a prescription on their be…" at bounding box center [521, 251] width 423 height 50
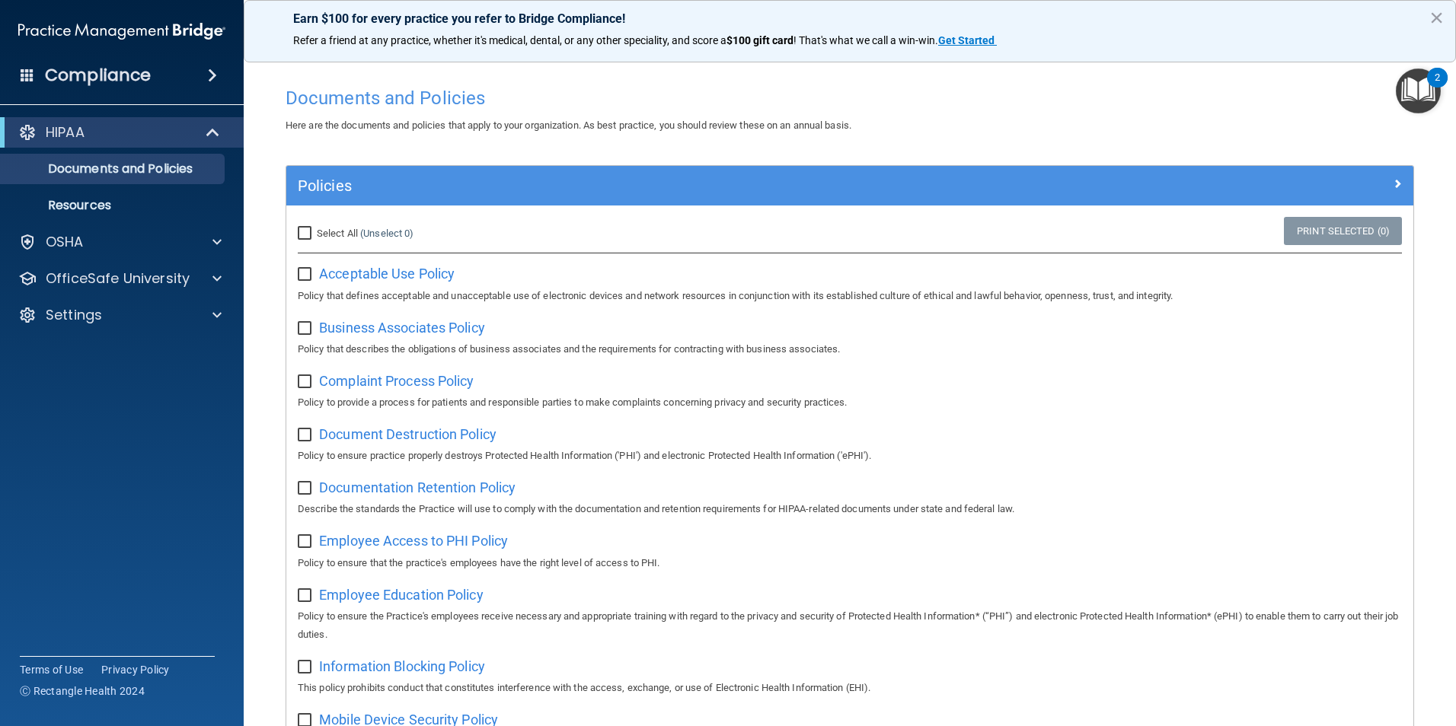
scroll to position [457, 0]
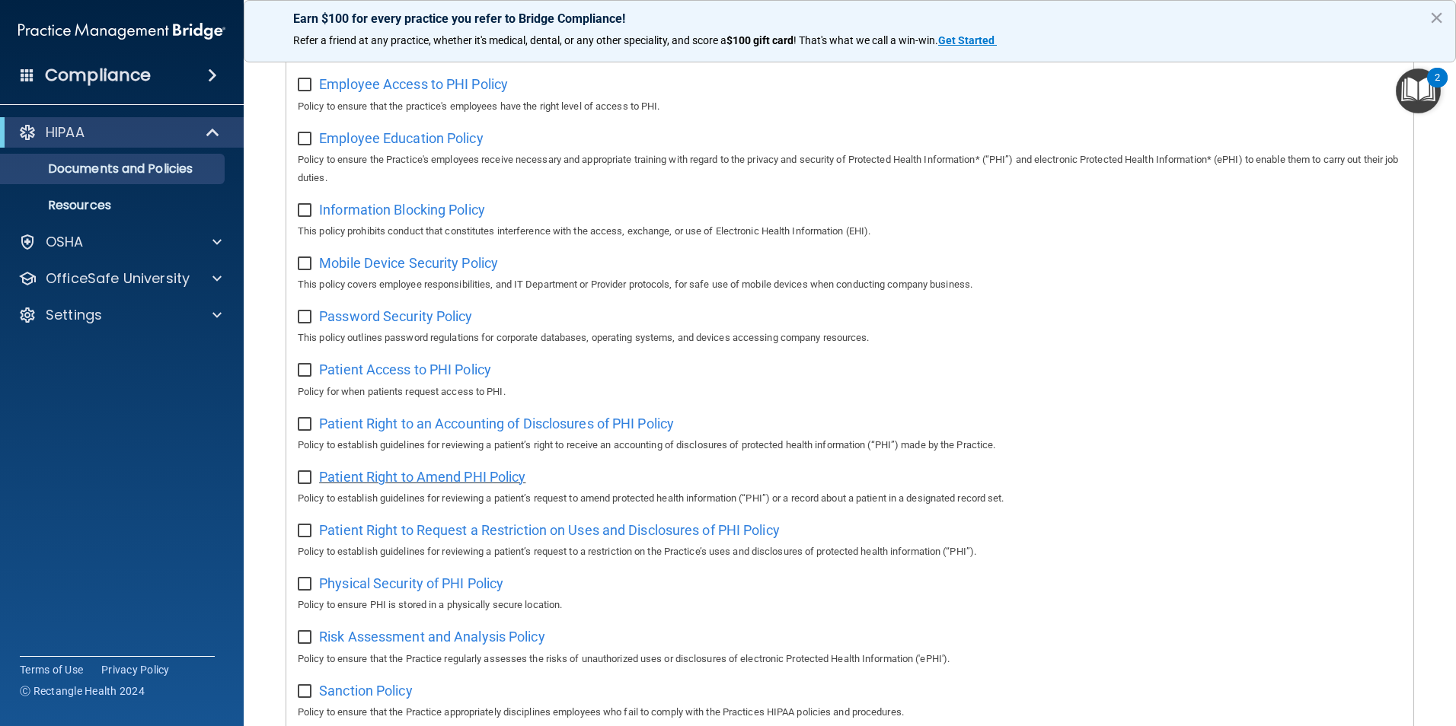
click at [509, 485] on span "Patient Right to Amend PHI Policy" at bounding box center [422, 477] width 206 height 16
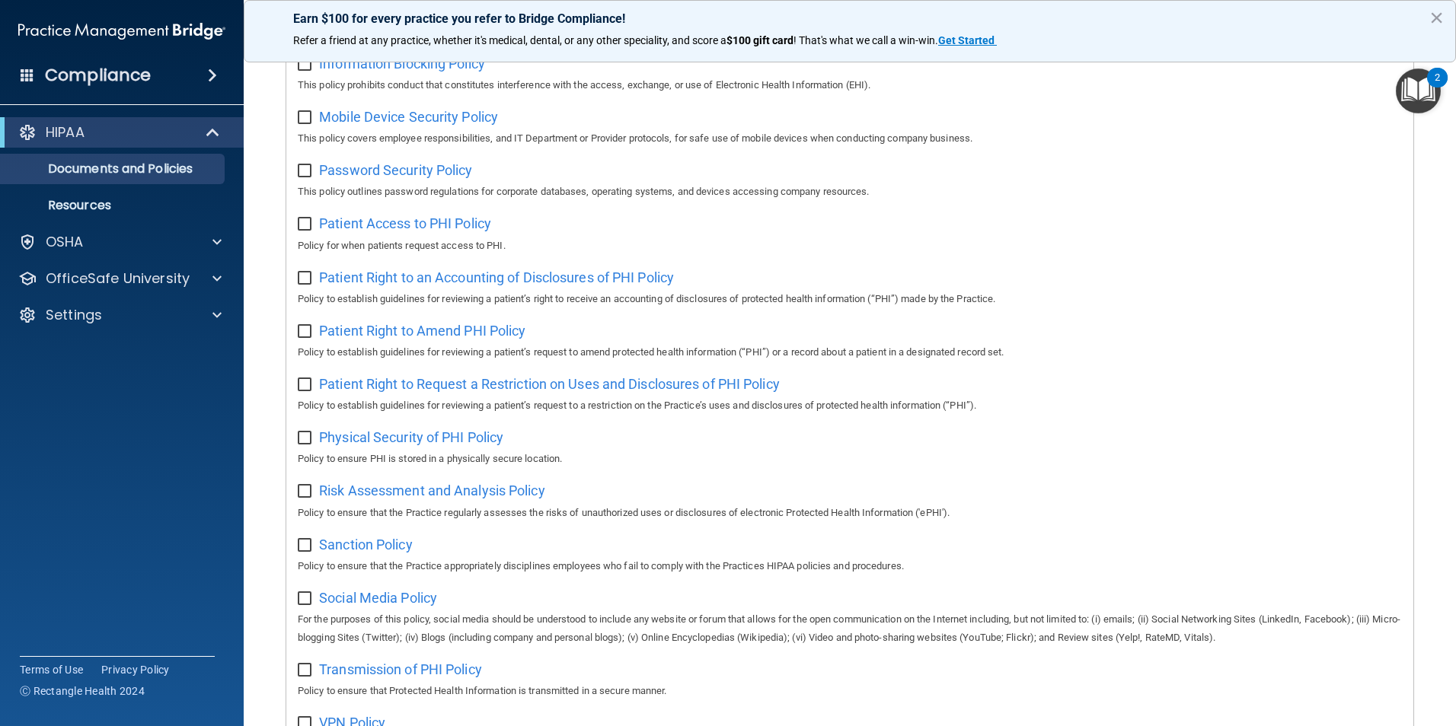
scroll to position [609, 0]
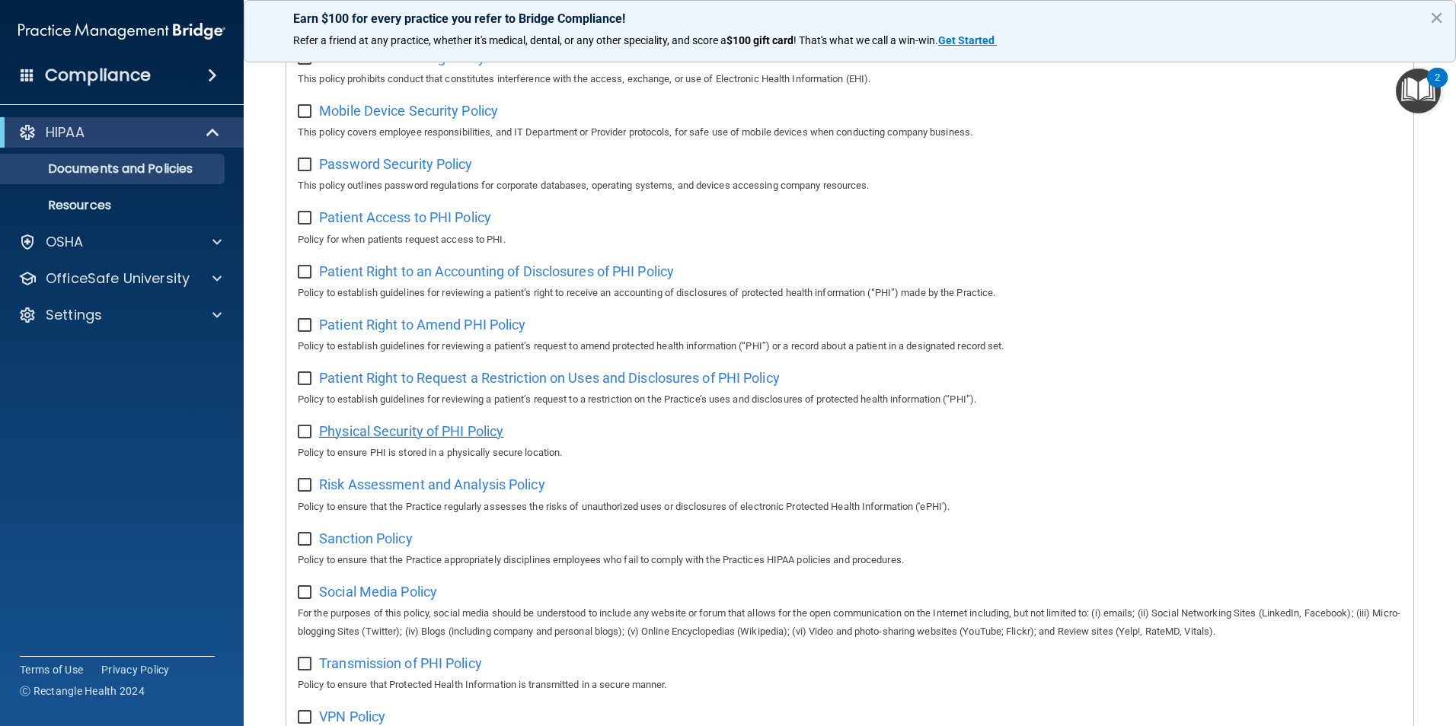
click at [442, 439] on span "Physical Security of PHI Policy" at bounding box center [411, 431] width 184 height 16
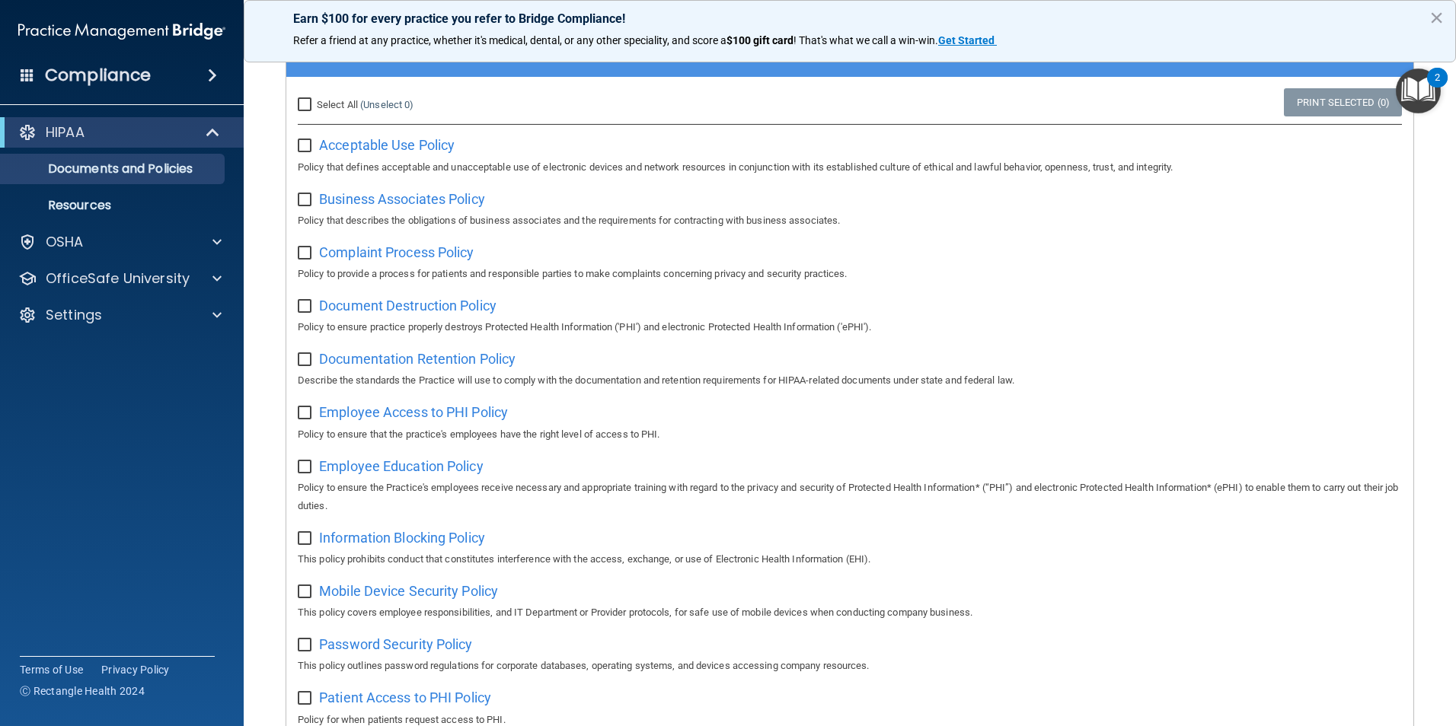
scroll to position [152, 0]
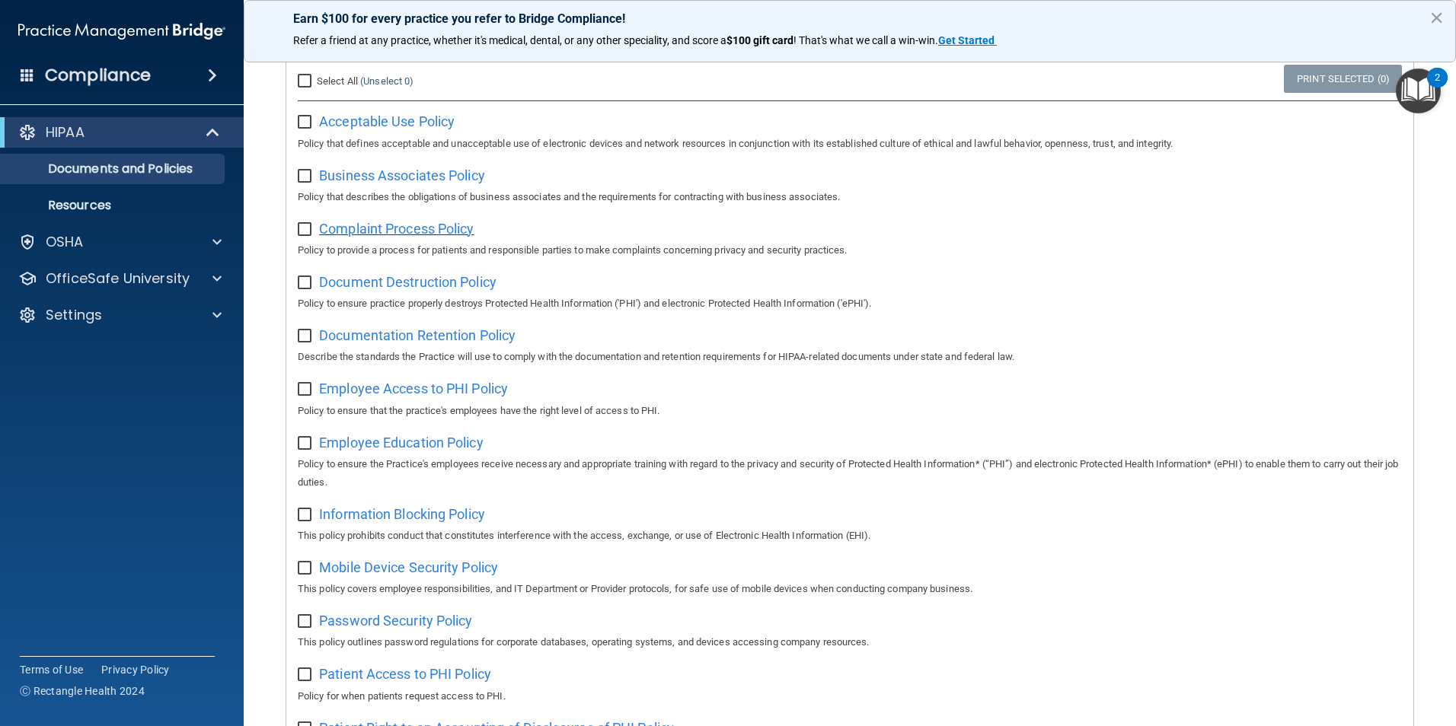
click at [404, 237] on span "Complaint Process Policy" at bounding box center [396, 229] width 155 height 16
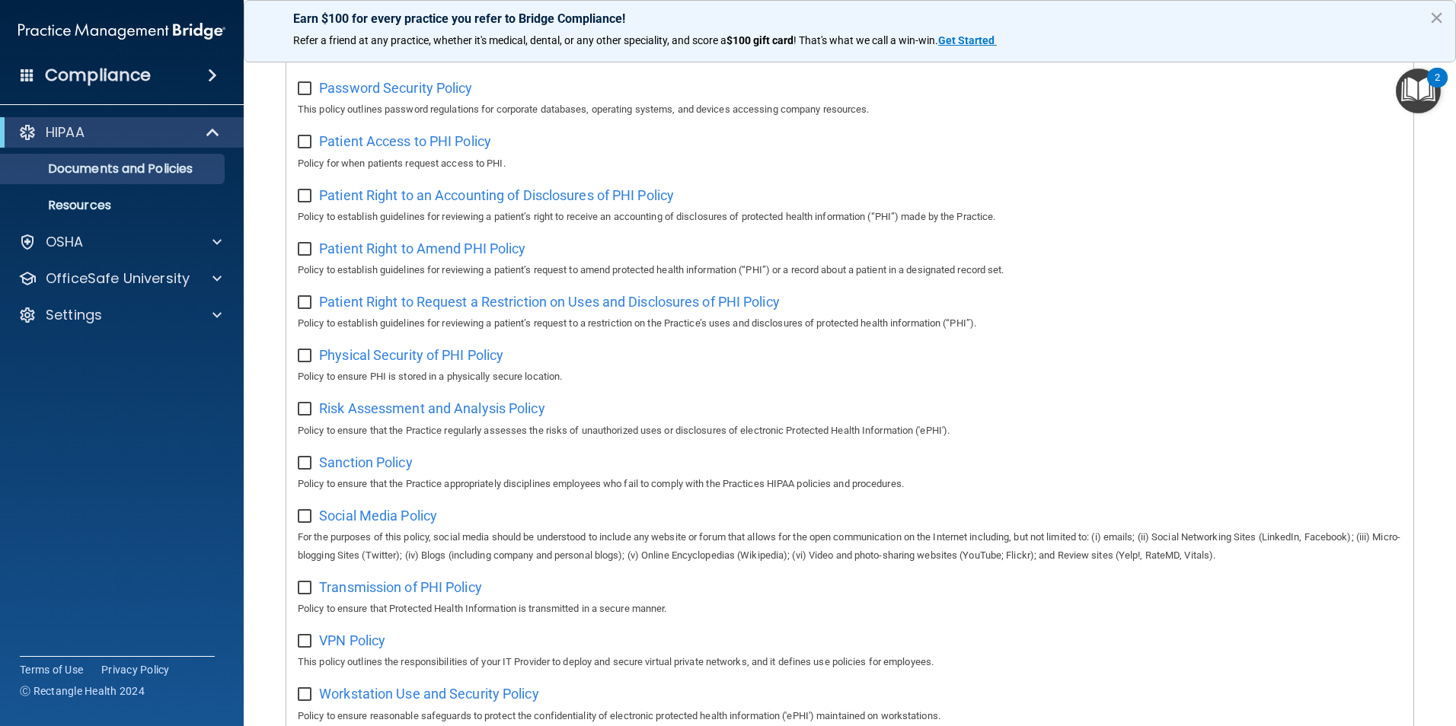
scroll to position [801, 0]
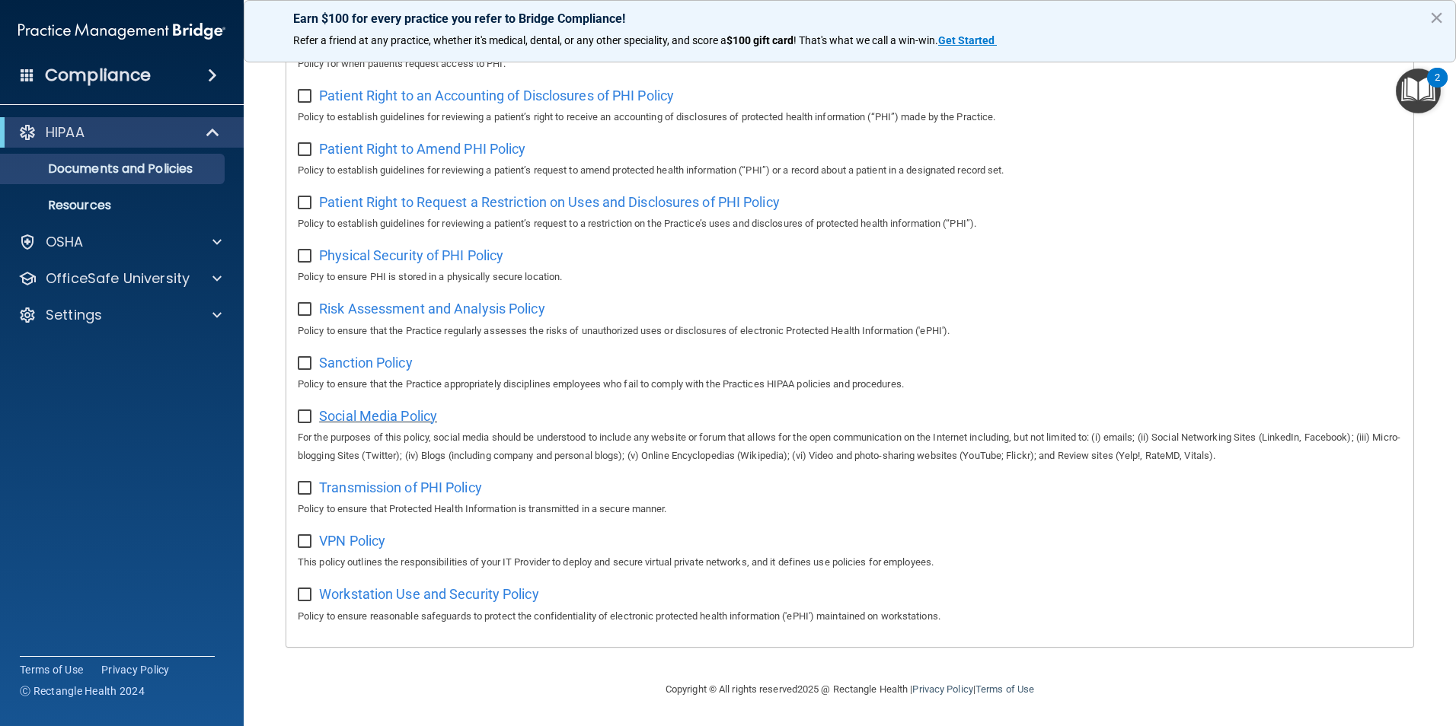
click at [424, 411] on span "Social Media Policy" at bounding box center [378, 416] width 118 height 16
